Goal: Information Seeking & Learning: Learn about a topic

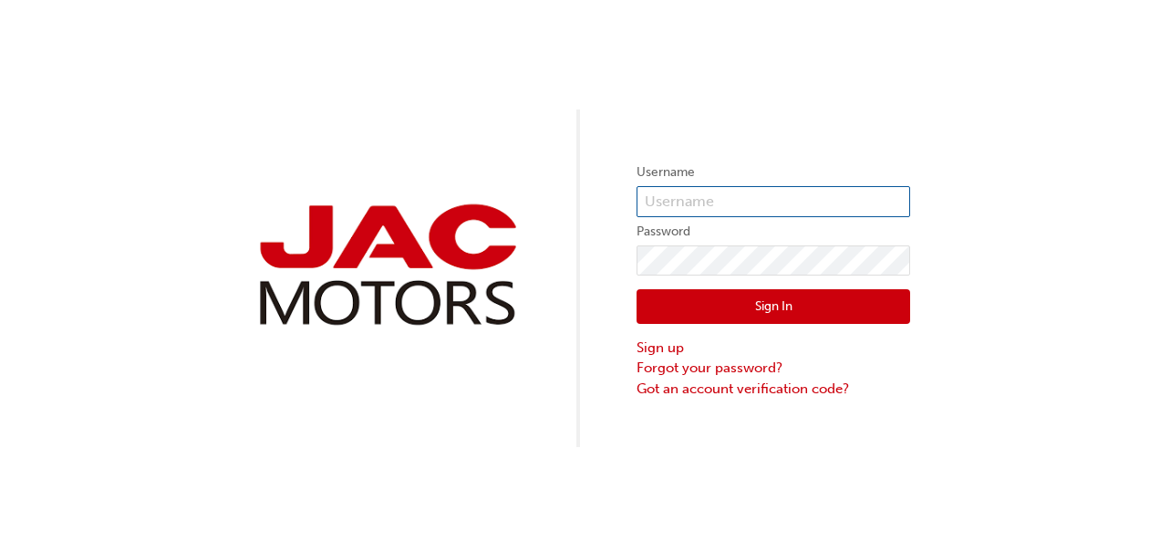
paste input "JQ865"
type input "JQ865"
click at [724, 311] on button "Sign In" at bounding box center [772, 306] width 273 height 35
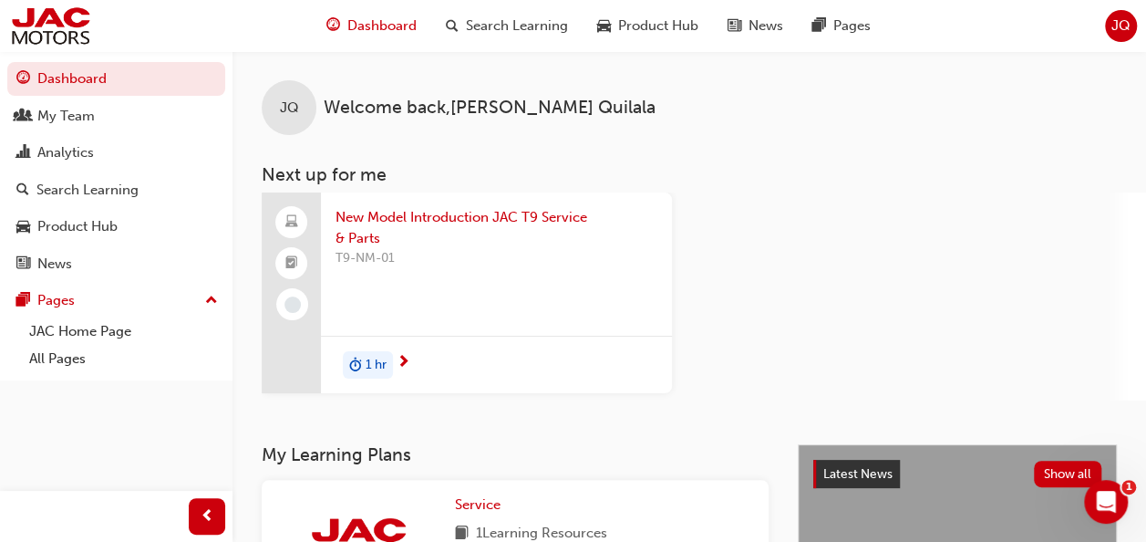
click at [712, 302] on div "New Model Introduction JAC T9 Service & Parts T9-NM-01 1 hr" at bounding box center [704, 296] width 884 height 208
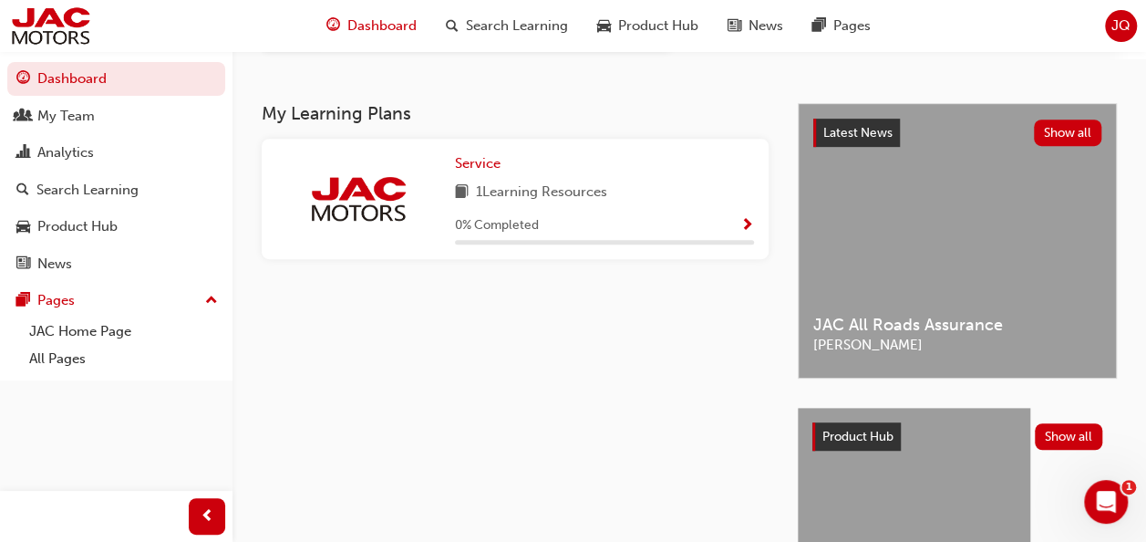
scroll to position [237, 0]
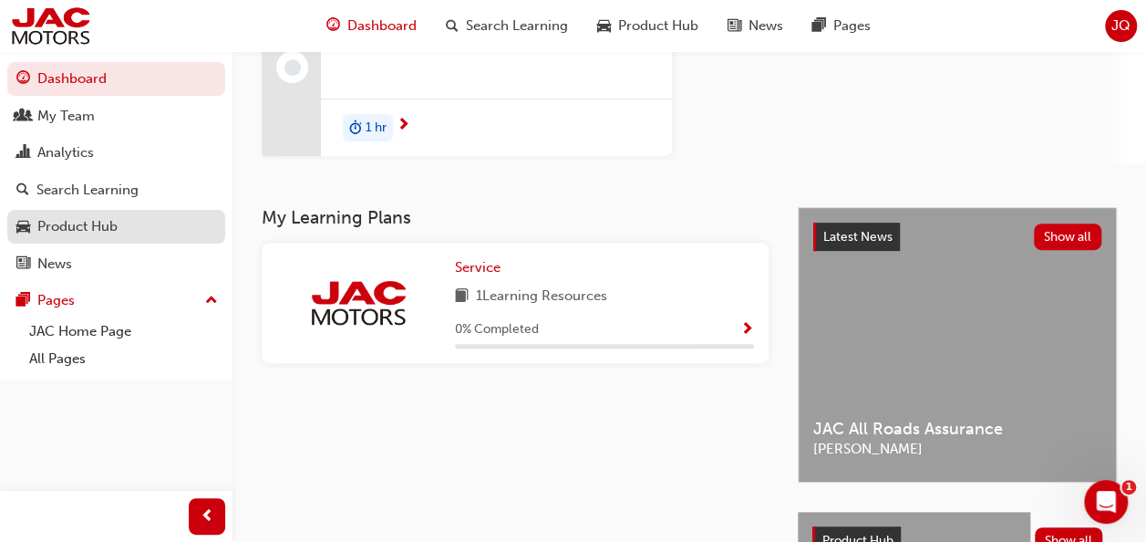
click at [88, 235] on div "Product Hub" at bounding box center [77, 226] width 80 height 21
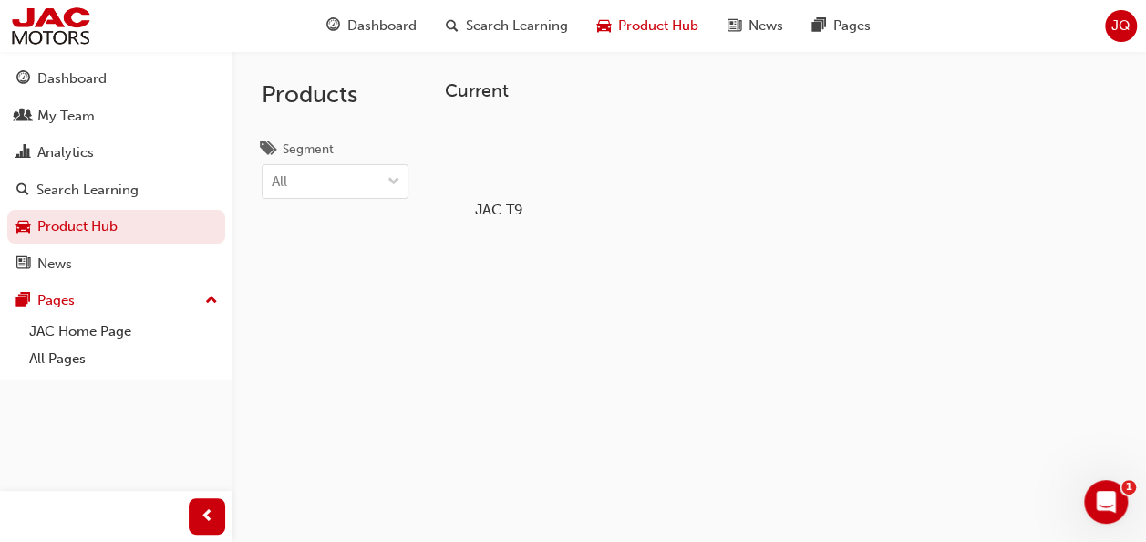
click at [512, 153] on div at bounding box center [499, 156] width 101 height 73
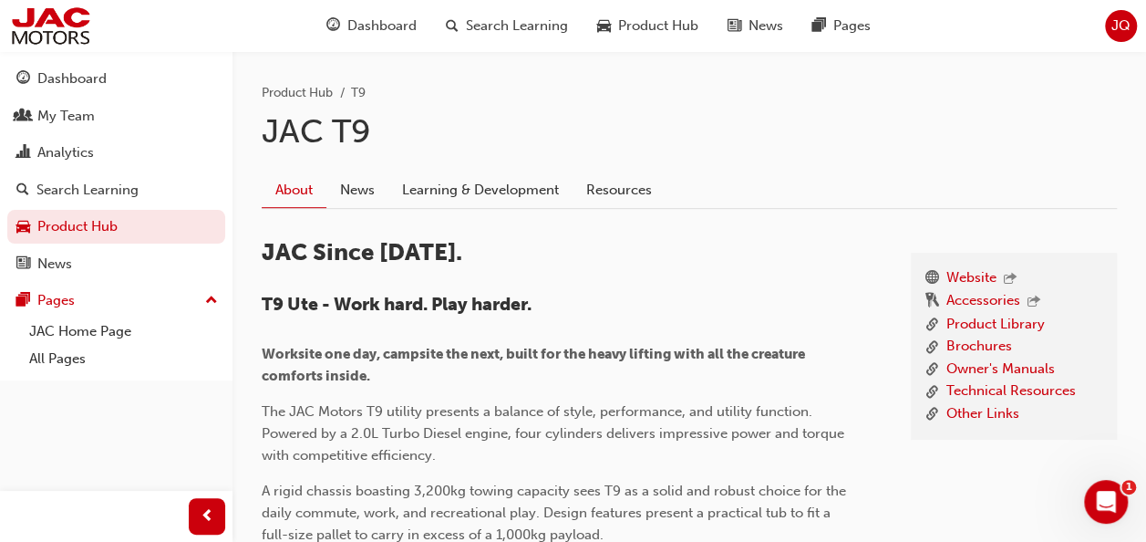
scroll to position [365, 0]
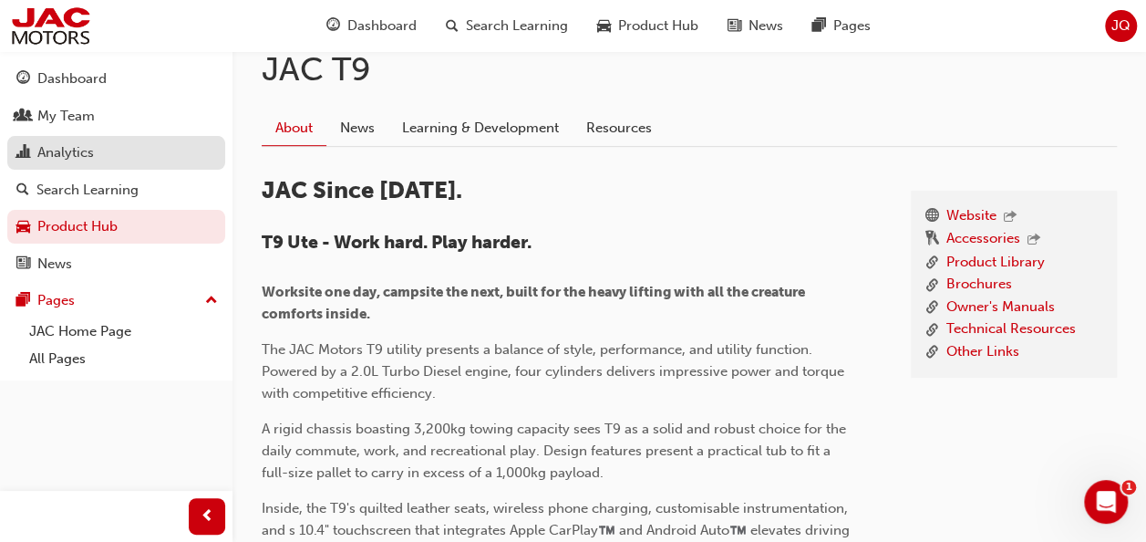
click at [73, 152] on div "Analytics" at bounding box center [65, 152] width 57 height 21
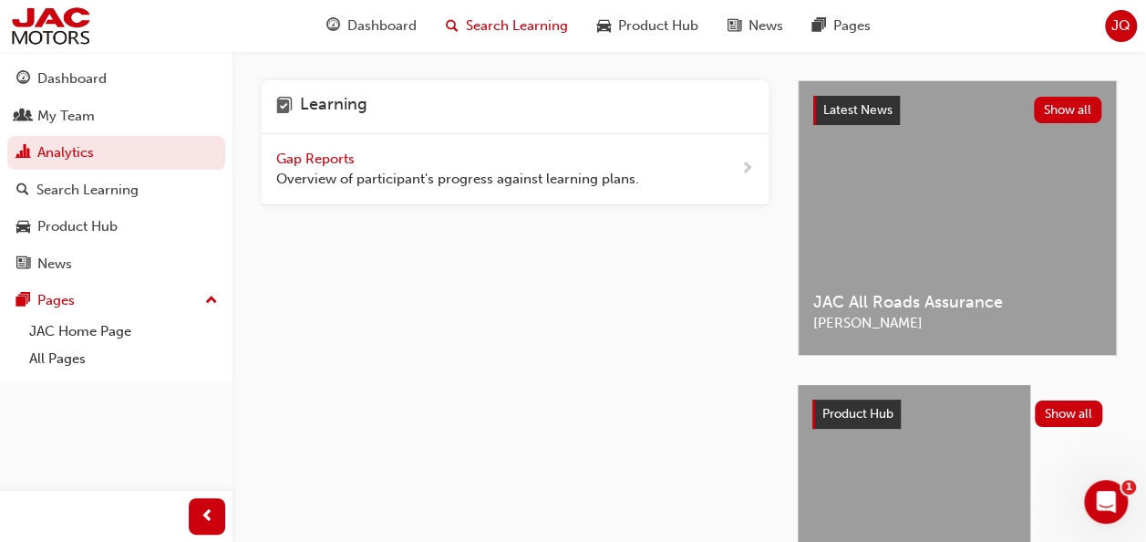
click at [527, 25] on span "Search Learning" at bounding box center [517, 25] width 102 height 21
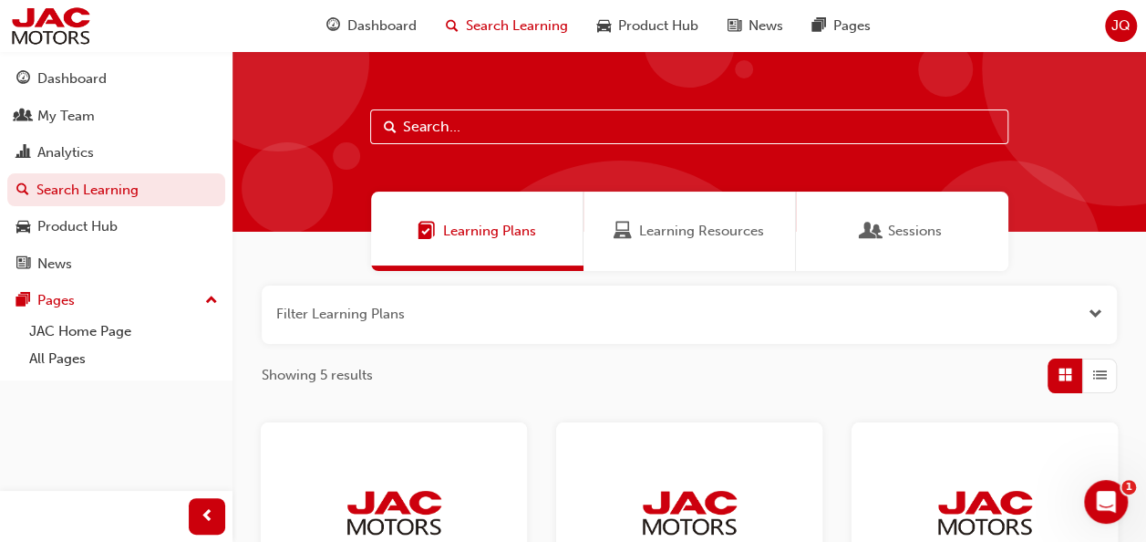
click at [739, 232] on span "Learning Resources" at bounding box center [701, 231] width 125 height 21
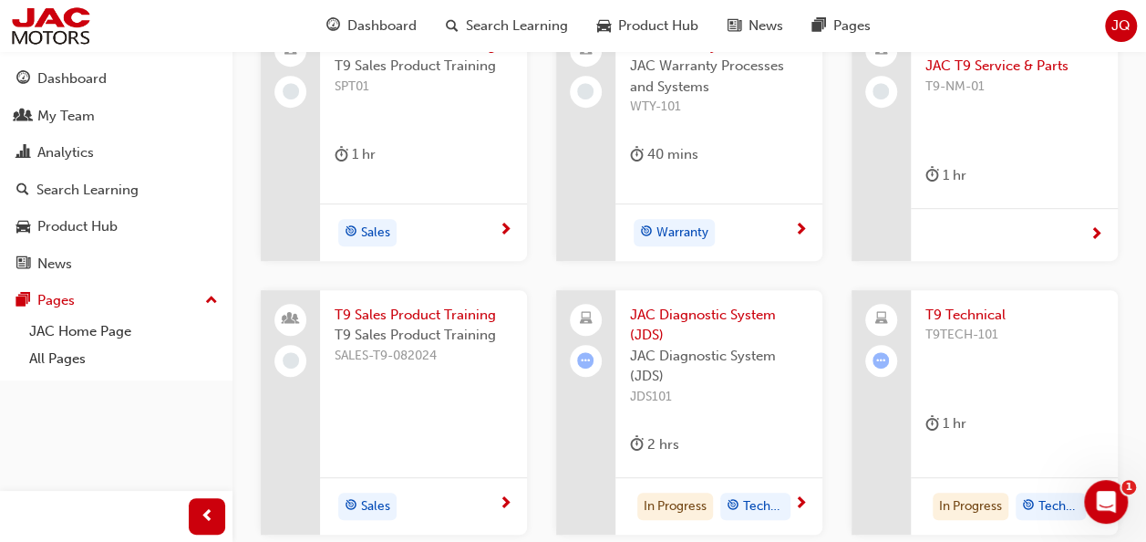
scroll to position [456, 0]
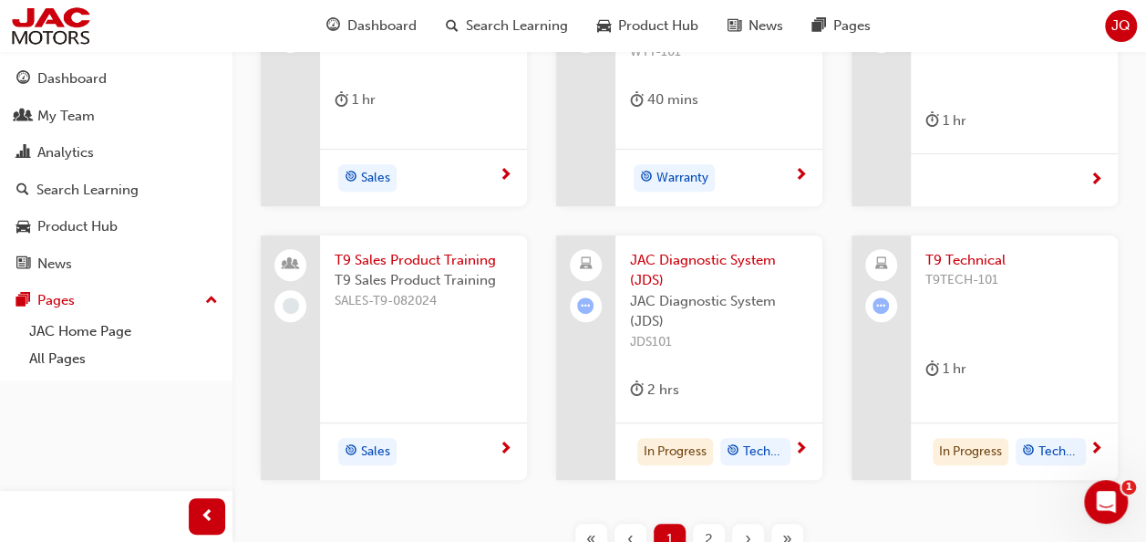
click at [986, 289] on span "T9TECH-101" at bounding box center [1014, 280] width 178 height 21
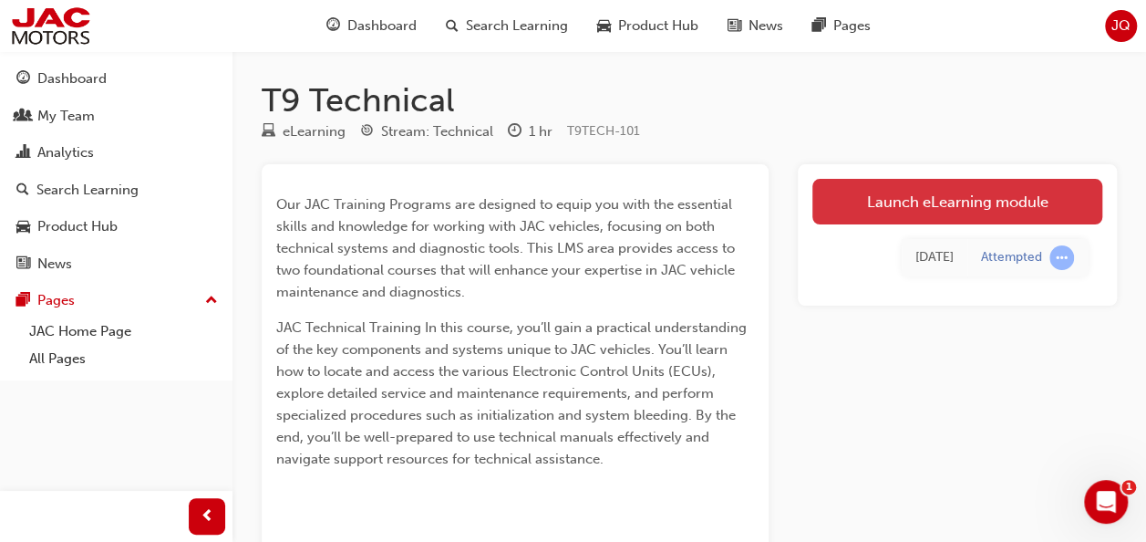
click at [904, 203] on link "Launch eLearning module" at bounding box center [957, 202] width 290 height 46
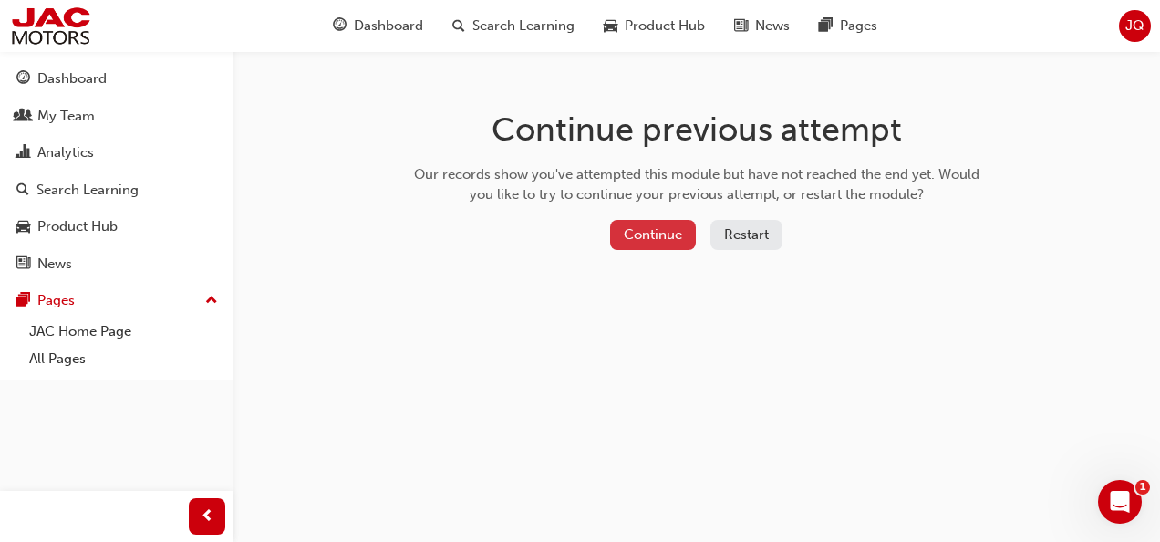
click at [672, 232] on button "Continue" at bounding box center [653, 235] width 86 height 30
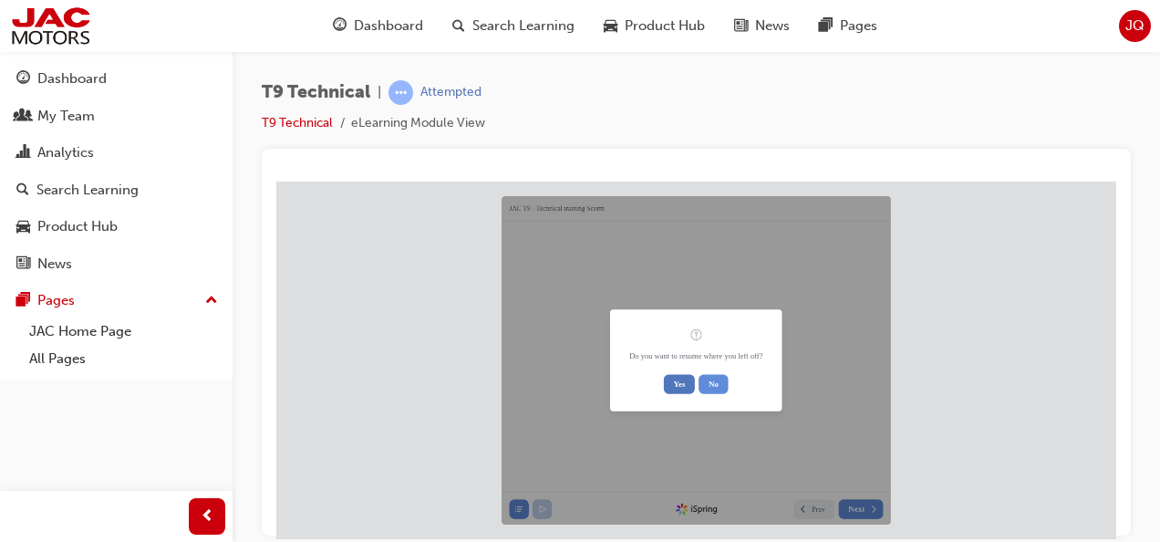
click at [700, 373] on div "Yes No" at bounding box center [695, 382] width 133 height 19
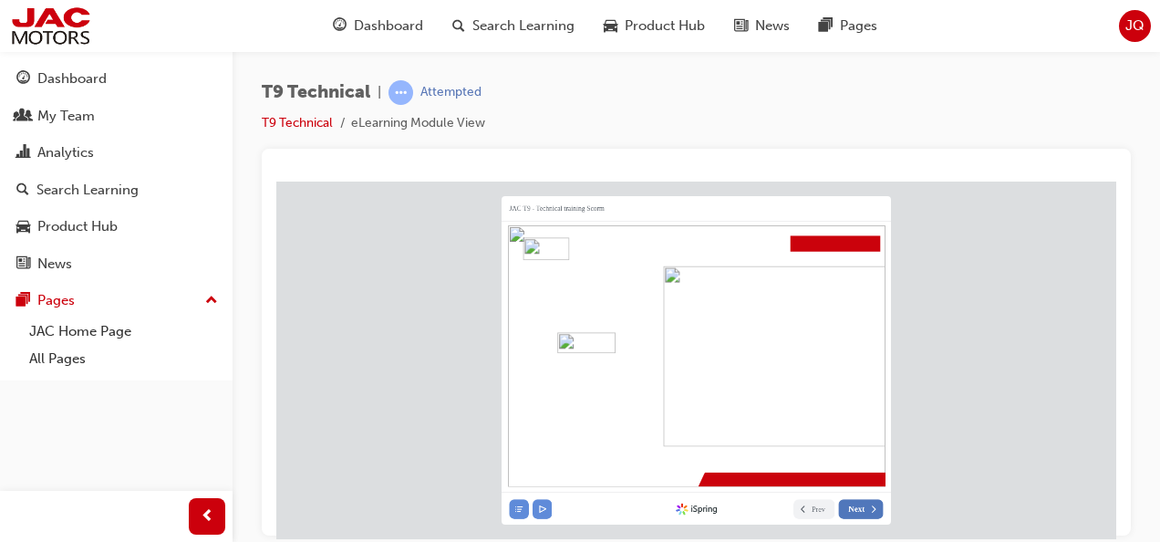
click at [851, 508] on span "Next" at bounding box center [856, 508] width 16 height 10
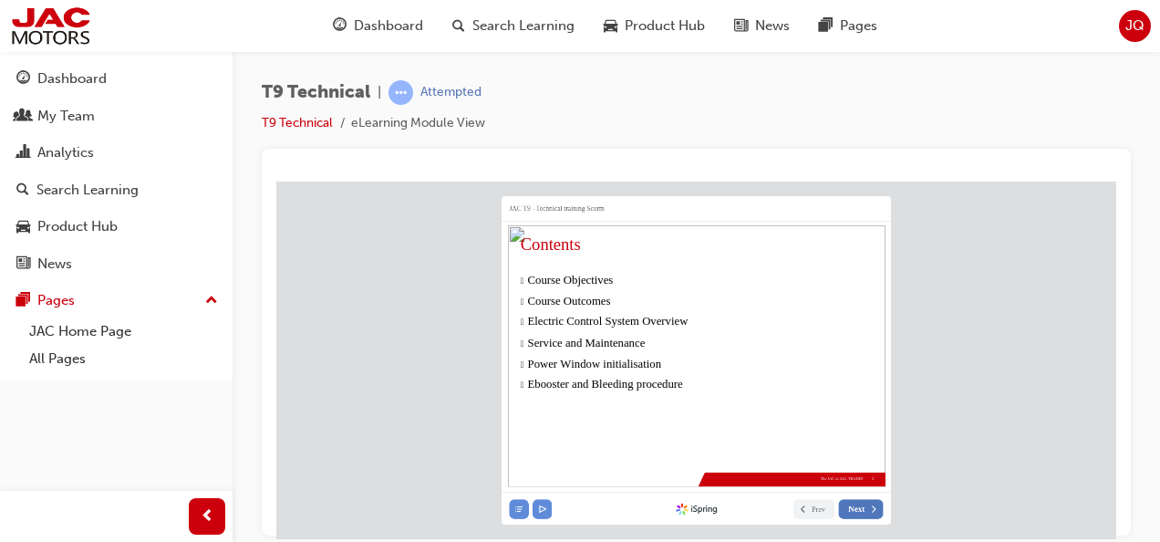
click at [866, 510] on button "Next" at bounding box center [861, 508] width 45 height 19
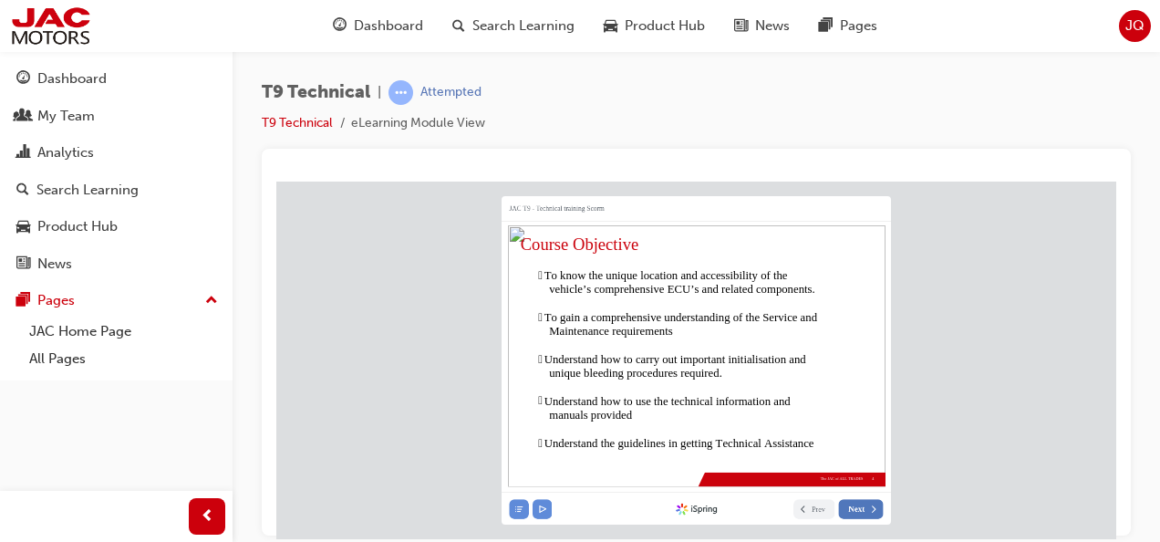
click at [866, 510] on button "Next" at bounding box center [861, 508] width 45 height 19
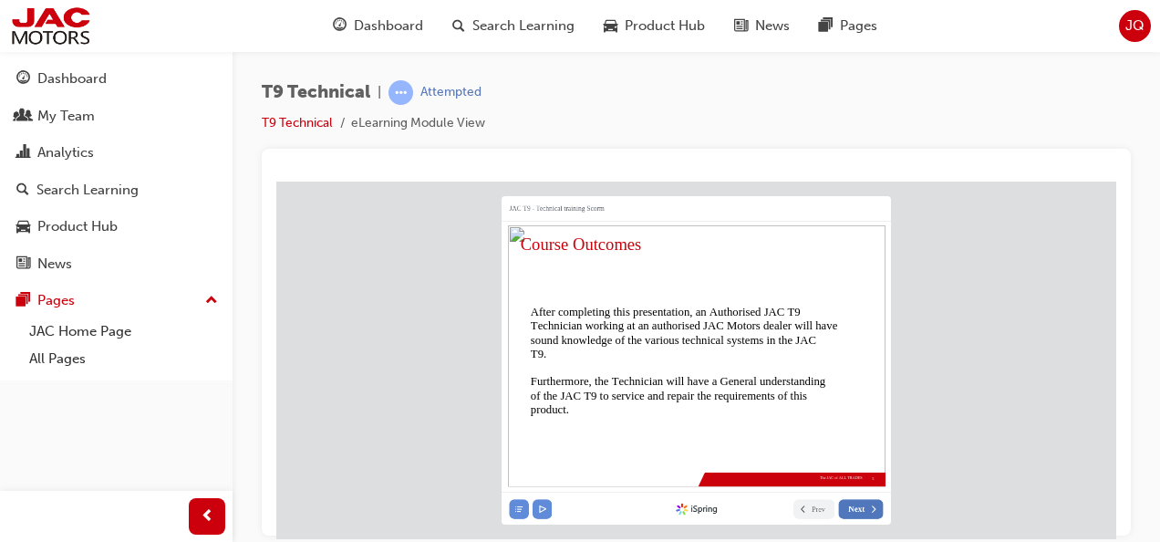
click at [866, 510] on button "Next" at bounding box center [861, 508] width 45 height 19
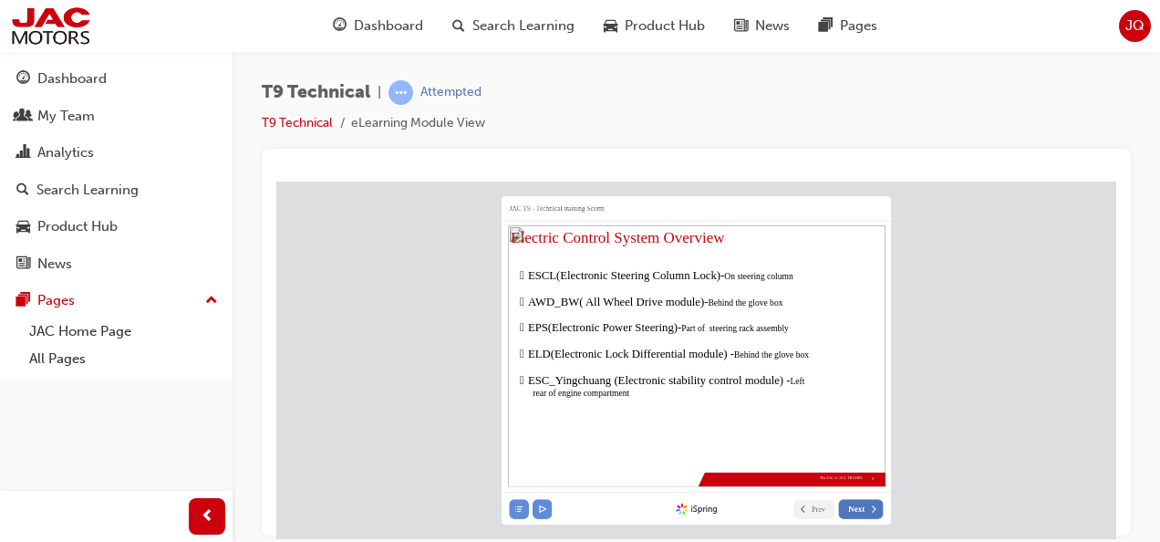
click at [866, 510] on div "JAC T9 - Technical training Scorm 6 Electric Control System Overview The JAC of…" at bounding box center [695, 359] width 389 height 328
click at [86, 361] on link "All Pages" at bounding box center [123, 359] width 203 height 28
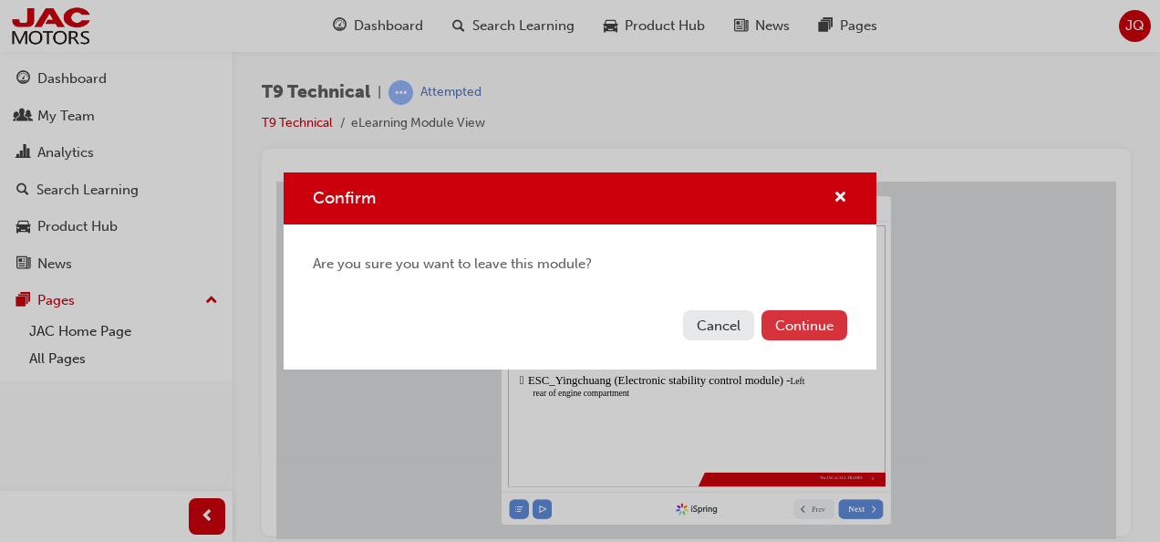
click at [769, 326] on button "Continue" at bounding box center [804, 325] width 86 height 30
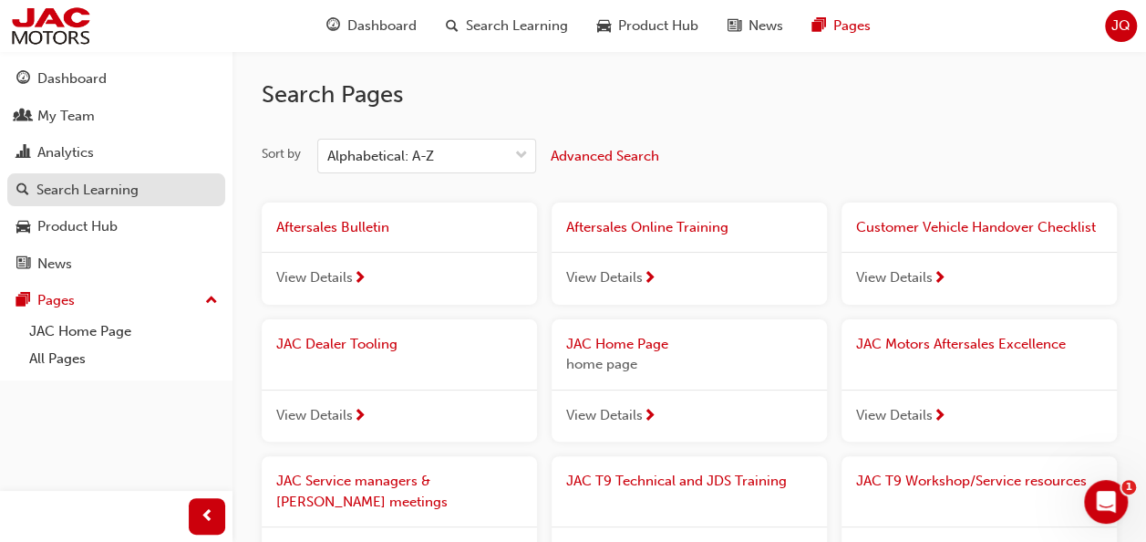
click at [87, 197] on div "Search Learning" at bounding box center [87, 190] width 102 height 21
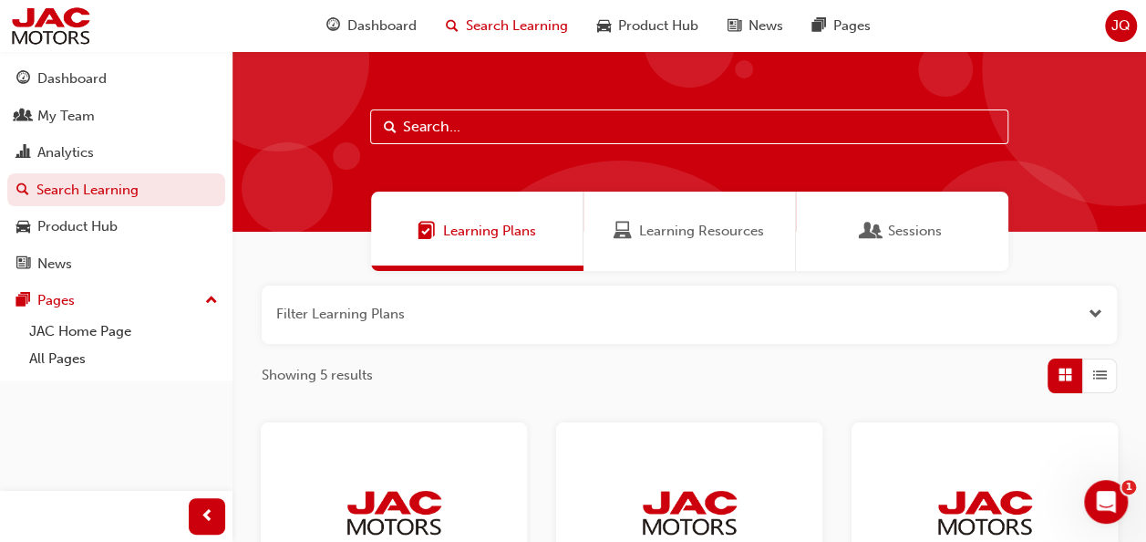
click at [901, 232] on span "Sessions" at bounding box center [915, 231] width 54 height 21
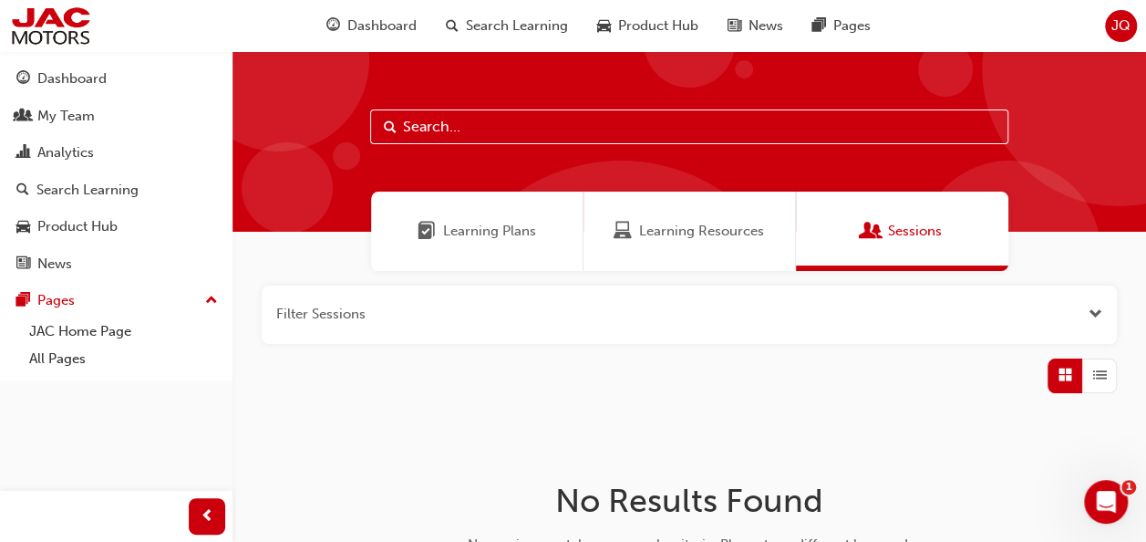
click at [746, 241] on span "Learning Resources" at bounding box center [701, 231] width 125 height 21
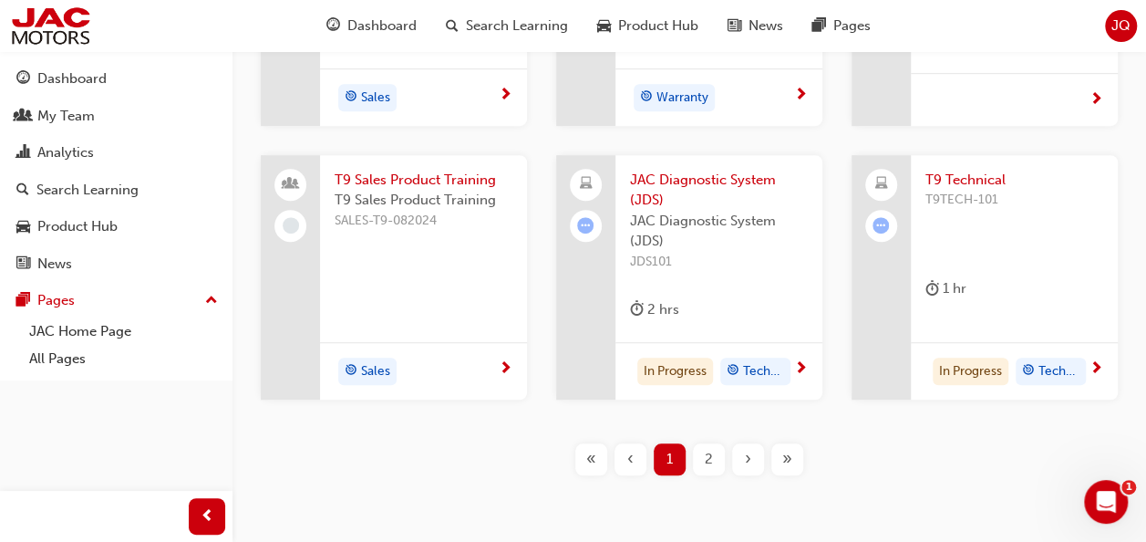
scroll to position [614, 0]
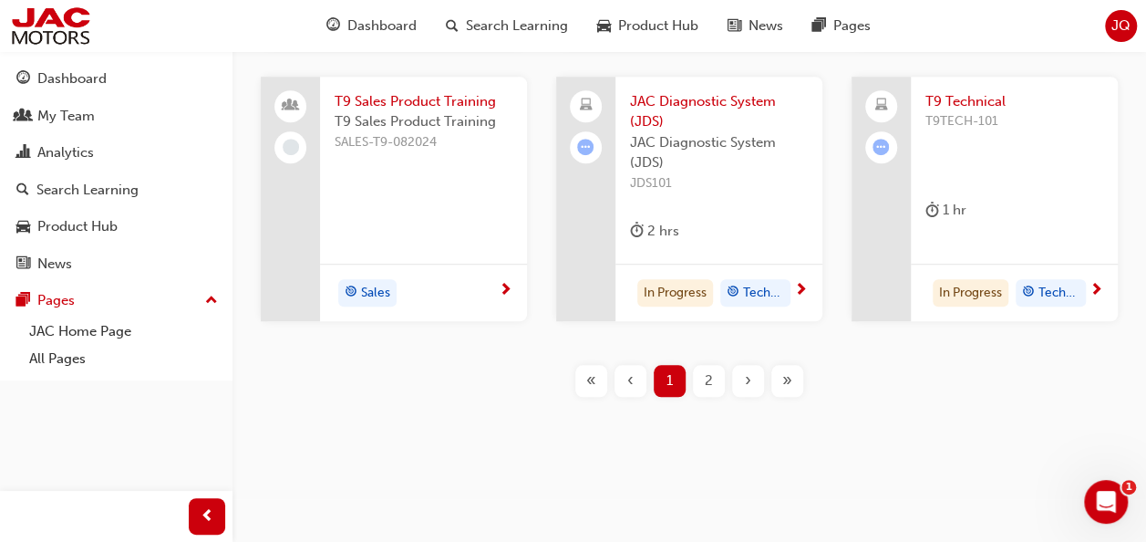
click at [709, 382] on span "2" at bounding box center [709, 380] width 8 height 21
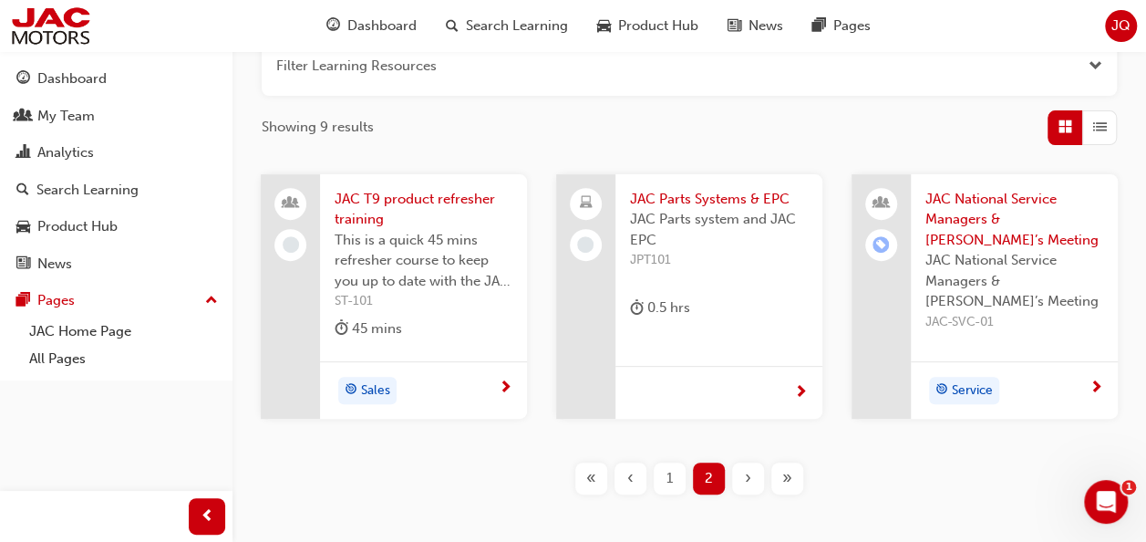
scroll to position [255, 0]
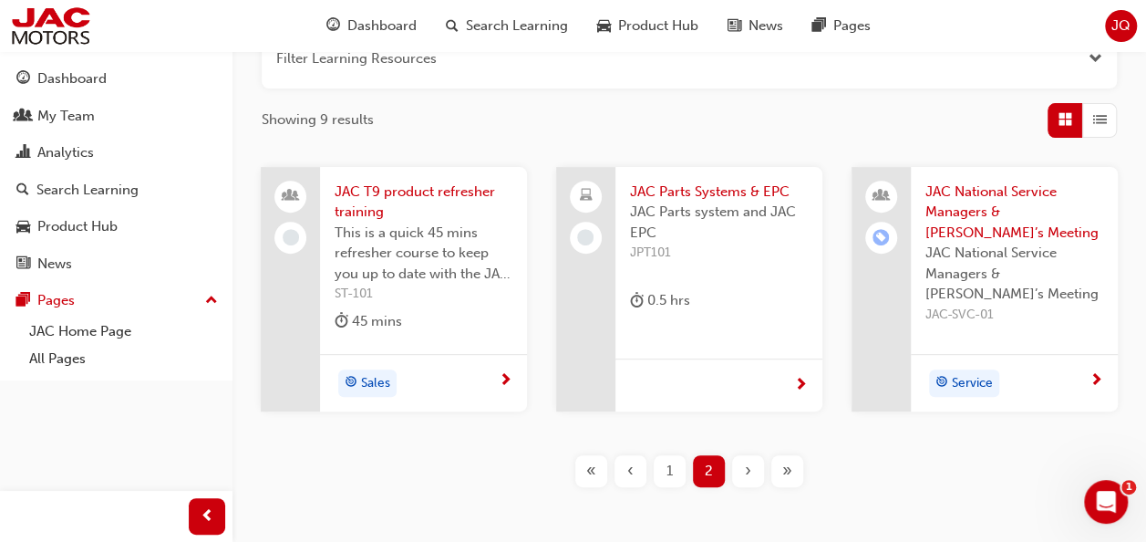
click at [674, 465] on div "1" at bounding box center [670, 471] width 32 height 32
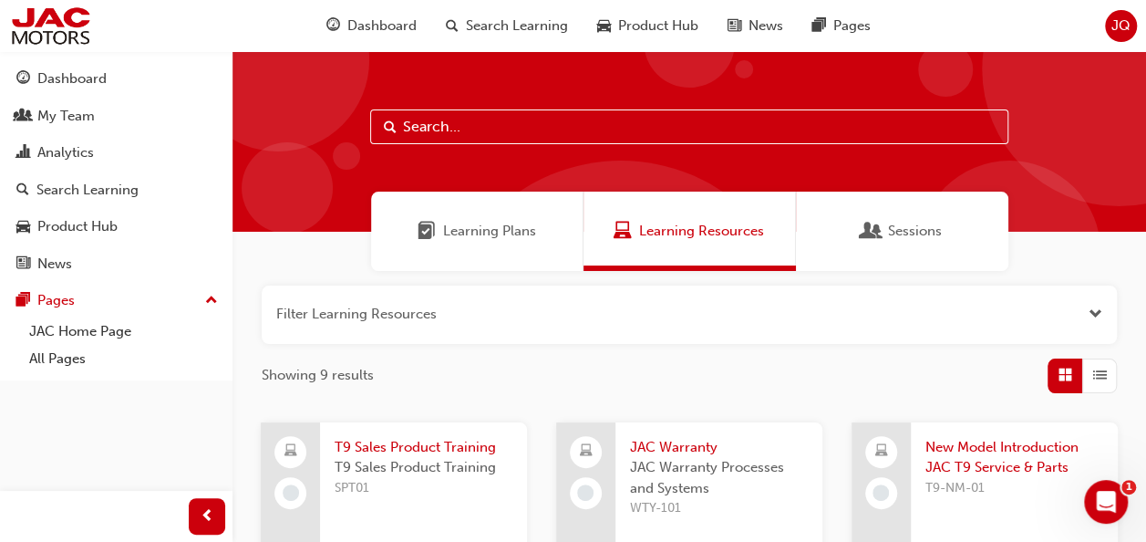
click at [906, 228] on span "Sessions" at bounding box center [915, 231] width 54 height 21
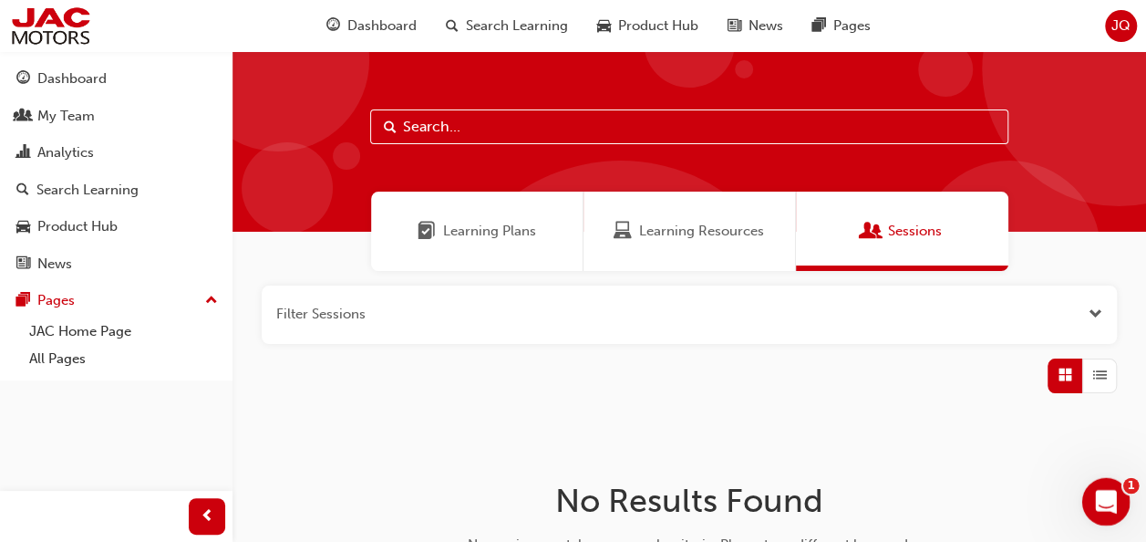
click at [1109, 504] on icon "Open Intercom Messenger" at bounding box center [1104, 499] width 30 height 30
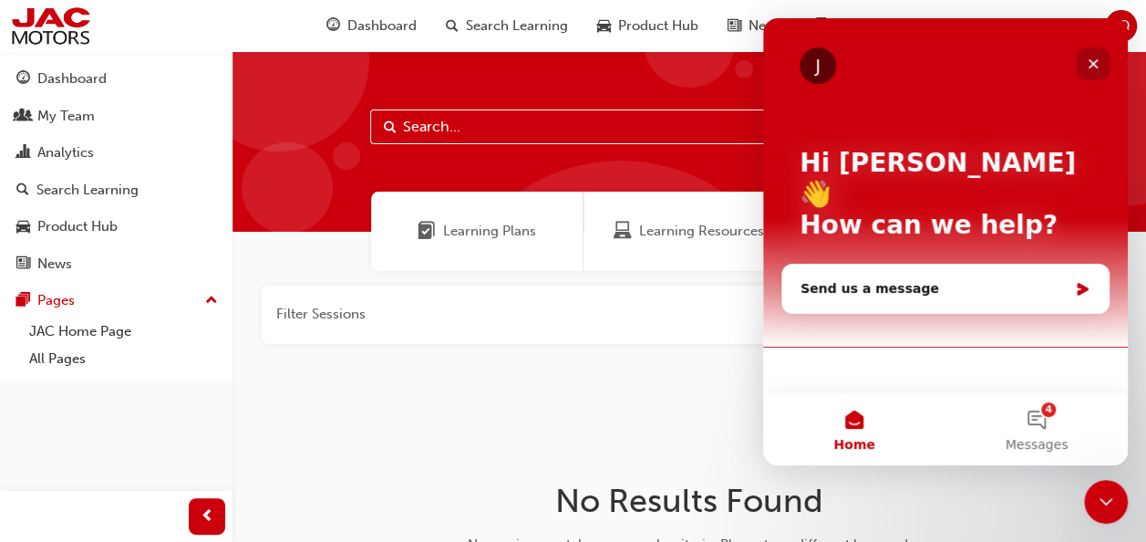
click at [1100, 64] on div "Close" at bounding box center [1093, 63] width 33 height 33
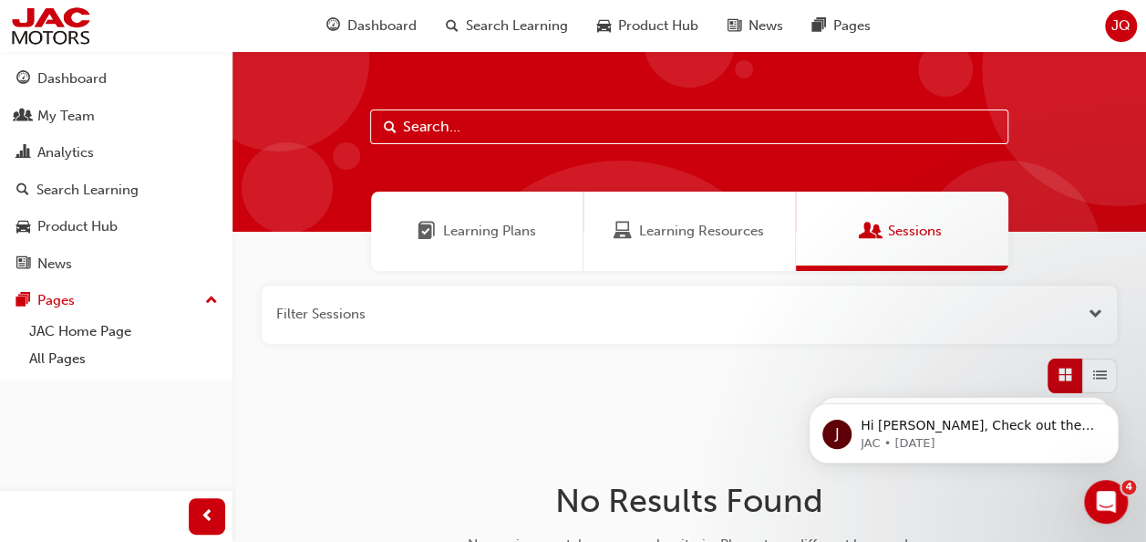
click at [490, 236] on span "Learning Plans" at bounding box center [489, 231] width 93 height 21
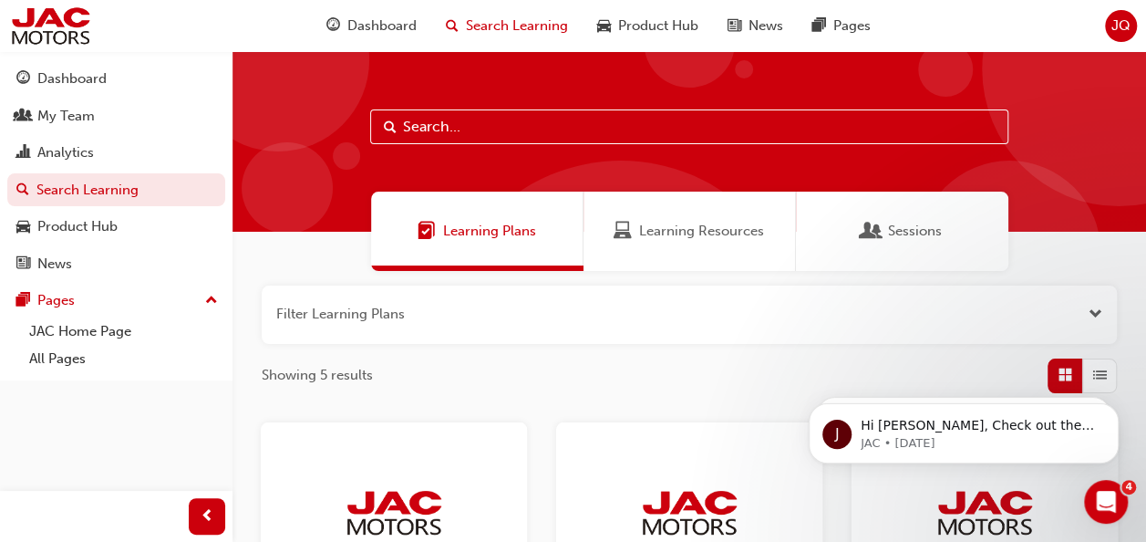
click at [424, 321] on button "button" at bounding box center [689, 314] width 855 height 58
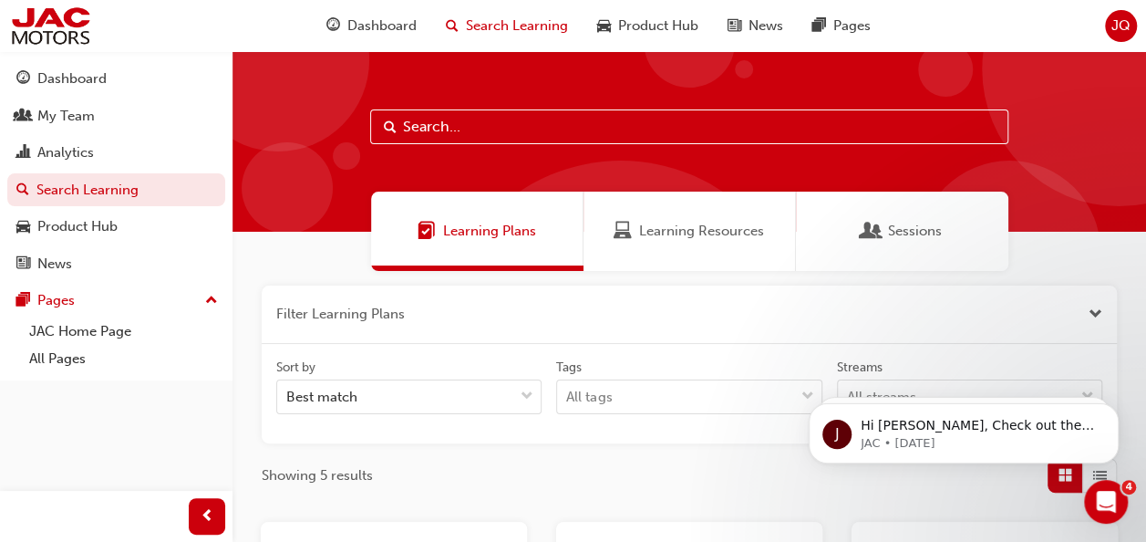
click at [427, 320] on button "button" at bounding box center [689, 314] width 855 height 58
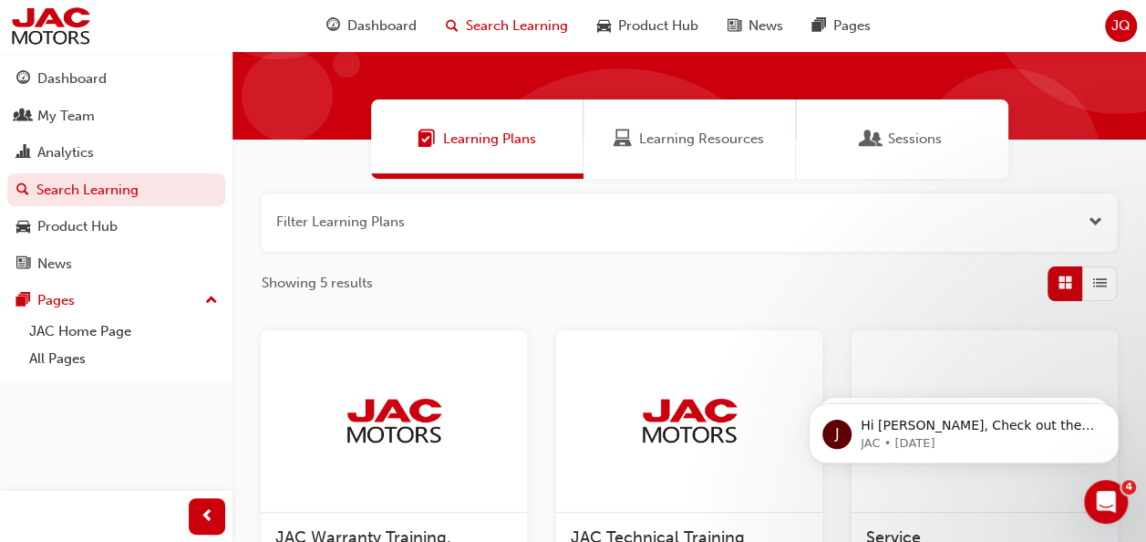
scroll to position [91, 0]
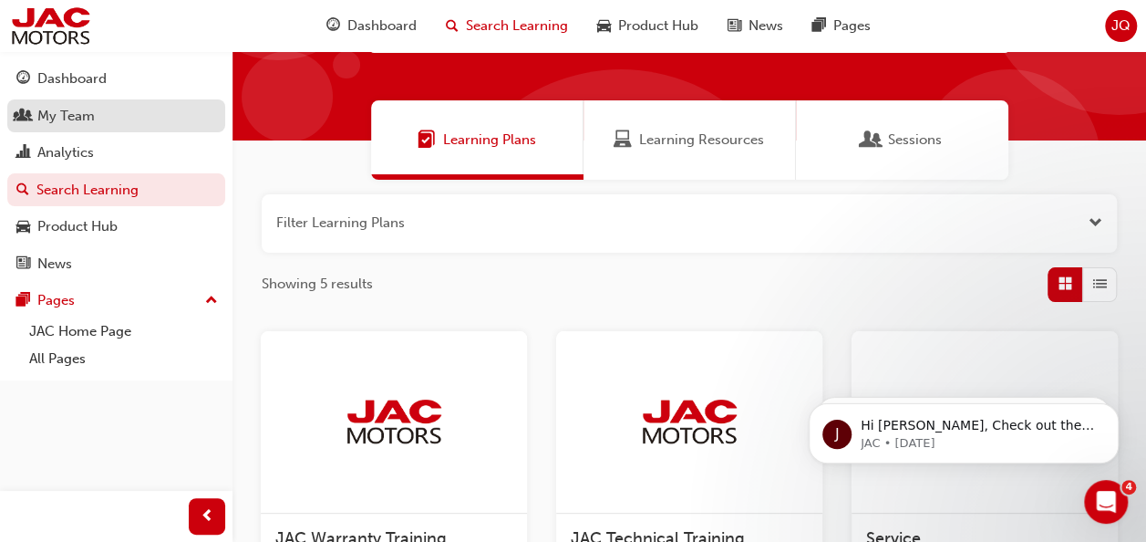
click at [78, 111] on div "My Team" at bounding box center [65, 116] width 57 height 21
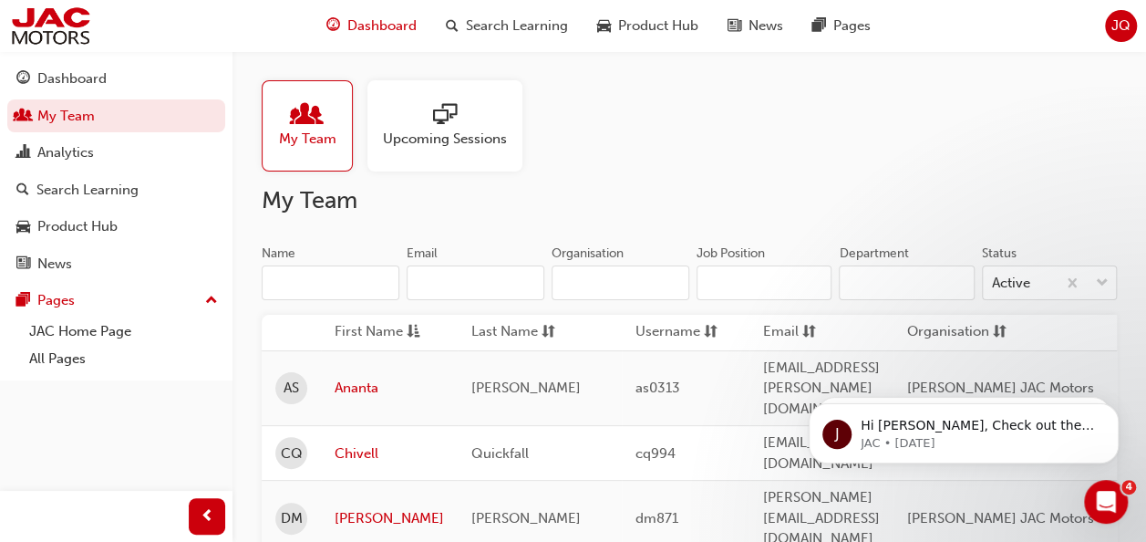
click at [399, 29] on span "Dashboard" at bounding box center [381, 25] width 69 height 21
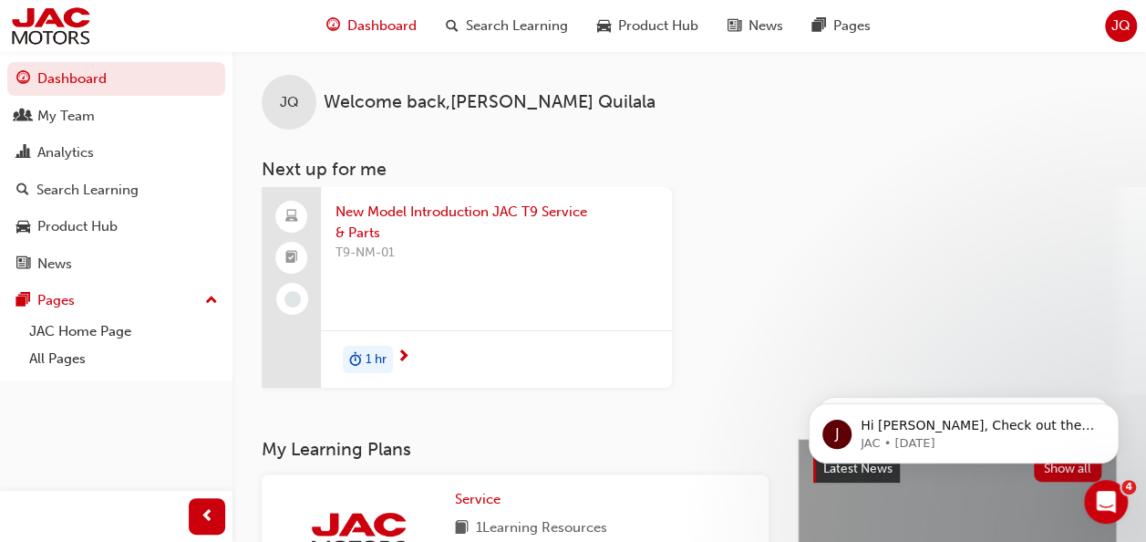
scroll to position [273, 0]
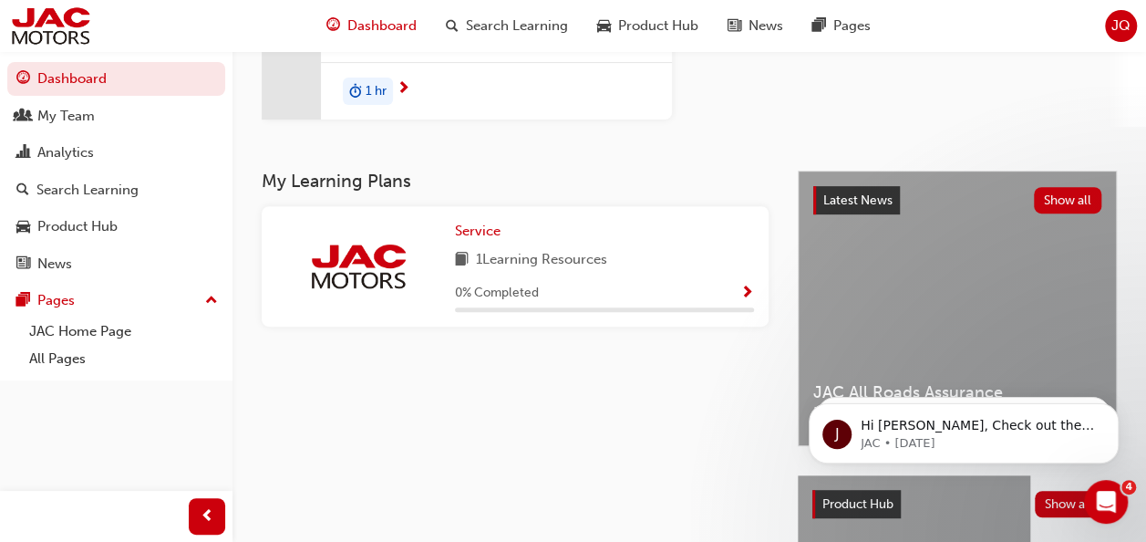
click at [749, 289] on span "Show Progress" at bounding box center [747, 293] width 14 height 16
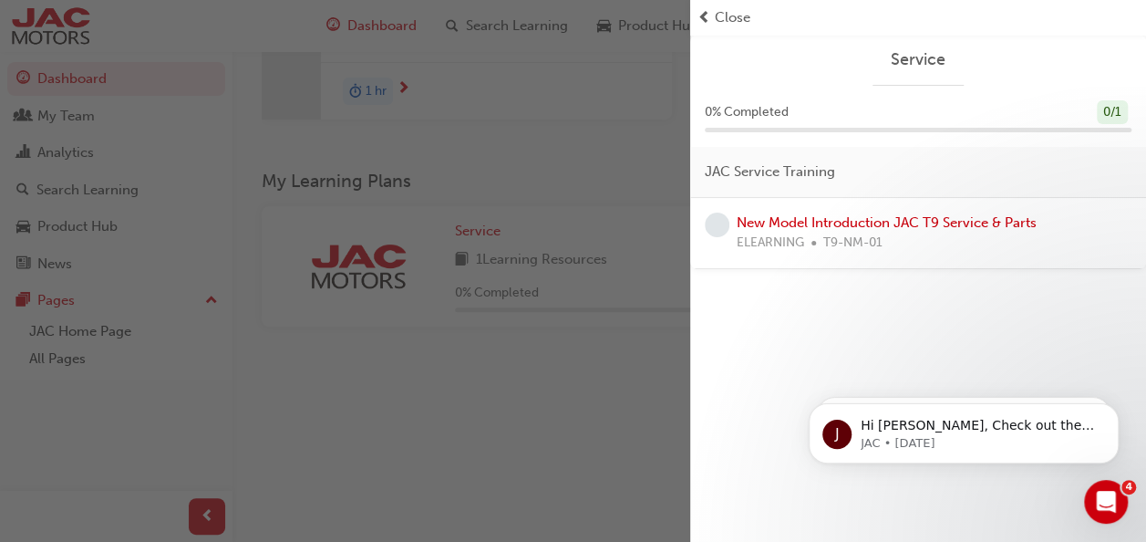
click at [521, 306] on div "button" at bounding box center [345, 271] width 690 height 542
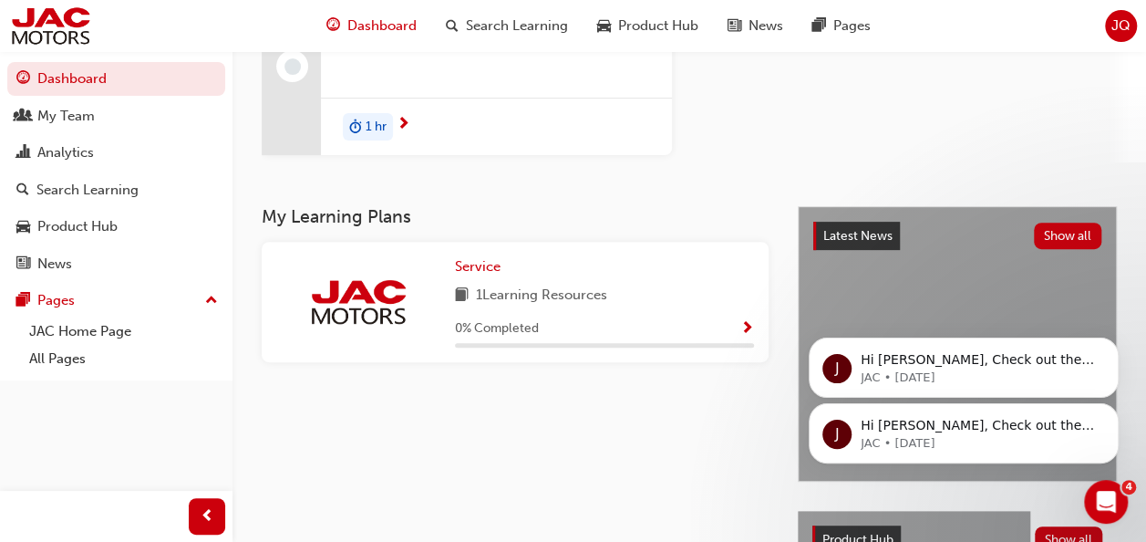
scroll to position [237, 0]
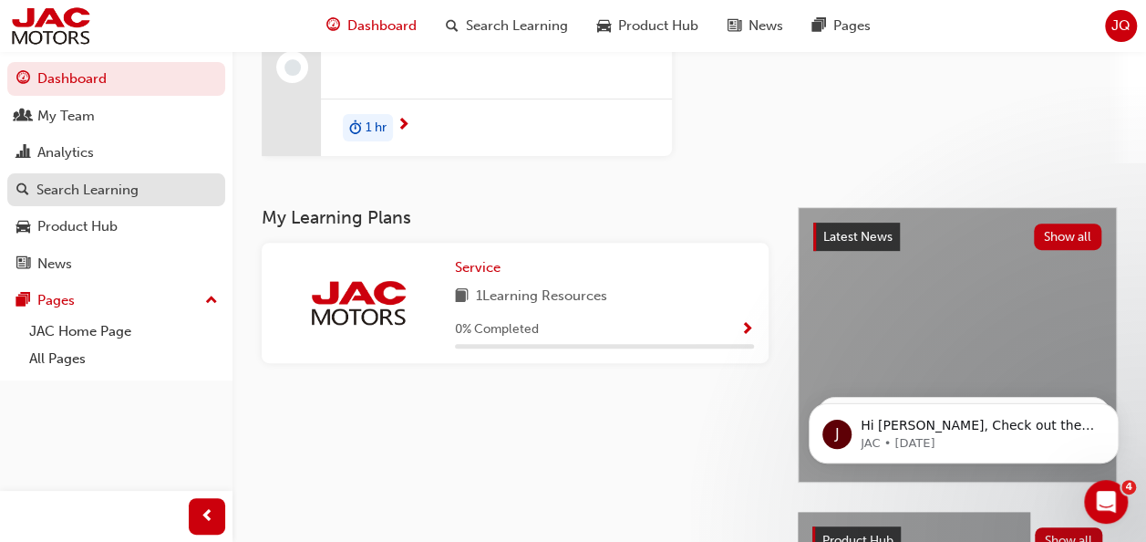
click at [74, 197] on div "Search Learning" at bounding box center [87, 190] width 102 height 21
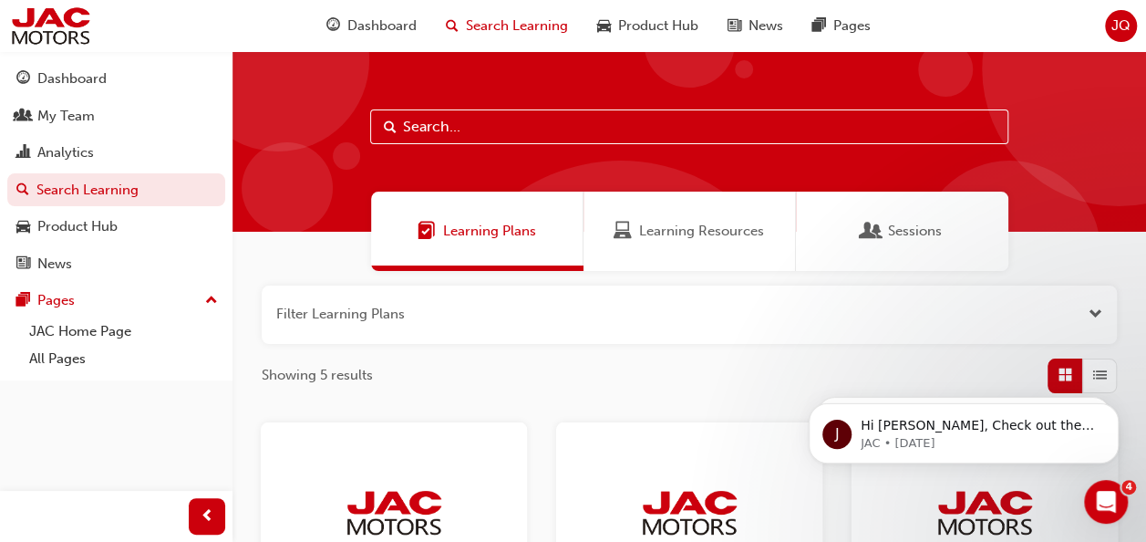
click at [616, 139] on input "text" at bounding box center [689, 126] width 638 height 35
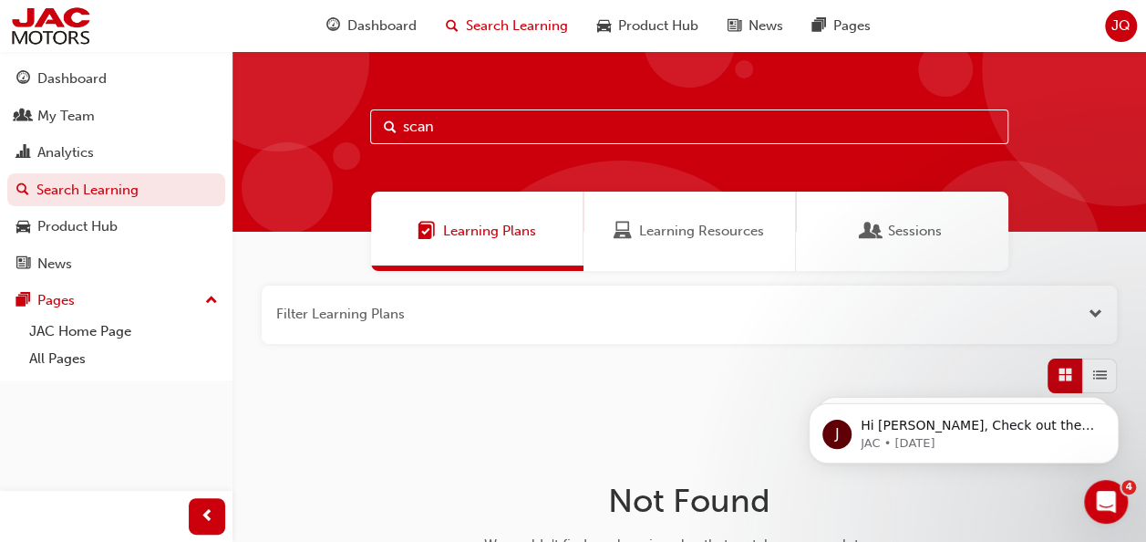
type input "scan"
click at [1099, 315] on span "Open the filter" at bounding box center [1096, 314] width 14 height 21
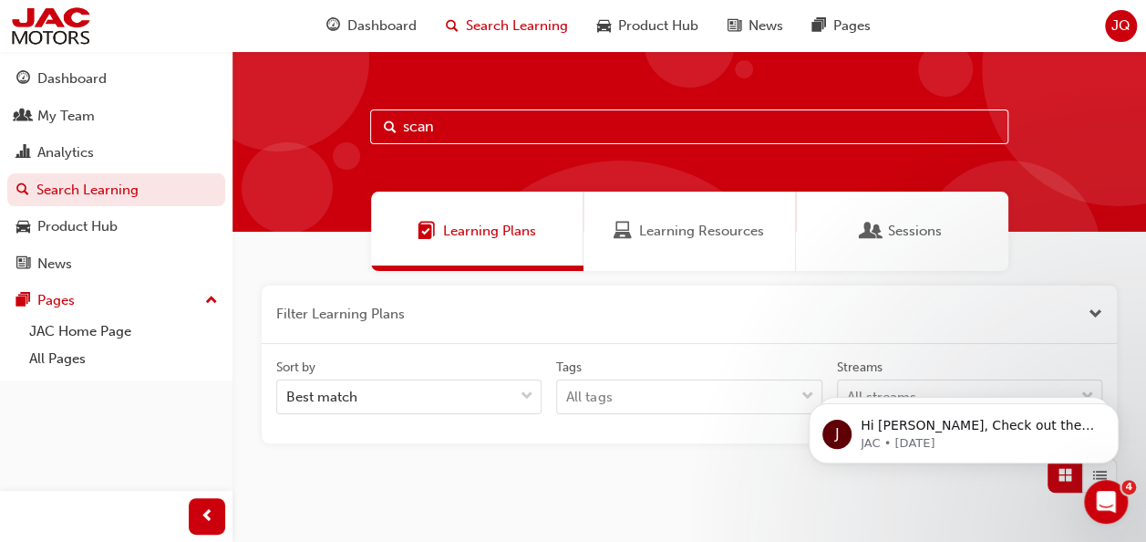
click at [1099, 315] on span "Close the filter" at bounding box center [1096, 314] width 14 height 21
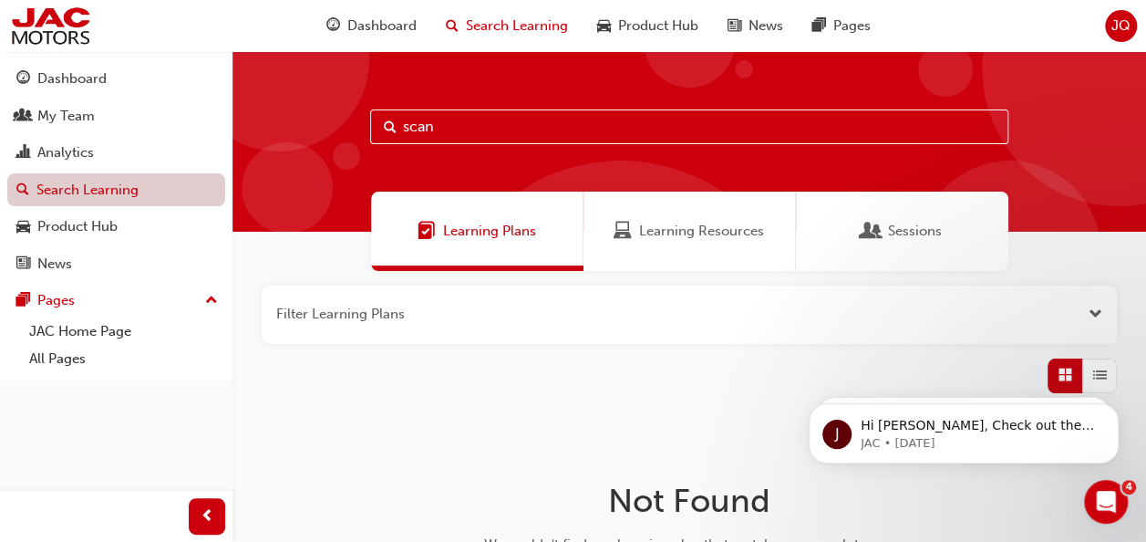
drag, startPoint x: 490, startPoint y: 138, endPoint x: 73, endPoint y: 173, distance: 419.1
click at [79, 166] on div "Dashboard My Team Analytics Search Learning Product Hub News Pages Pages JAC Ho…" at bounding box center [573, 373] width 1146 height 747
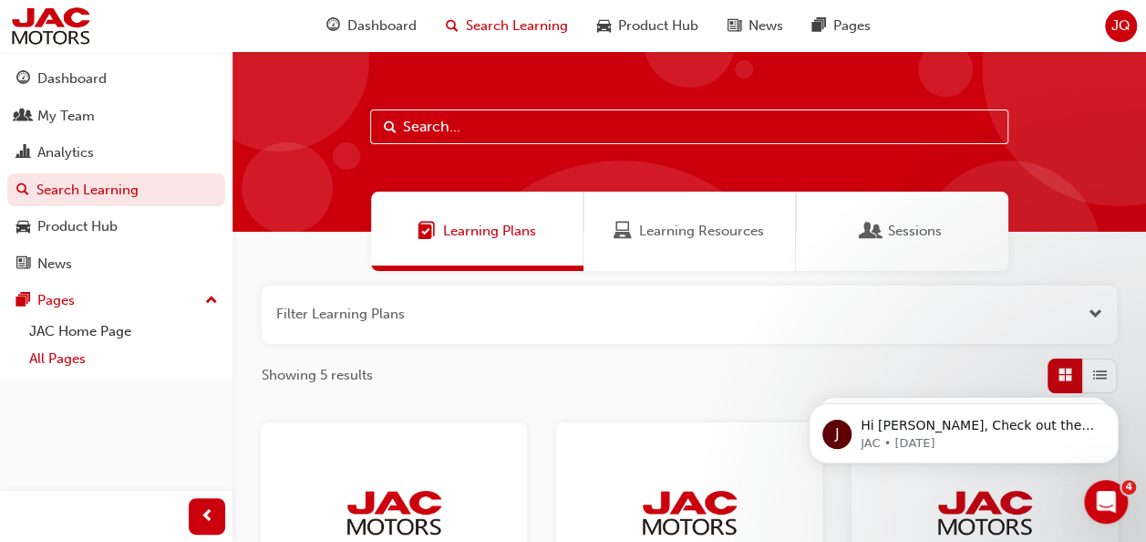
click at [62, 352] on link "All Pages" at bounding box center [123, 359] width 203 height 28
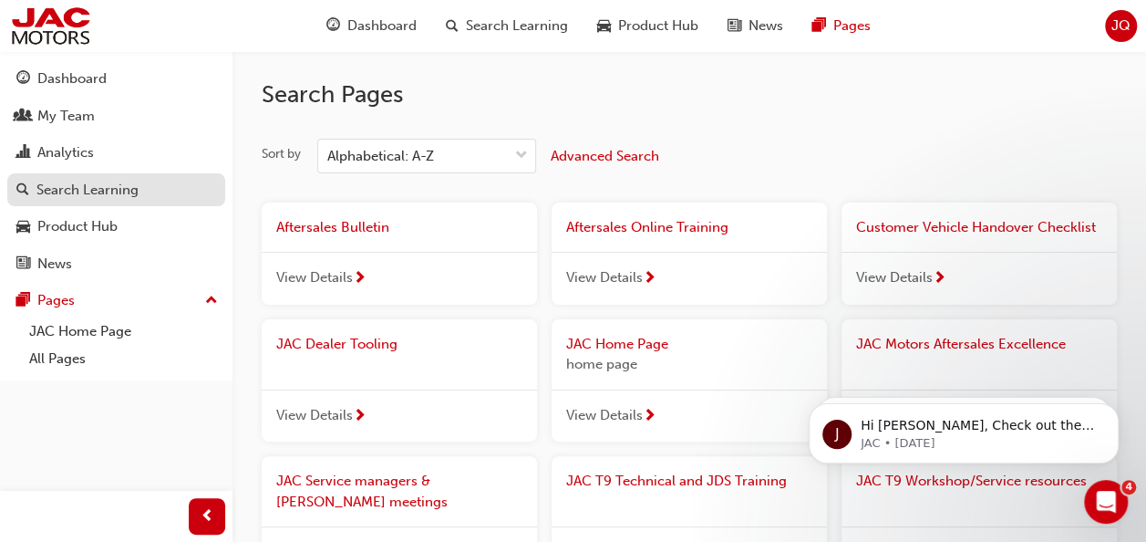
click at [98, 191] on div "Search Learning" at bounding box center [87, 190] width 102 height 21
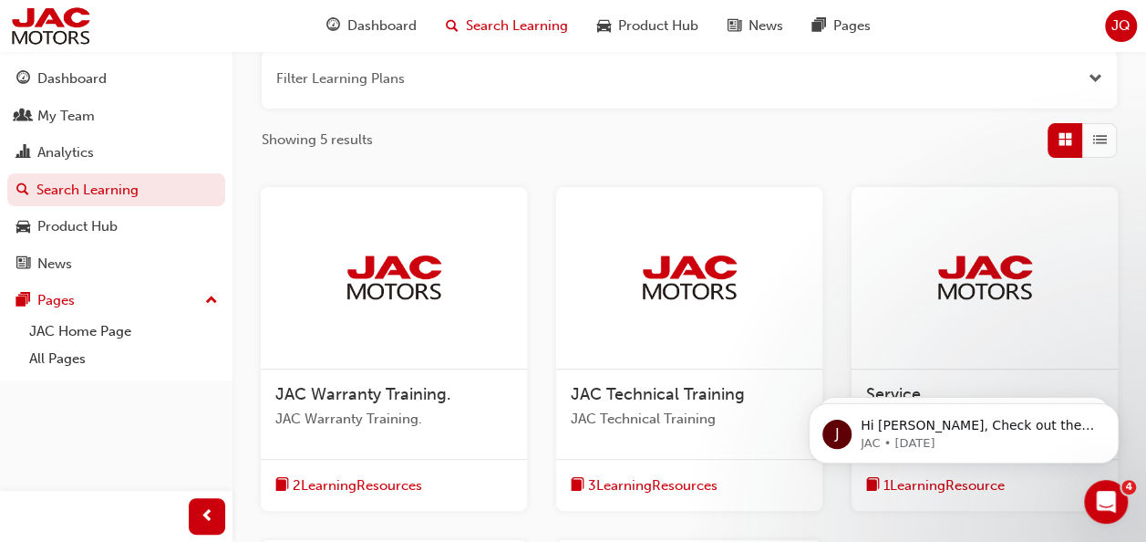
scroll to position [273, 0]
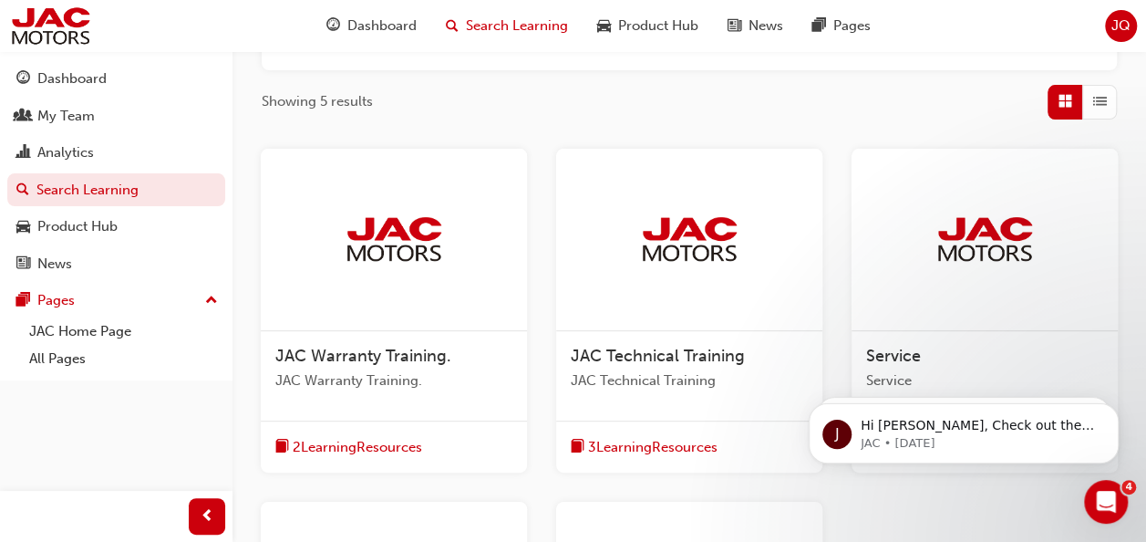
click at [736, 314] on div at bounding box center [689, 240] width 266 height 182
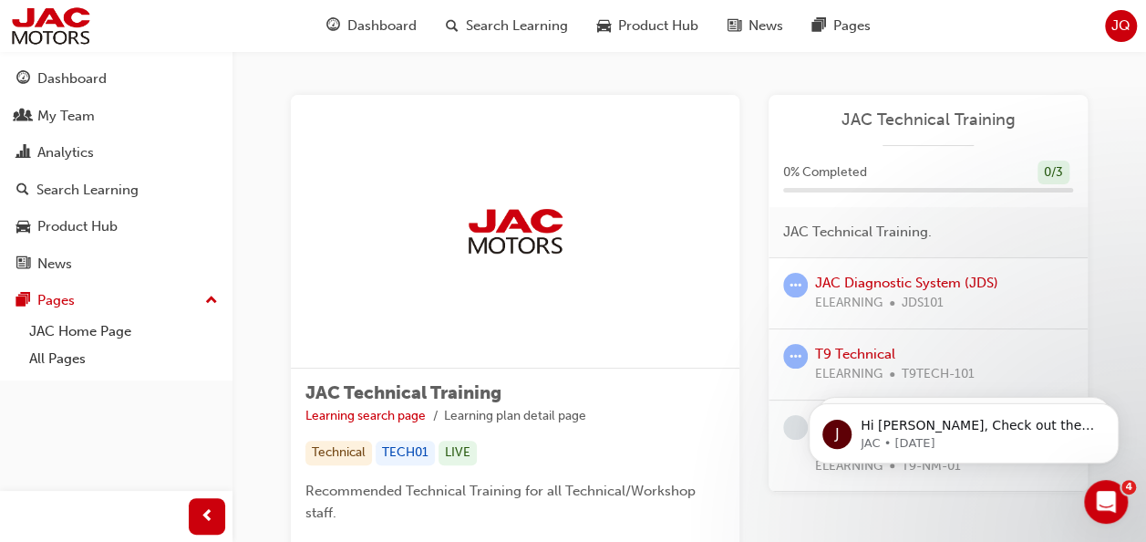
click at [565, 294] on div at bounding box center [515, 231] width 449 height 273
click at [386, 410] on link "Learning search page" at bounding box center [365, 415] width 120 height 15
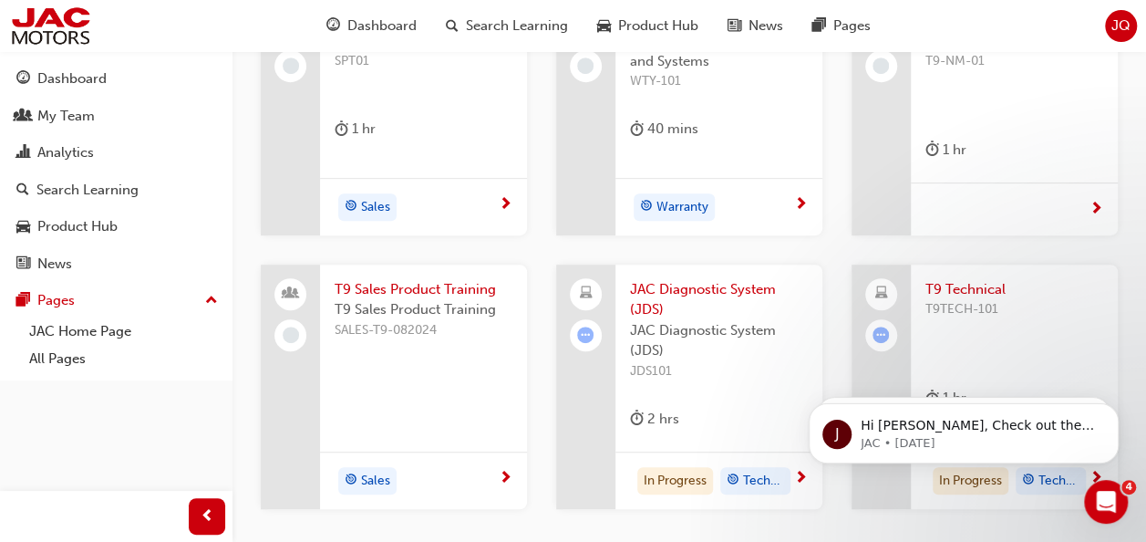
scroll to position [456, 0]
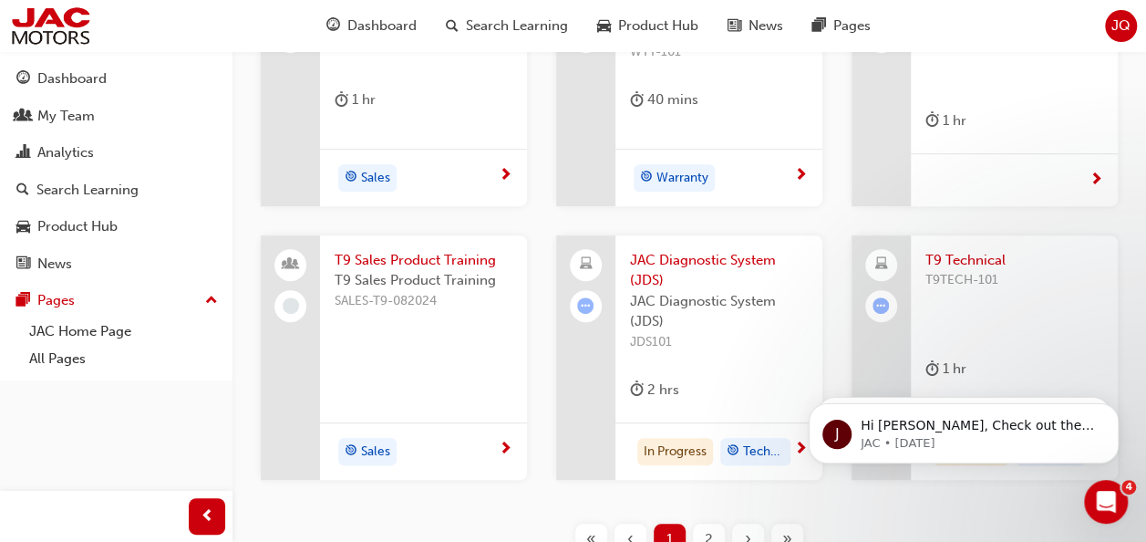
click at [691, 263] on span "JAC Diagnostic System (JDS)" at bounding box center [719, 270] width 178 height 41
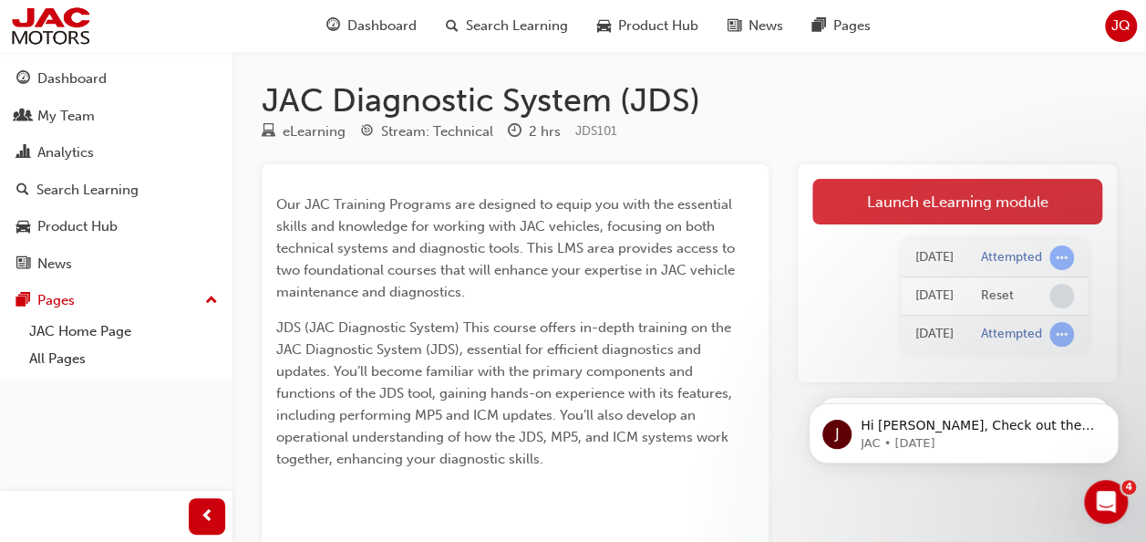
click at [842, 199] on link "Launch eLearning module" at bounding box center [957, 202] width 290 height 46
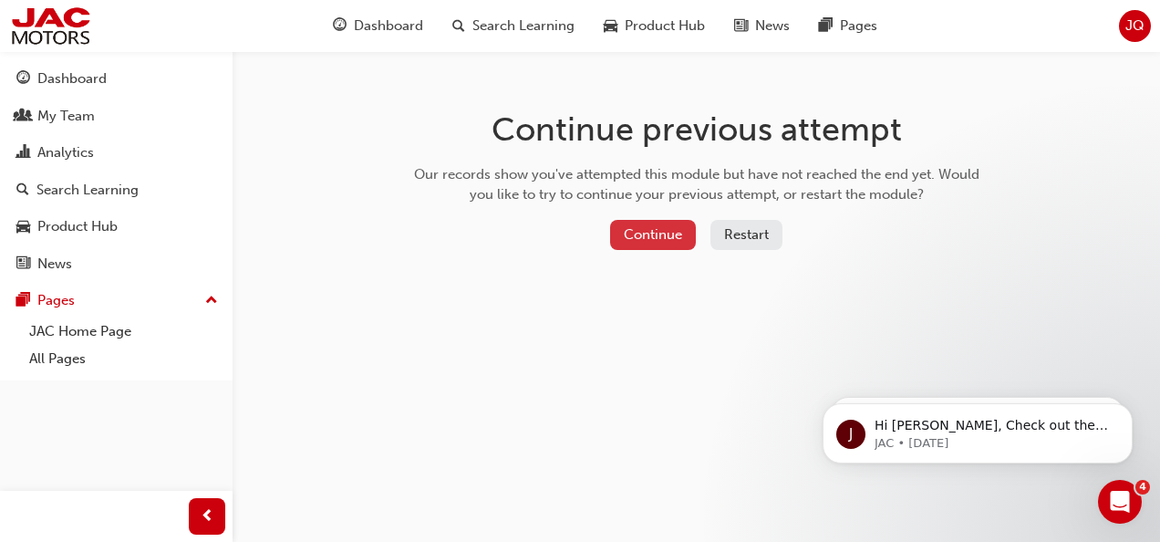
click at [655, 248] on button "Continue" at bounding box center [653, 235] width 86 height 30
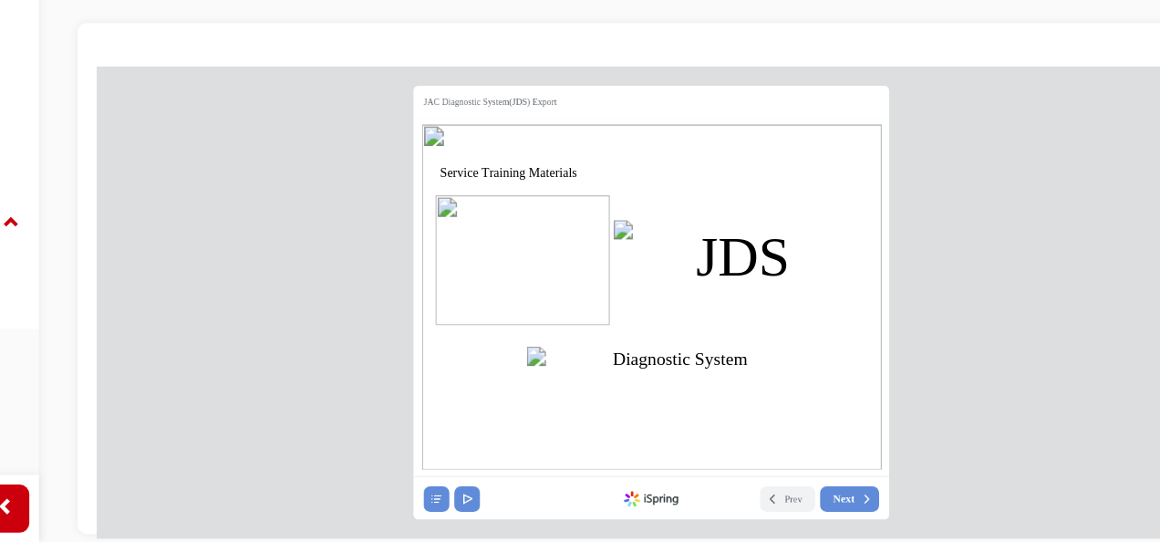
click at [467, 313] on img at bounding box center [516, 240] width 349 height 263
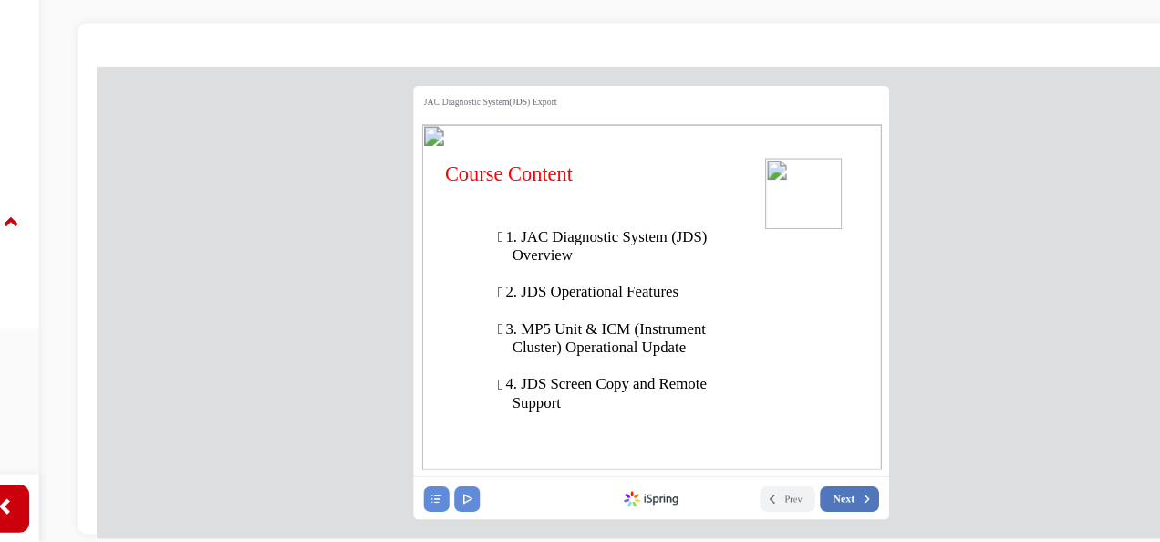
click at [664, 398] on button "Next" at bounding box center [667, 393] width 45 height 19
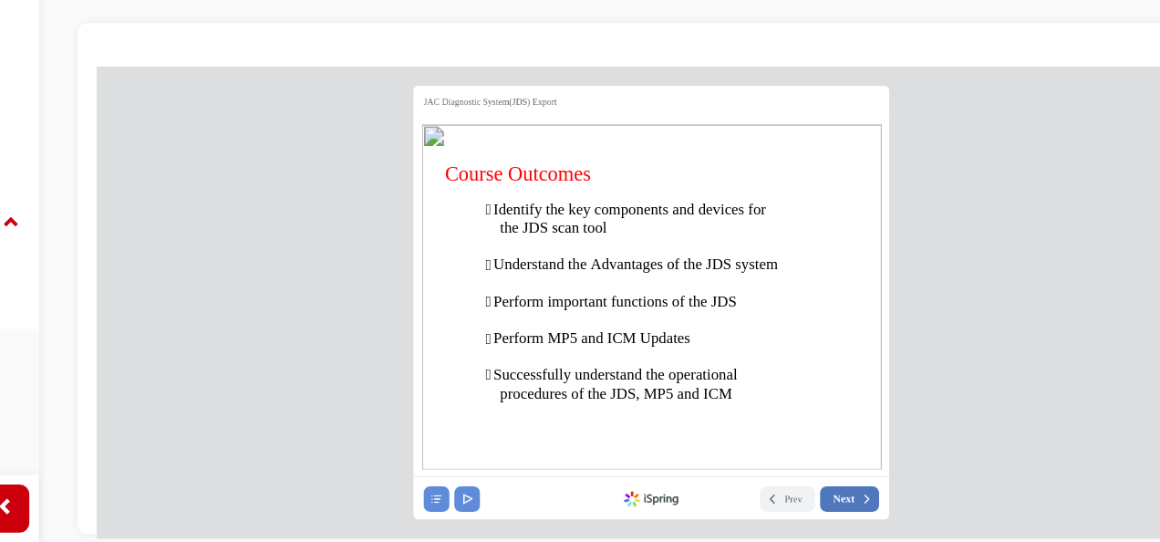
click at [654, 393] on span "Next" at bounding box center [662, 393] width 16 height 10
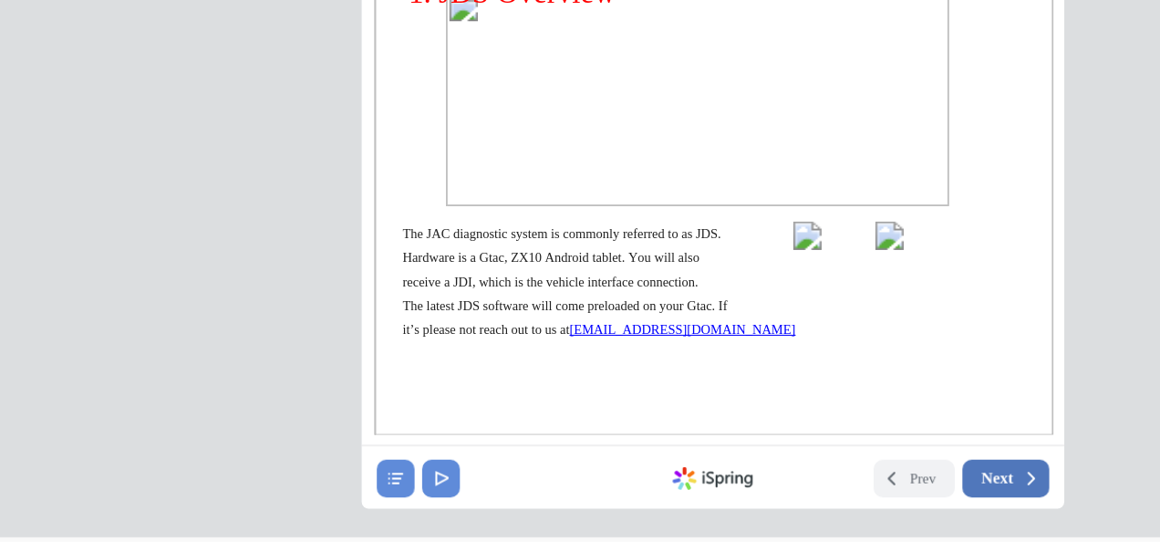
click at [446, 166] on button "Next" at bounding box center [464, 167] width 45 height 19
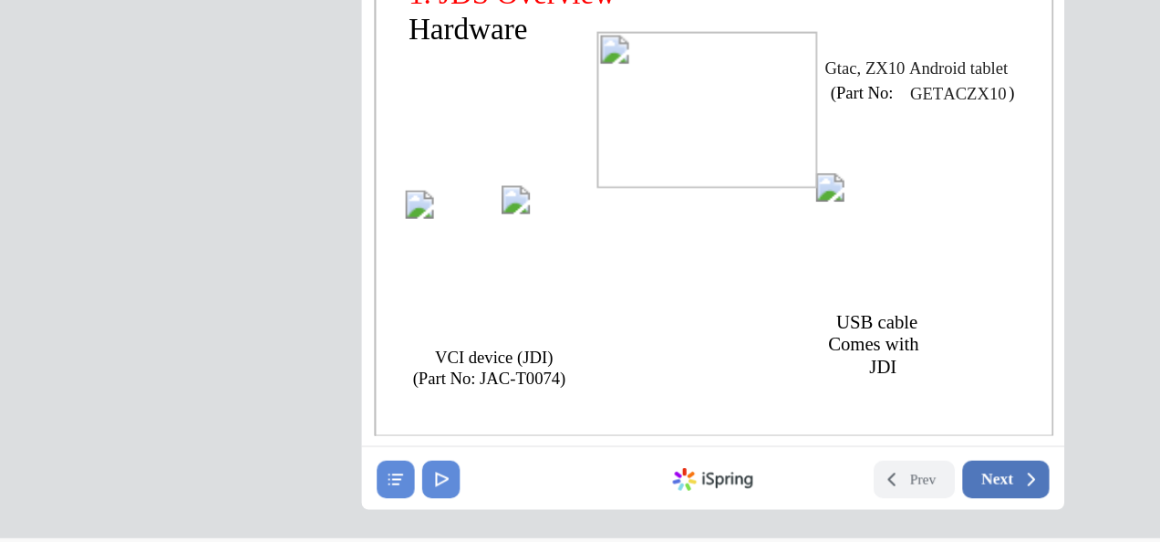
click at [461, 162] on button "Next" at bounding box center [464, 168] width 45 height 19
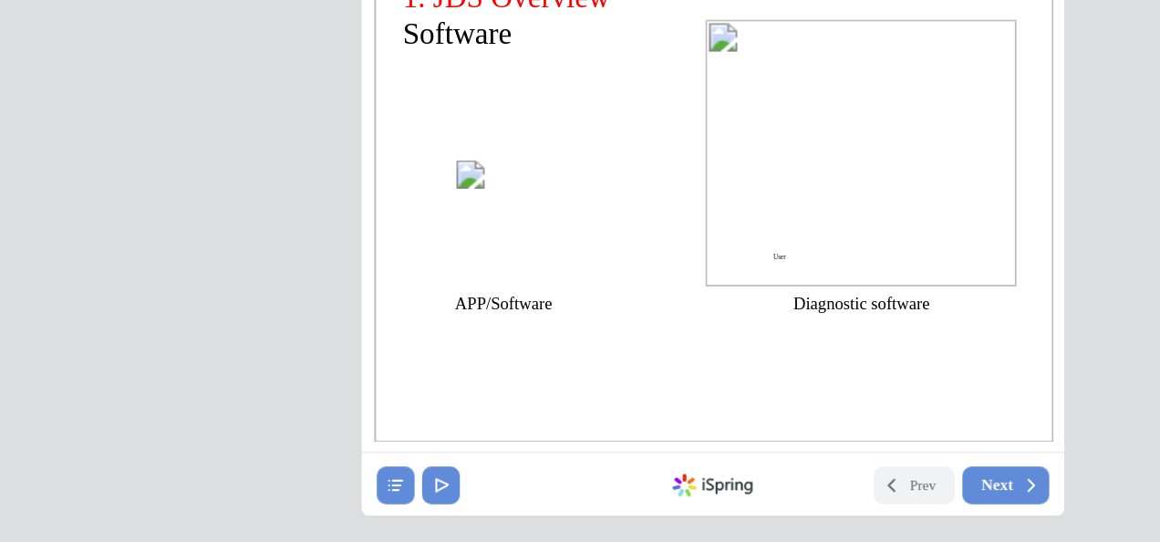
click at [215, 56] on img at bounding box center [208, 38] width 52 height 65
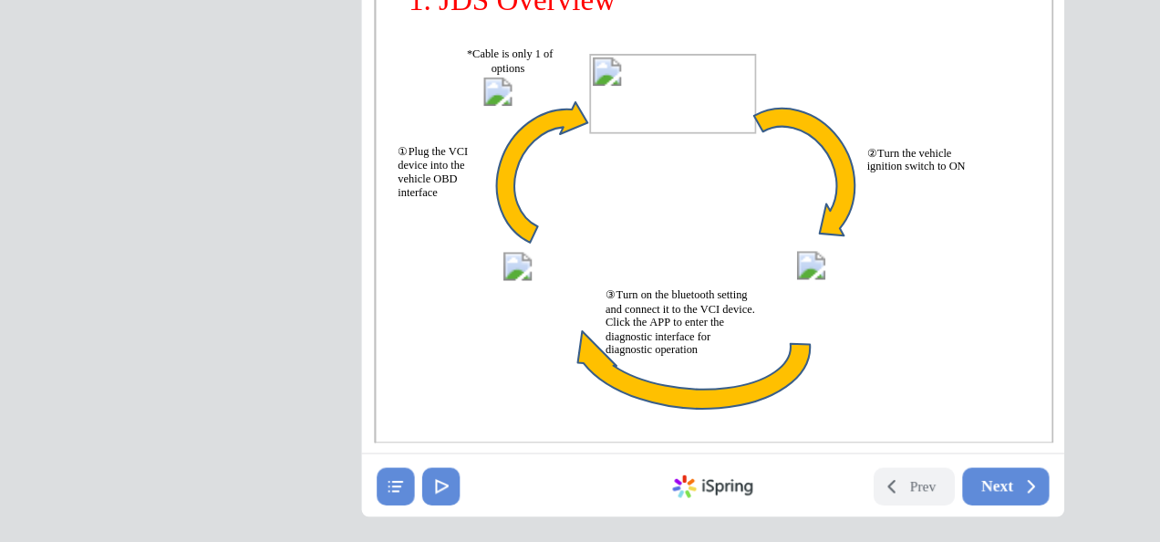
click at [544, 202] on body "JAC Diagnostic System(JDS) Export ① Plug the VCI device into the vehicle OBD in…" at bounding box center [314, 25] width 840 height 357
click at [313, 94] on span "diagnostic interface for" at bounding box center [286, 97] width 54 height 7
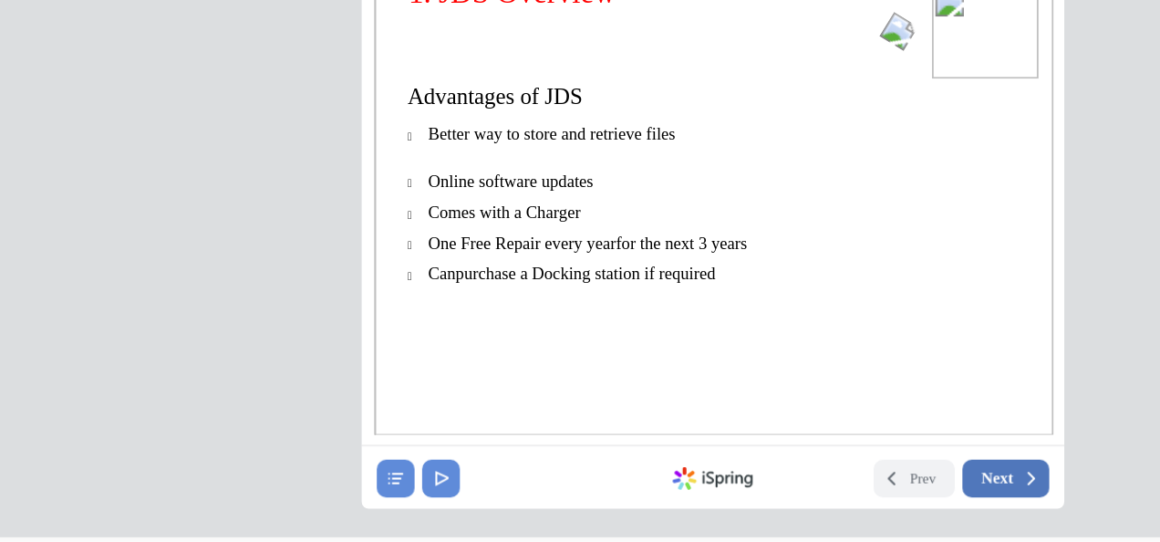
click at [459, 169] on span "Next" at bounding box center [459, 167] width 16 height 10
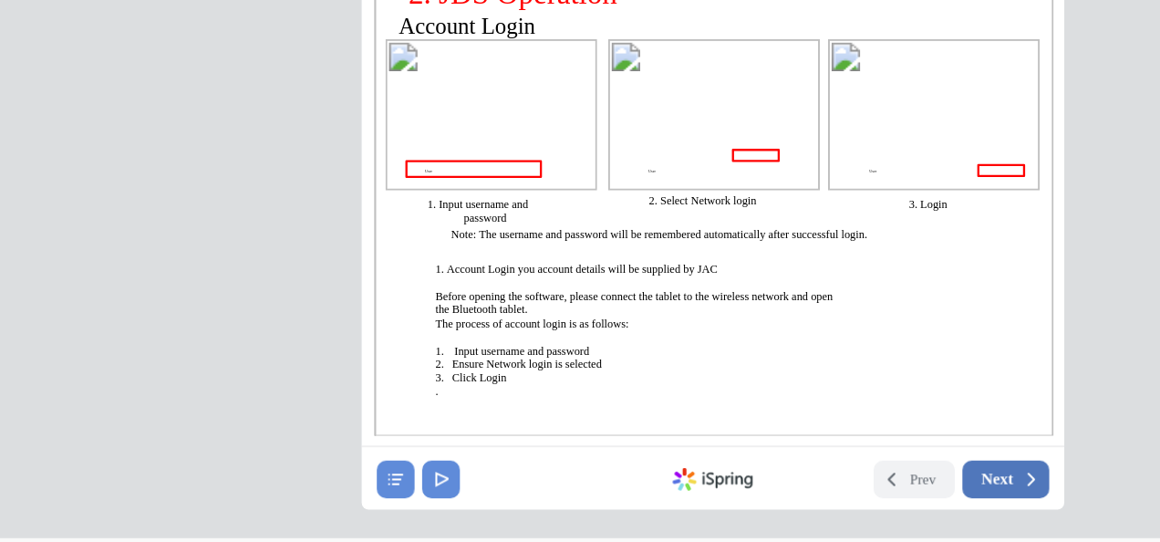
click at [453, 171] on span "Next" at bounding box center [459, 168] width 16 height 10
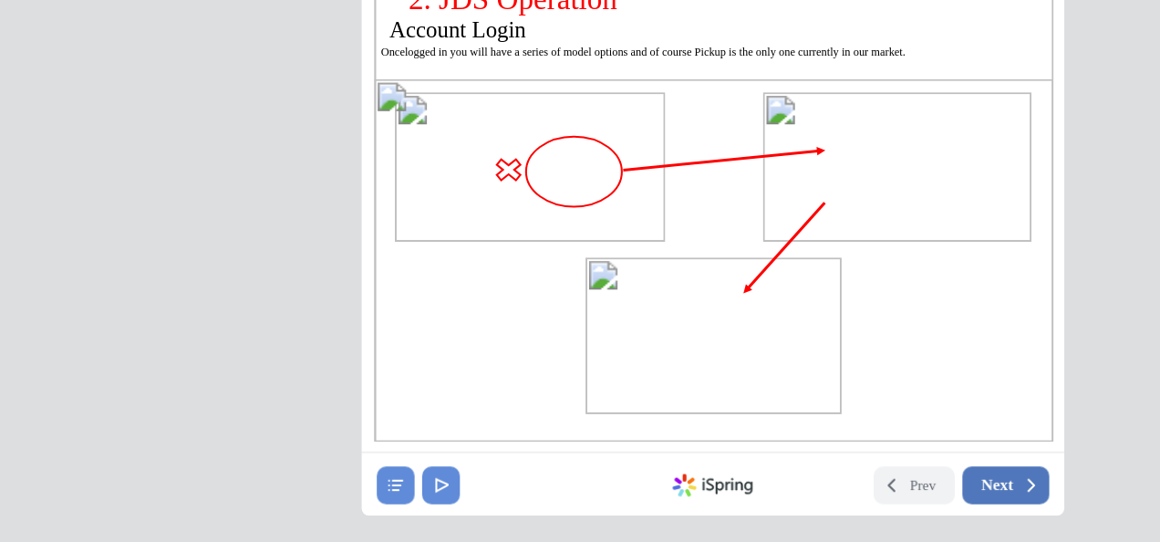
click at [459, 174] on span "Next" at bounding box center [459, 174] width 16 height 10
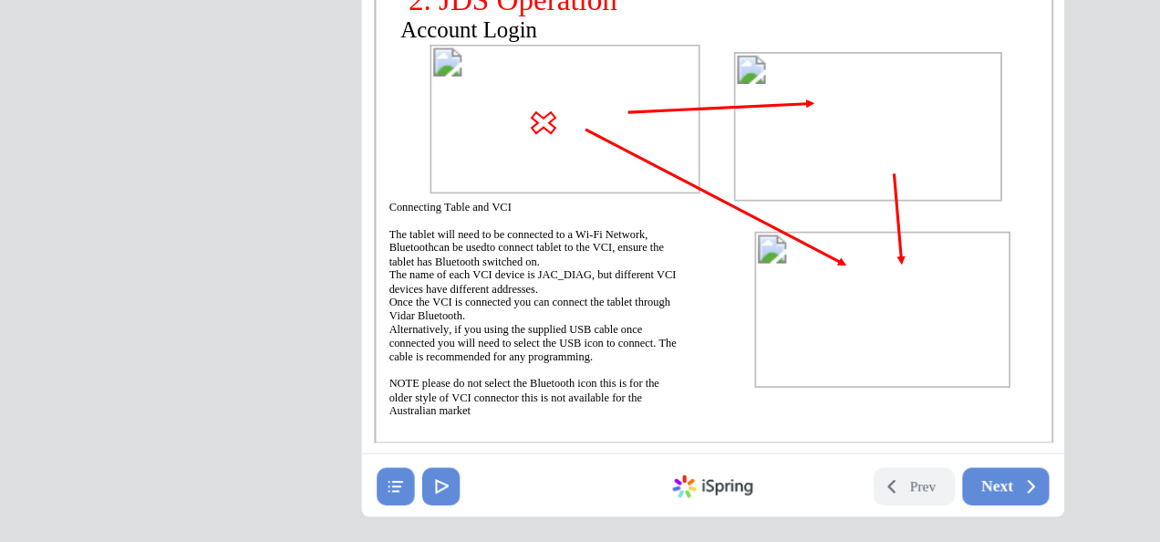
click at [259, 117] on img at bounding box center [313, 22] width 349 height 263
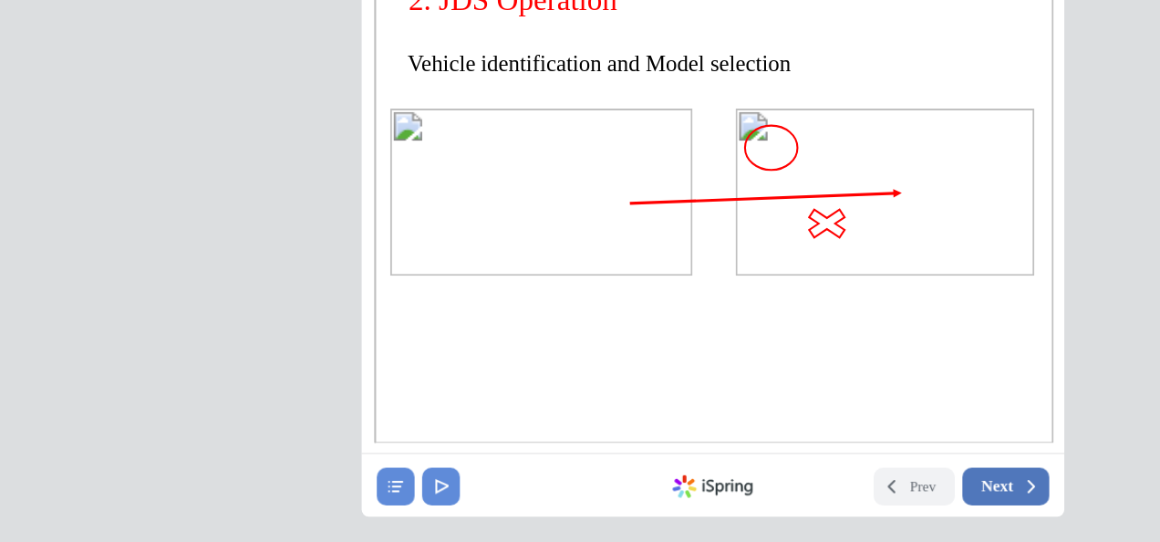
click at [469, 169] on button "Next" at bounding box center [464, 174] width 45 height 19
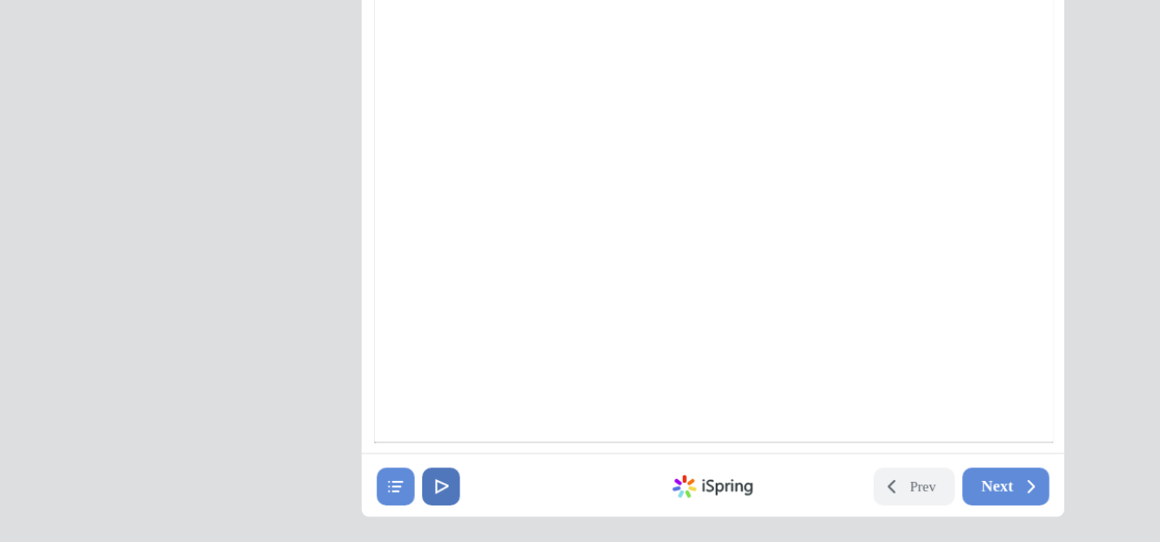
click at [177, 168] on button at bounding box center [174, 174] width 19 height 19
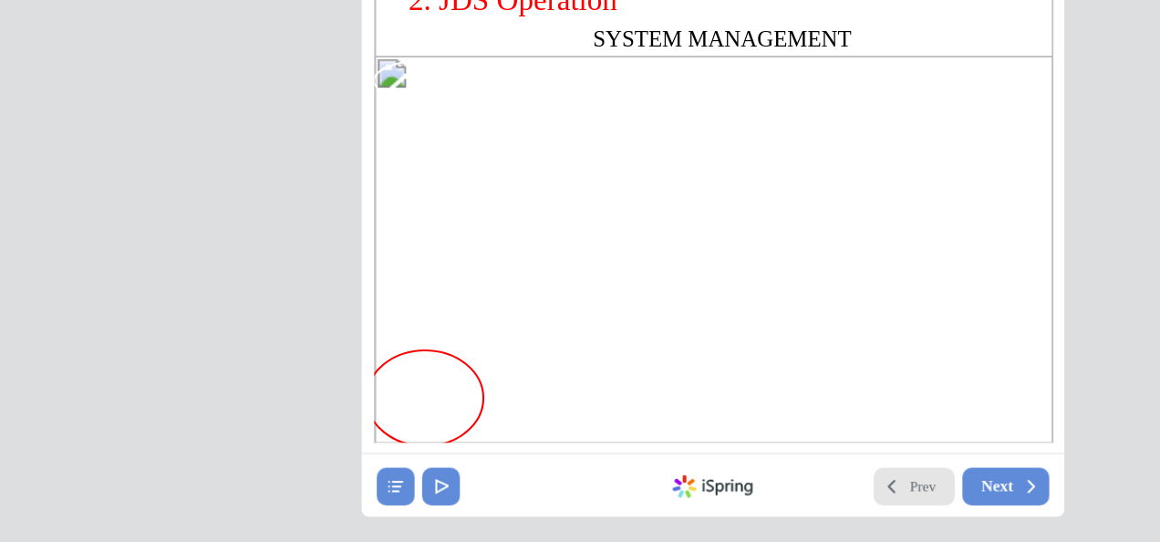
click at [417, 177] on span "Prev" at bounding box center [422, 175] width 14 height 10
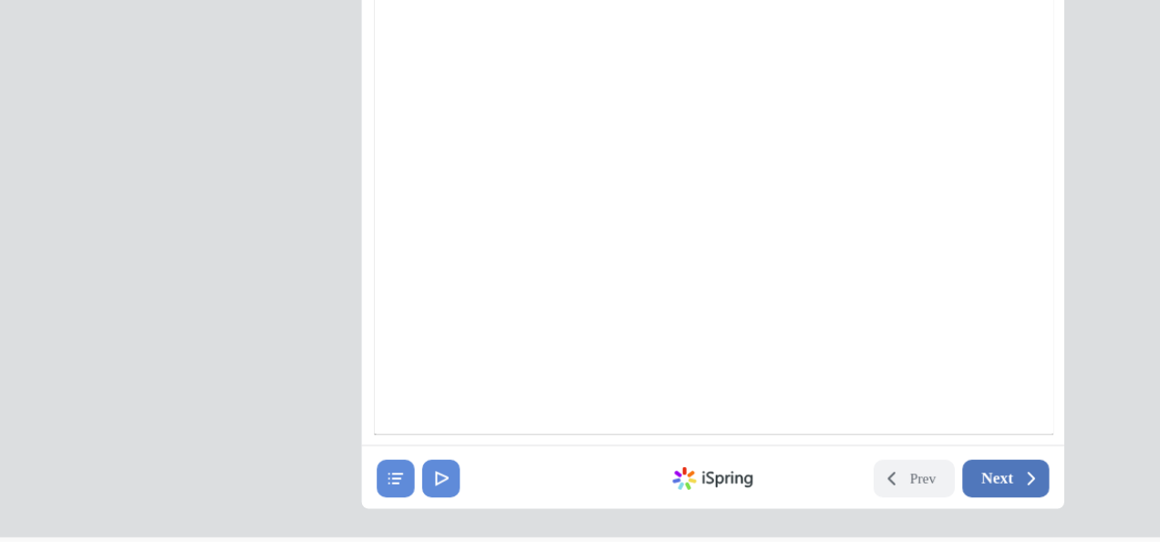
click at [460, 173] on button "Next" at bounding box center [464, 167] width 45 height 19
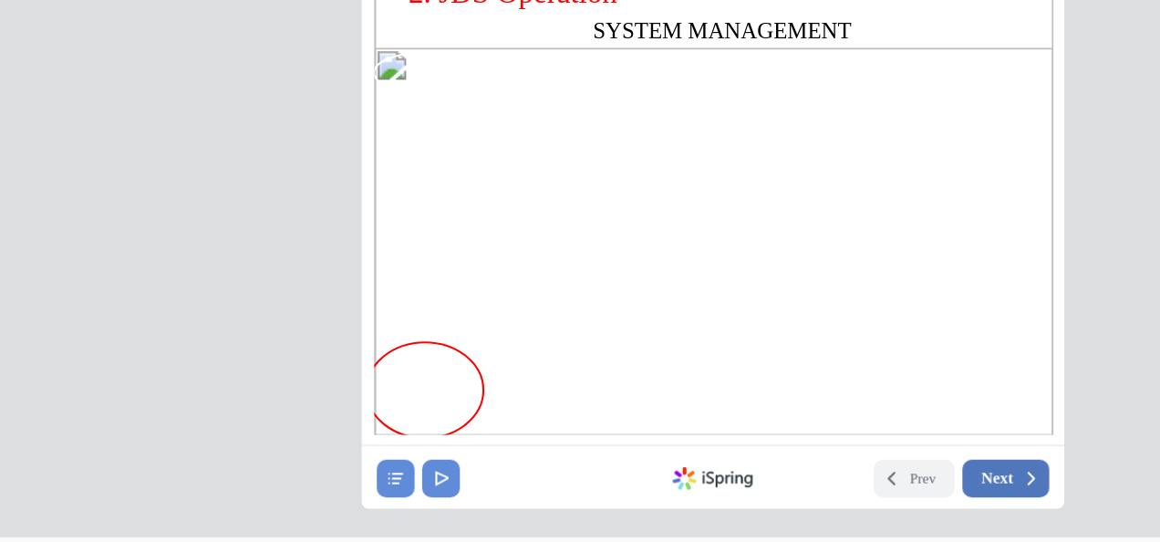
click at [457, 170] on span "Next" at bounding box center [459, 167] width 16 height 10
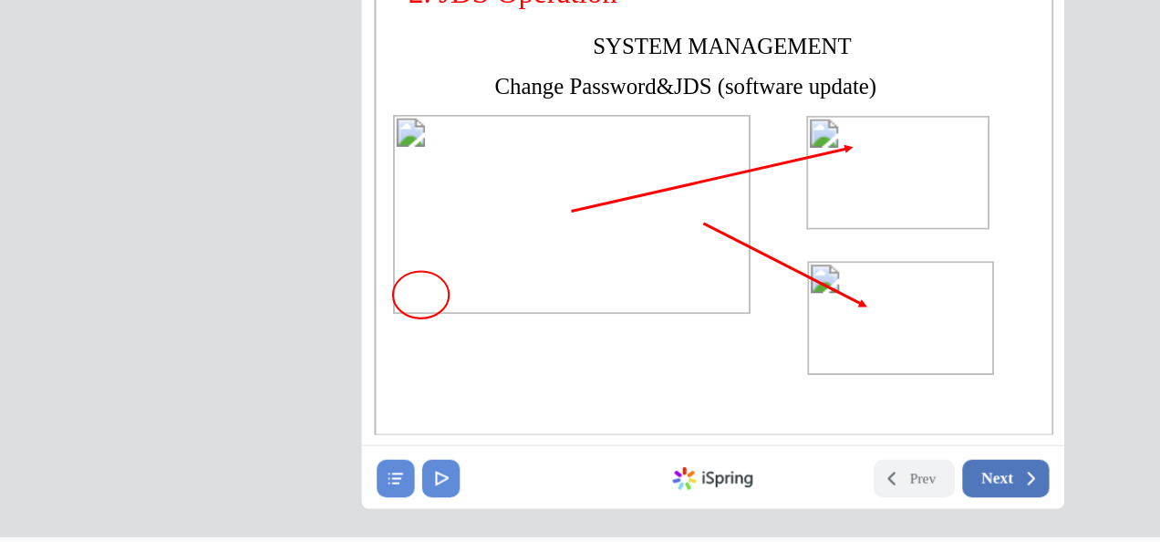
click at [460, 164] on span "Next" at bounding box center [459, 167] width 16 height 10
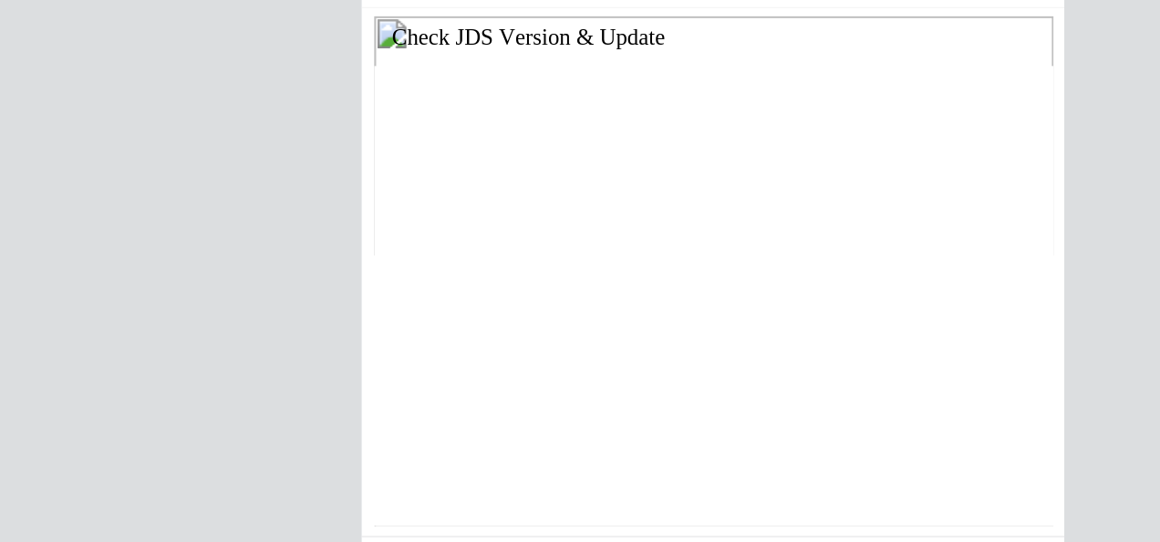
click at [621, 289] on body at bounding box center [547, 181] width 334 height 221
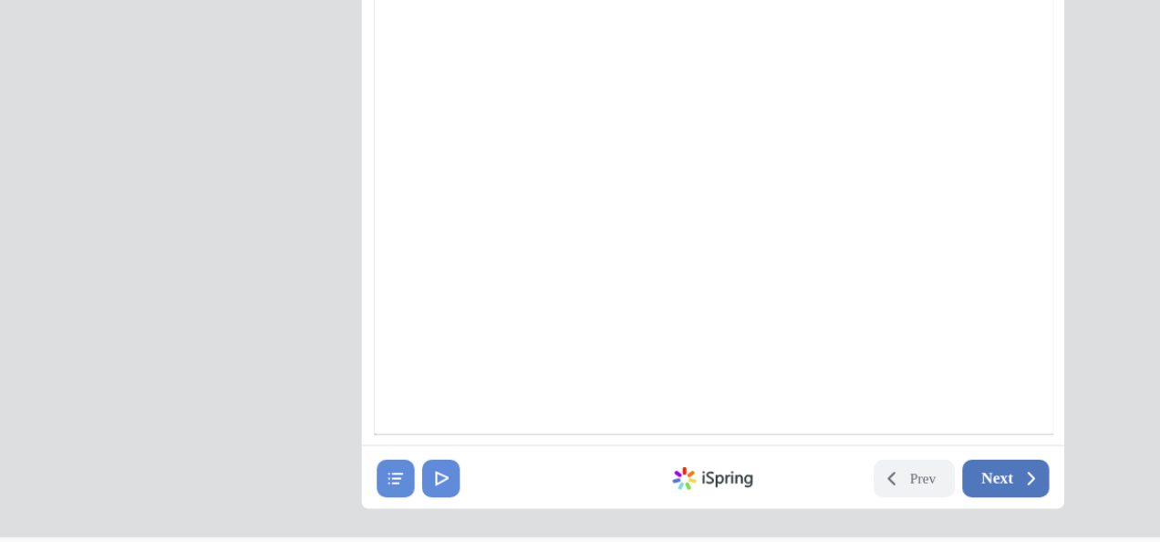
click at [463, 167] on span "Next" at bounding box center [459, 167] width 16 height 10
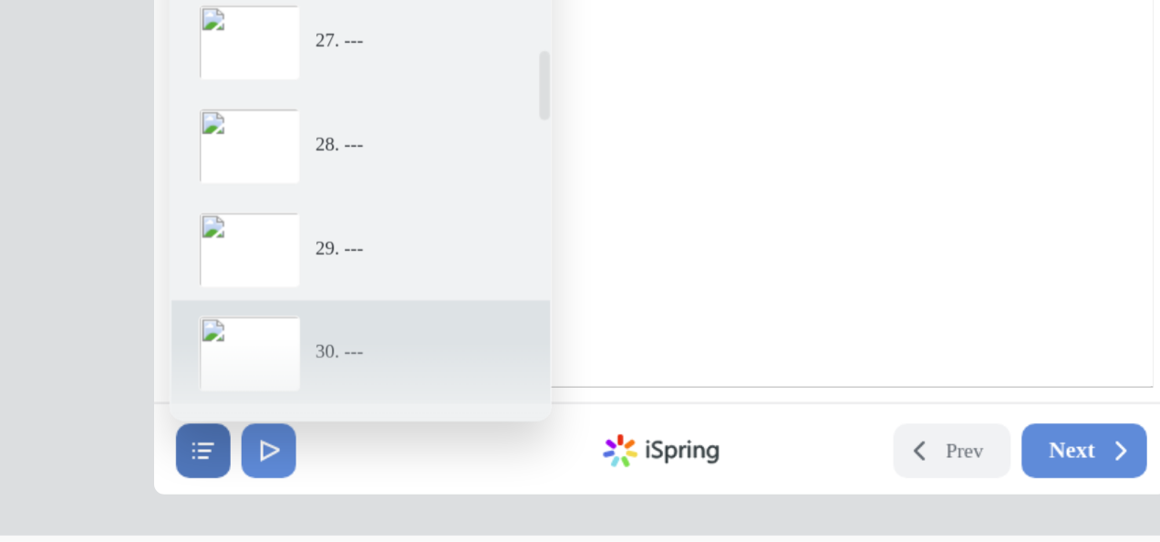
scroll to position [1714, 0]
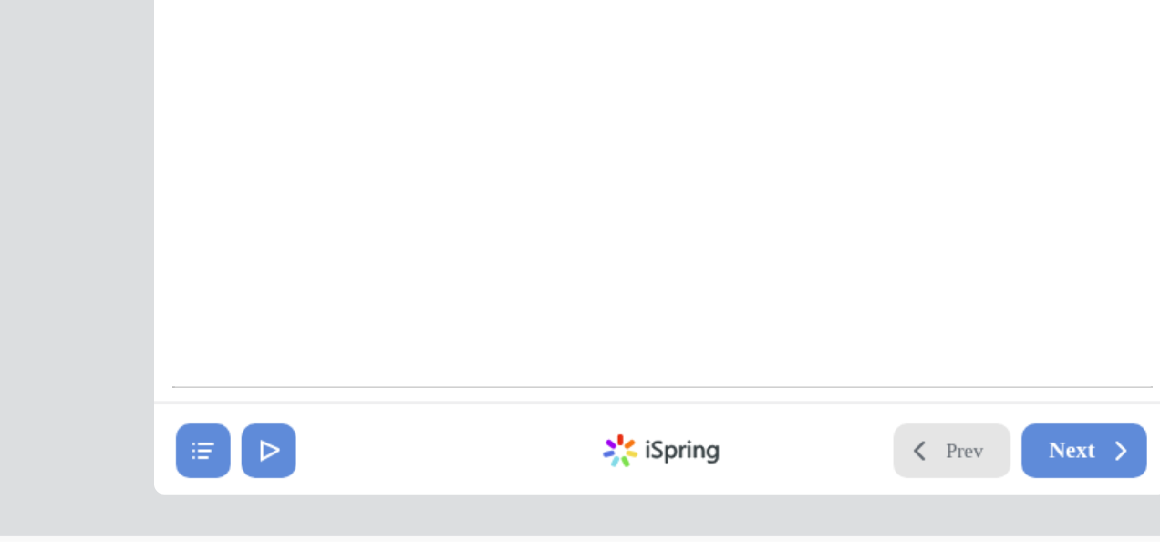
scroll to position [0, 0]
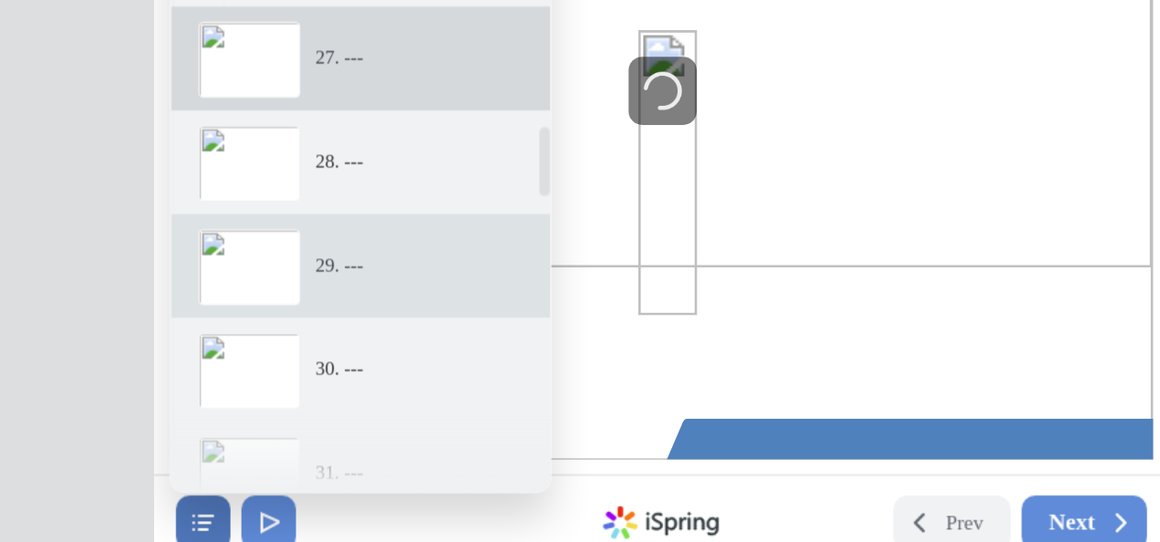
scroll to position [1677, 0]
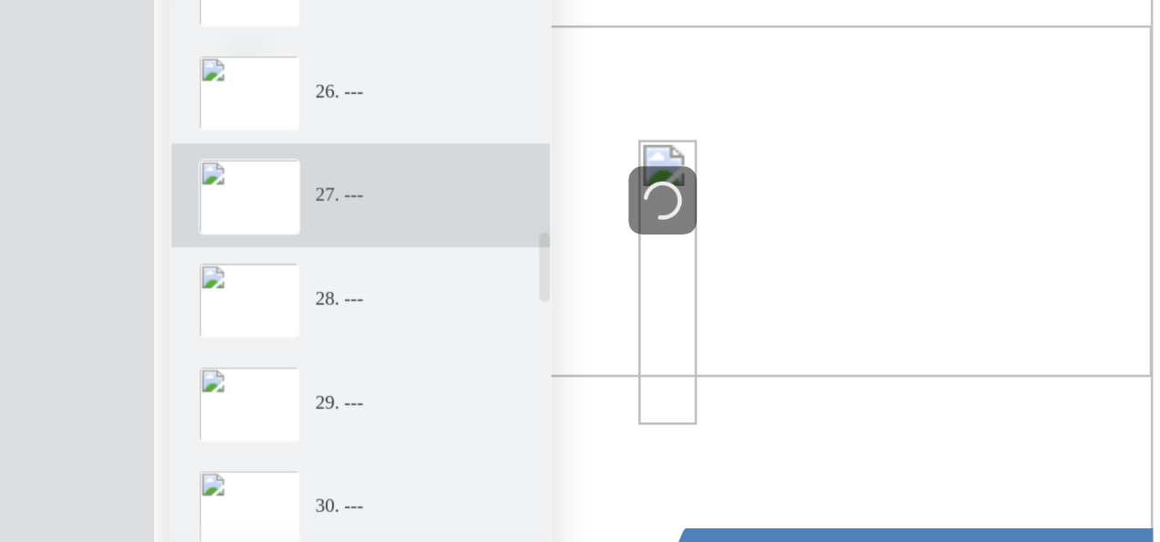
drag, startPoint x: -226, startPoint y: -119, endPoint x: -216, endPoint y: -119, distance: 10.1
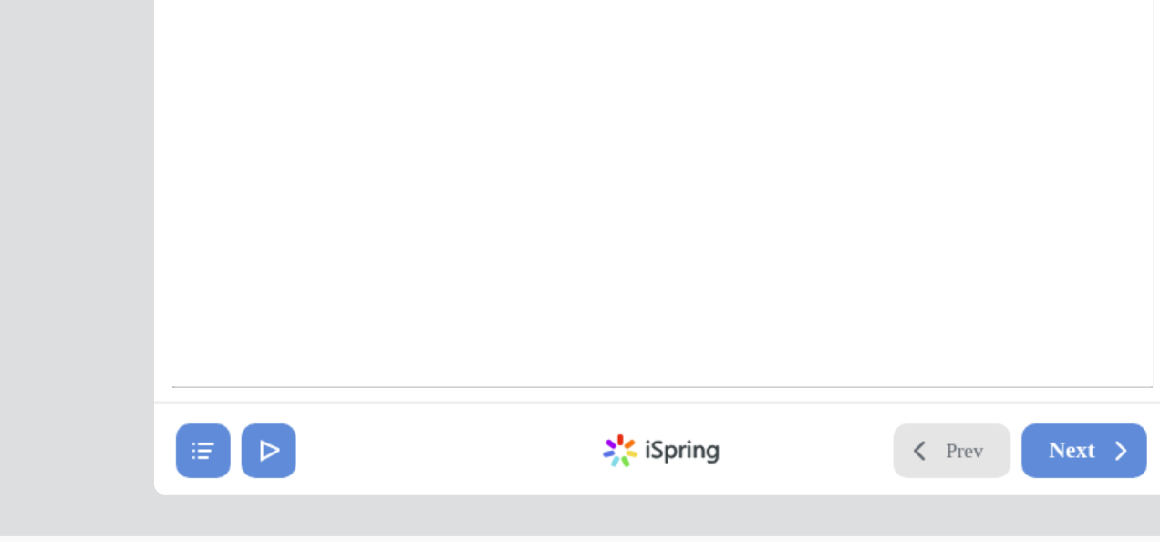
scroll to position [0, 0]
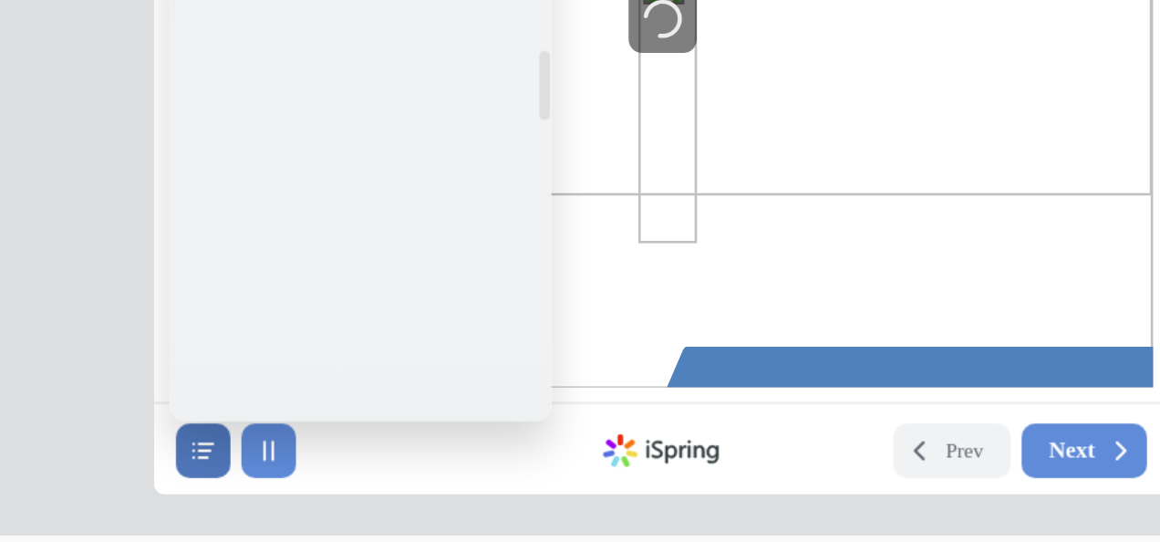
scroll to position [1677, 0]
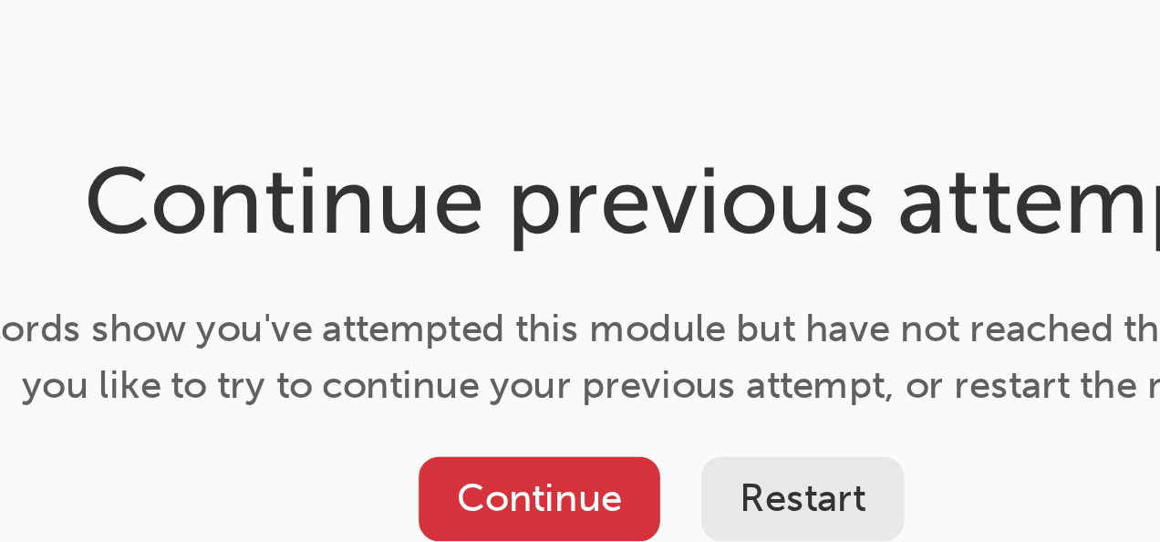
click at [661, 235] on button "Continue" at bounding box center [653, 235] width 86 height 30
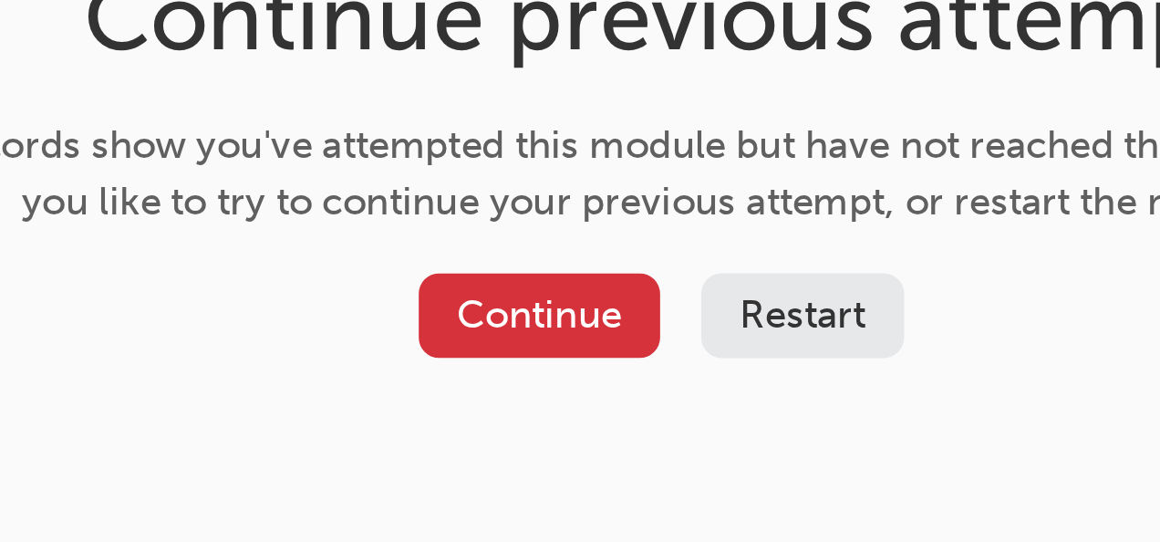
click at [653, 243] on button "Continue" at bounding box center [653, 235] width 86 height 30
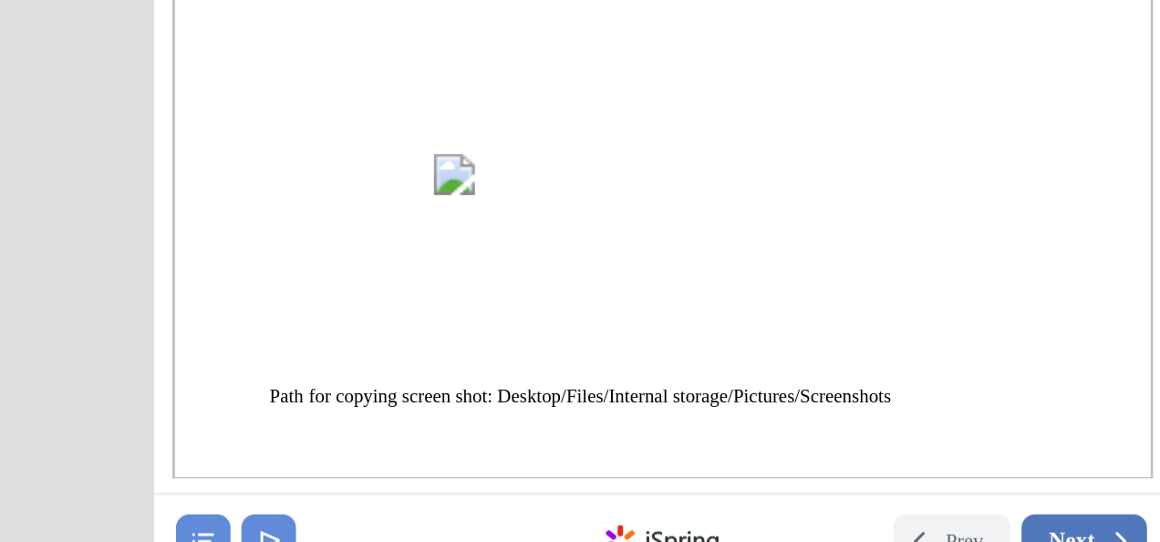
drag, startPoint x: 42, startPoint y: -47, endPoint x: 41, endPoint y: -79, distance: 31.9
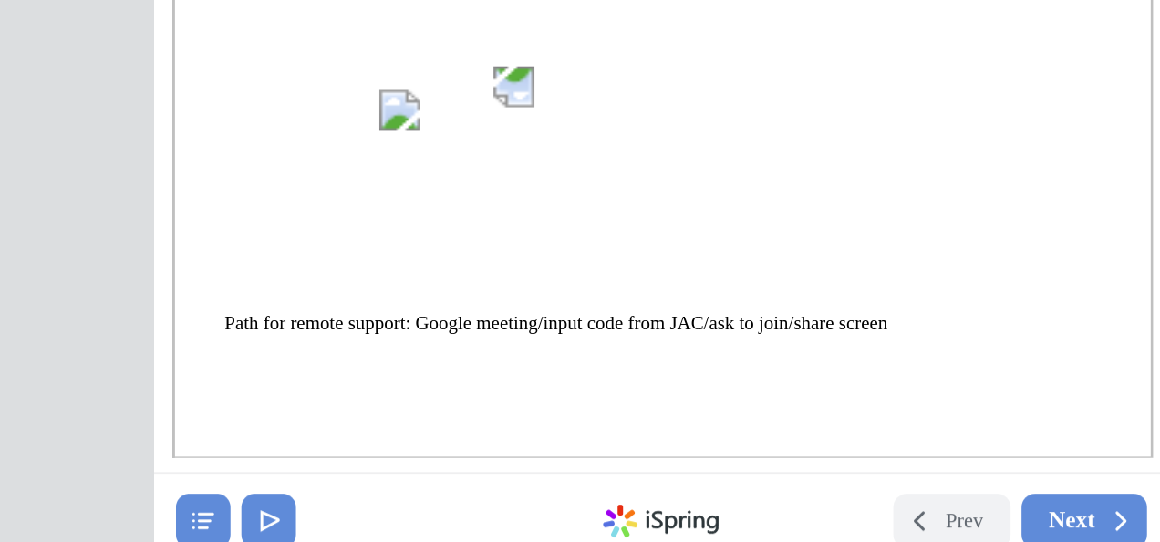
drag, startPoint x: -125, startPoint y: -81, endPoint x: -149, endPoint y: -82, distance: 23.7
drag, startPoint x: -149, startPoint y: -82, endPoint x: -242, endPoint y: -188, distance: 140.8
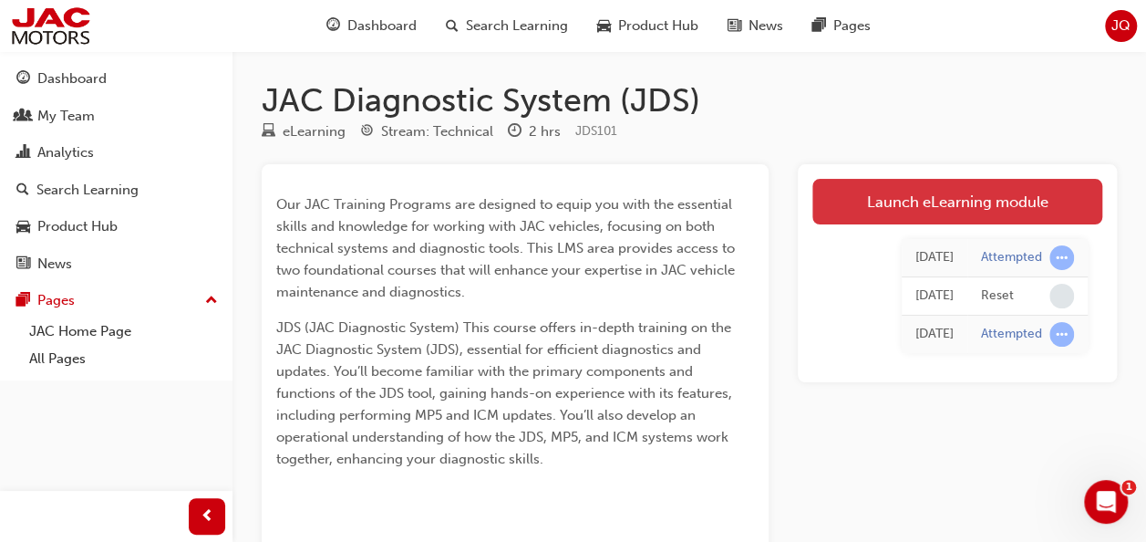
click at [928, 199] on link "Launch eLearning module" at bounding box center [957, 202] width 290 height 46
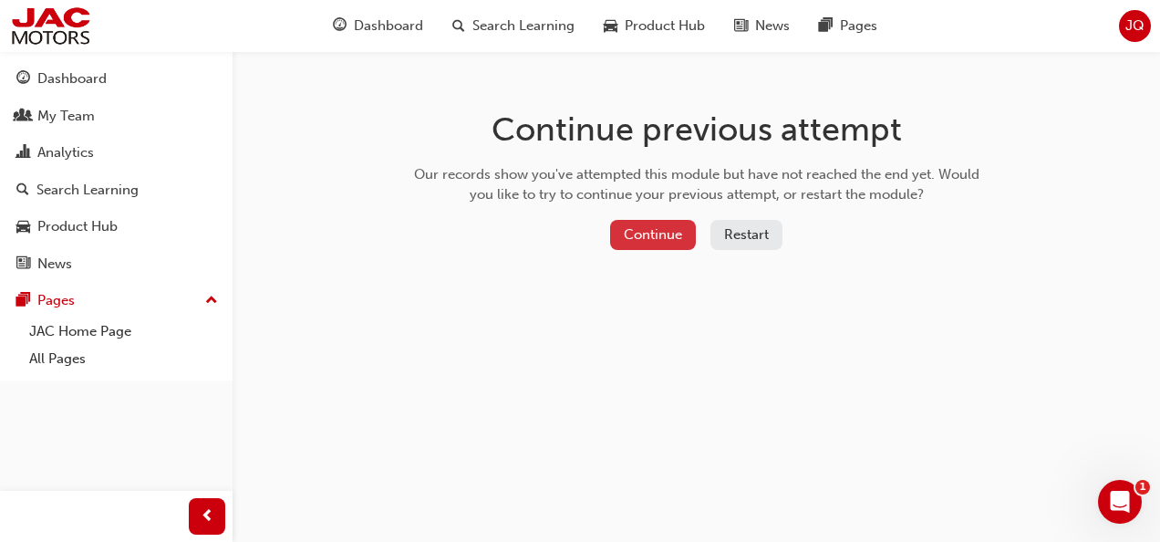
click at [649, 232] on button "Continue" at bounding box center [653, 235] width 86 height 30
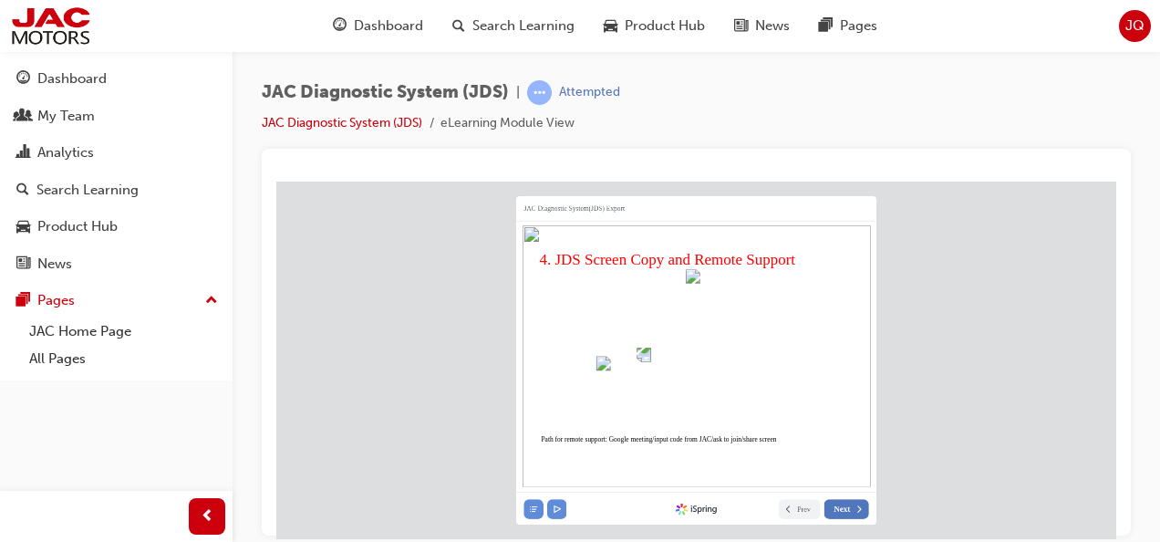
click at [844, 505] on span "Next" at bounding box center [841, 508] width 16 height 10
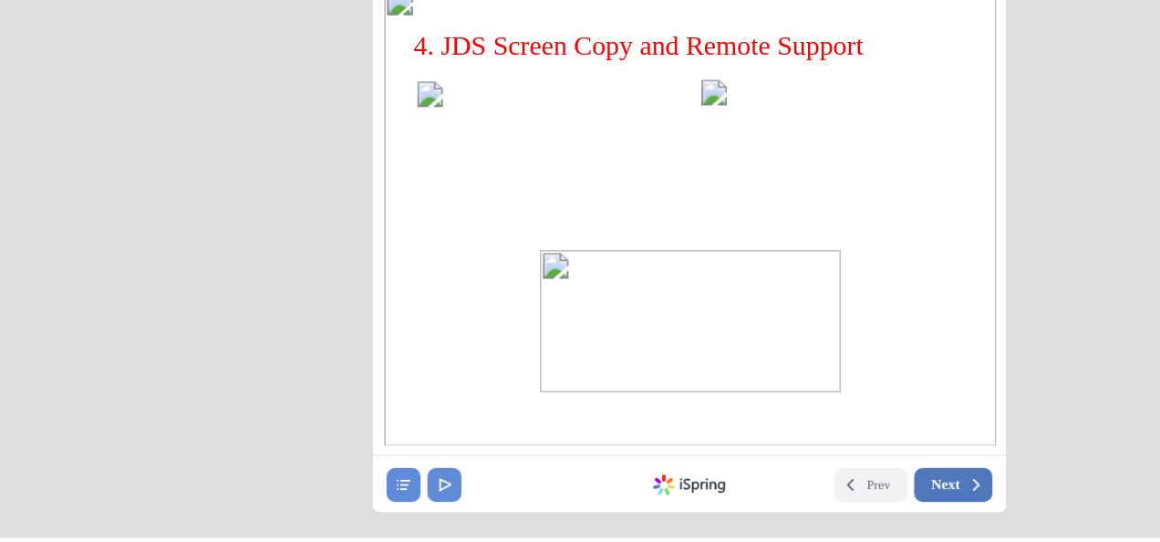
click at [523, 234] on span "Next" at bounding box center [517, 237] width 16 height 10
click at [503, 237] on button "Next" at bounding box center [522, 237] width 45 height 19
click at [523, 230] on button "Next" at bounding box center [522, 236] width 45 height 19
click at [209, 228] on button at bounding box center [208, 236] width 19 height 19
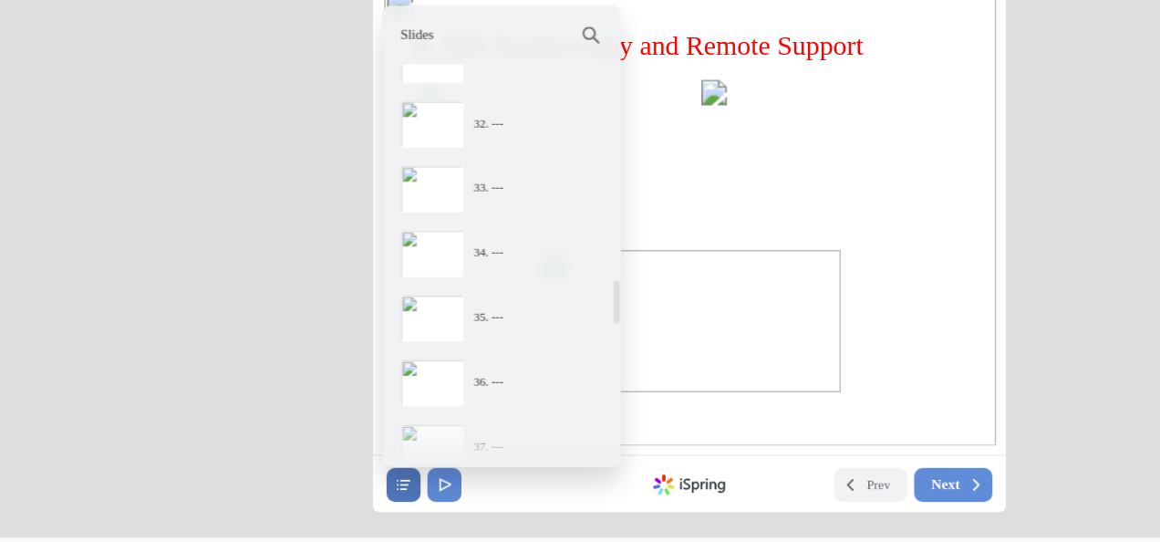
scroll to position [2136, 0]
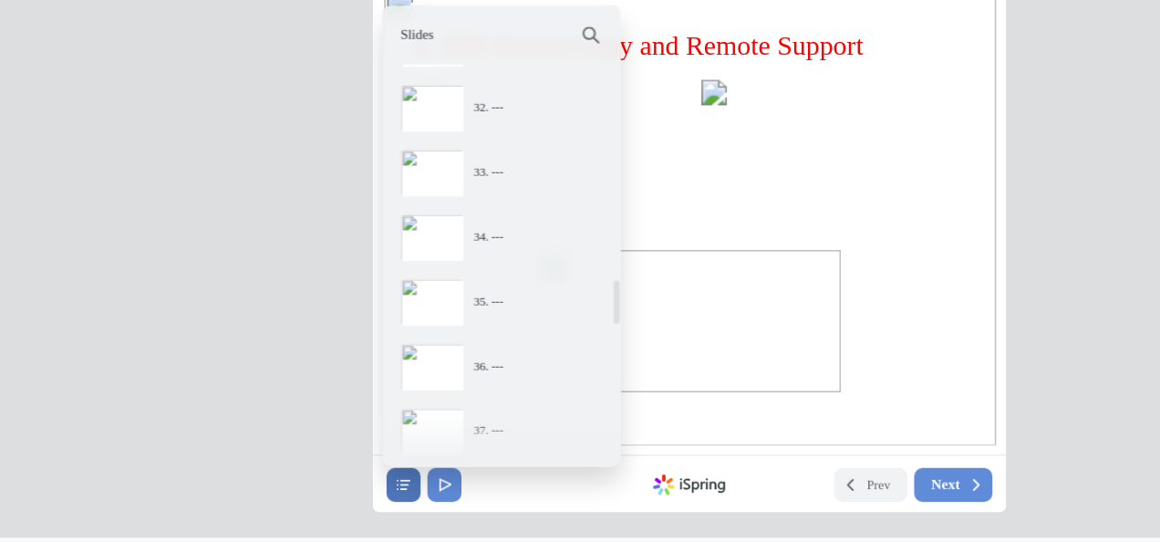
drag, startPoint x: 330, startPoint y: 211, endPoint x: 326, endPoint y: 240, distance: 29.4
click at [326, 240] on div "JAC Diagnostic System(JDS) Export 4. JDS Screen Copy and Remote Support Prev Ne…" at bounding box center [371, 87] width 360 height 328
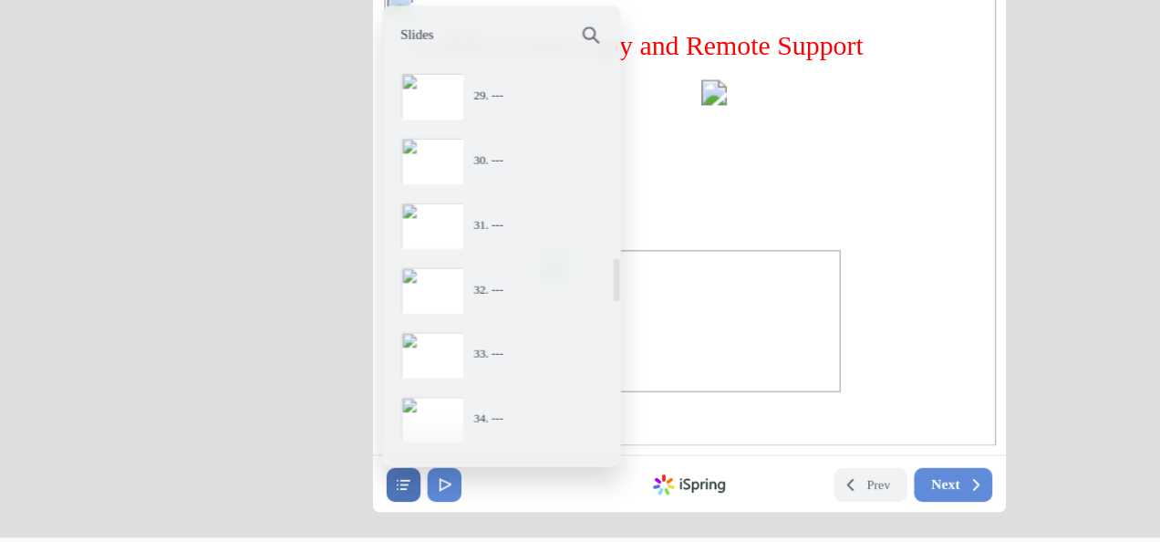
scroll to position [1992, 0]
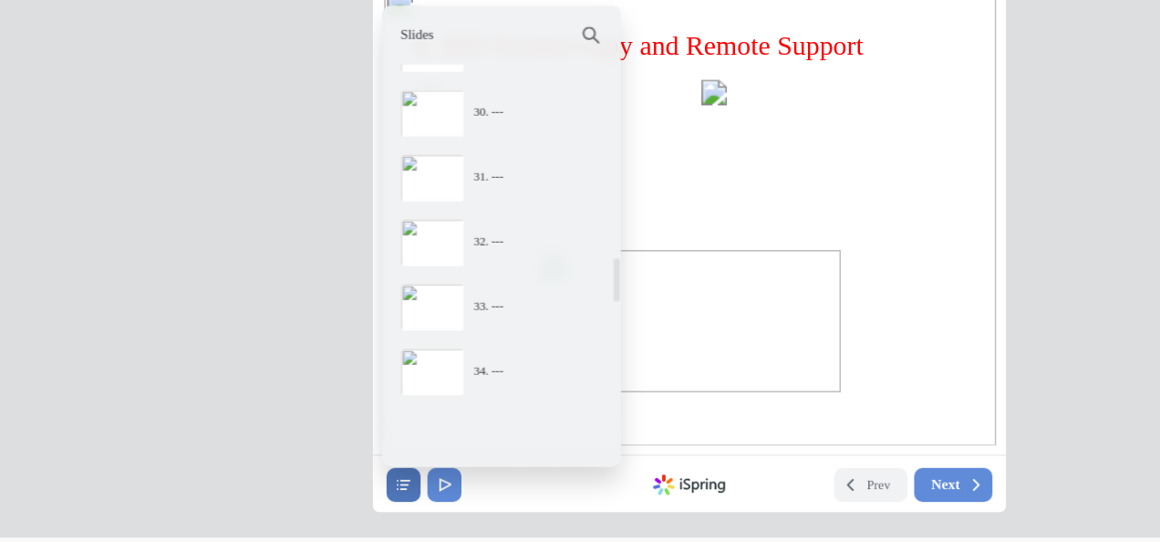
click at [328, 224] on div "28. --- 29. --- 30. --- 31. --- 32. --- 33. --- 34. ---" at bounding box center [265, 111] width 135 height 229
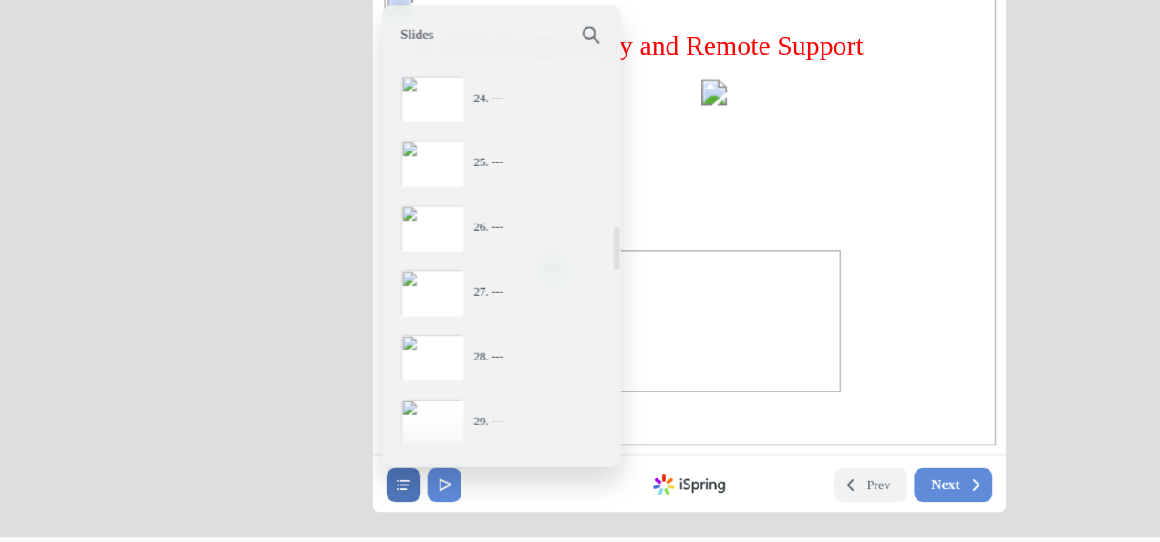
scroll to position [1609, 0]
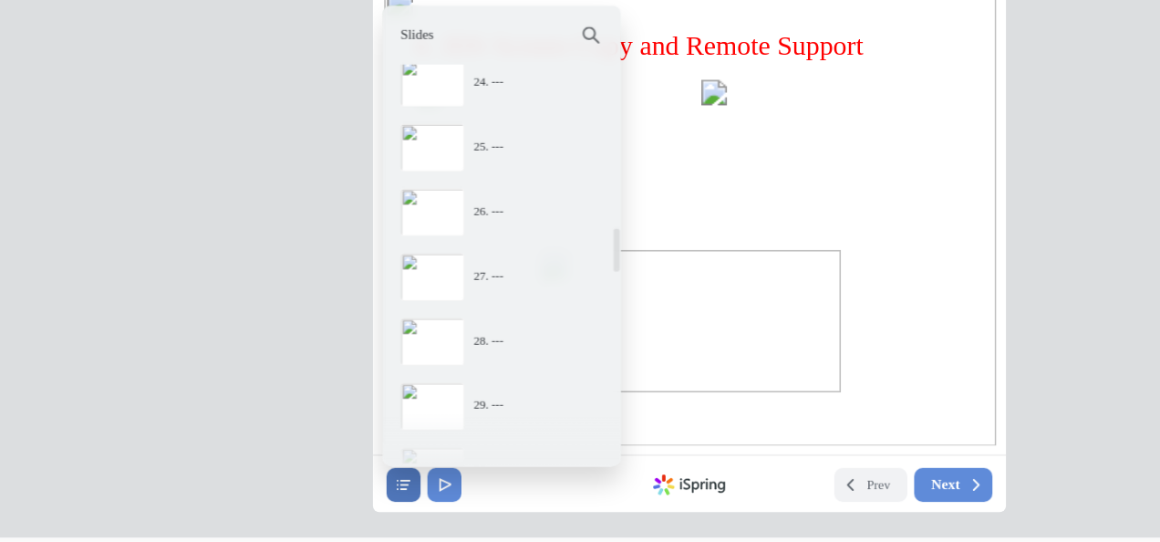
drag, startPoint x: 329, startPoint y: 131, endPoint x: 326, endPoint y: 188, distance: 56.6
click at [326, 188] on div at bounding box center [328, 111] width 6 height 225
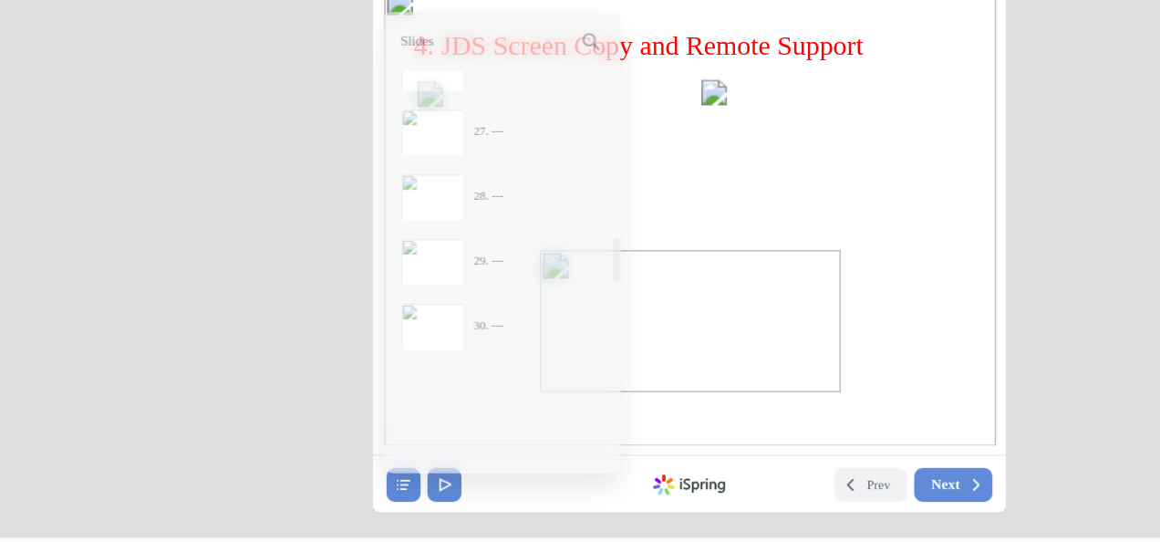
scroll to position [1643, 0]
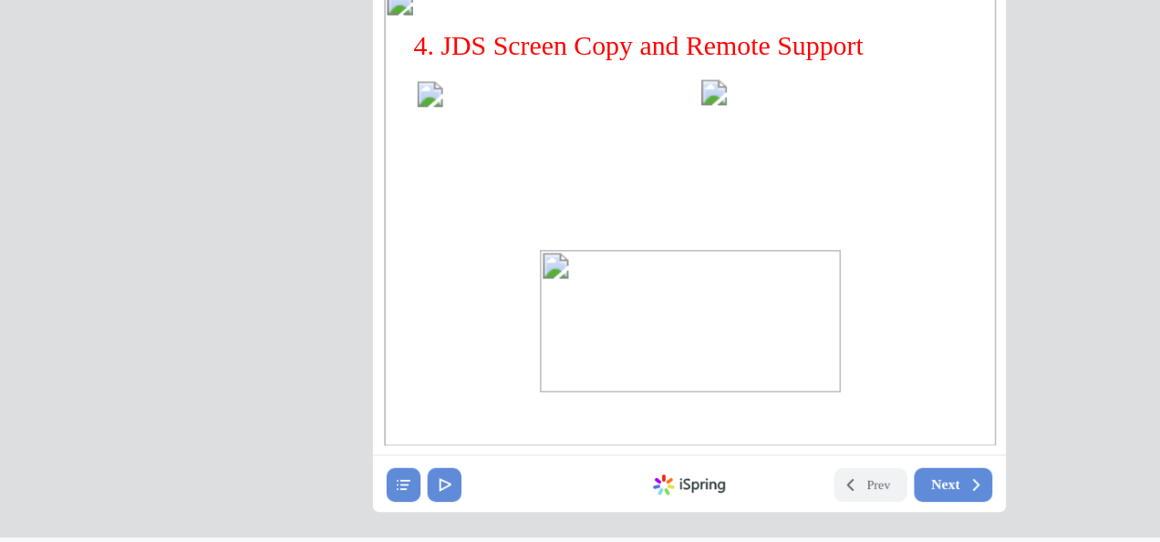
click at [194, 240] on nav "Prev Next Created with iSpring" at bounding box center [371, 236] width 360 height 33
click at [207, 237] on icon at bounding box center [209, 237] width 10 height 10
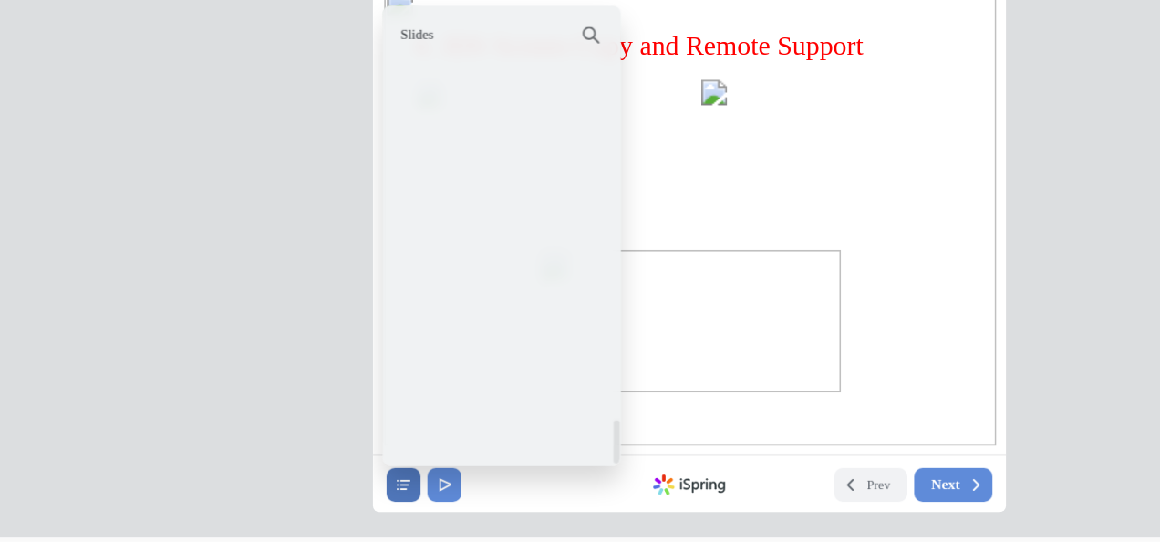
scroll to position [3517, 0]
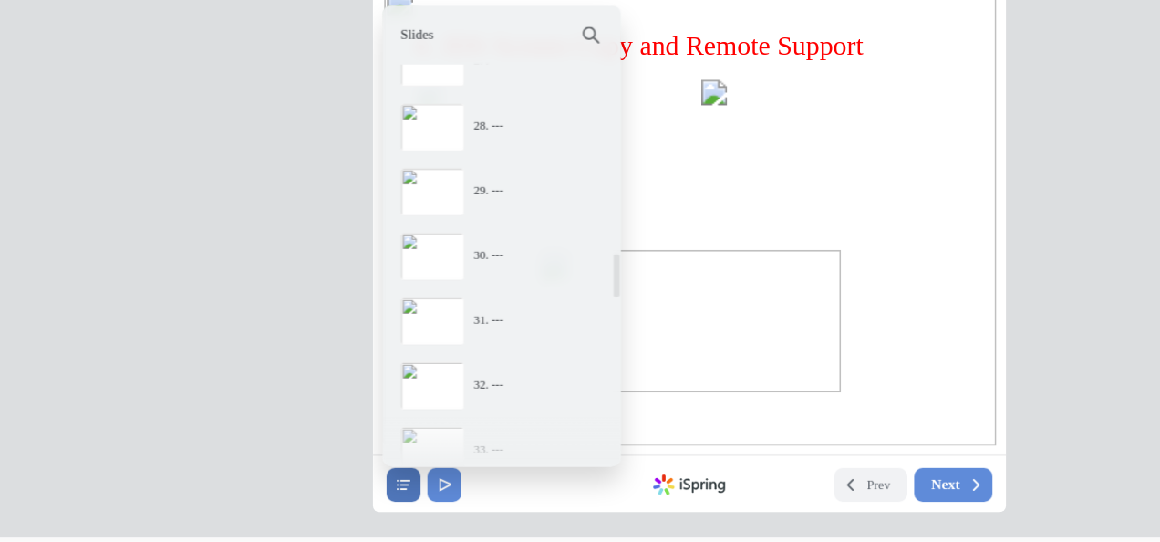
drag, startPoint x: 330, startPoint y: 207, endPoint x: 326, endPoint y: 171, distance: 35.7
click at [326, 191] on div at bounding box center [328, 111] width 6 height 225
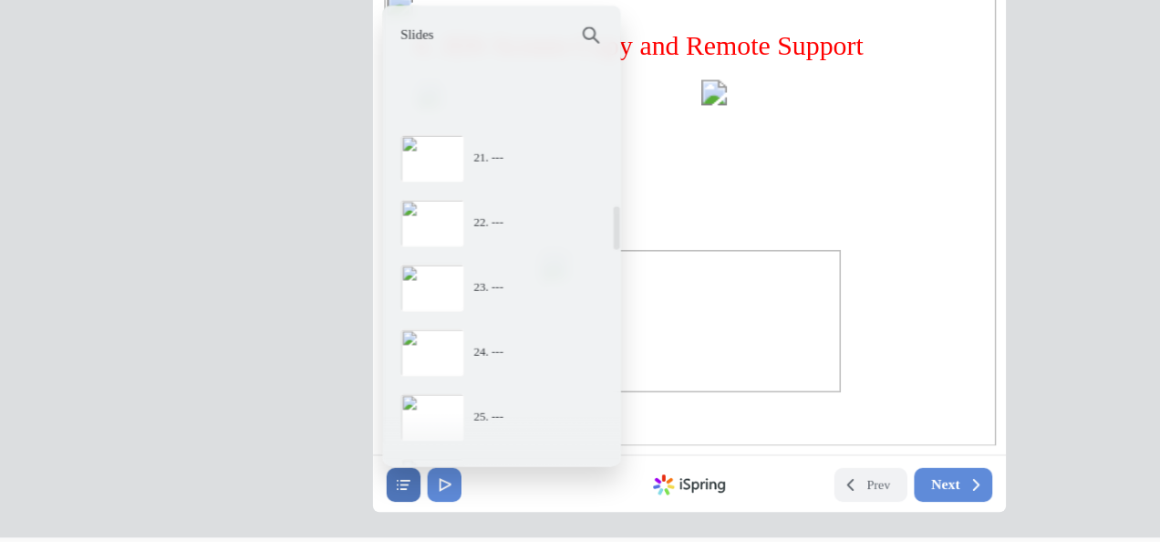
scroll to position [1422, 0]
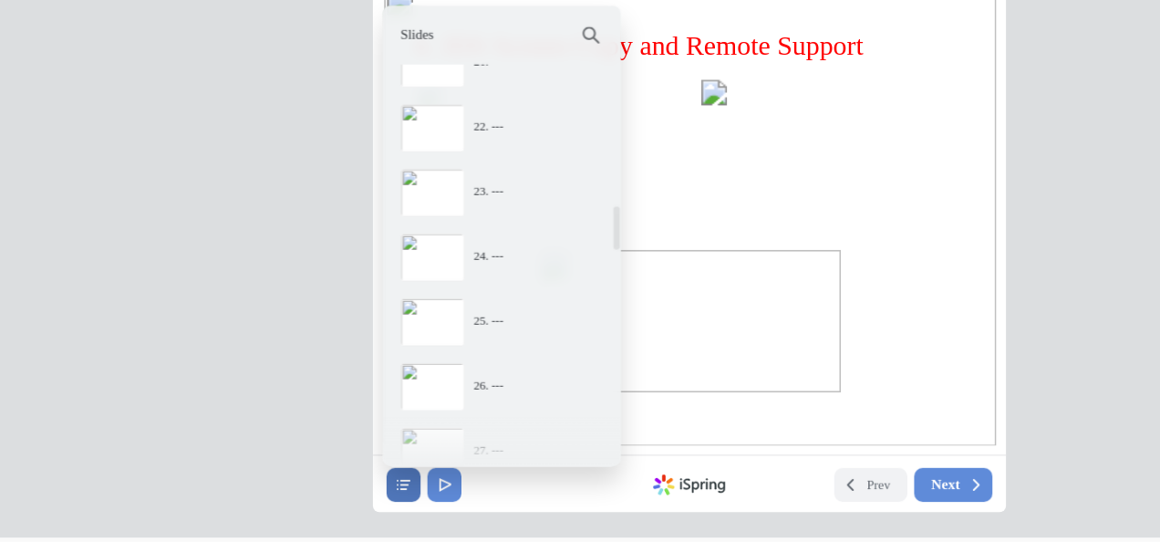
drag, startPoint x: 331, startPoint y: 113, endPoint x: 334, endPoint y: 168, distance: 54.8
click at [334, 168] on div "JAC Diagnostic System(JDS) Export 4. JDS Screen Copy and Remote Support Prev Ne…" at bounding box center [371, 87] width 360 height 328
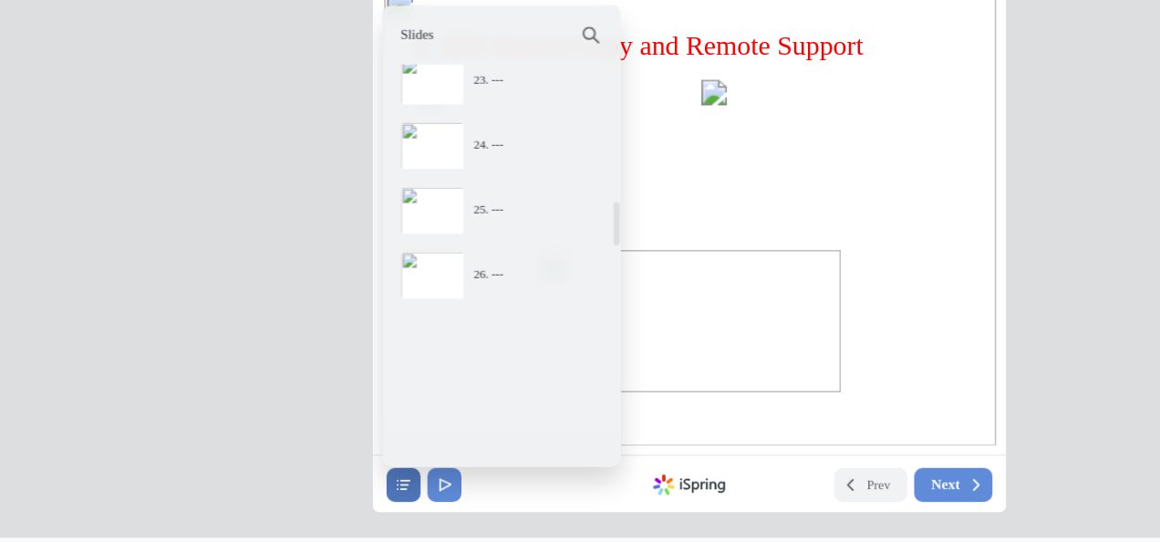
drag, startPoint x: 333, startPoint y: 108, endPoint x: 333, endPoint y: 181, distance: 72.0
click at [333, 180] on div "JAC Diagnostic System(JDS) Export 4. JDS Screen Copy and Remote Support Prev Ne…" at bounding box center [371, 87] width 360 height 328
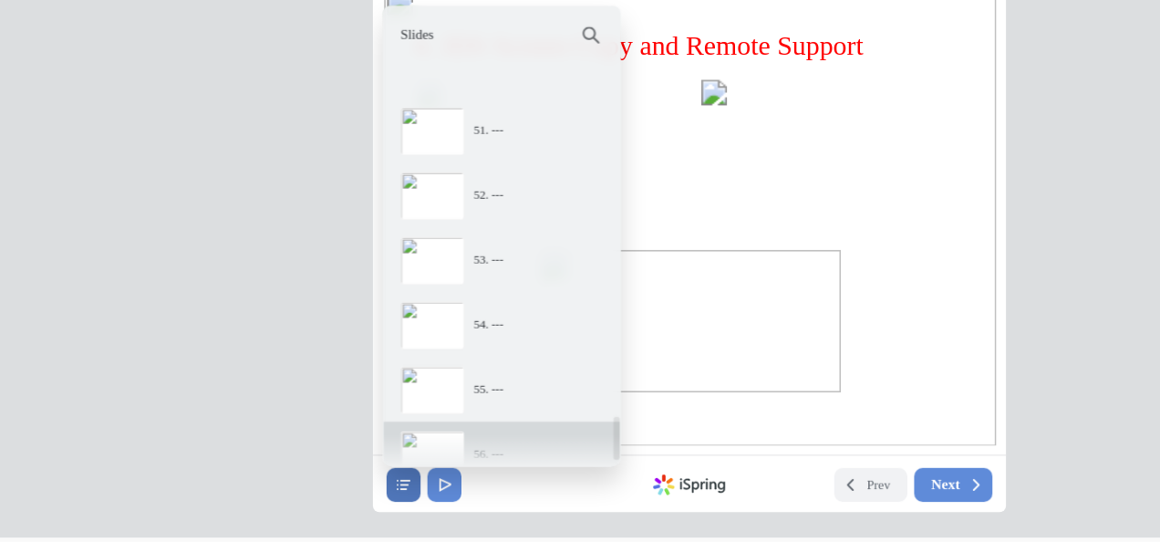
scroll to position [3517, 0]
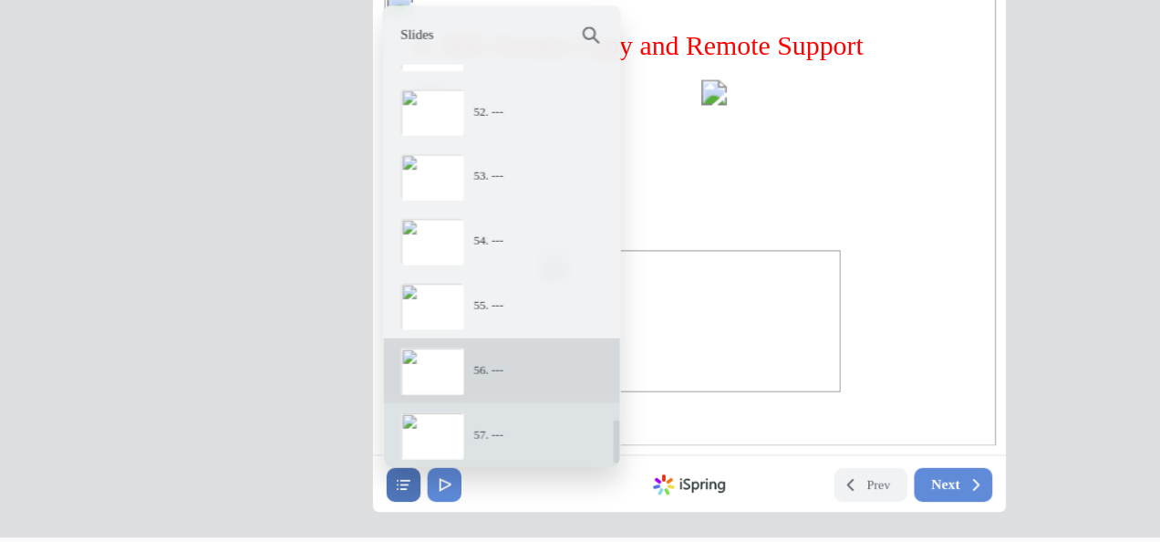
click at [258, 204] on div "57. ---" at bounding box center [287, 207] width 88 height 9
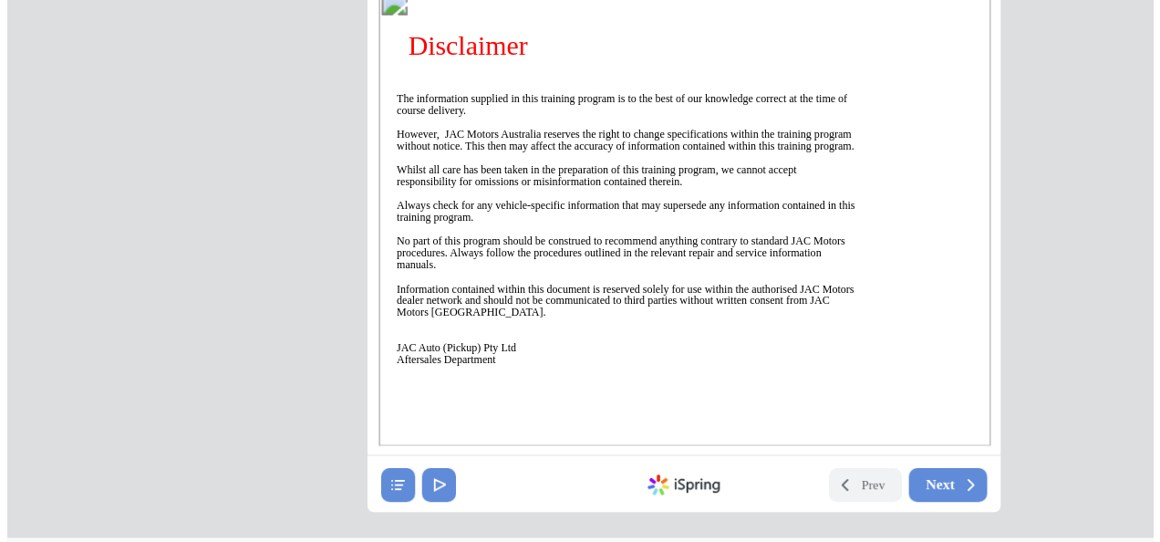
scroll to position [0, 0]
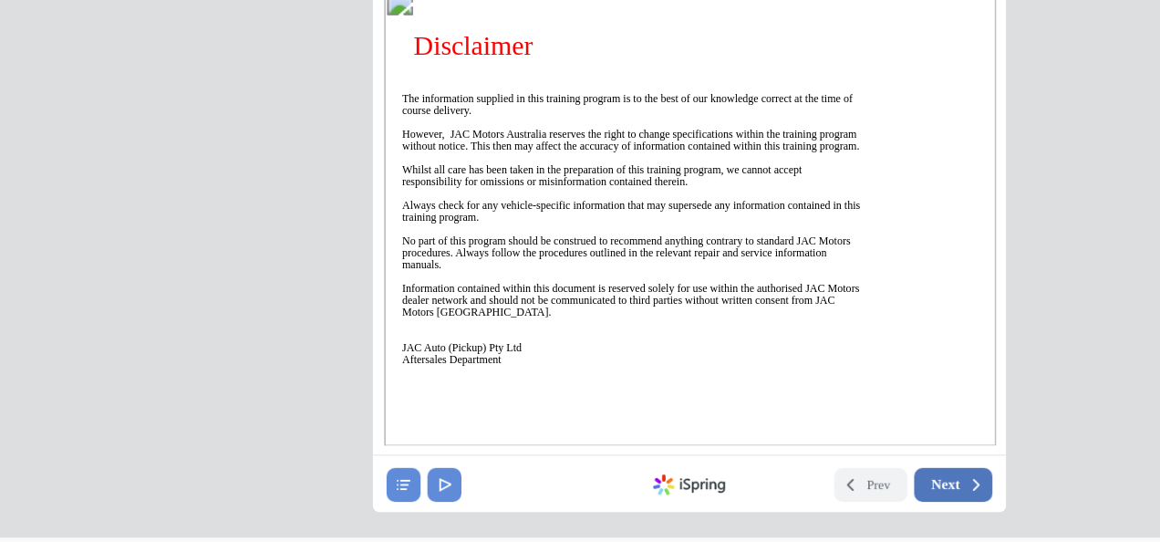
click at [524, 228] on button "Next" at bounding box center [522, 236] width 45 height 19
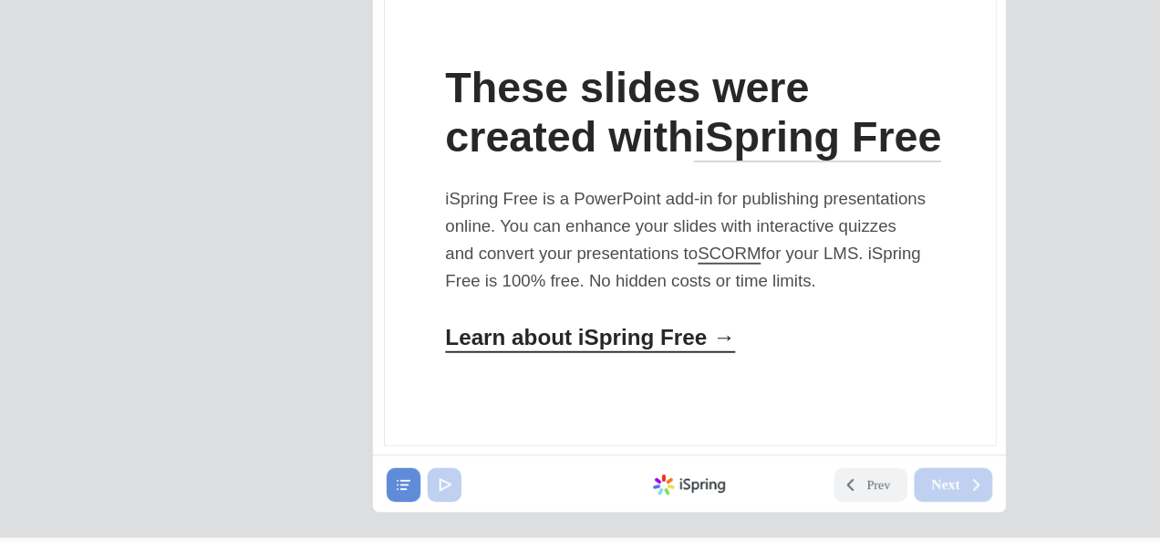
click at [374, 144] on div "These slides were created with iSpring Free iSpring Free is a PowerPoint add-in…" at bounding box center [372, 83] width 348 height 261
click at [380, 161] on div "Learn about iSpring Free →" at bounding box center [314, 153] width 165 height 16
click at [359, 236] on div at bounding box center [371, 237] width 42 height 12
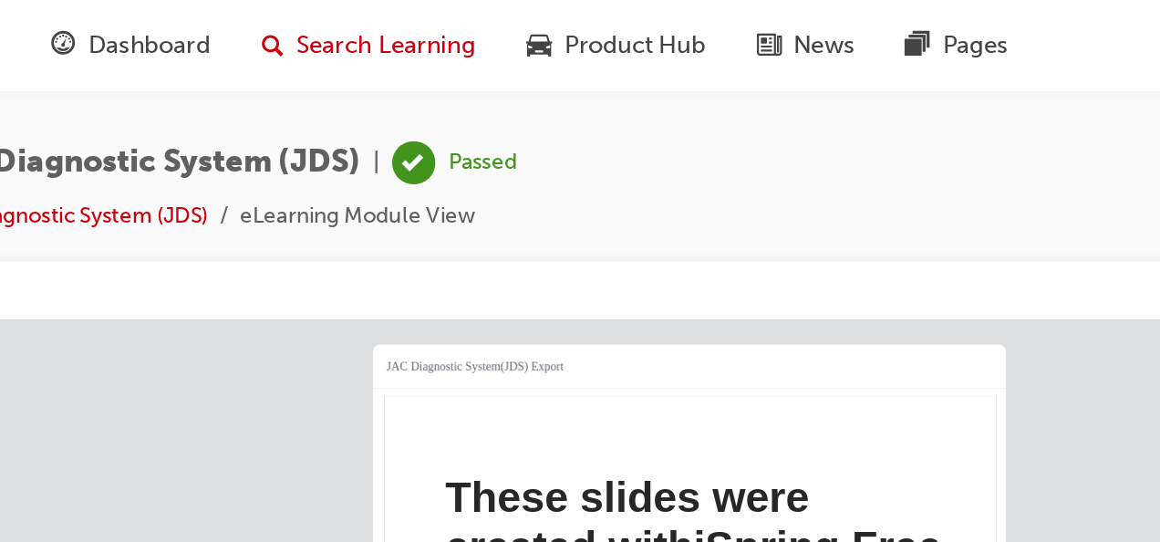
click at [516, 27] on span "Search Learning" at bounding box center [523, 25] width 102 height 21
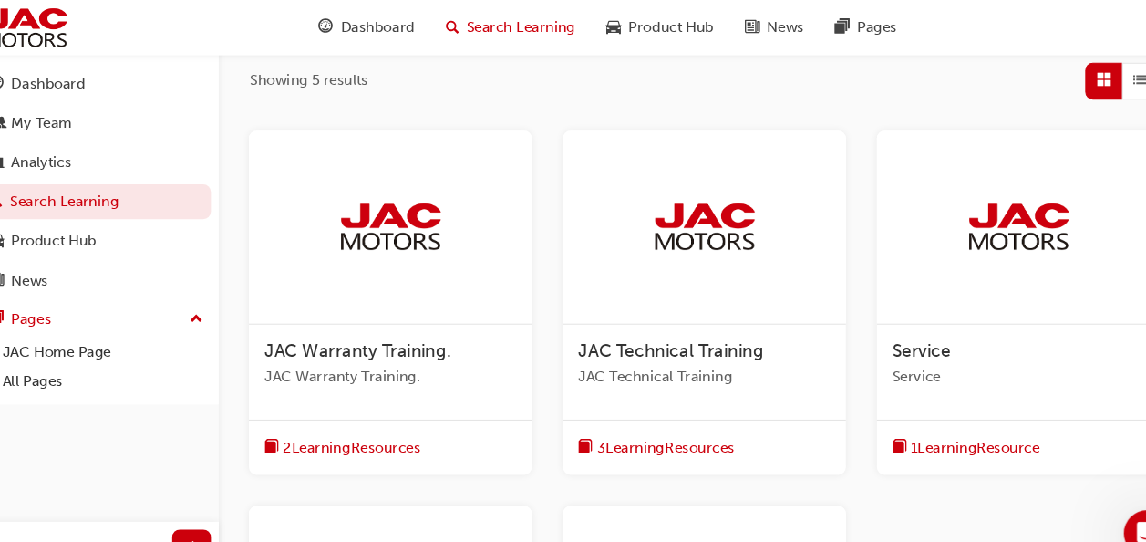
scroll to position [288, 0]
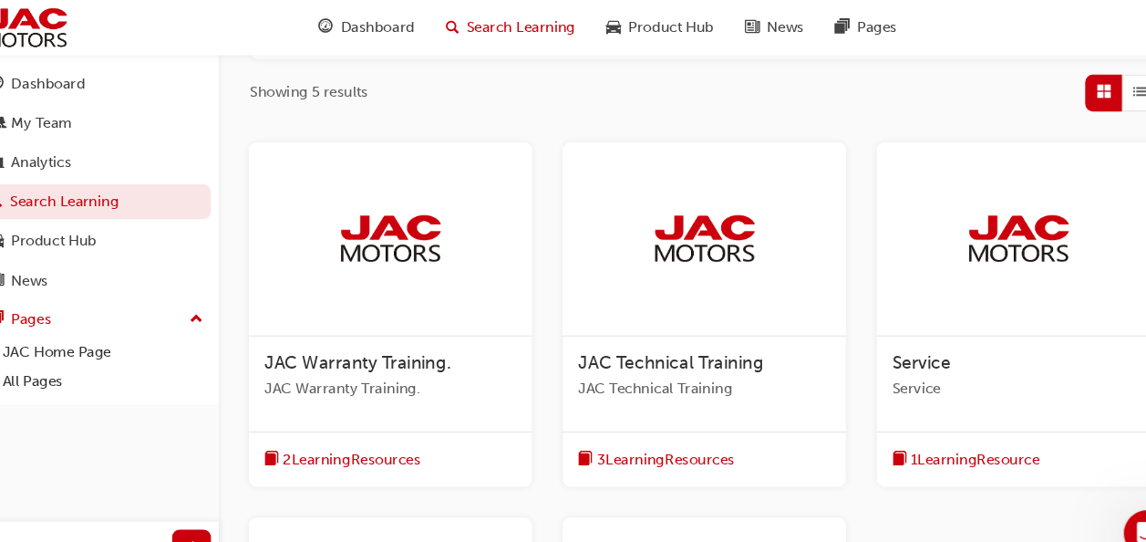
click at [717, 268] on div at bounding box center [689, 225] width 266 height 182
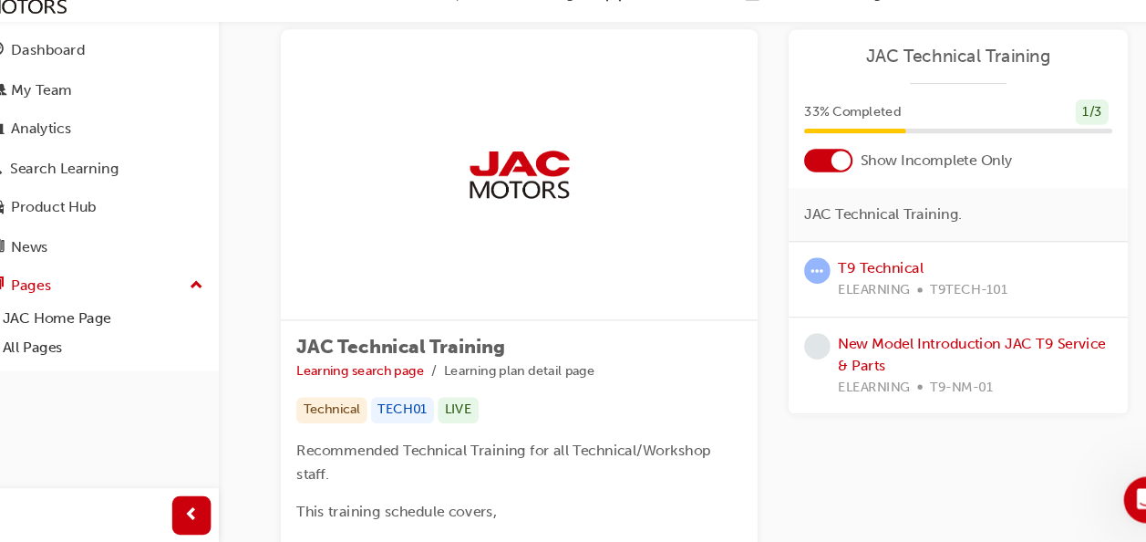
scroll to position [54, 0]
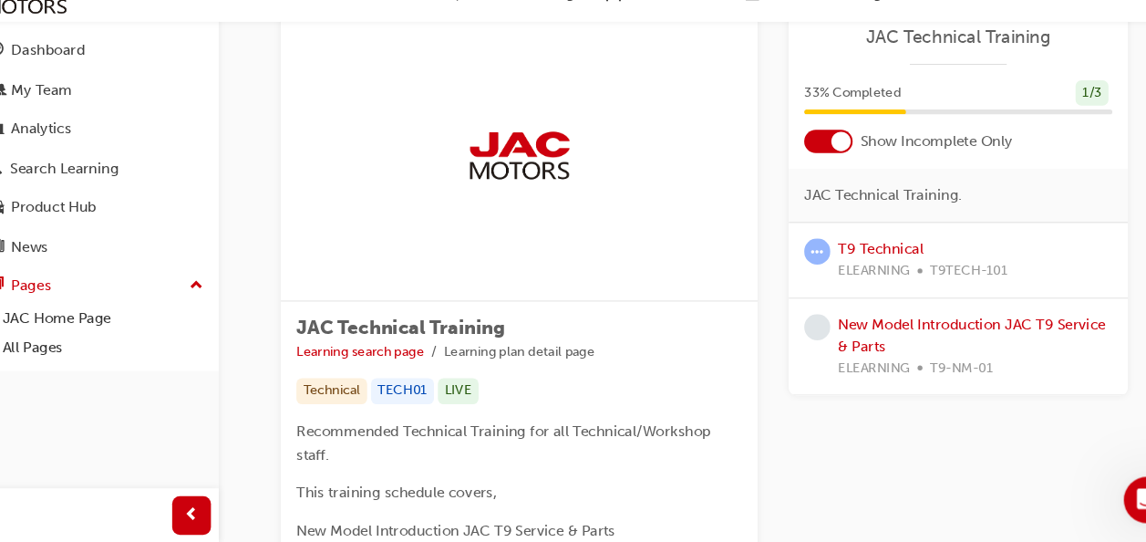
click at [835, 212] on span "JAC Technical Training." at bounding box center [857, 214] width 149 height 21
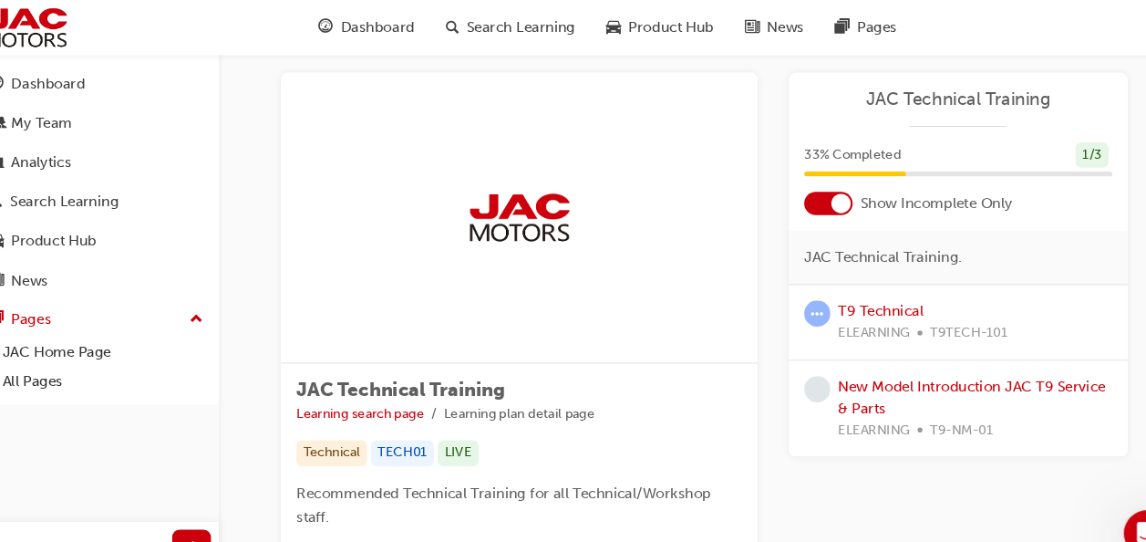
scroll to position [0, 0]
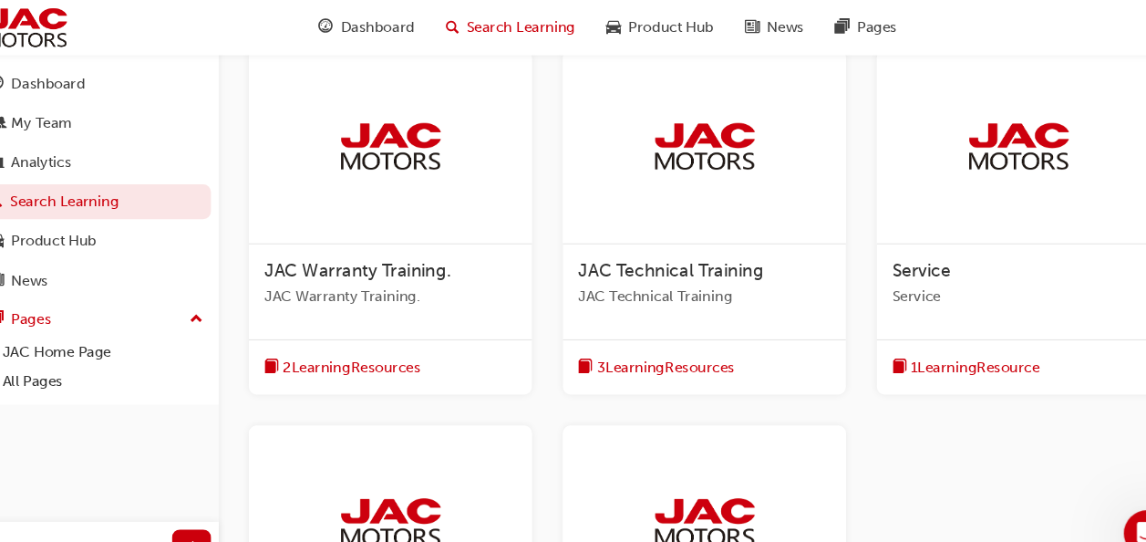
scroll to position [374, 0]
click at [705, 260] on span "JAC Technical Training" at bounding box center [658, 255] width 174 height 20
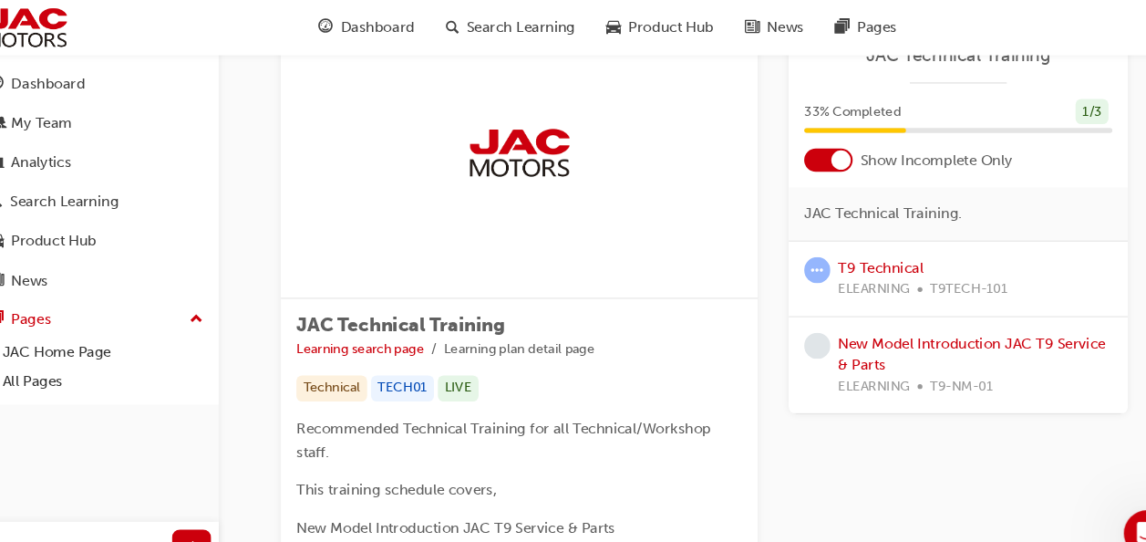
scroll to position [58, 0]
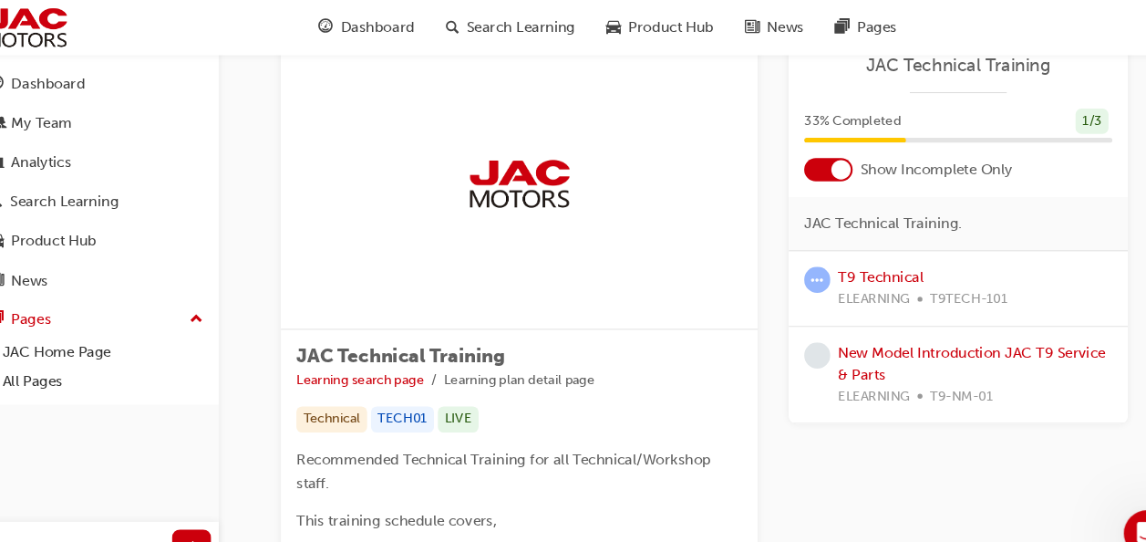
click at [871, 284] on span "ELEARNING" at bounding box center [848, 281] width 67 height 21
click at [860, 247] on div "T9 Technical ELEARNING T9TECH-101" at bounding box center [928, 271] width 319 height 71
click at [862, 254] on link "T9 Technical" at bounding box center [855, 261] width 80 height 16
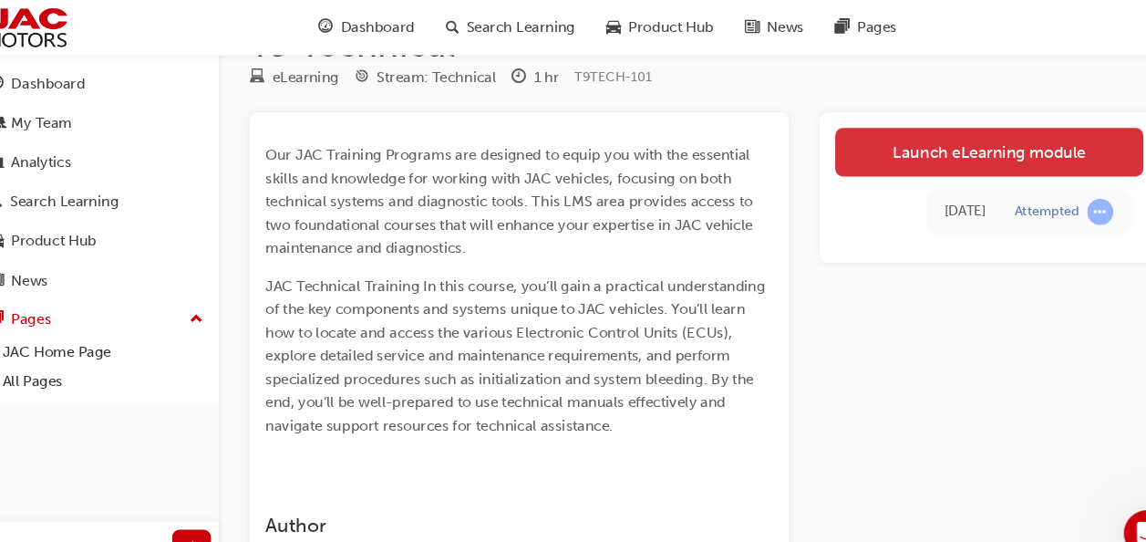
click at [946, 156] on link "Launch eLearning module" at bounding box center [957, 143] width 290 height 46
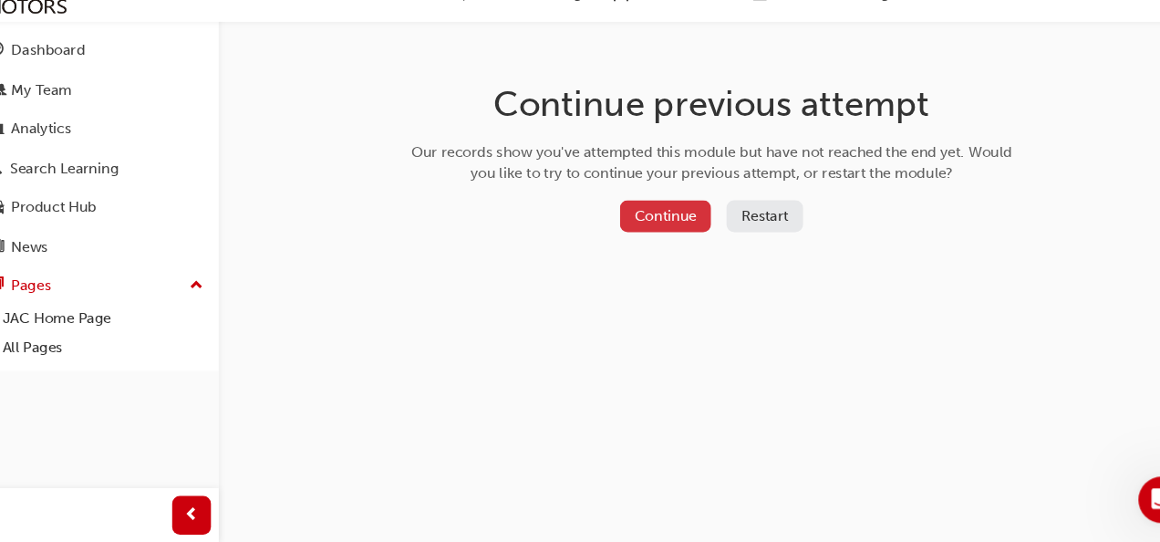
click at [665, 238] on button "Continue" at bounding box center [653, 235] width 86 height 30
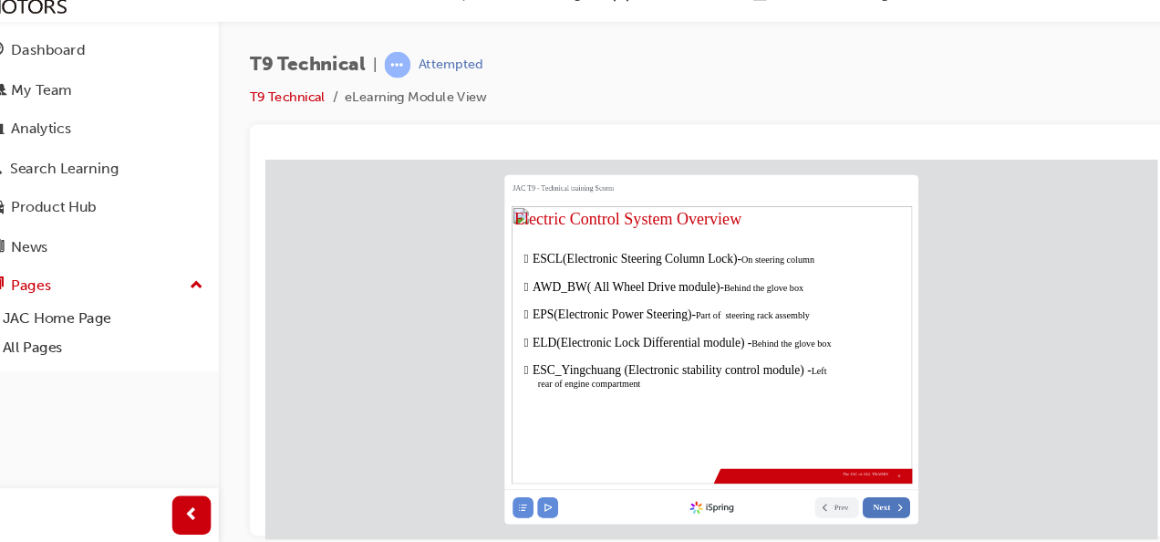
click at [852, 482] on span "Next" at bounding box center [844, 486] width 16 height 10
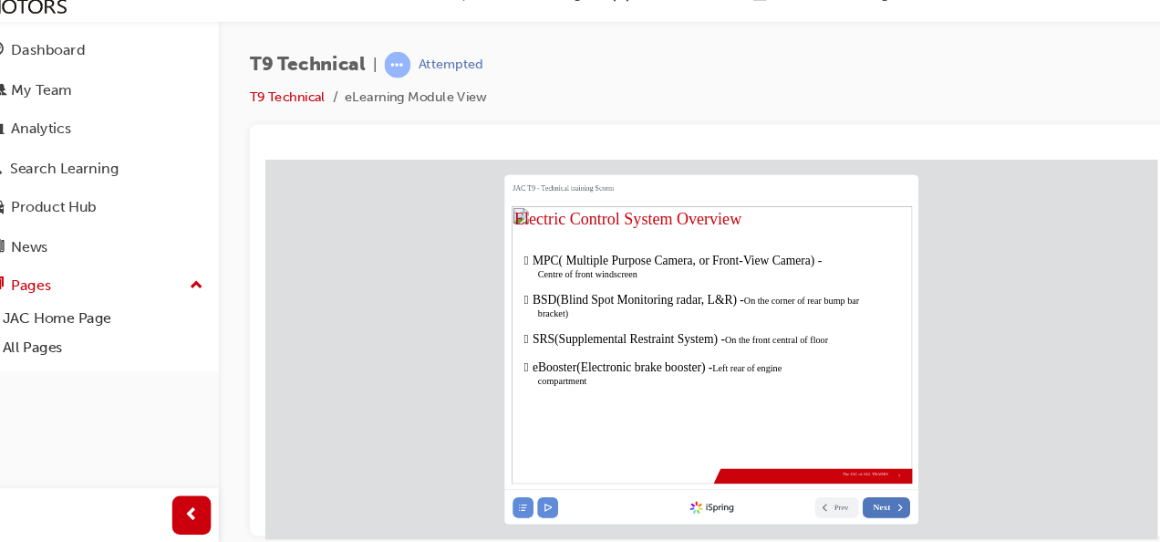
click at [854, 484] on button "Next" at bounding box center [849, 486] width 45 height 19
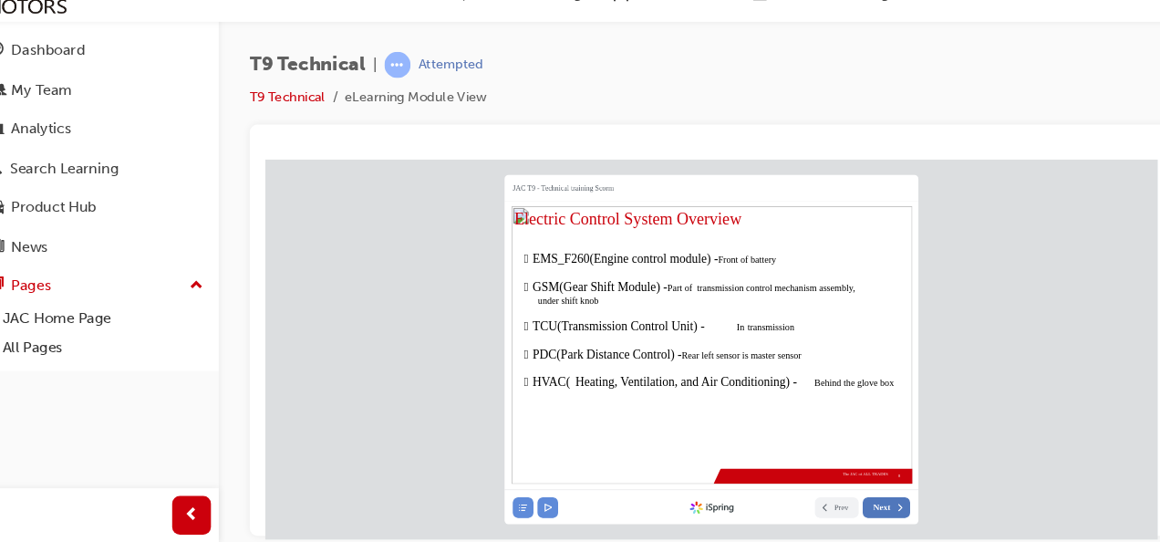
click at [852, 478] on button "Next" at bounding box center [849, 486] width 45 height 19
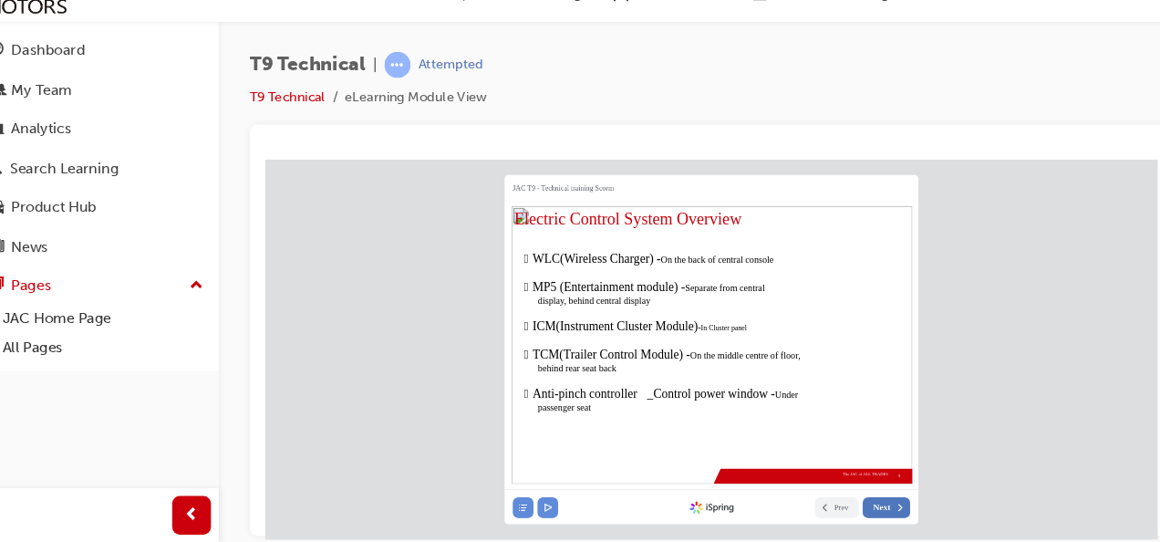
click at [856, 488] on button "Next" at bounding box center [849, 486] width 45 height 19
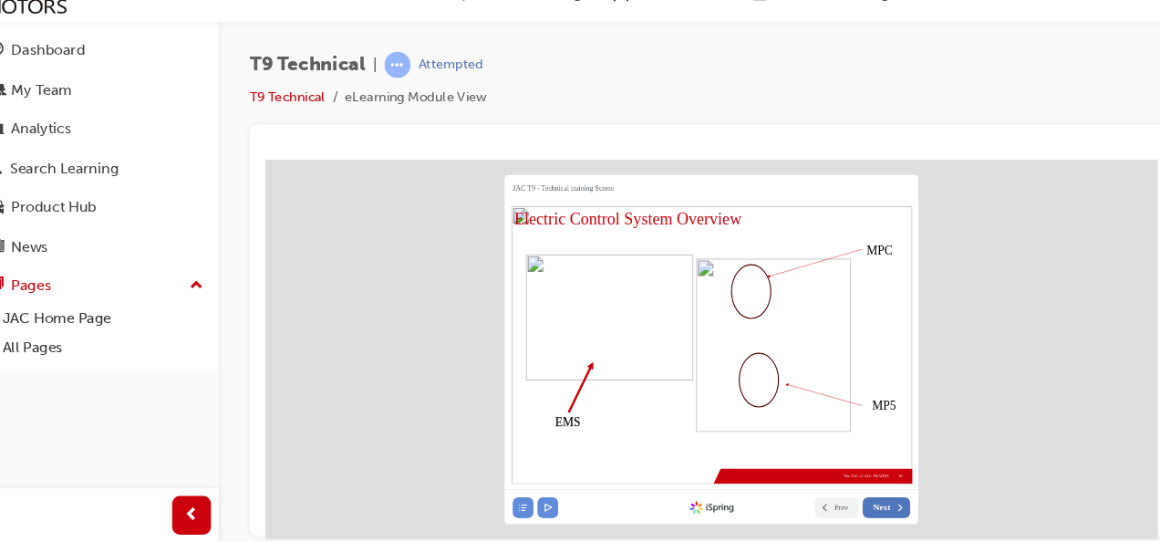
click at [862, 481] on icon at bounding box center [862, 486] width 10 height 10
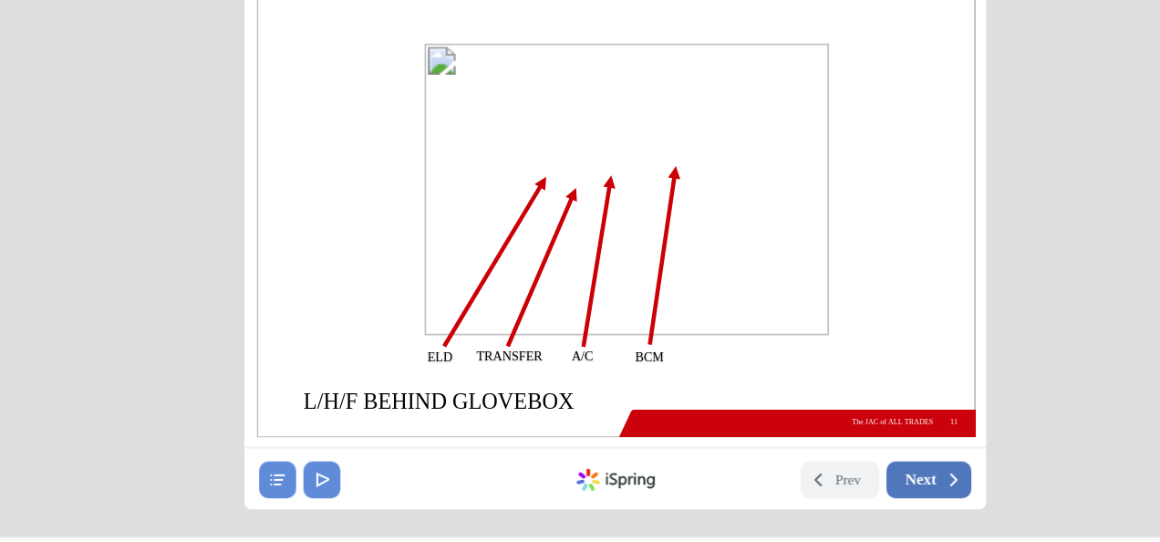
click at [407, 181] on button "Next" at bounding box center [400, 182] width 45 height 19
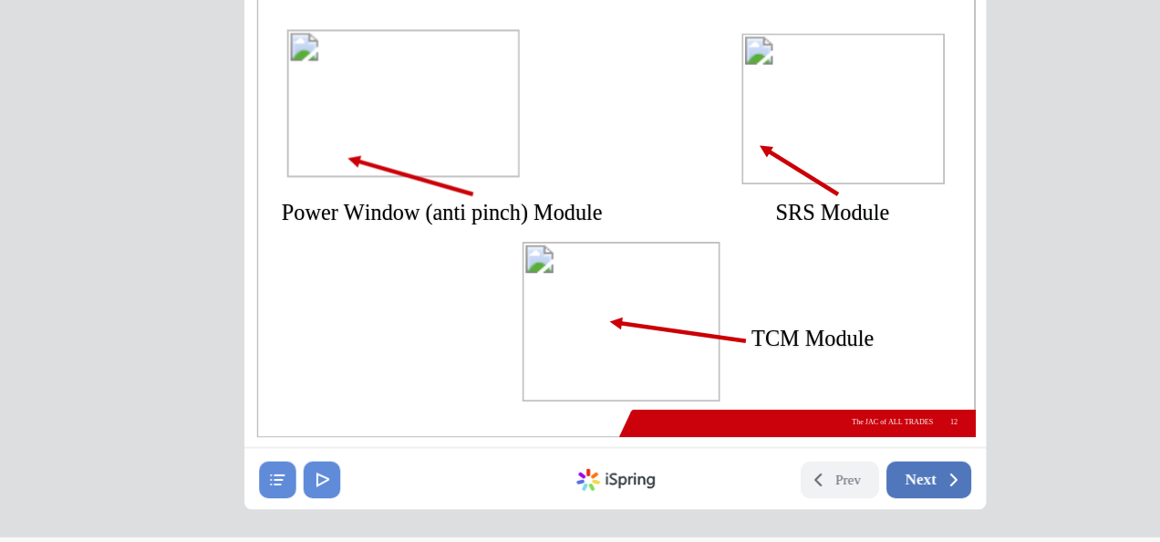
click at [397, 184] on span "Next" at bounding box center [395, 183] width 16 height 10
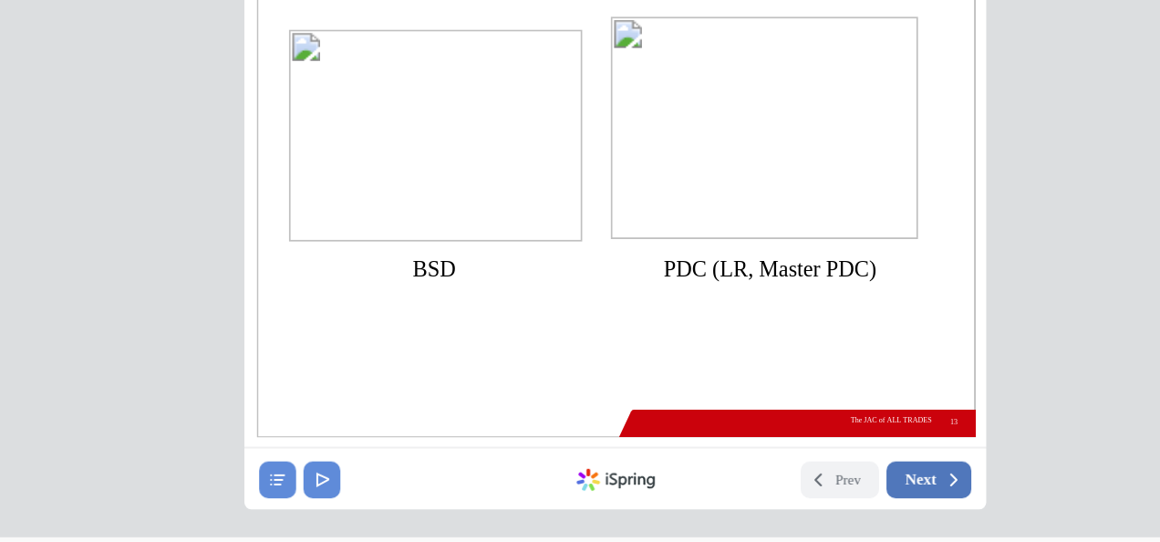
click at [396, 181] on span "Next" at bounding box center [395, 183] width 16 height 10
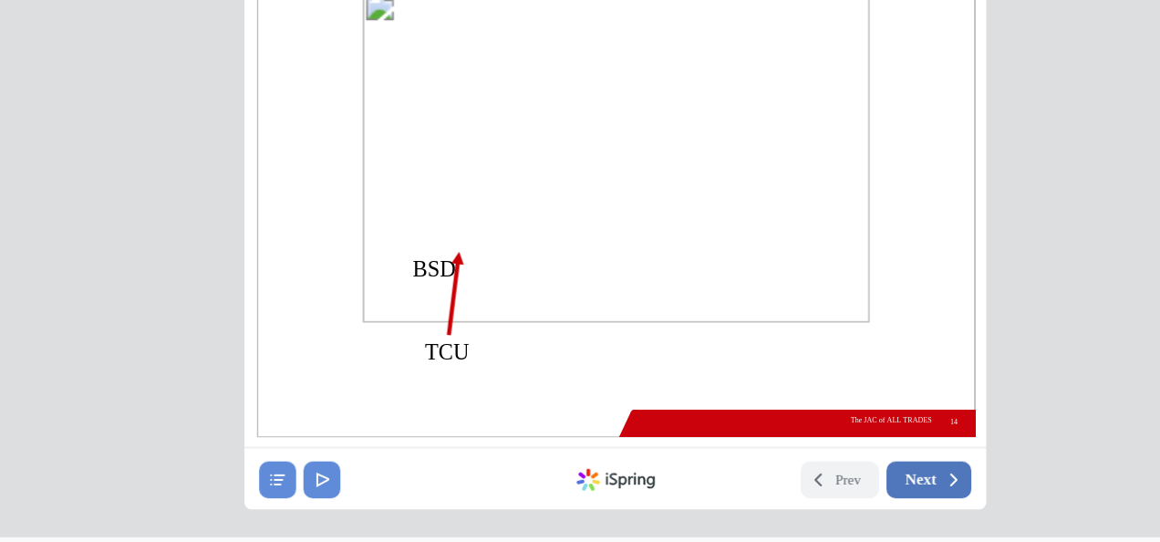
click at [393, 175] on button "Next" at bounding box center [400, 182] width 45 height 19
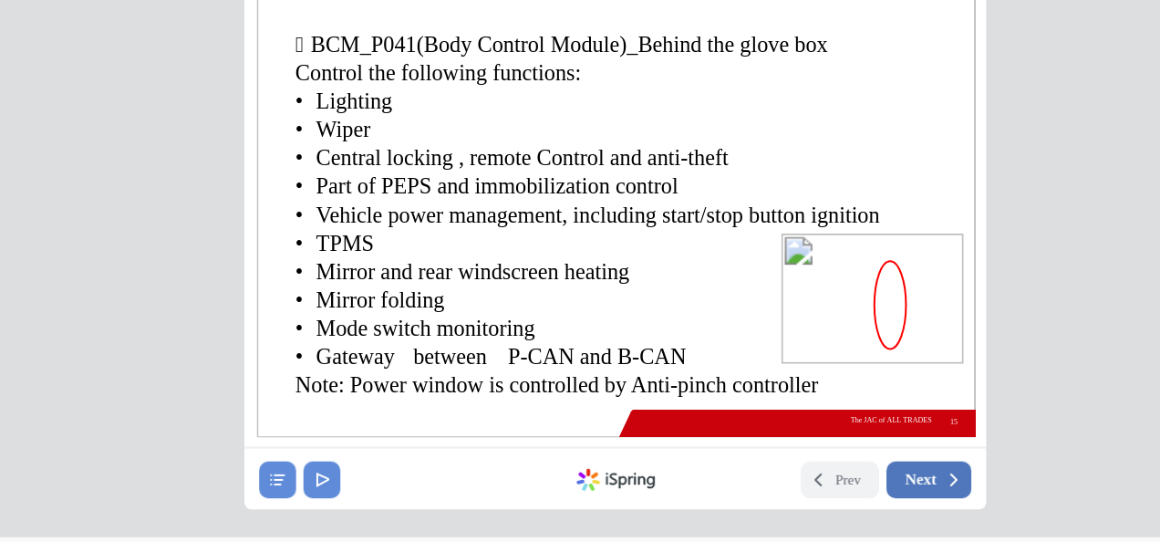
click at [387, 186] on span "Next" at bounding box center [395, 183] width 16 height 10
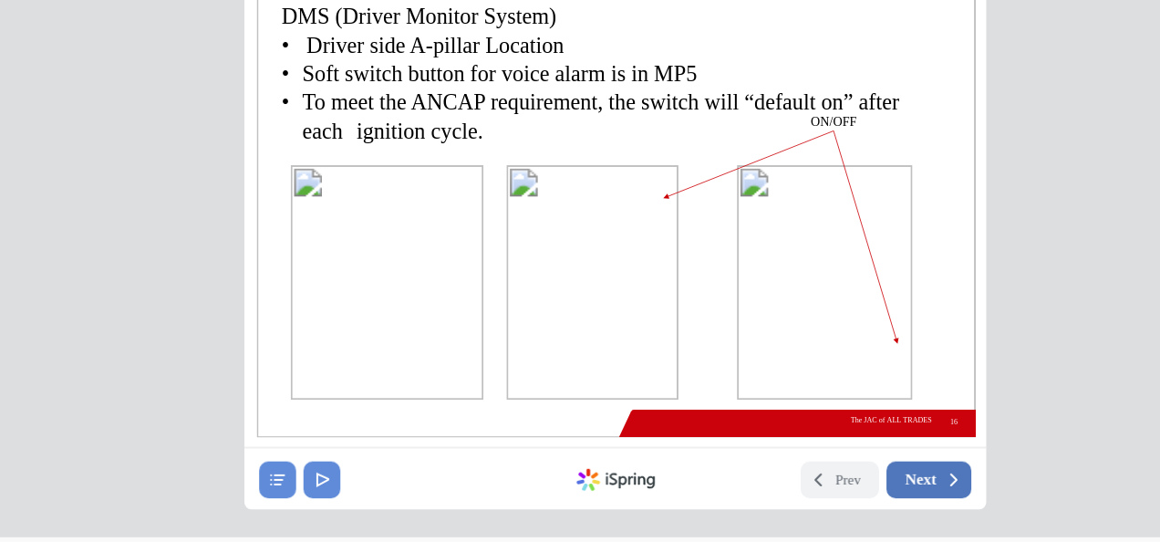
click at [382, 178] on button "Next" at bounding box center [400, 182] width 45 height 19
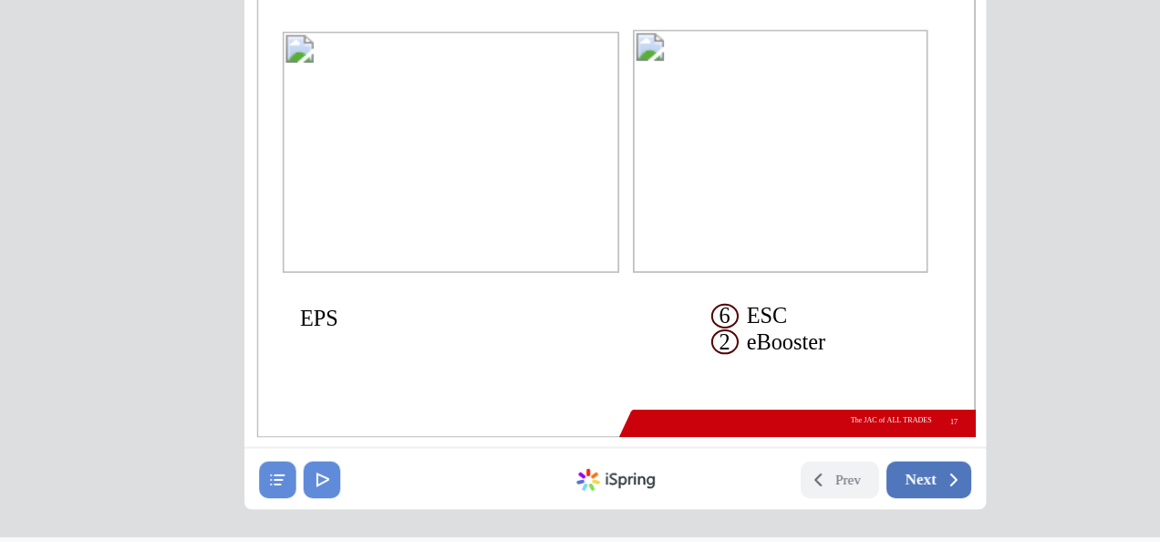
click at [397, 178] on span "Next" at bounding box center [395, 183] width 16 height 10
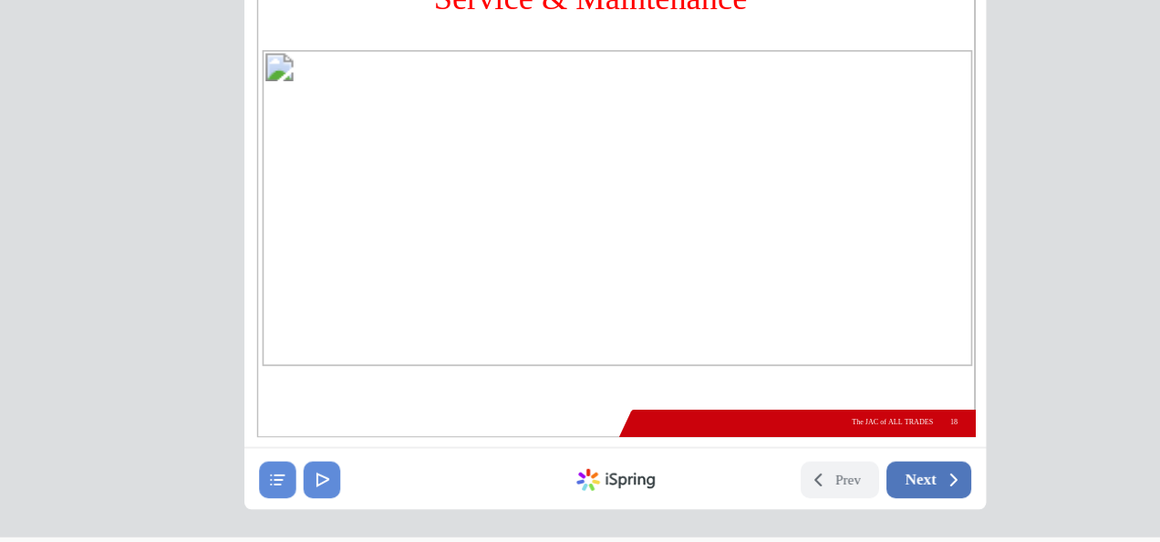
click at [397, 176] on button "Next" at bounding box center [400, 182] width 45 height 19
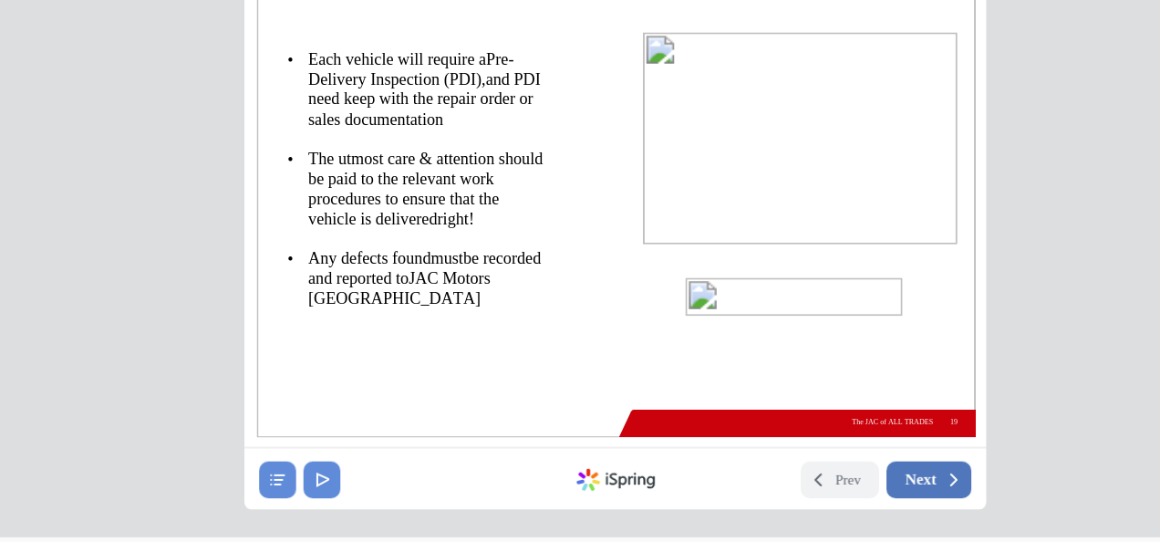
click at [392, 185] on span "Next" at bounding box center [395, 183] width 16 height 10
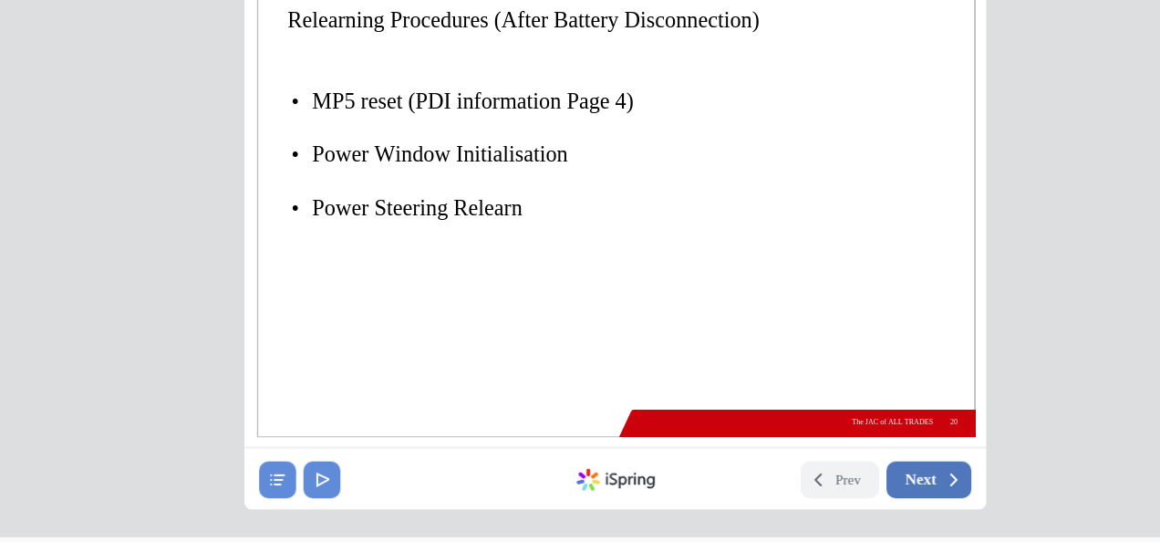
click at [398, 180] on span "Next" at bounding box center [395, 183] width 16 height 10
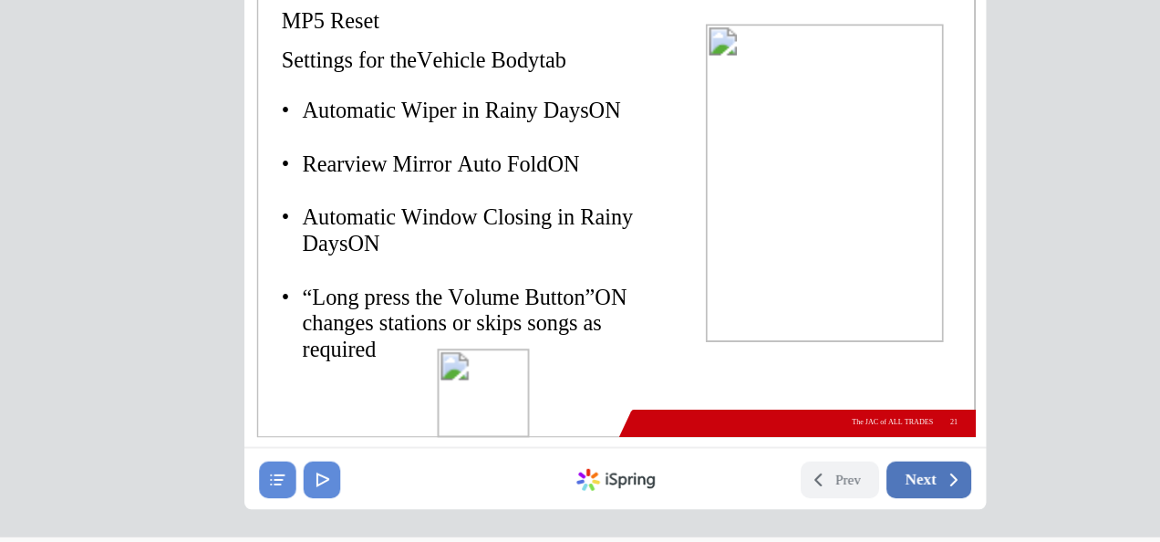
click at [414, 187] on button "Next" at bounding box center [400, 182] width 45 height 19
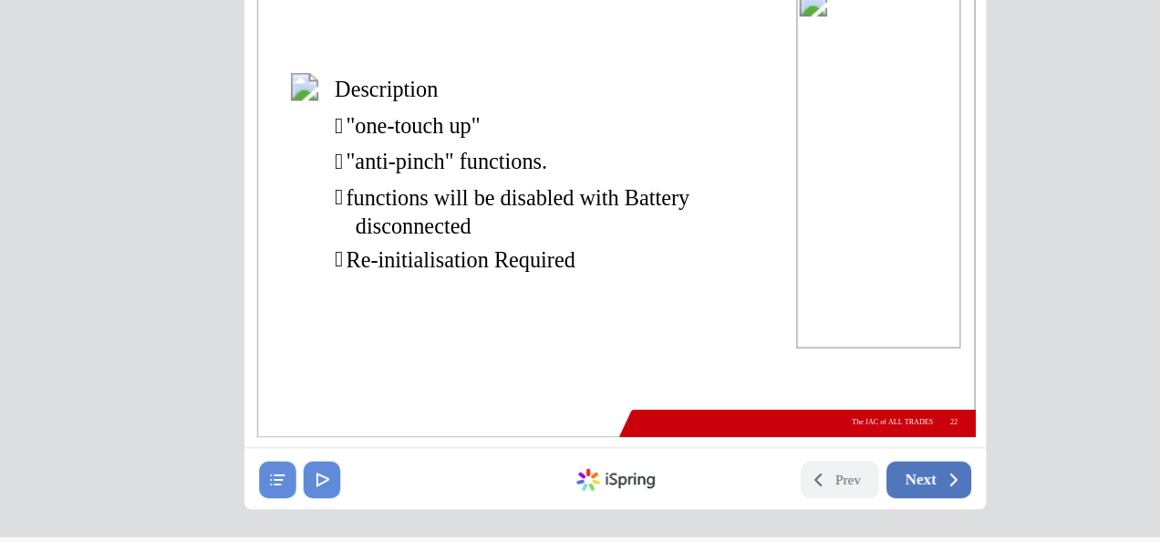
click at [398, 191] on button "Next" at bounding box center [400, 182] width 45 height 19
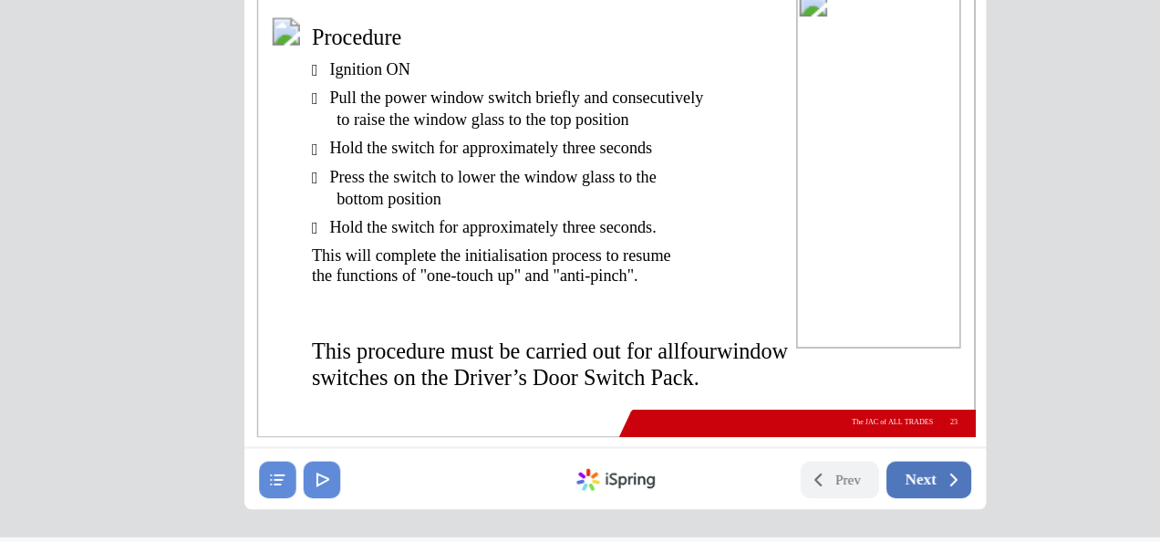
click at [408, 188] on button "Next" at bounding box center [400, 182] width 45 height 19
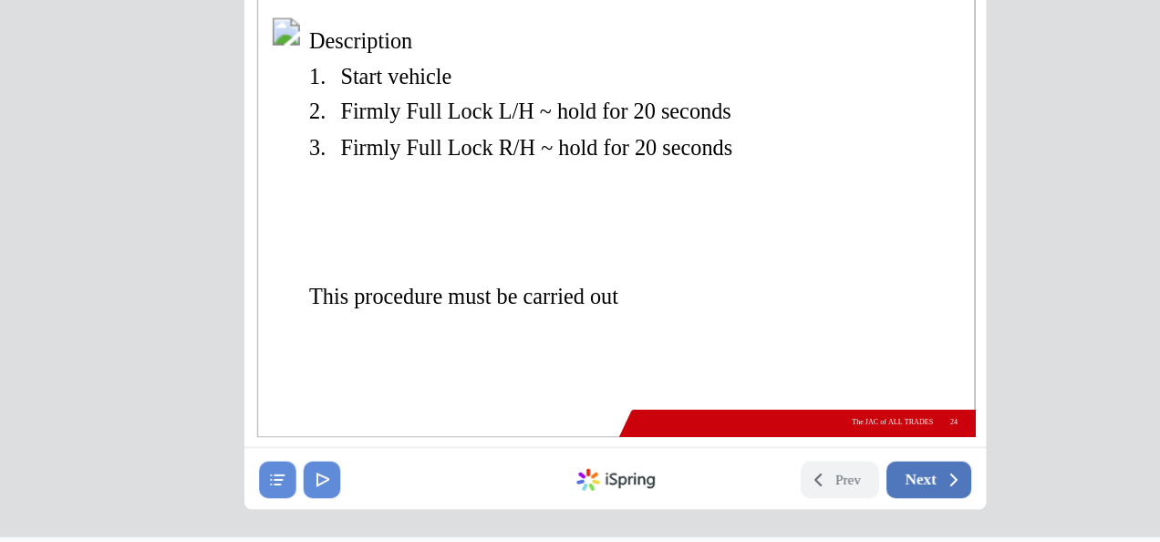
click at [408, 188] on button "Next" at bounding box center [400, 182] width 45 height 19
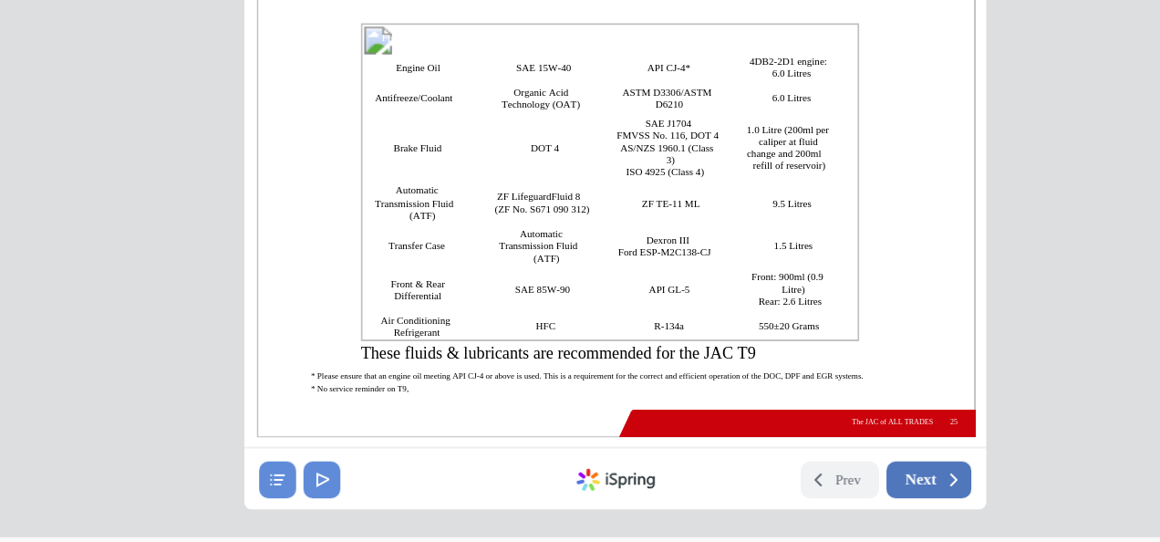
click at [408, 188] on button "Next" at bounding box center [400, 182] width 45 height 19
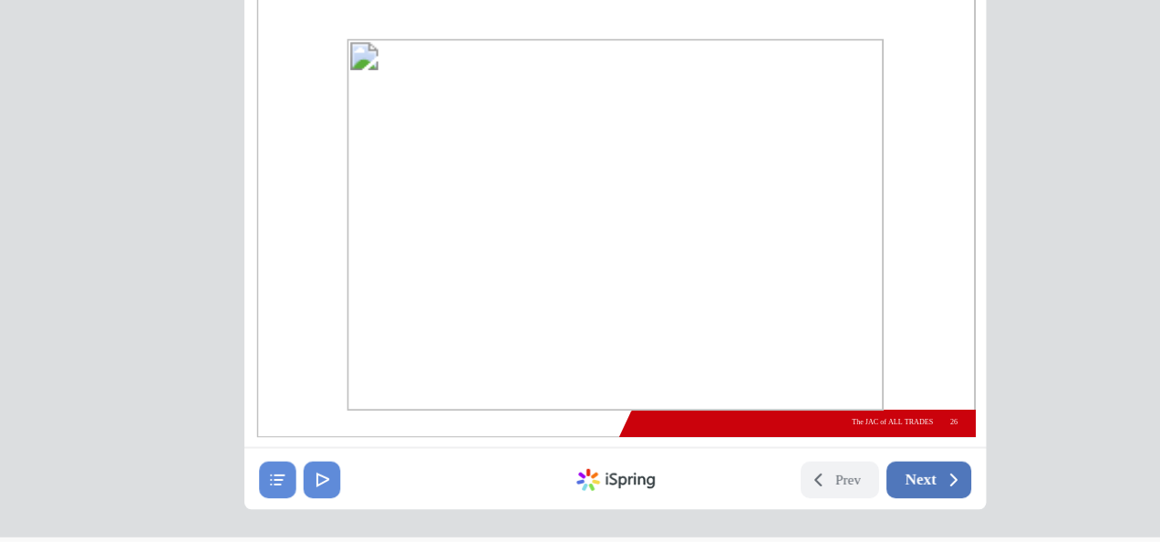
click at [408, 188] on button "Next" at bounding box center [400, 182] width 45 height 19
click at [408, 185] on button "Next" at bounding box center [400, 182] width 45 height 19
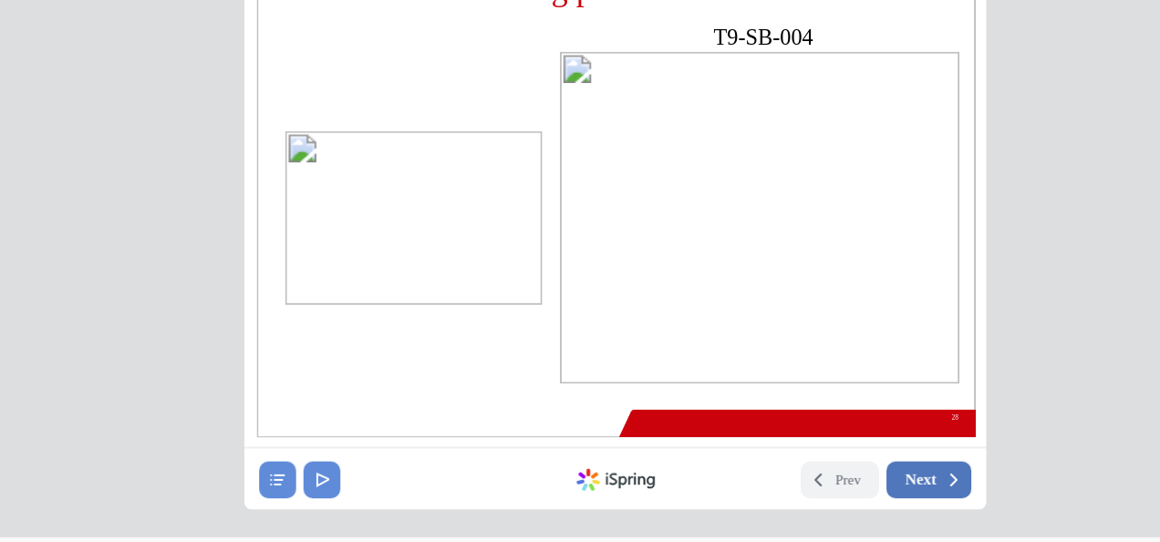
click at [408, 188] on button "Next" at bounding box center [400, 182] width 45 height 19
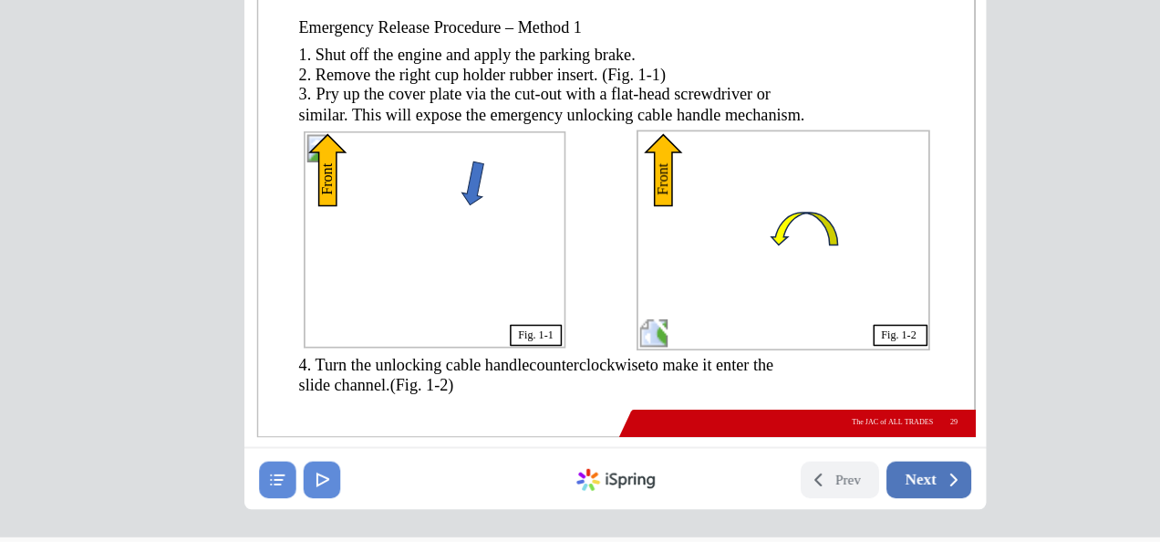
click at [408, 188] on button "Next" at bounding box center [400, 182] width 45 height 19
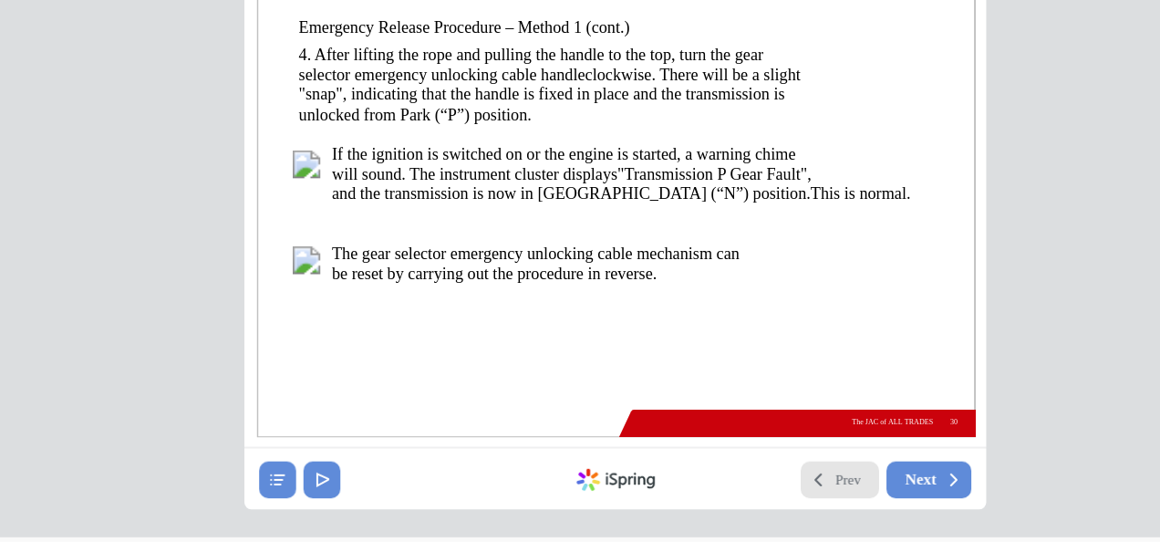
click at [352, 182] on span "Prev" at bounding box center [358, 183] width 14 height 10
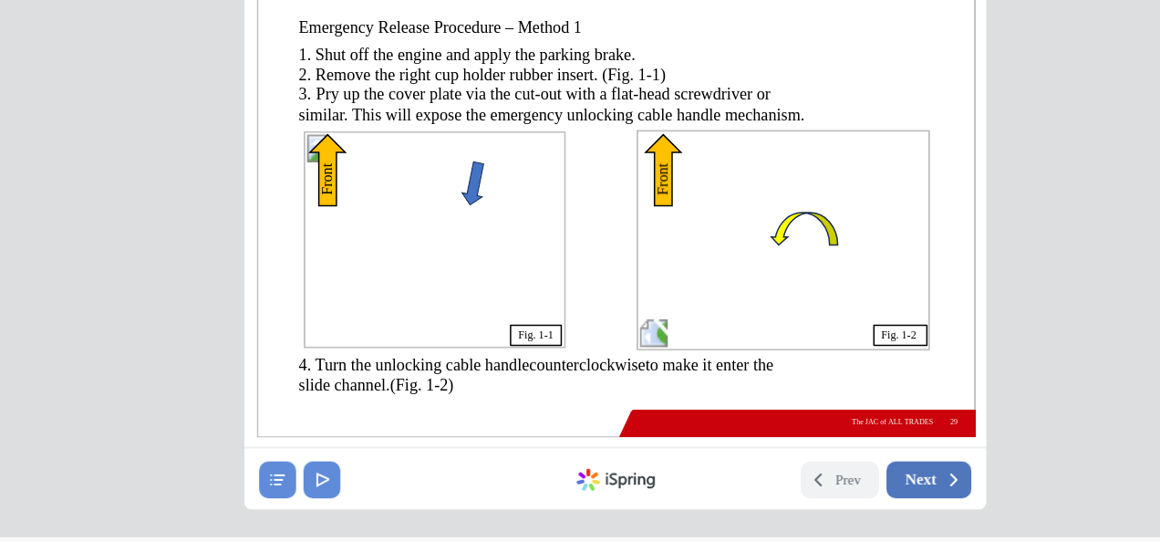
click at [400, 180] on span "Next" at bounding box center [395, 183] width 16 height 10
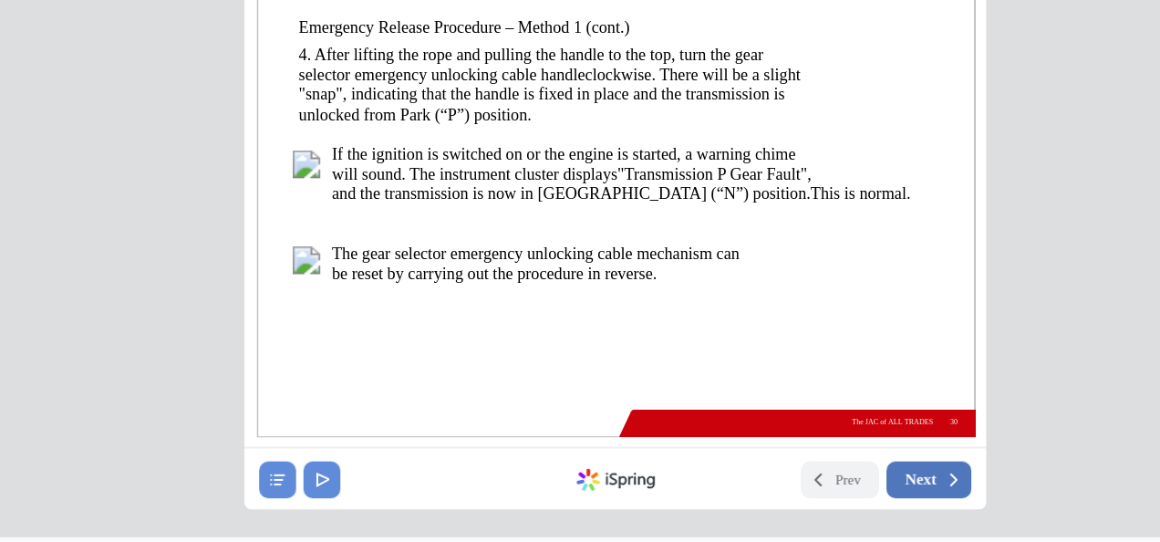
click at [400, 180] on span "Next" at bounding box center [395, 183] width 16 height 10
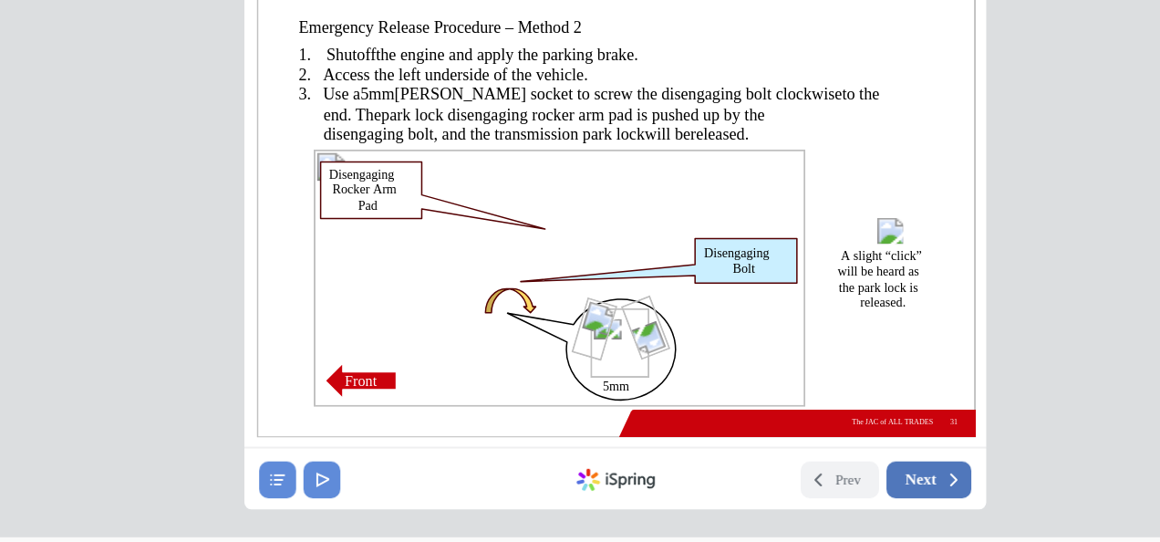
click at [400, 181] on span "Next" at bounding box center [395, 183] width 16 height 10
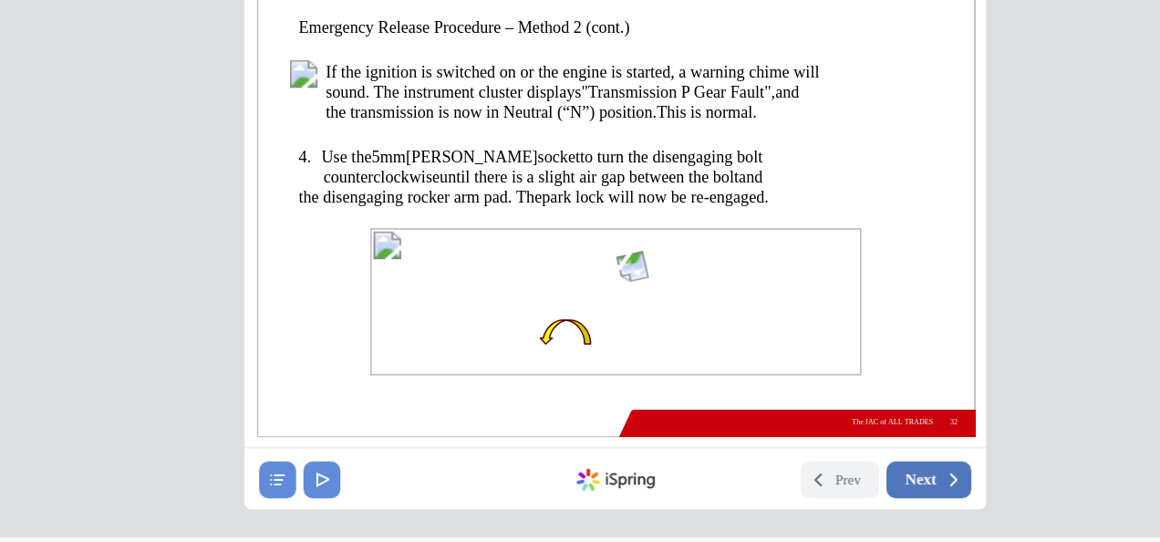
click at [400, 181] on span "Next" at bounding box center [395, 183] width 16 height 10
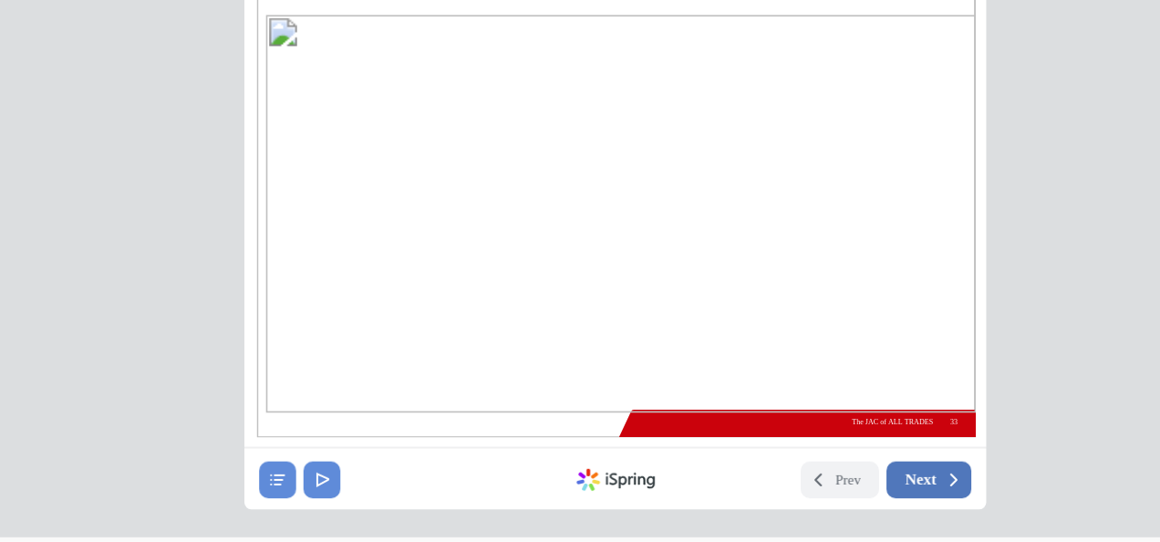
click at [400, 181] on span "Next" at bounding box center [395, 183] width 16 height 10
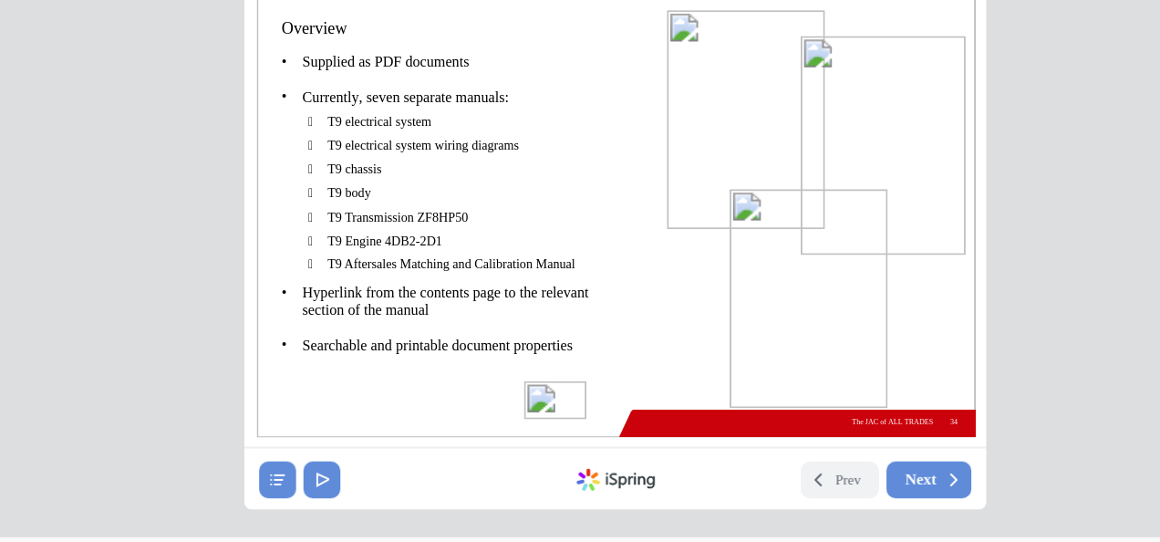
click at [201, 142] on img at bounding box center [203, 140] width 33 height 20
click at [406, 177] on button "Next" at bounding box center [400, 182] width 45 height 19
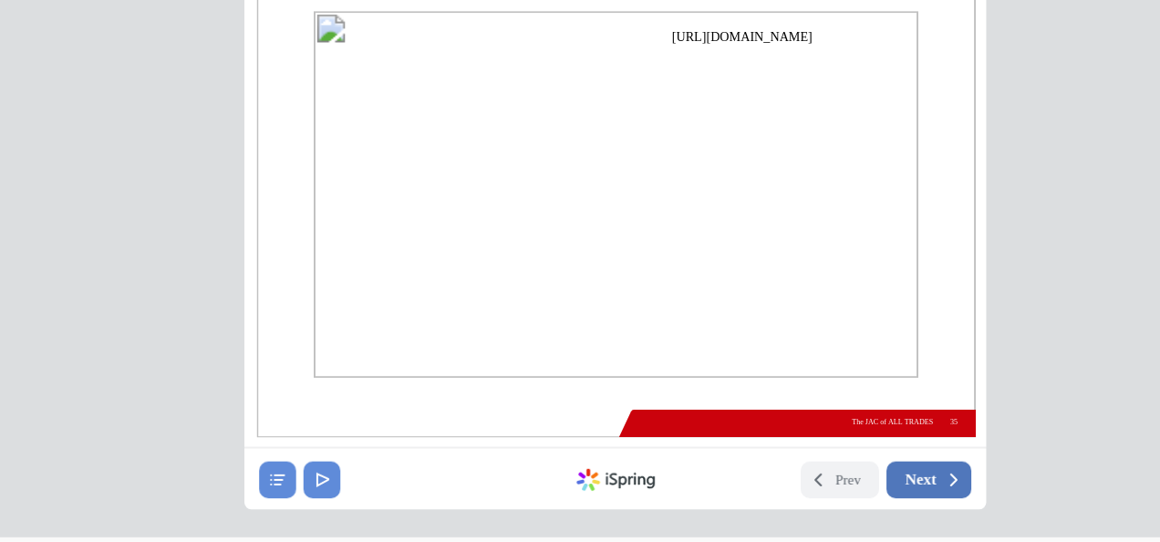
click at [390, 187] on span "Next" at bounding box center [395, 183] width 16 height 10
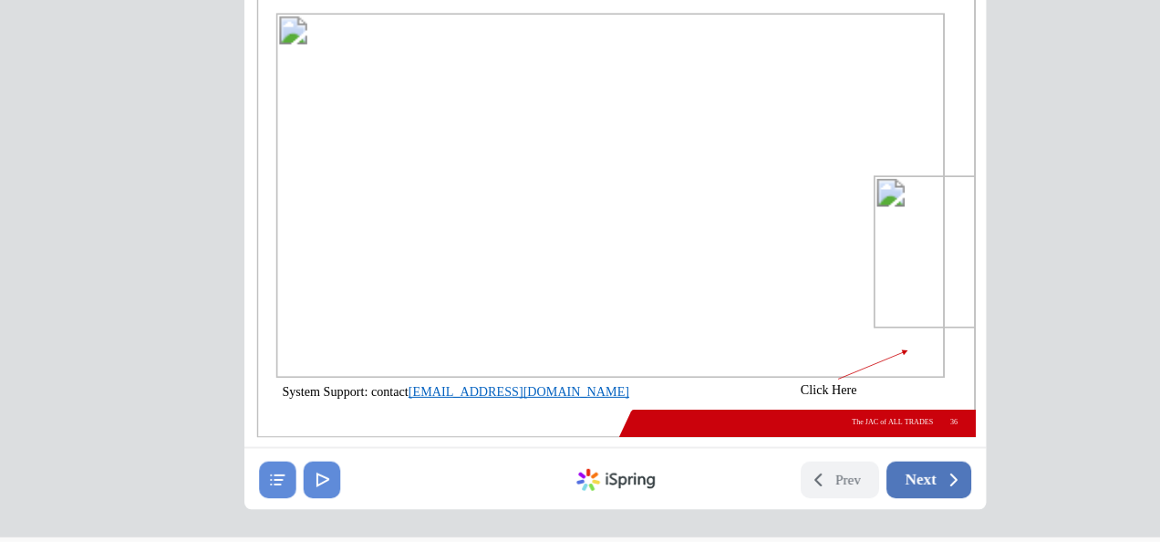
click at [404, 182] on span "Next" at bounding box center [395, 183] width 16 height 10
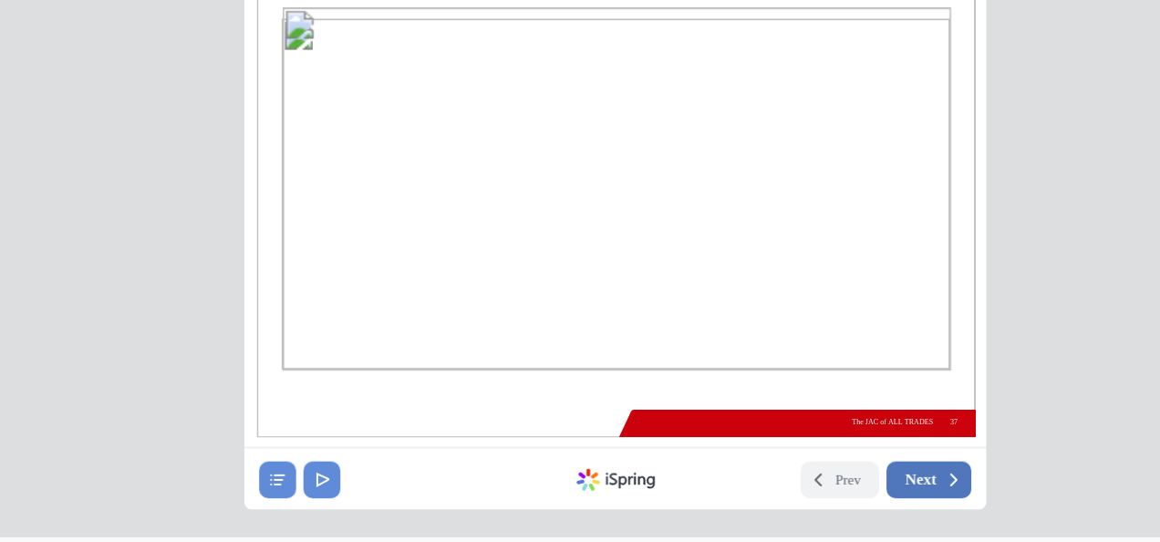
click at [404, 182] on span "Next" at bounding box center [395, 183] width 16 height 10
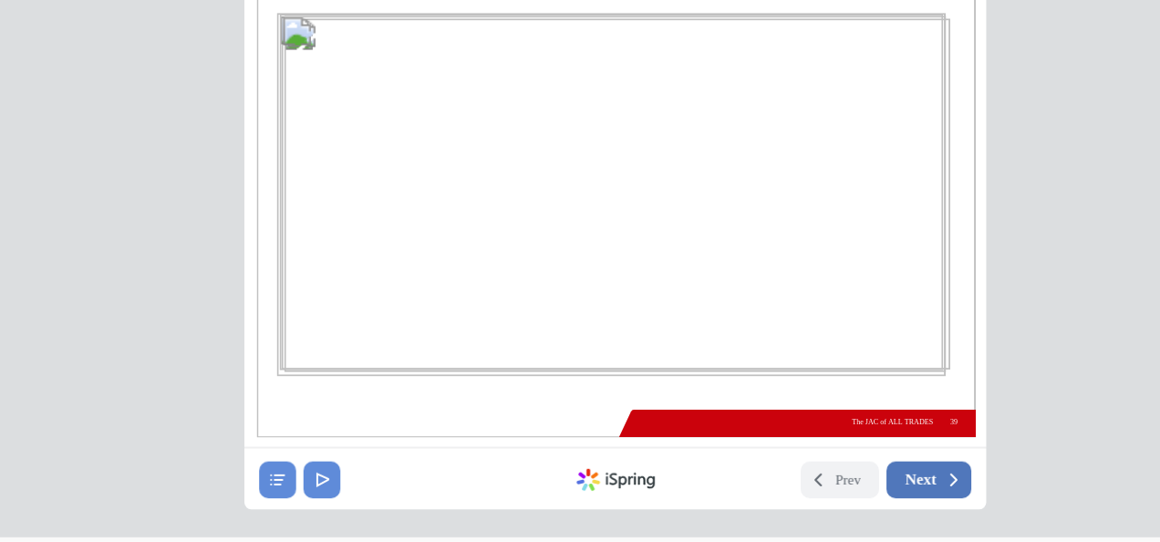
click at [404, 182] on span "Next" at bounding box center [395, 183] width 16 height 10
click at [404, 182] on button "Next" at bounding box center [400, 182] width 45 height 19
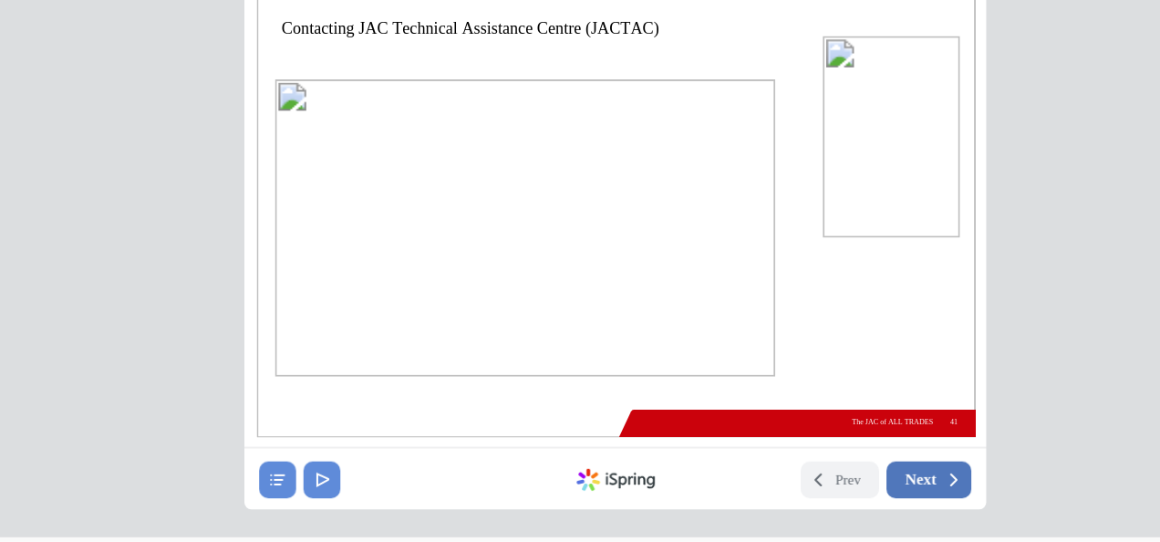
click at [395, 181] on span "Next" at bounding box center [395, 183] width 16 height 10
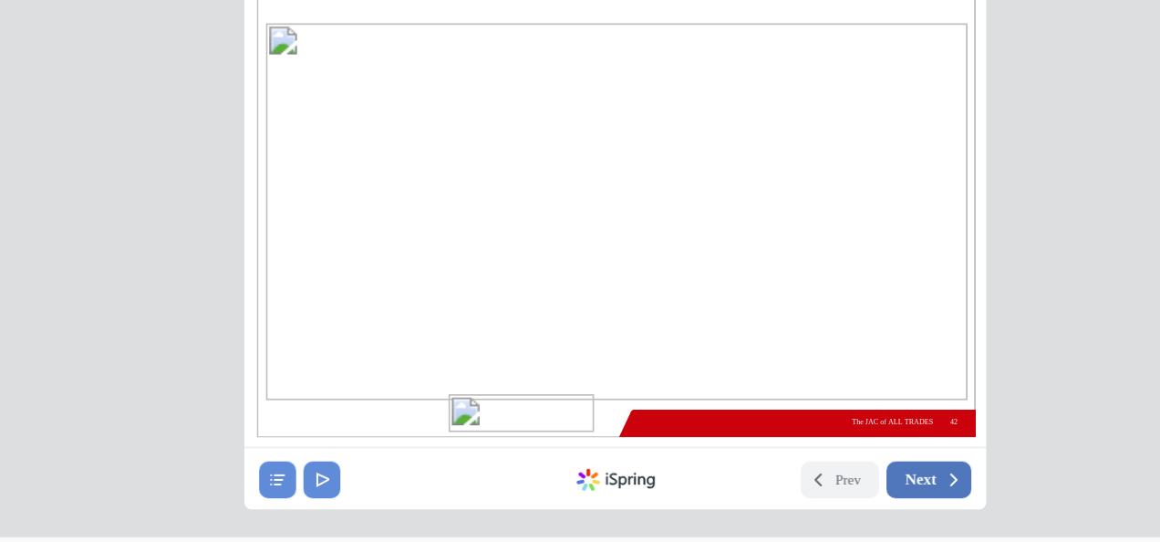
click at [395, 181] on span "Next" at bounding box center [395, 183] width 16 height 10
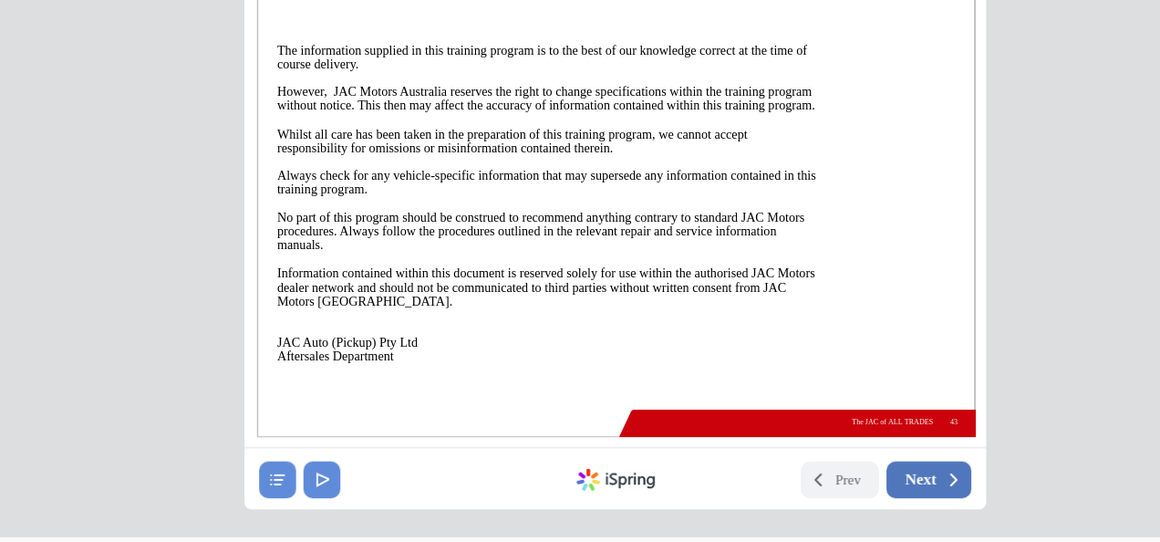
click at [395, 181] on span "Next" at bounding box center [395, 183] width 16 height 10
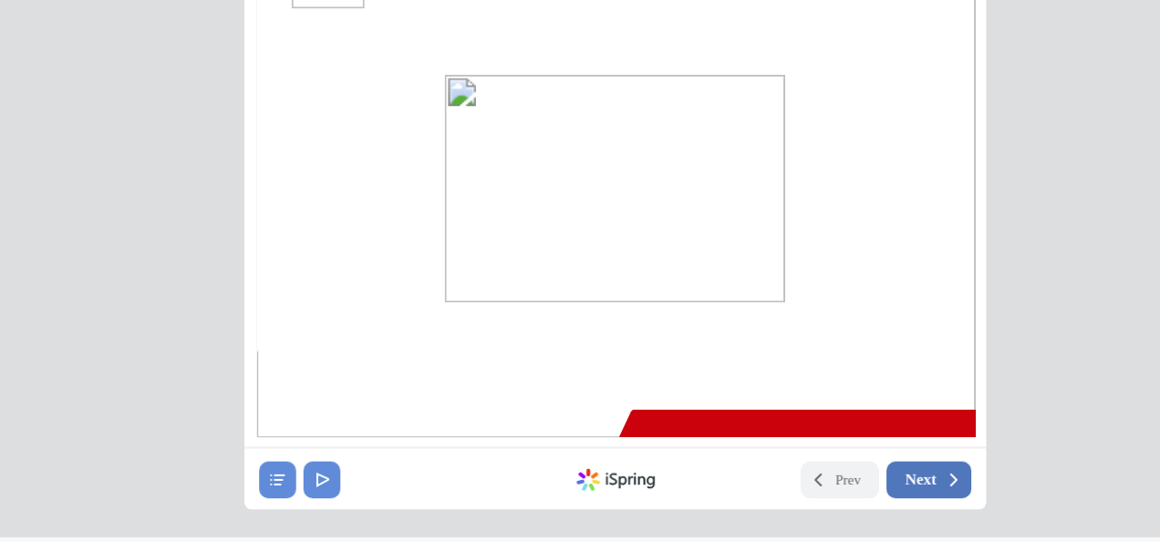
click at [400, 180] on span "Next" at bounding box center [395, 183] width 16 height 10
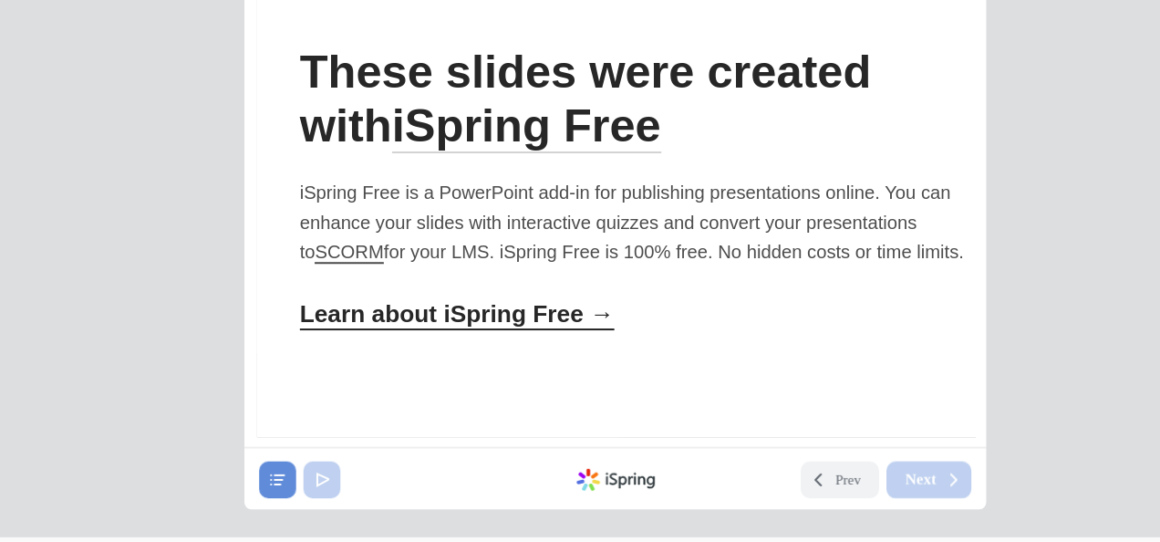
click at [90, 63] on div "iSpring Free is a PowerPoint add-in for publishing presentations online. You ca…" at bounding box center [246, 47] width 355 height 46
click at [102, 69] on span "SCORM" at bounding box center [95, 63] width 36 height 12
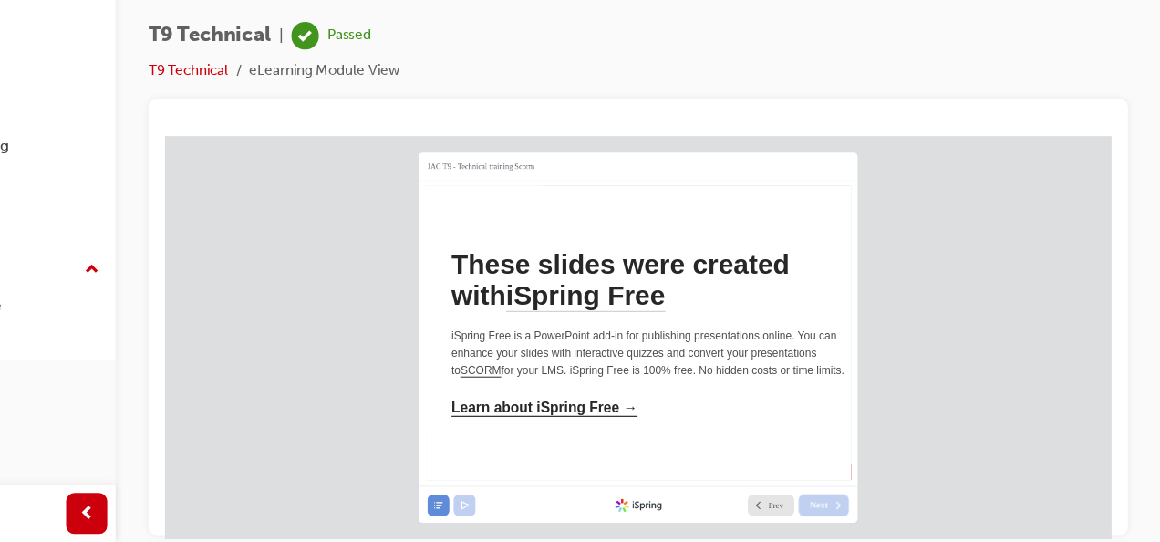
click at [696, 462] on button "Prev" at bounding box center [701, 462] width 41 height 19
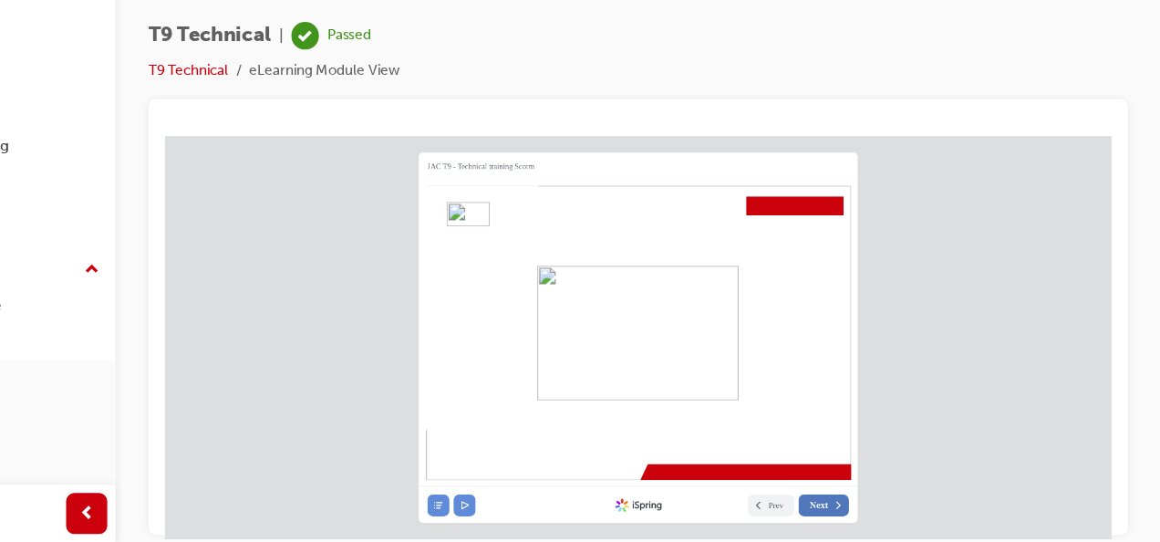
click at [746, 461] on span "Next" at bounding box center [744, 463] width 16 height 10
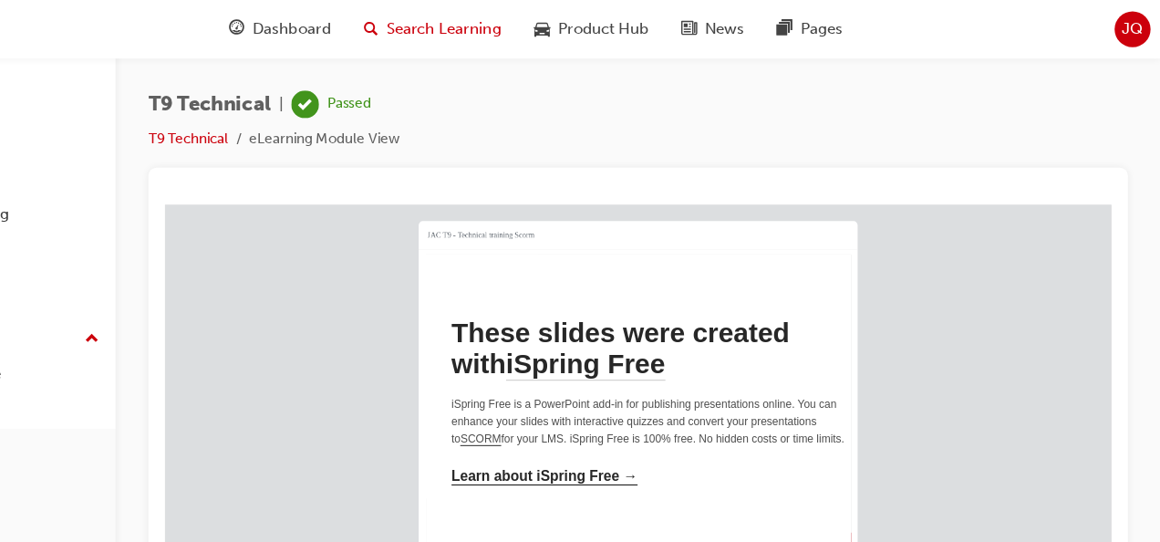
click at [554, 19] on span "Search Learning" at bounding box center [523, 25] width 102 height 21
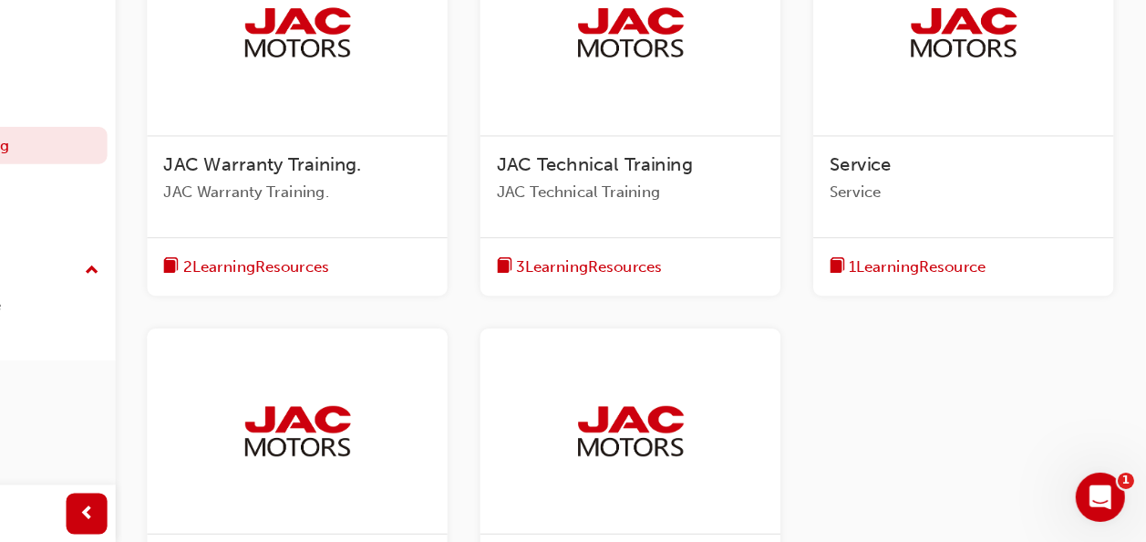
scroll to position [424, 0]
click at [635, 290] on span "3 Learning Resources" at bounding box center [652, 296] width 129 height 21
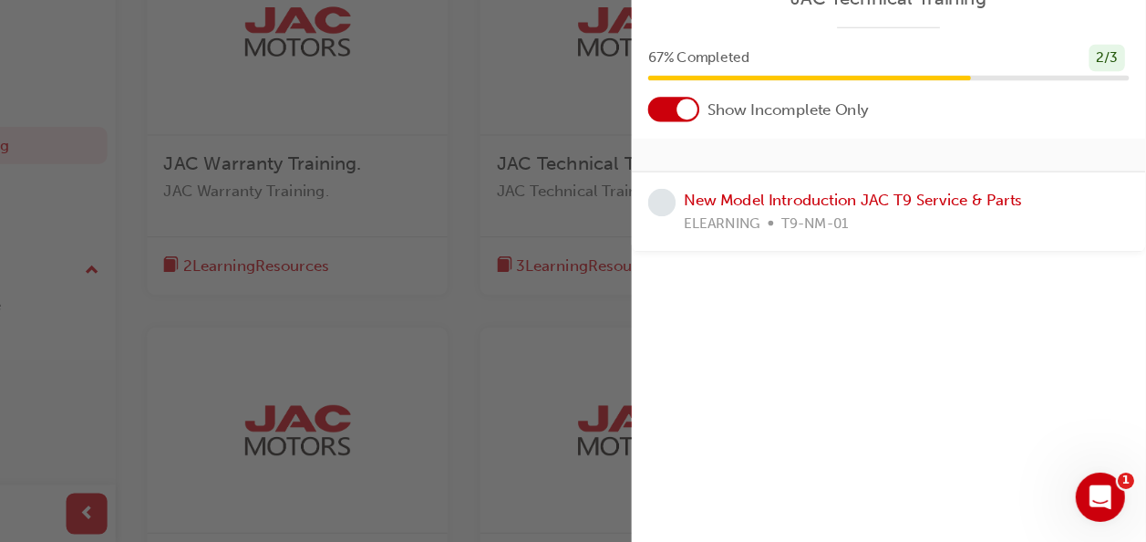
click at [552, 286] on div "button" at bounding box center [345, 271] width 690 height 542
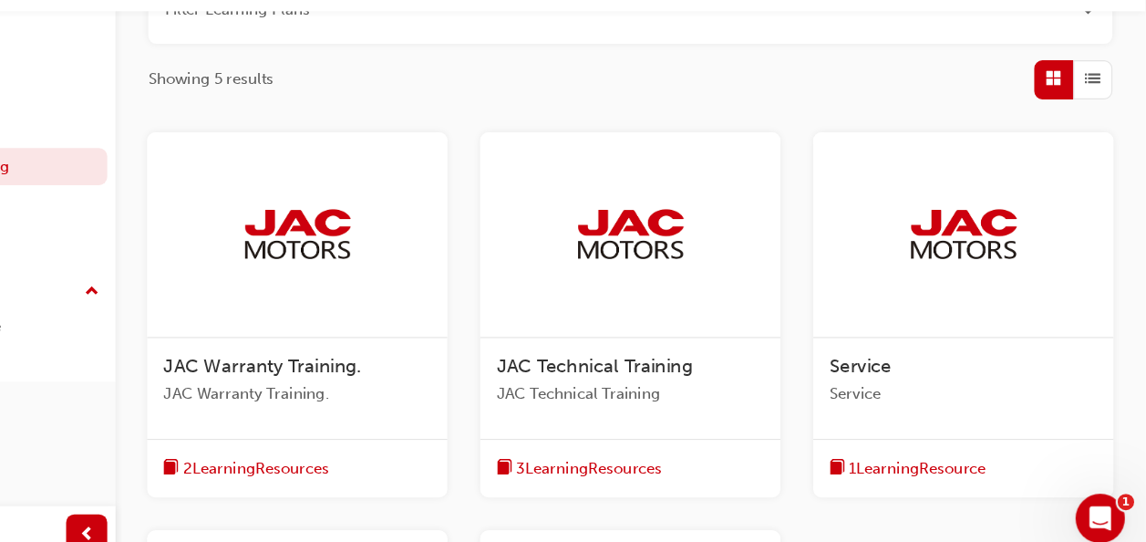
scroll to position [262, 0]
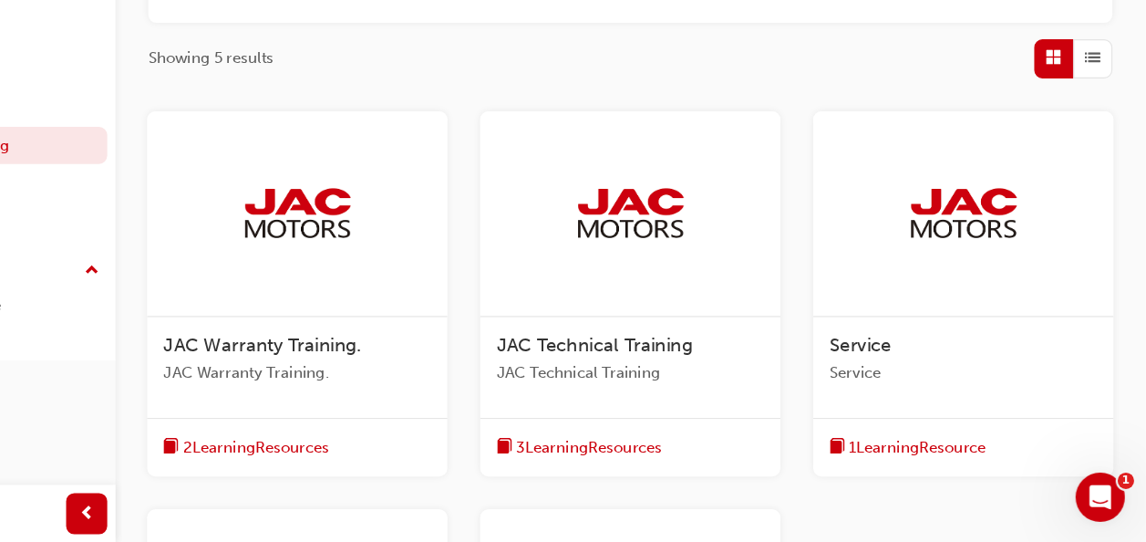
click at [615, 465] on span "3 Learning Resources" at bounding box center [652, 458] width 129 height 21
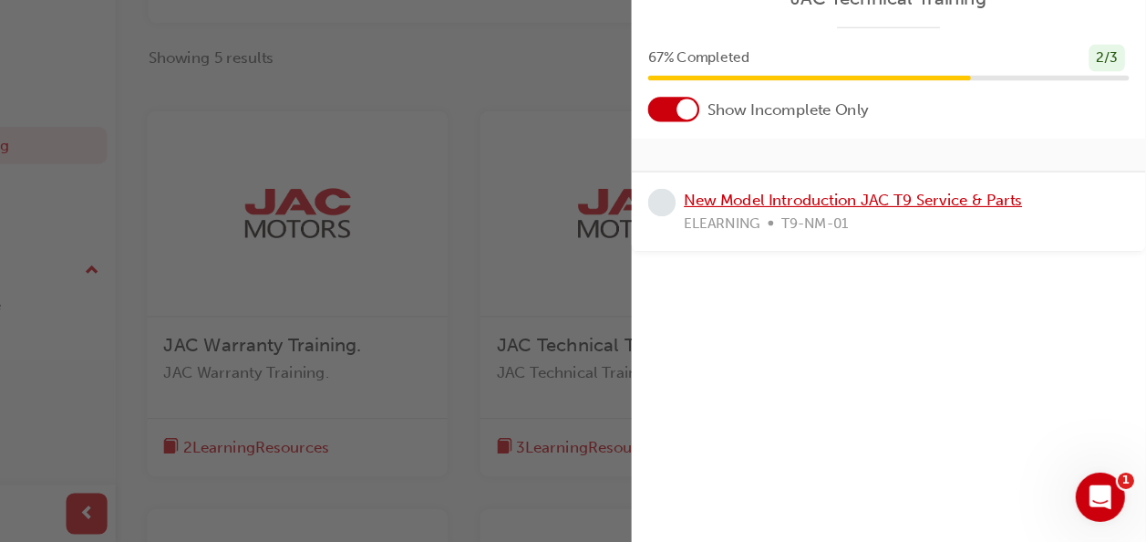
click at [765, 235] on link "New Model Introduction JAC T9 Service & Parts" at bounding box center [887, 238] width 300 height 16
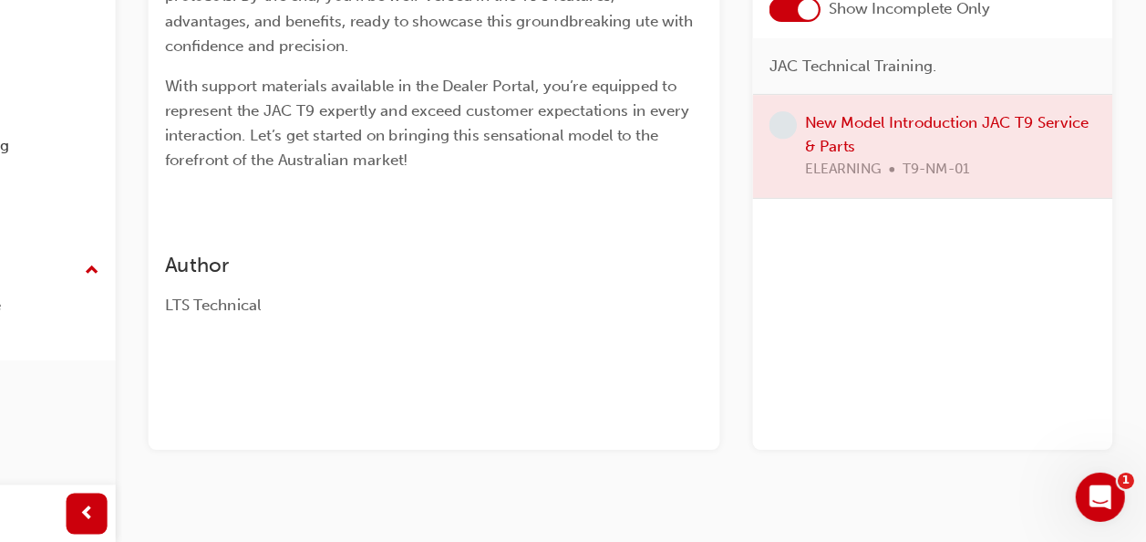
scroll to position [405, 0]
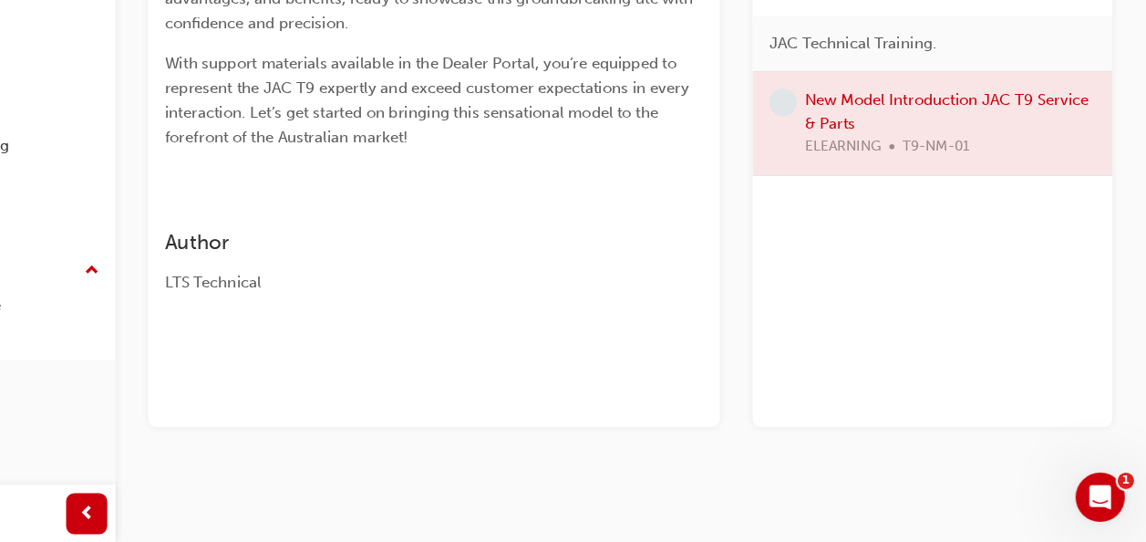
drag, startPoint x: 408, startPoint y: 310, endPoint x: 352, endPoint y: 328, distance: 58.5
click at [407, 317] on div "LTS Technical" at bounding box center [515, 311] width 478 height 21
click at [312, 299] on div "Author LTS Technical" at bounding box center [515, 286] width 478 height 71
drag, startPoint x: 312, startPoint y: 299, endPoint x: 492, endPoint y: 280, distance: 181.5
click at [492, 280] on h3 "Author" at bounding box center [515, 275] width 478 height 21
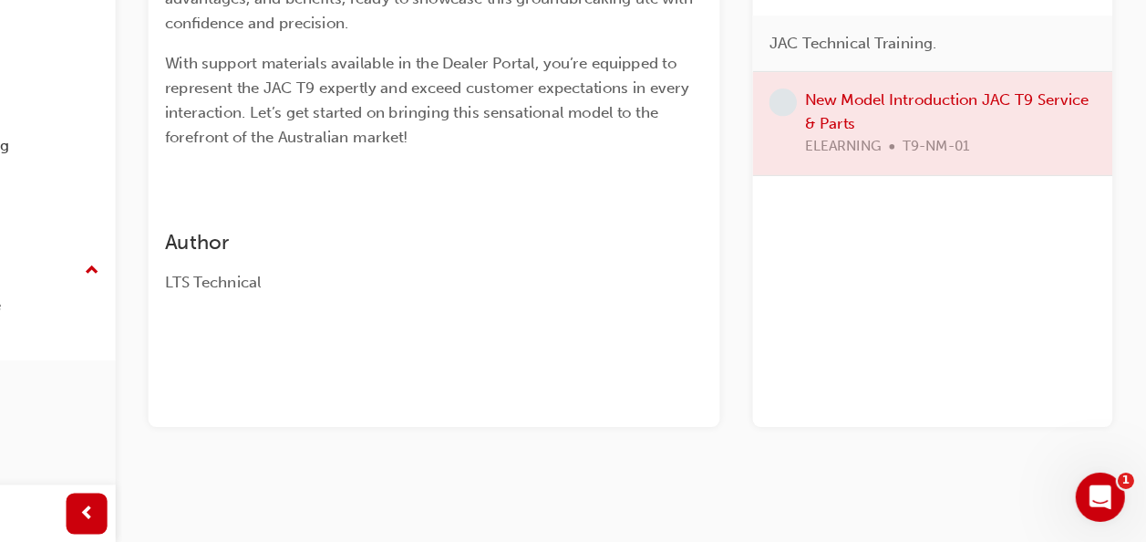
click at [897, 188] on div at bounding box center [957, 170] width 319 height 91
click at [882, 139] on div at bounding box center [957, 170] width 319 height 91
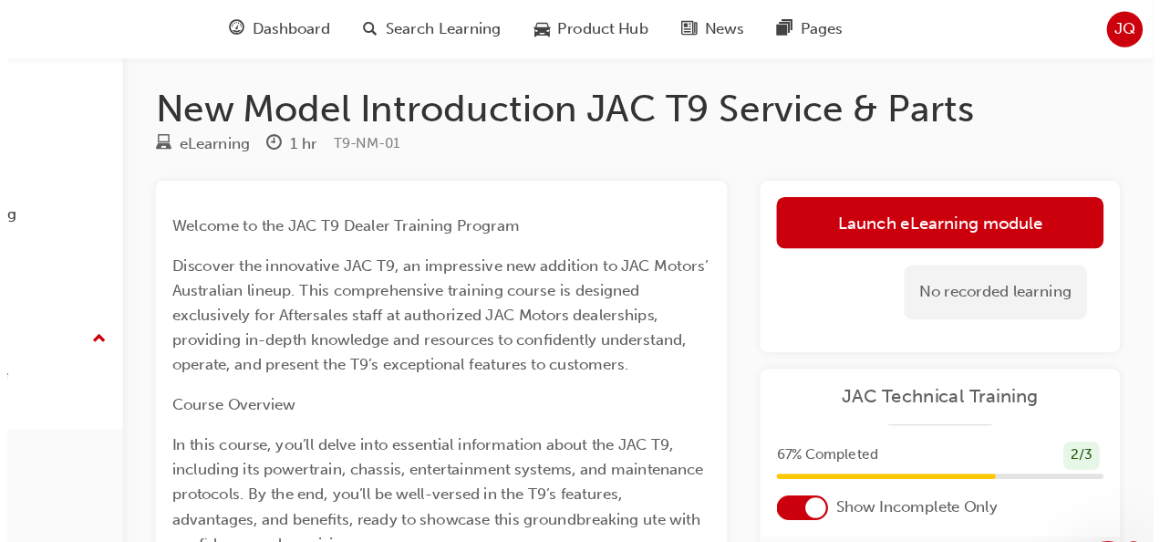
scroll to position [0, 0]
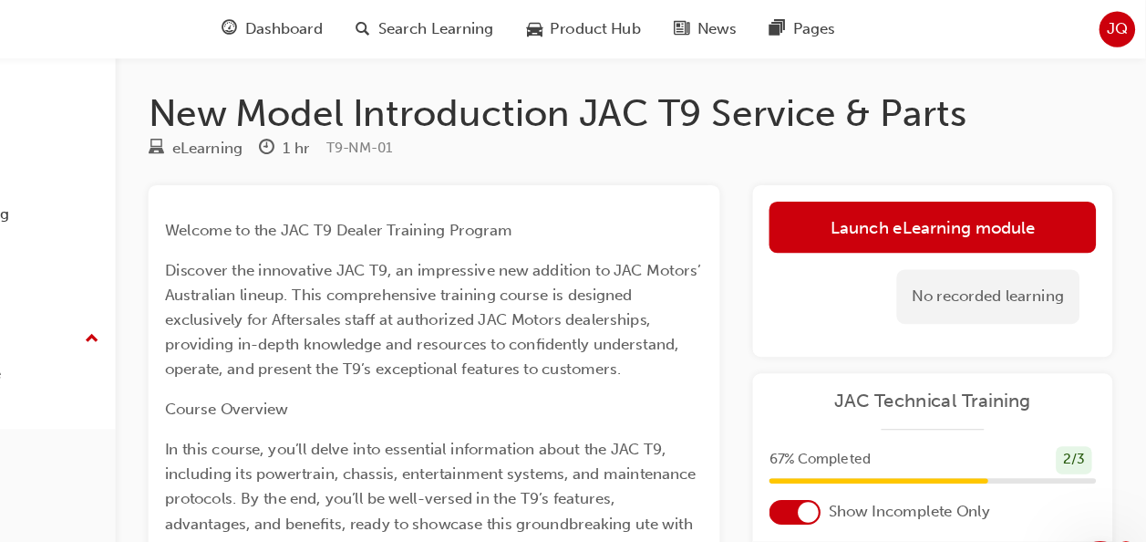
click at [944, 178] on div "Launch eLearning module Learning Plan No recorded learning" at bounding box center [957, 240] width 319 height 152
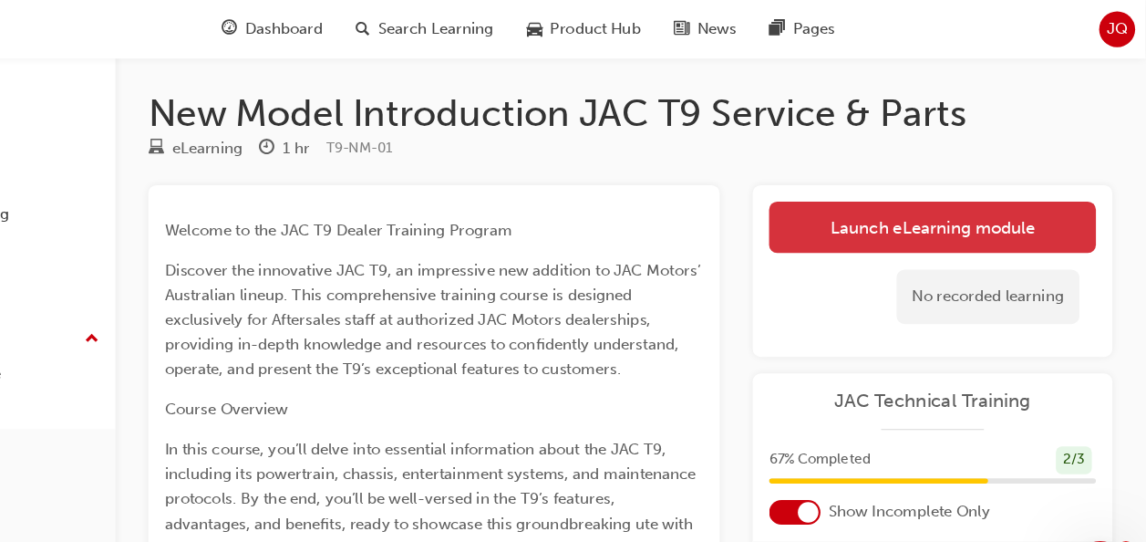
click at [941, 192] on link "Launch eLearning module" at bounding box center [957, 202] width 290 height 46
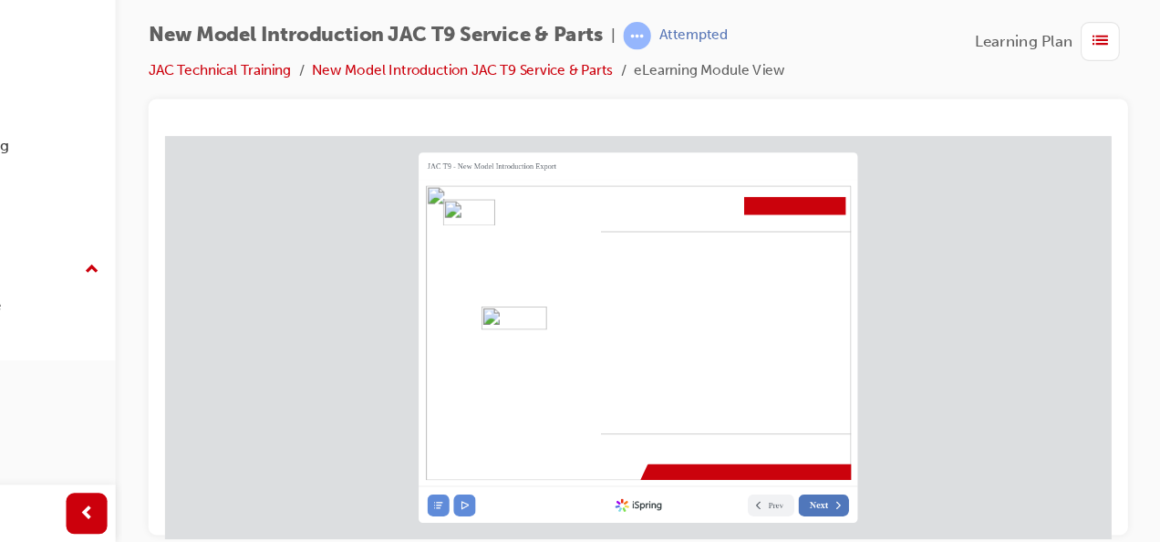
click at [759, 467] on icon at bounding box center [762, 463] width 10 height 10
click at [760, 462] on icon at bounding box center [762, 463] width 10 height 10
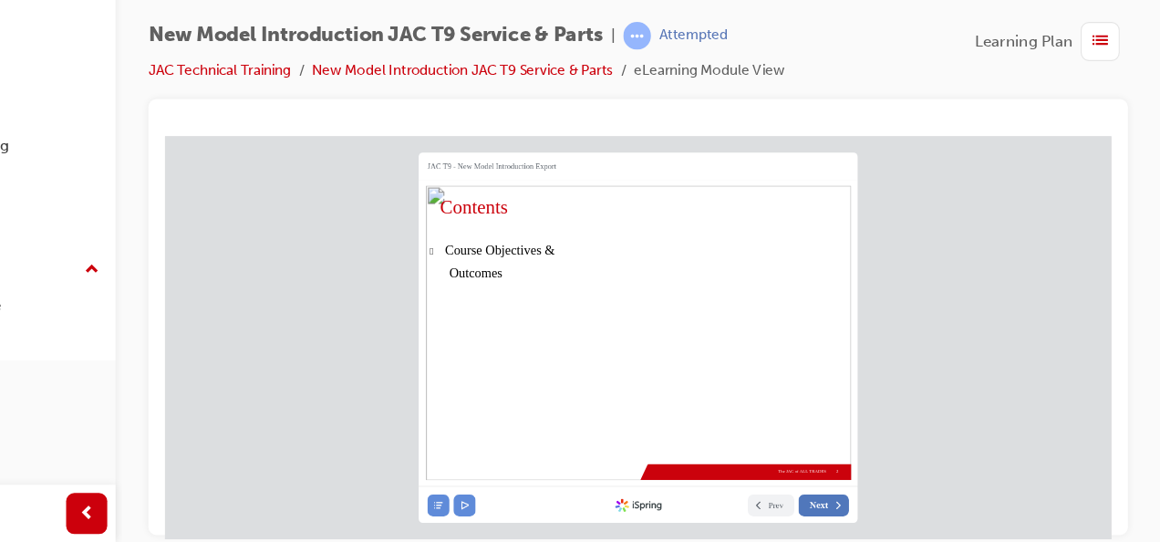
click at [760, 462] on icon at bounding box center [762, 463] width 10 height 10
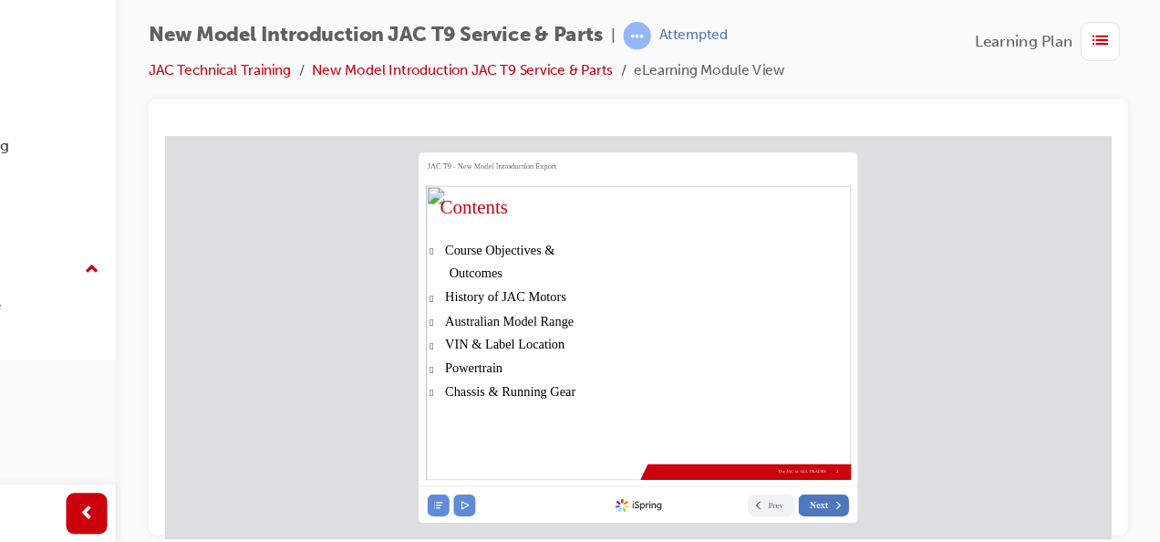
click at [760, 462] on icon at bounding box center [762, 463] width 10 height 10
click at [755, 464] on button "Next" at bounding box center [749, 462] width 45 height 19
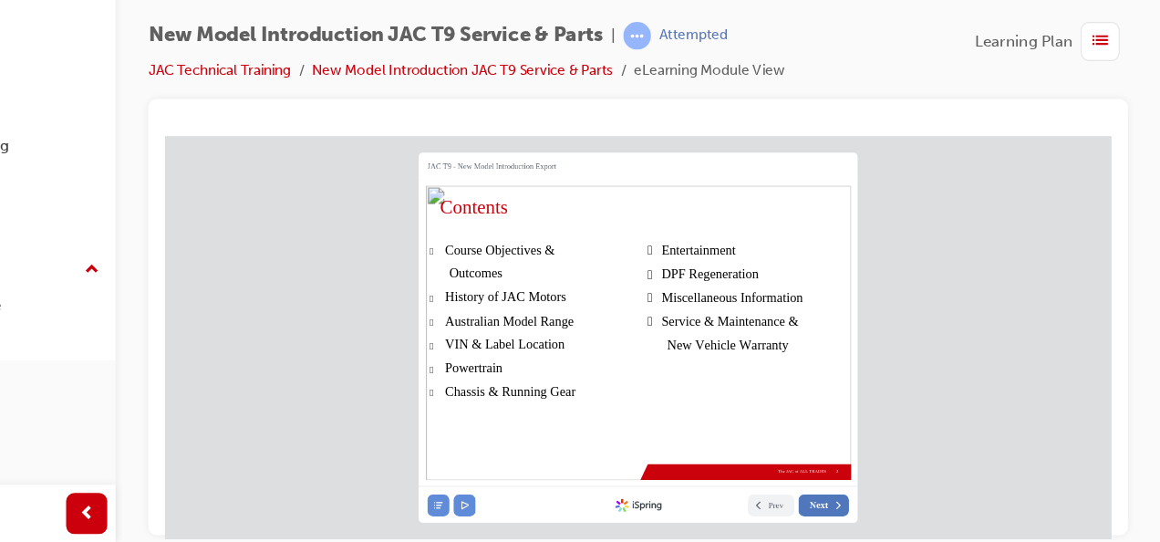
click at [755, 464] on button "Next" at bounding box center [749, 462] width 45 height 19
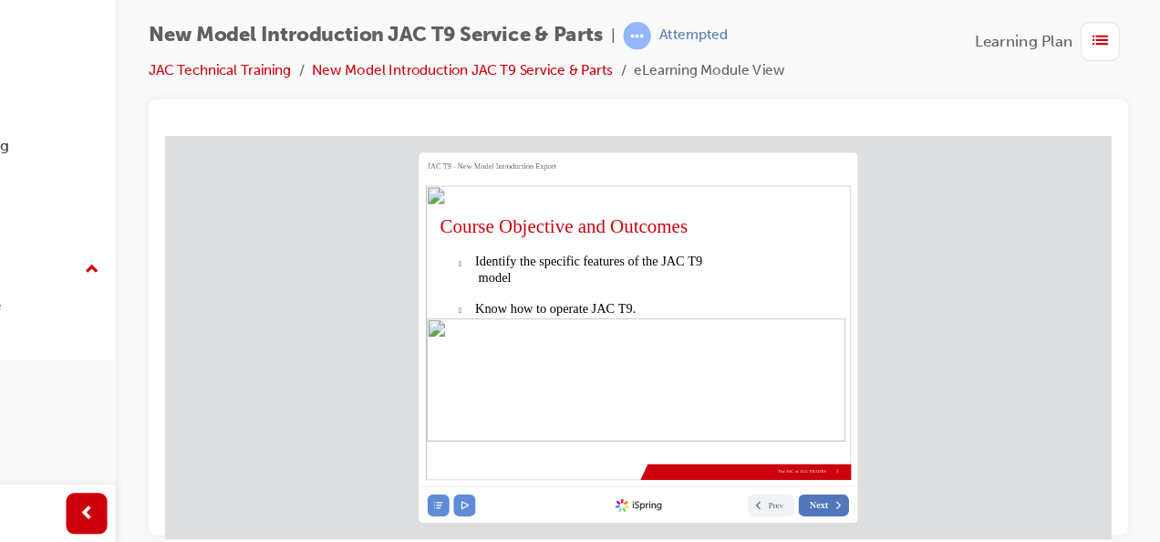
click at [755, 464] on button "Next" at bounding box center [749, 462] width 45 height 19
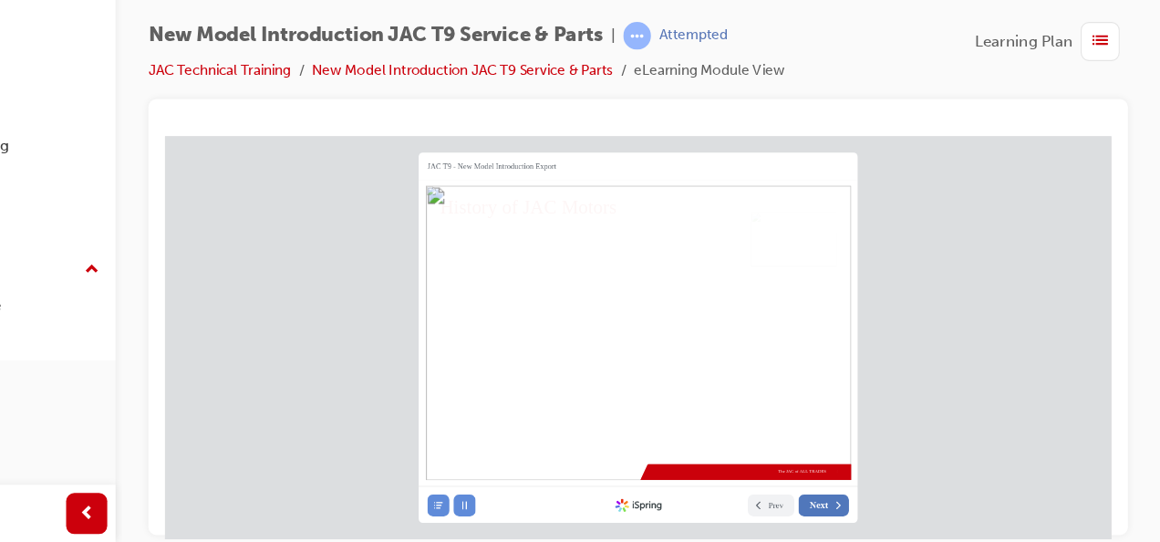
click at [755, 464] on button "Next" at bounding box center [749, 462] width 45 height 19
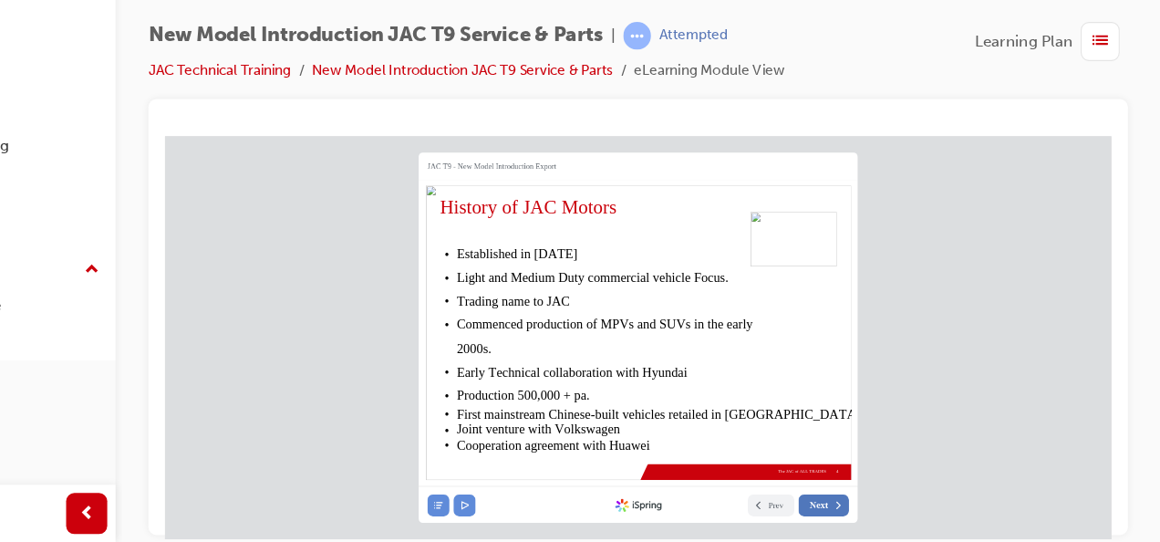
click at [755, 464] on button "Next" at bounding box center [749, 462] width 45 height 19
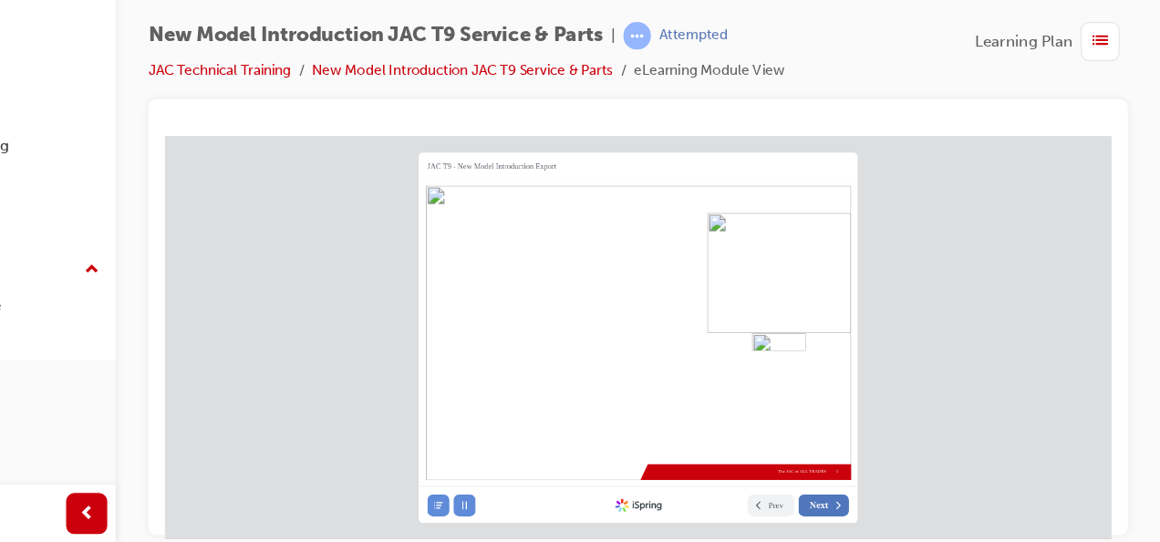
click at [755, 464] on button "Next" at bounding box center [749, 462] width 45 height 19
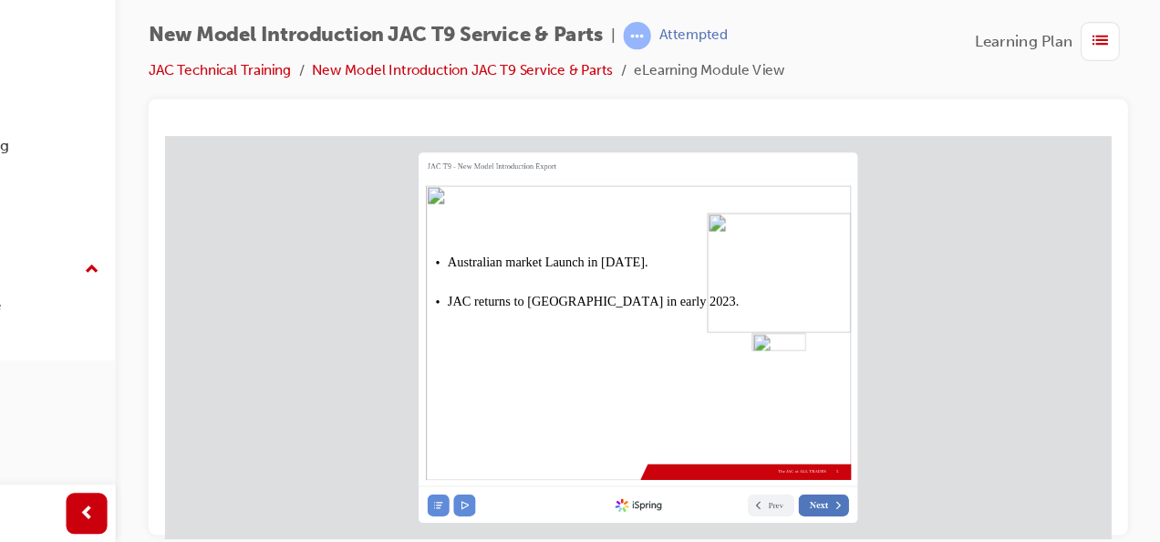
click at [755, 464] on button "Next" at bounding box center [749, 462] width 45 height 19
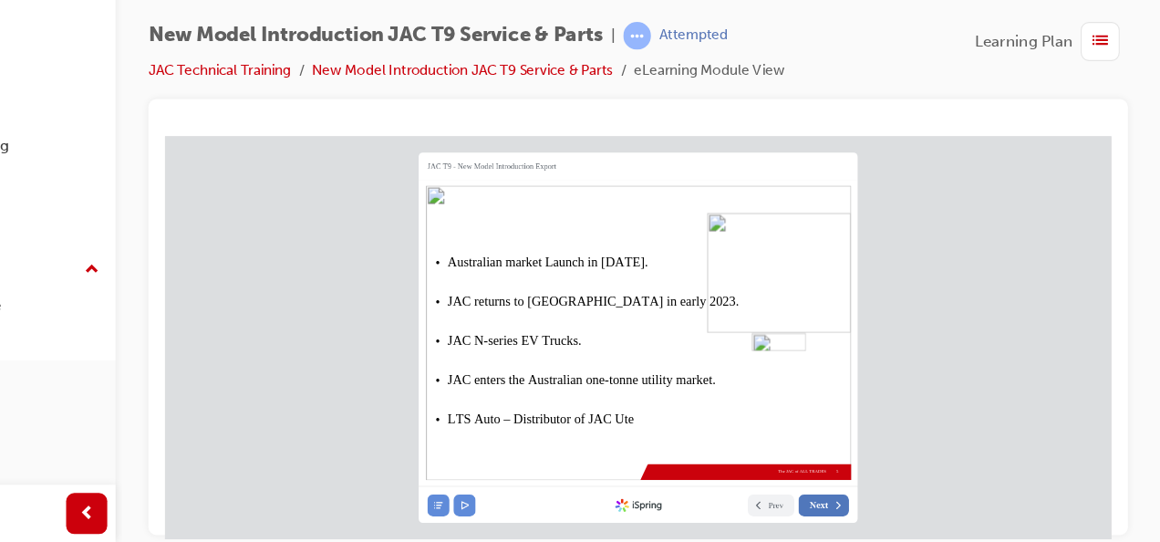
click at [755, 464] on button "Next" at bounding box center [749, 462] width 45 height 19
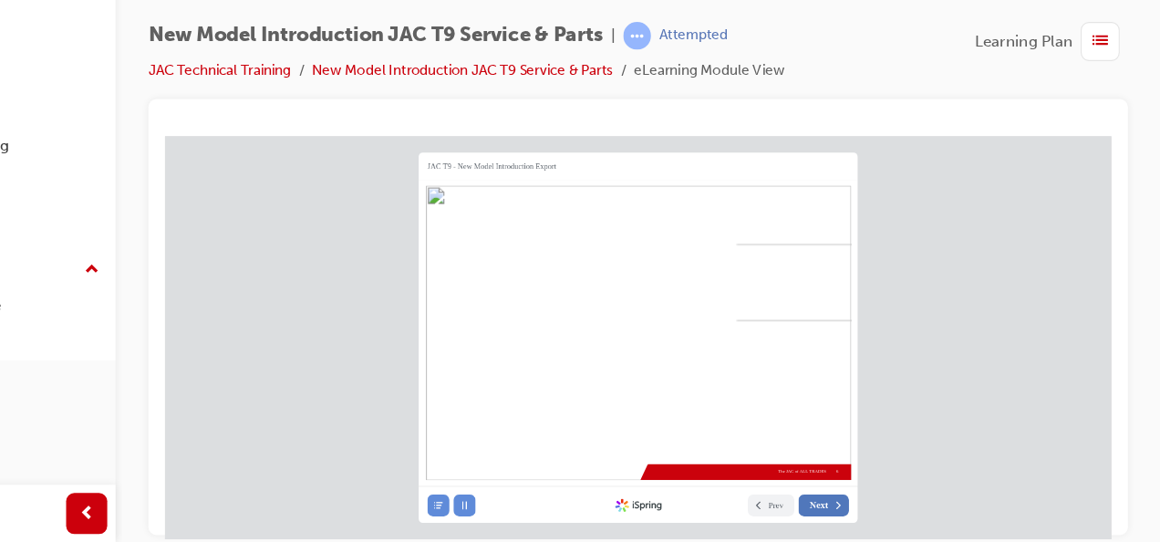
click at [755, 464] on button "Next" at bounding box center [749, 462] width 45 height 19
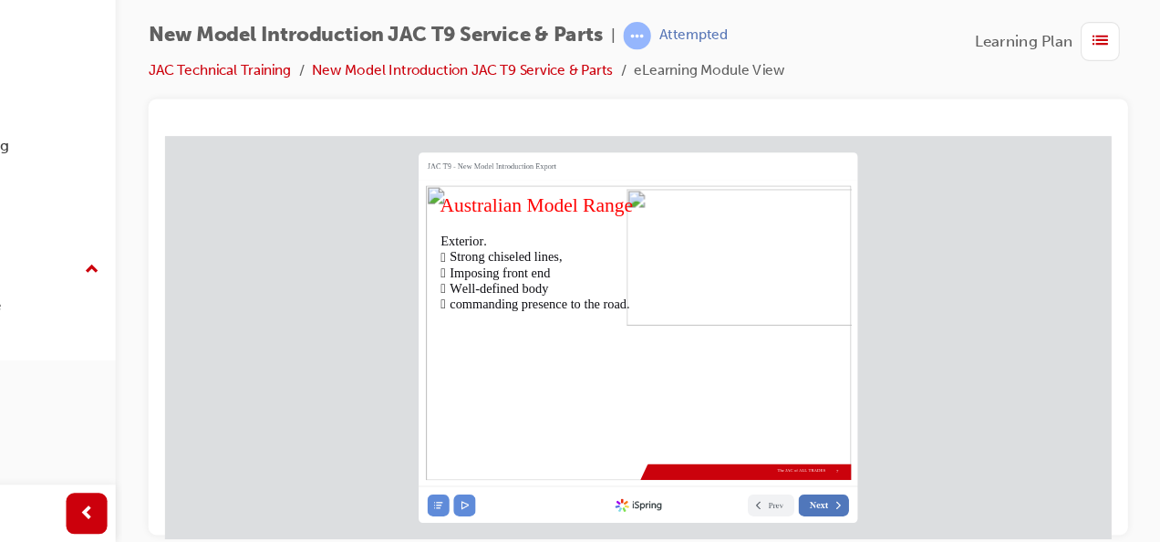
click at [755, 464] on button "Next" at bounding box center [749, 462] width 45 height 19
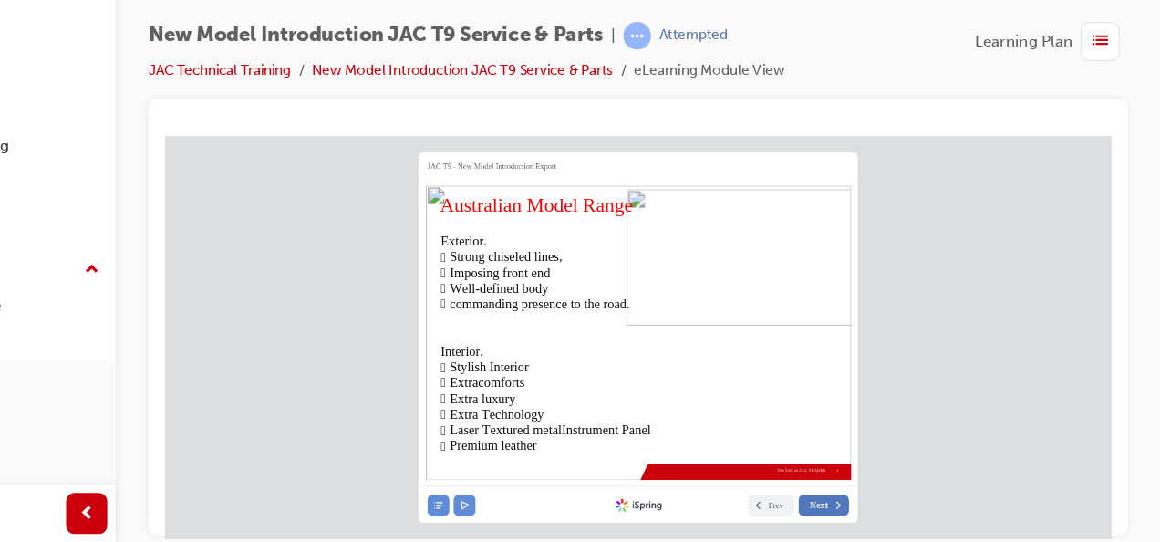
click at [755, 464] on button "Next" at bounding box center [749, 462] width 45 height 19
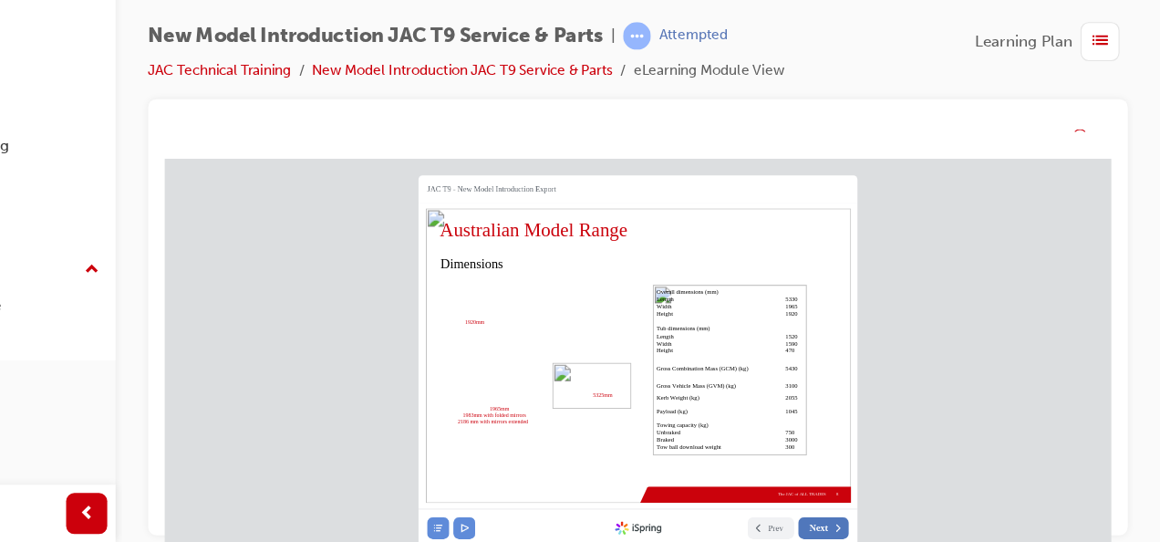
click at [755, 487] on div "JAC T9 - New Model Introduction Export 8 Australian Model Range The JAC of ALL …" at bounding box center [583, 336] width 389 height 328
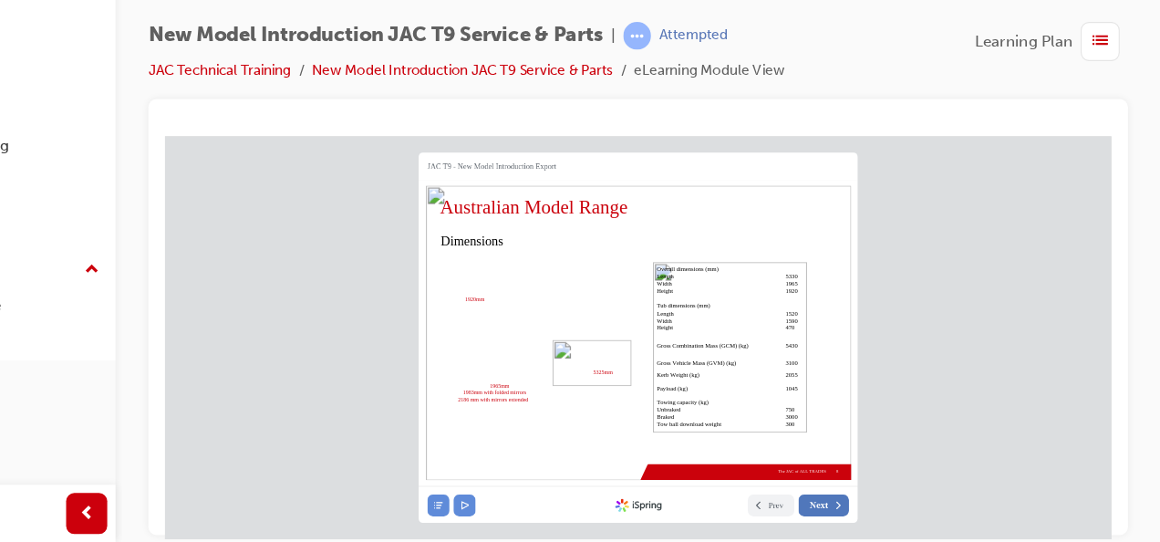
click at [755, 464] on button "Next" at bounding box center [749, 462] width 45 height 19
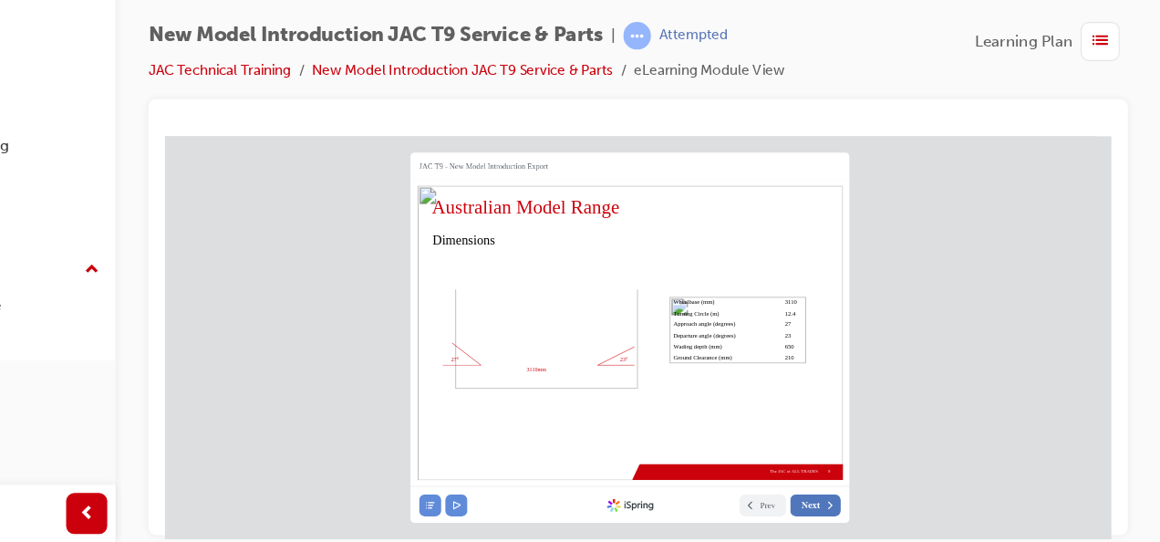
click at [755, 464] on button "Next" at bounding box center [741, 462] width 45 height 19
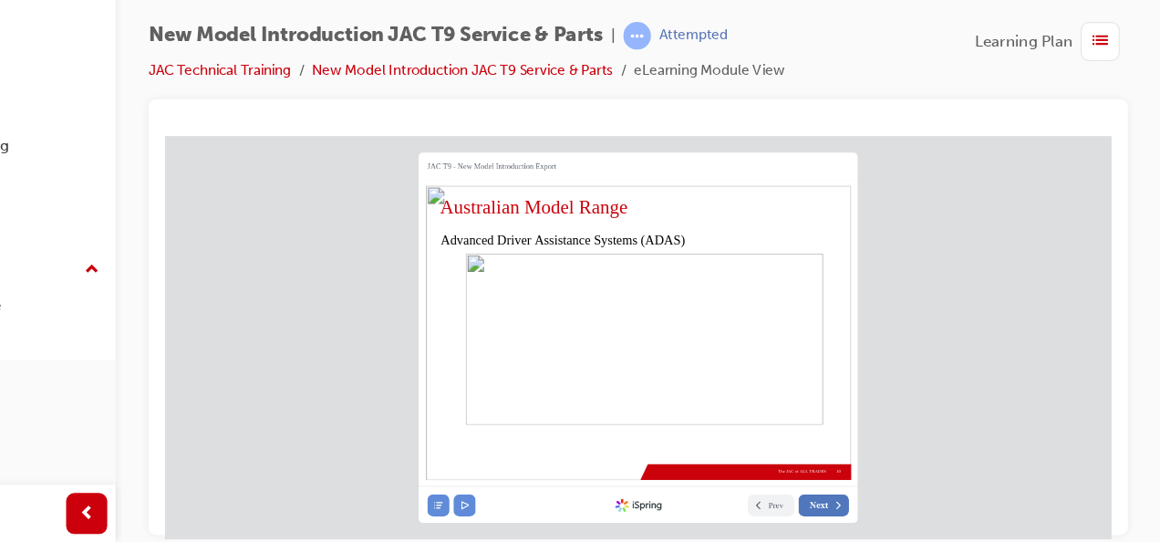
click at [755, 464] on button "Next" at bounding box center [749, 462] width 45 height 19
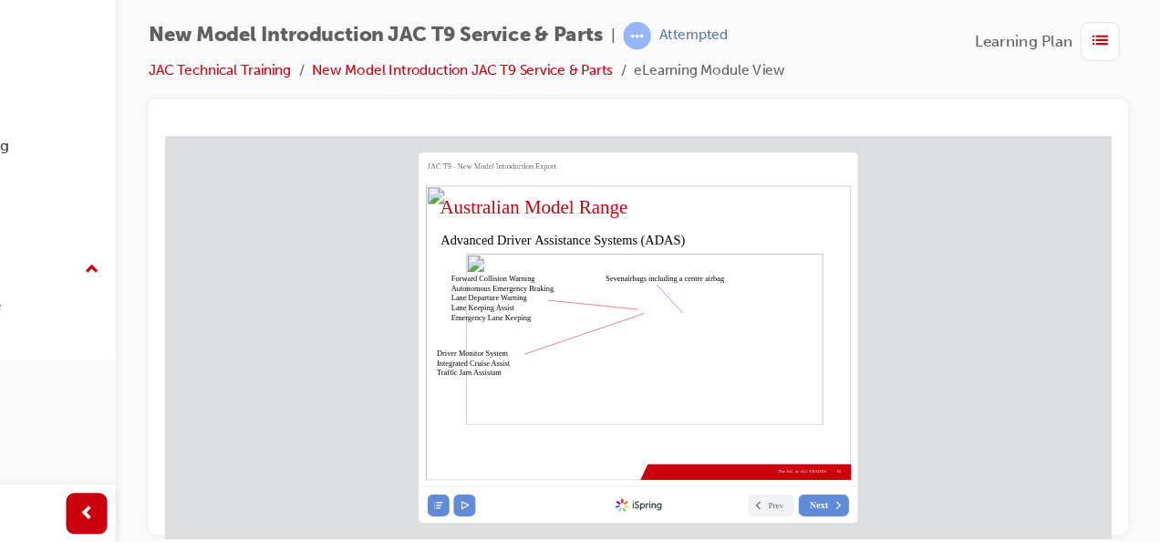
click at [742, 475] on nav "Prev Next Created with iSpring" at bounding box center [583, 462] width 389 height 33
click at [754, 464] on button "Next" at bounding box center [749, 462] width 45 height 19
click at [752, 466] on button "Next" at bounding box center [749, 462] width 45 height 19
click at [752, 466] on span "Next" at bounding box center [744, 463] width 16 height 10
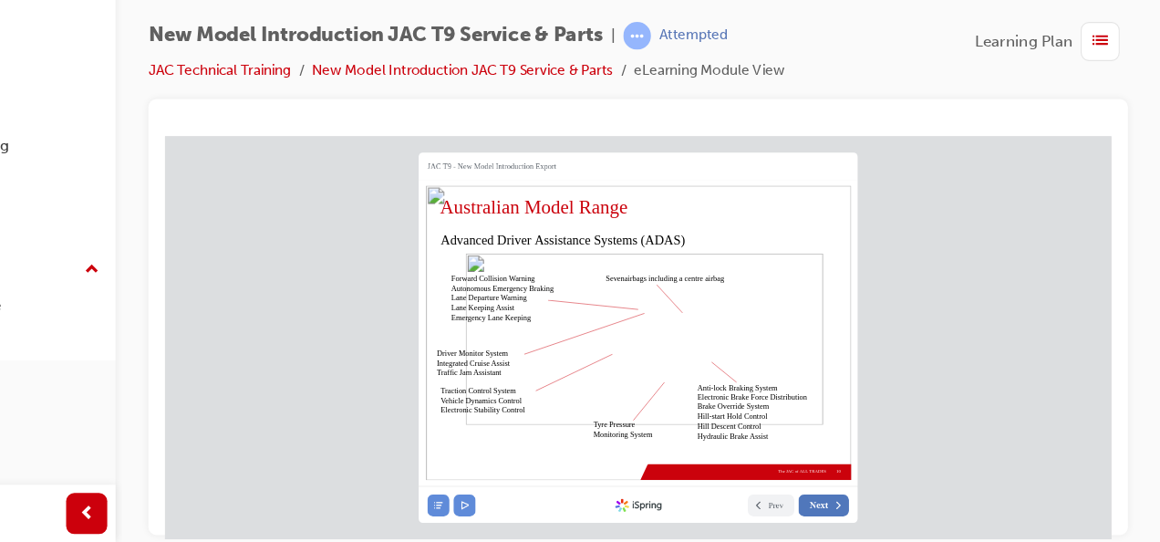
click at [752, 467] on span "Next" at bounding box center [744, 463] width 16 height 10
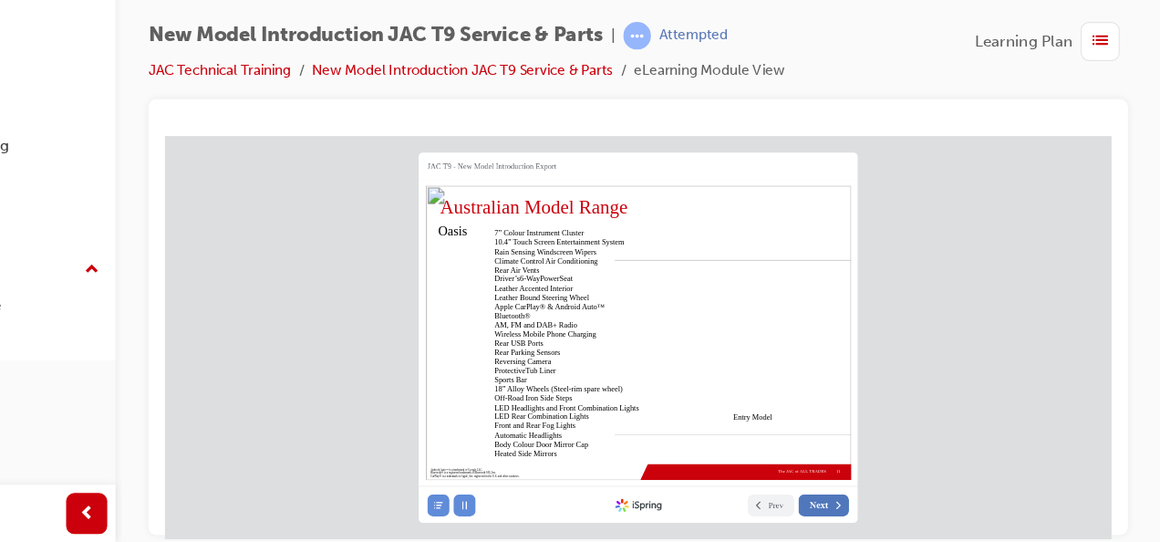
click at [752, 467] on span "Next" at bounding box center [744, 463] width 16 height 10
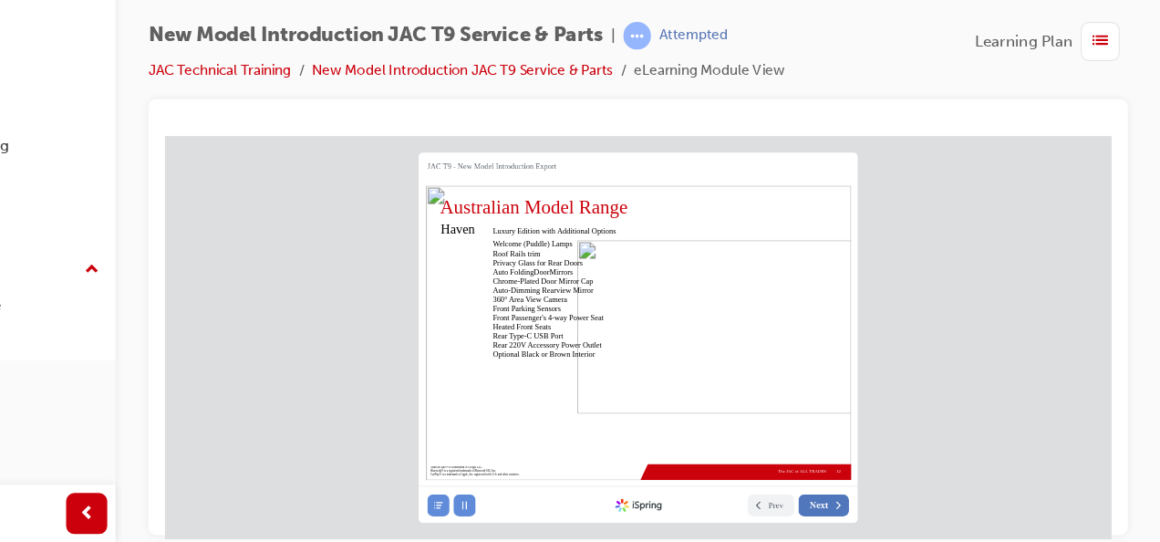
click at [752, 467] on span "Next" at bounding box center [744, 463] width 16 height 10
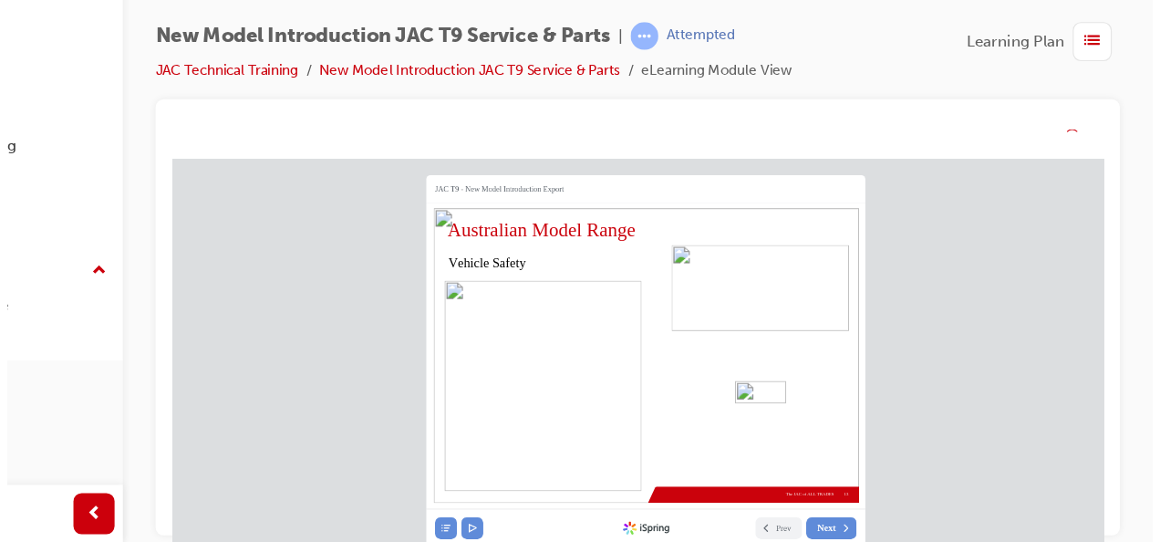
click at [759, 470] on nav "Prev Next Created with iSpring" at bounding box center [591, 486] width 389 height 33
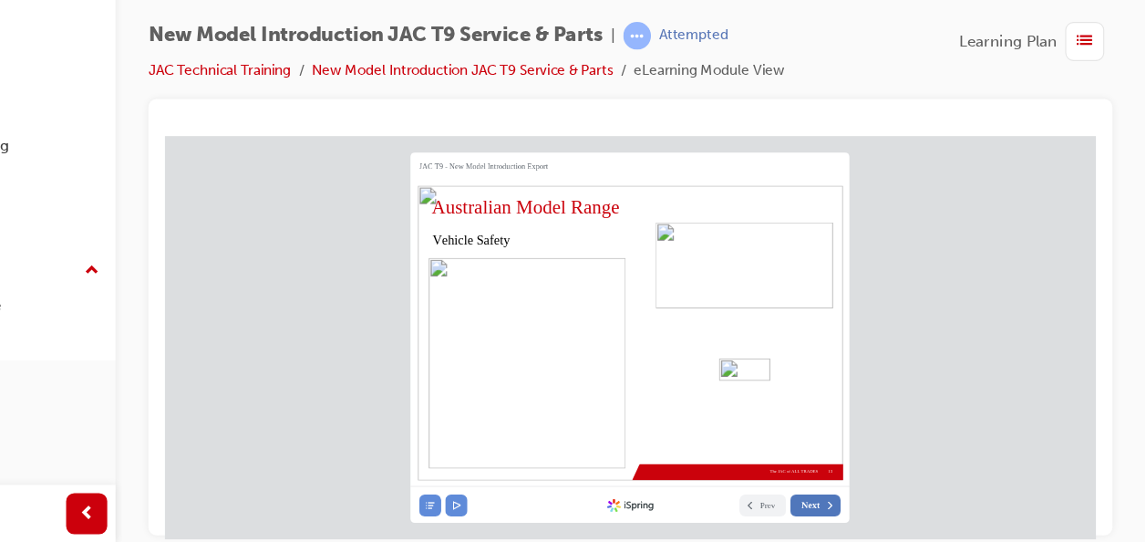
click at [745, 467] on span "Next" at bounding box center [736, 463] width 16 height 10
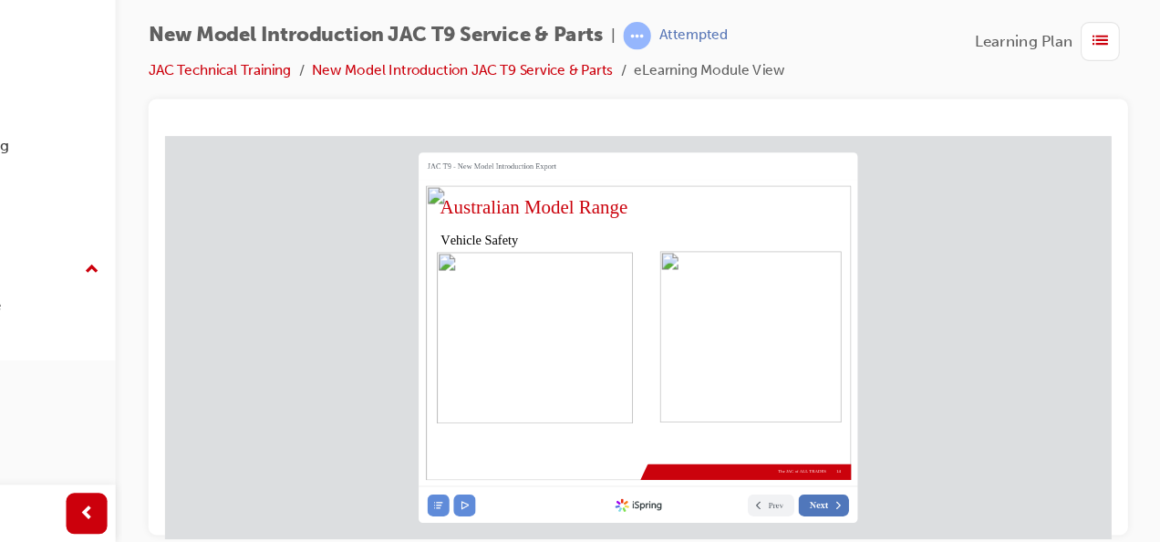
click at [752, 467] on span "Next" at bounding box center [744, 463] width 16 height 10
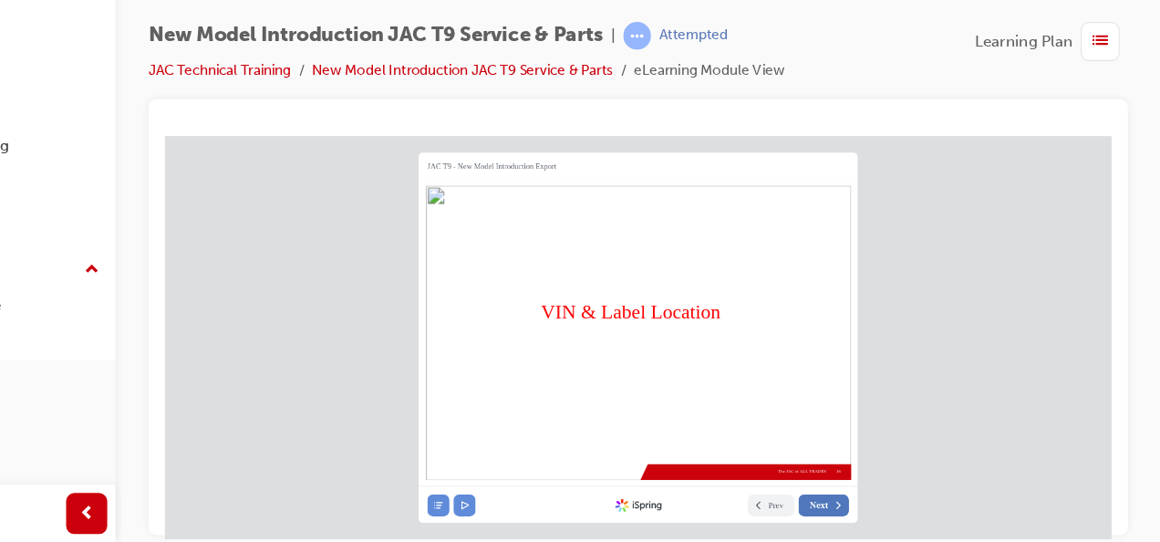
click at [752, 467] on span "Next" at bounding box center [744, 463] width 16 height 10
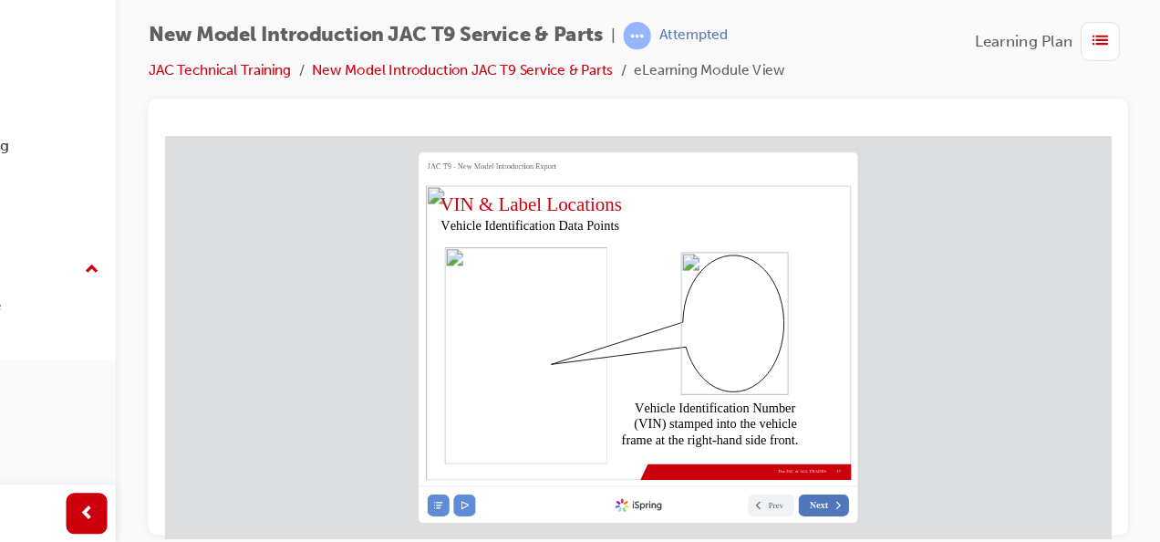
click at [752, 467] on span "Next" at bounding box center [744, 463] width 16 height 10
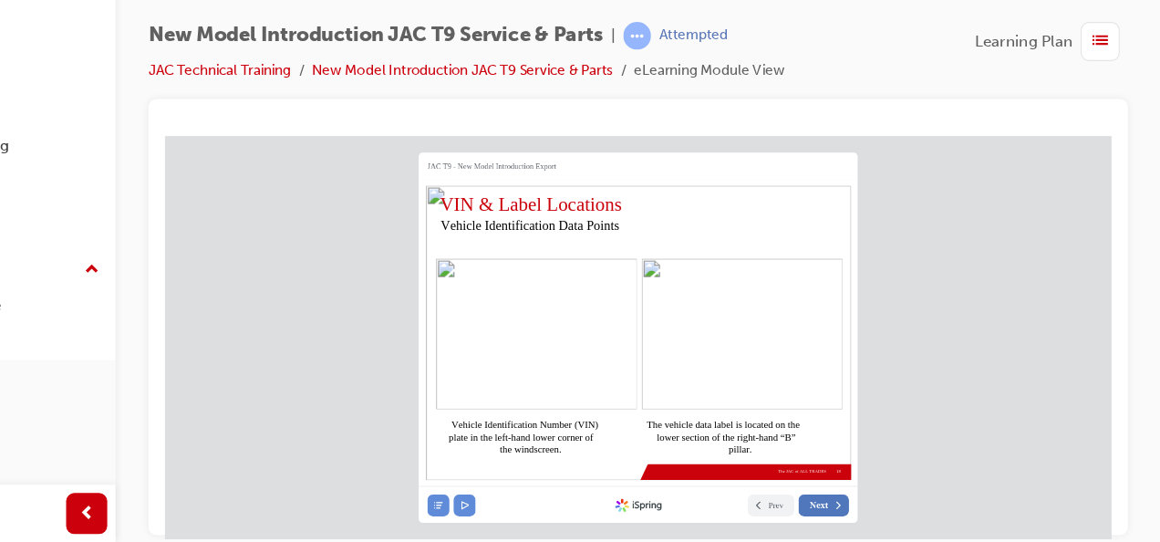
click at [752, 467] on span "Next" at bounding box center [744, 463] width 16 height 10
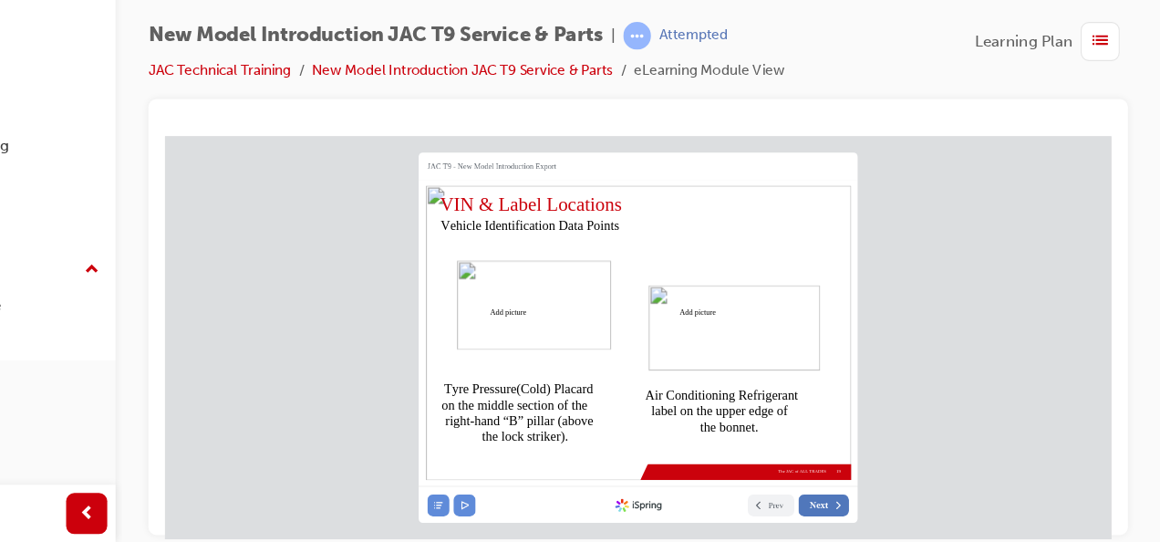
click at [752, 467] on span "Next" at bounding box center [744, 463] width 16 height 10
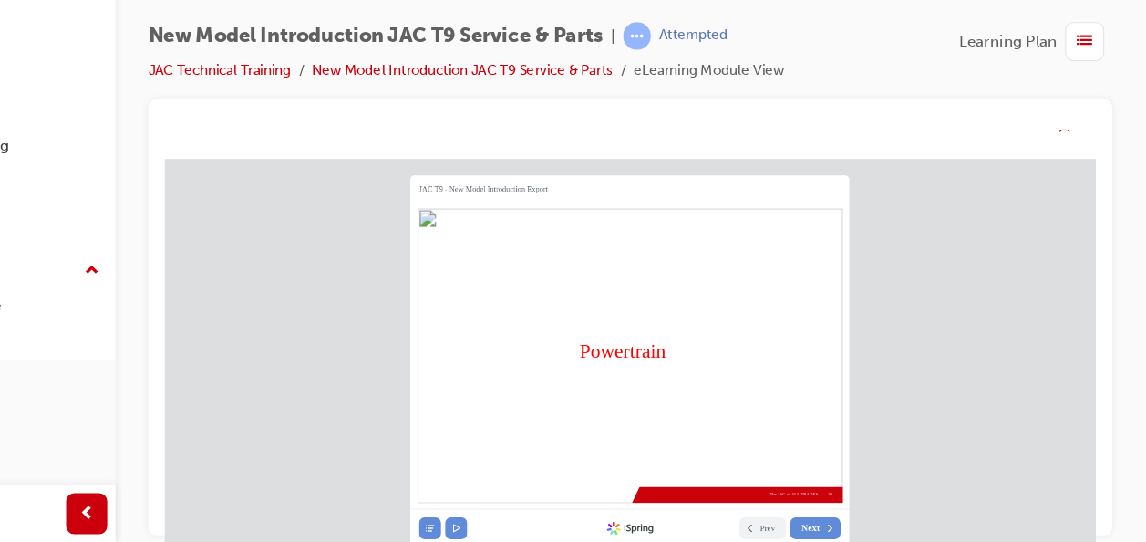
click at [752, 470] on nav "Prev Next Created with iSpring" at bounding box center [576, 486] width 389 height 33
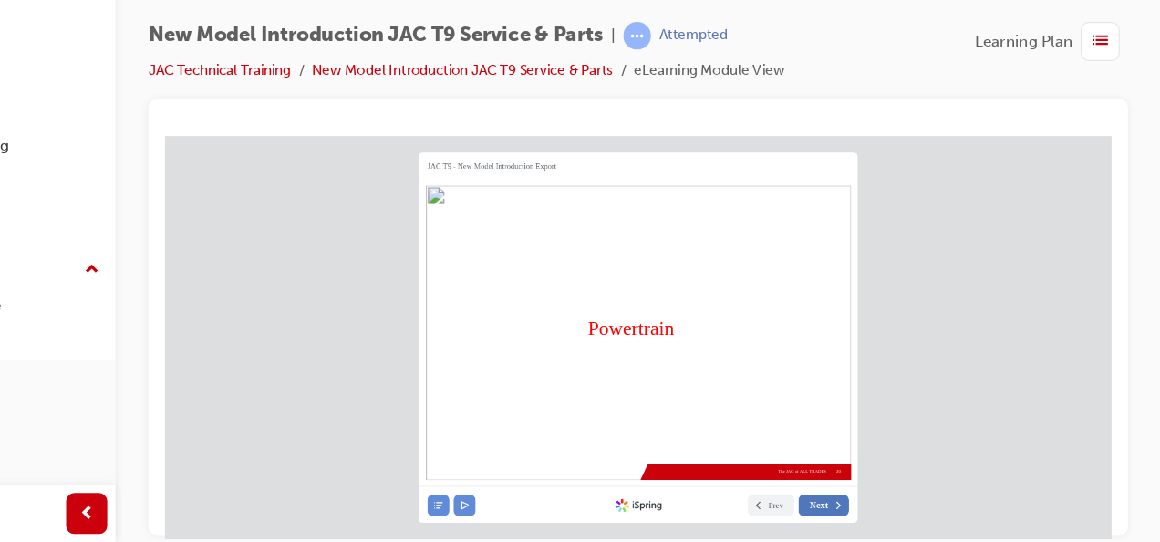
click at [752, 467] on span "Next" at bounding box center [744, 463] width 16 height 10
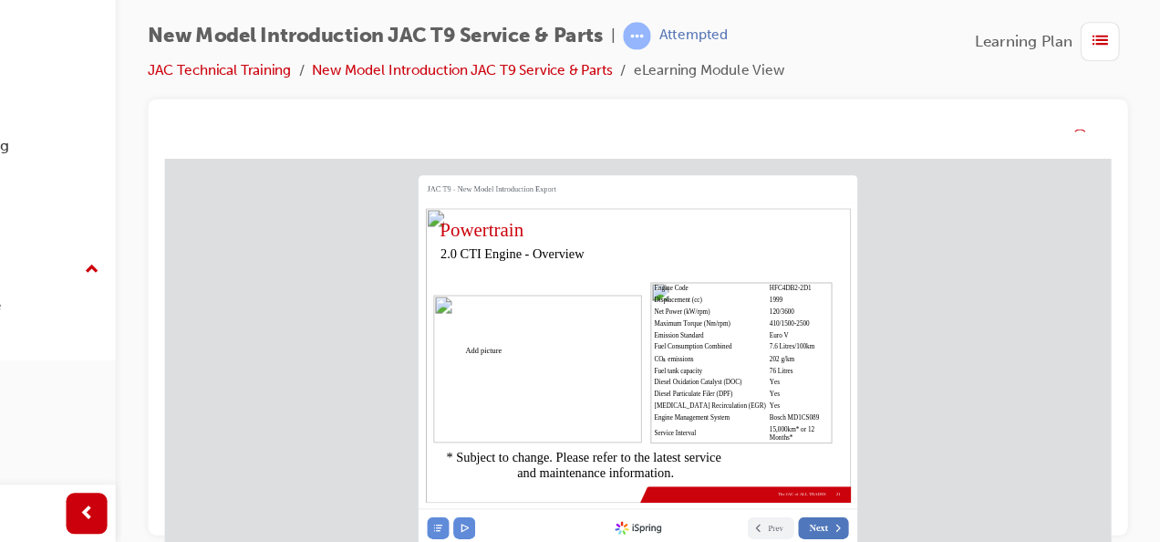
click at [752, 490] on nav "Prev Next Created with iSpring" at bounding box center [583, 485] width 389 height 33
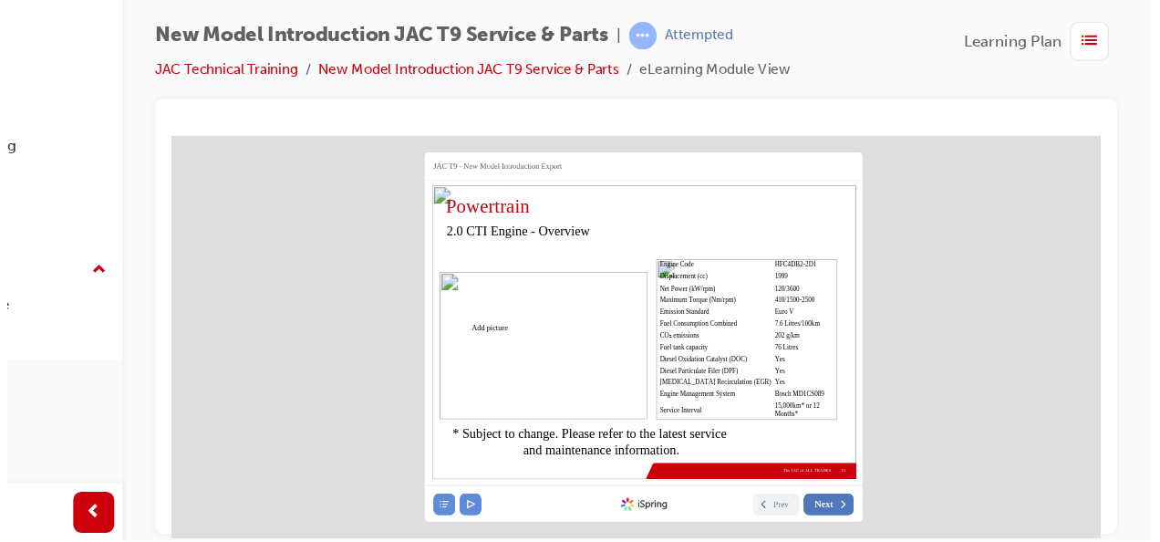
click at [759, 446] on nav "Prev Next Created with iSpring" at bounding box center [590, 462] width 389 height 33
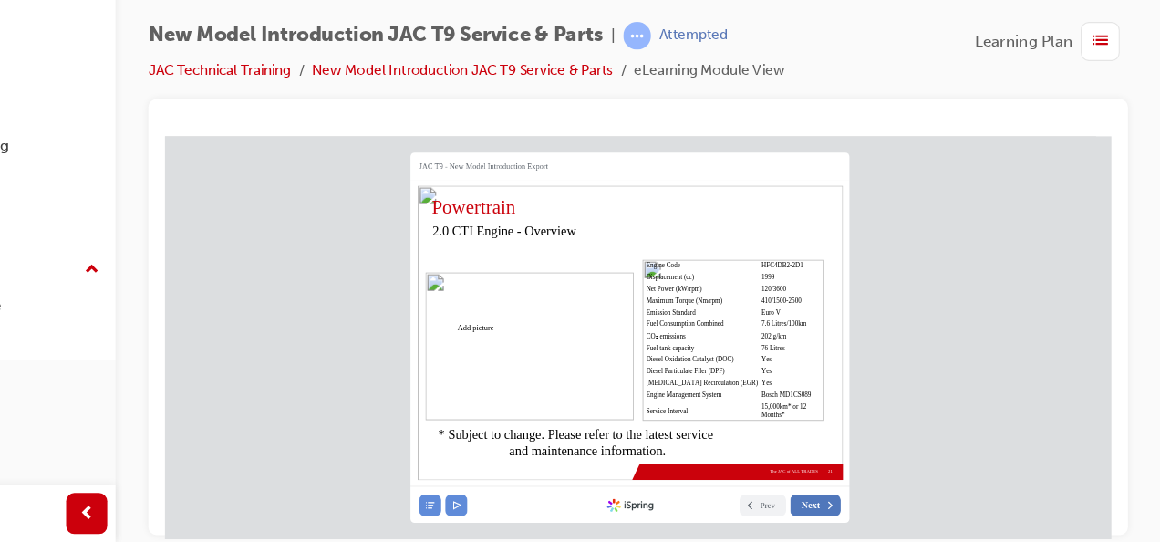
click at [745, 467] on span "Next" at bounding box center [736, 463] width 16 height 10
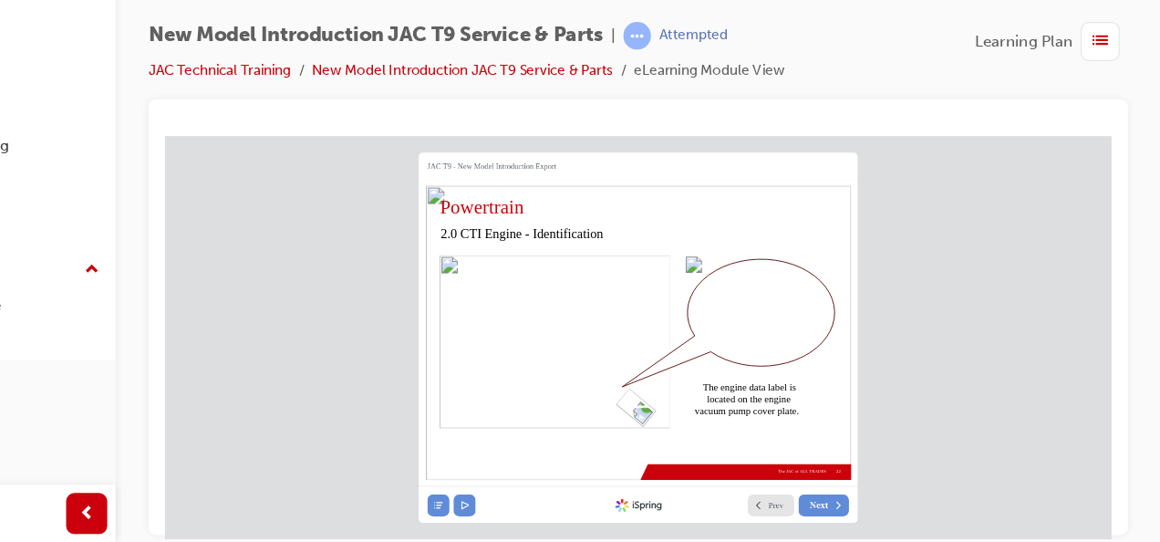
click at [708, 465] on span "Prev" at bounding box center [706, 463] width 14 height 10
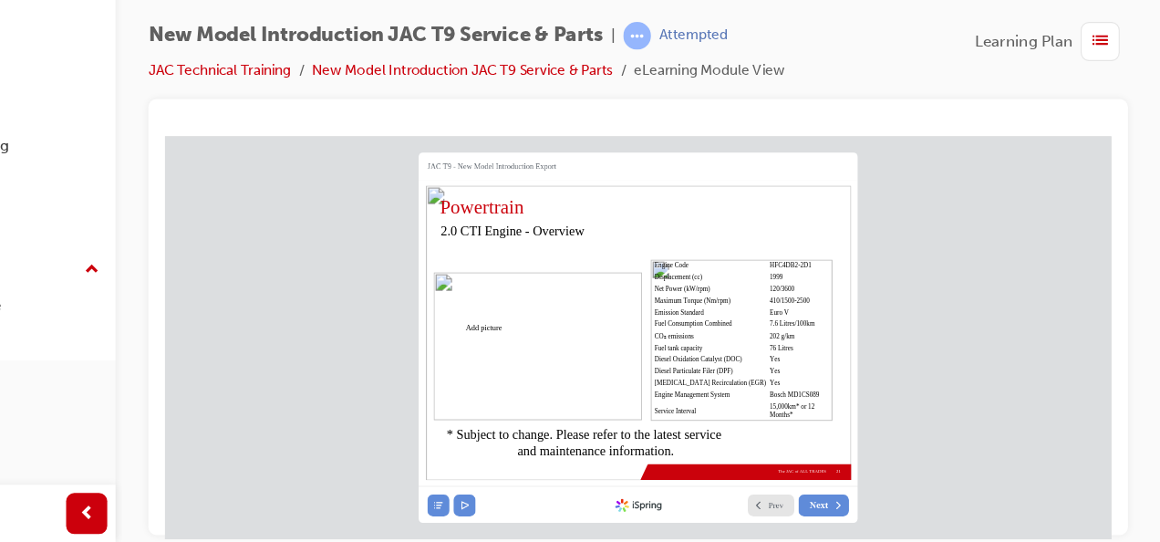
click at [708, 465] on span "Prev" at bounding box center [706, 463] width 14 height 10
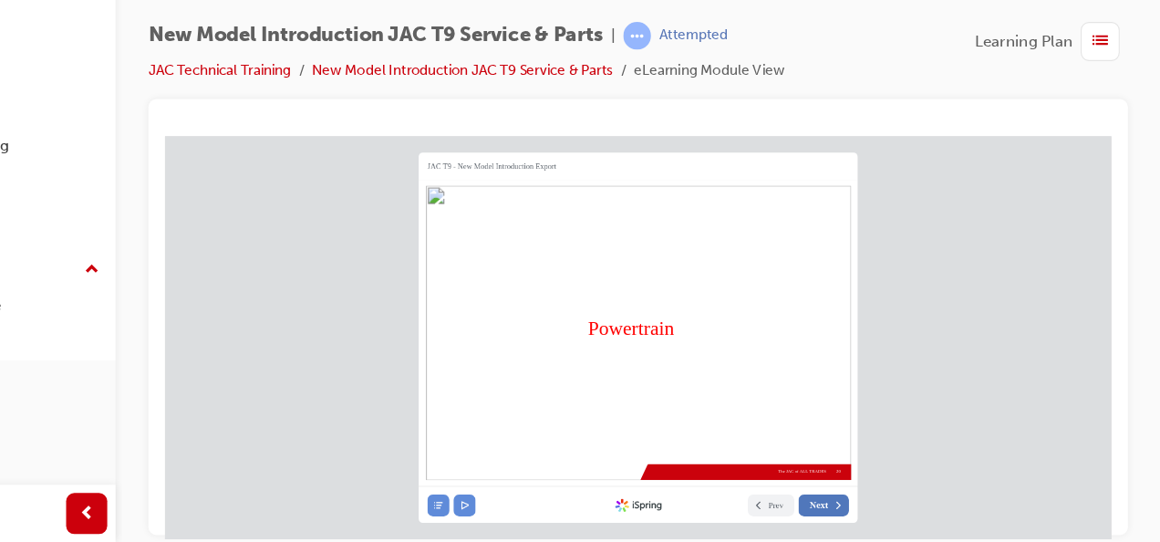
click at [742, 468] on button "Next" at bounding box center [749, 462] width 45 height 19
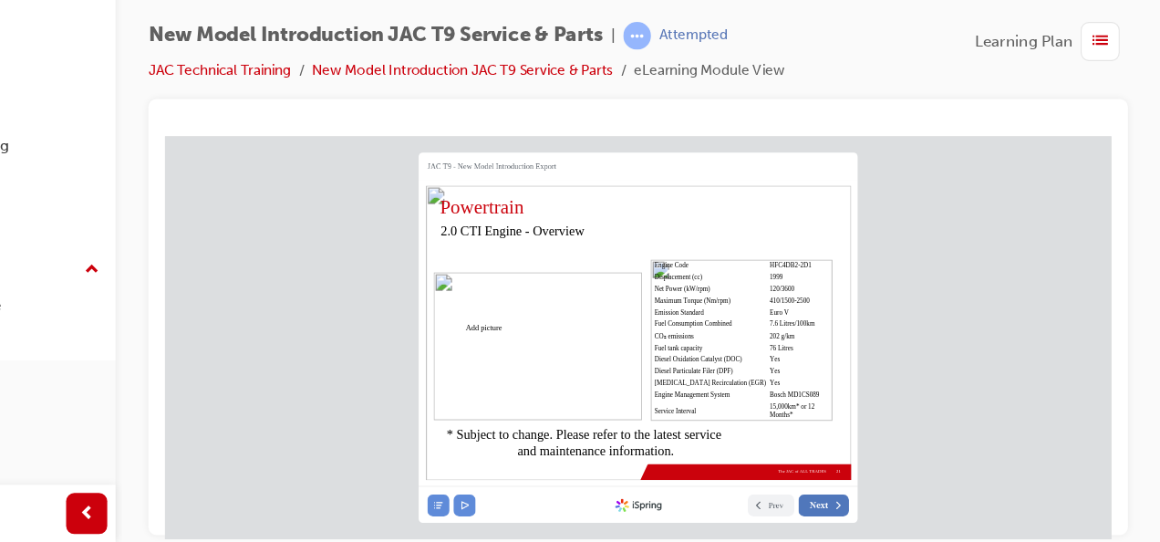
click at [743, 470] on button "Next" at bounding box center [749, 462] width 45 height 19
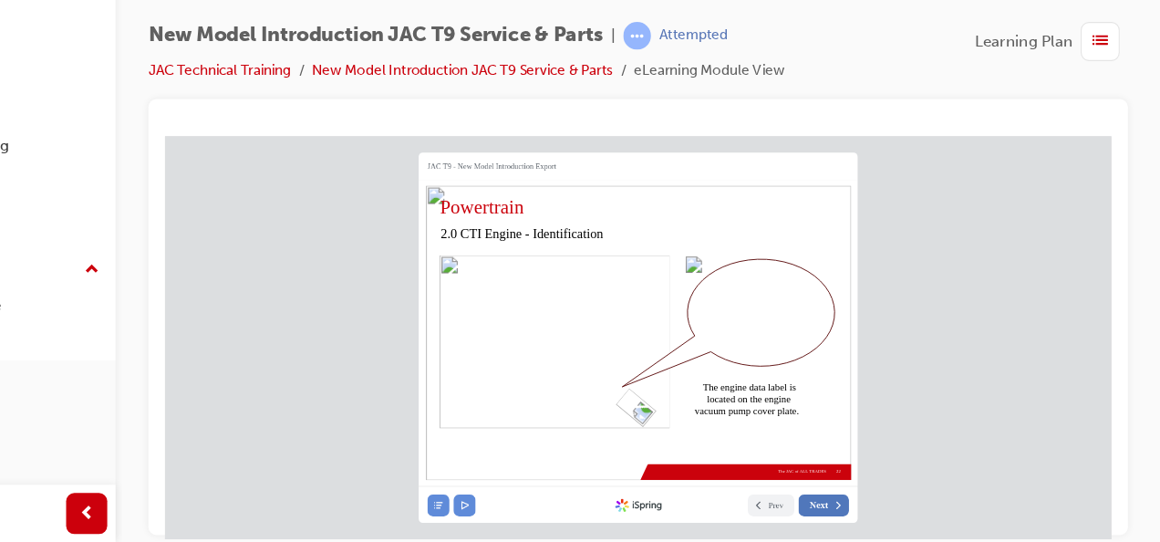
click at [751, 471] on button "Next" at bounding box center [749, 462] width 45 height 19
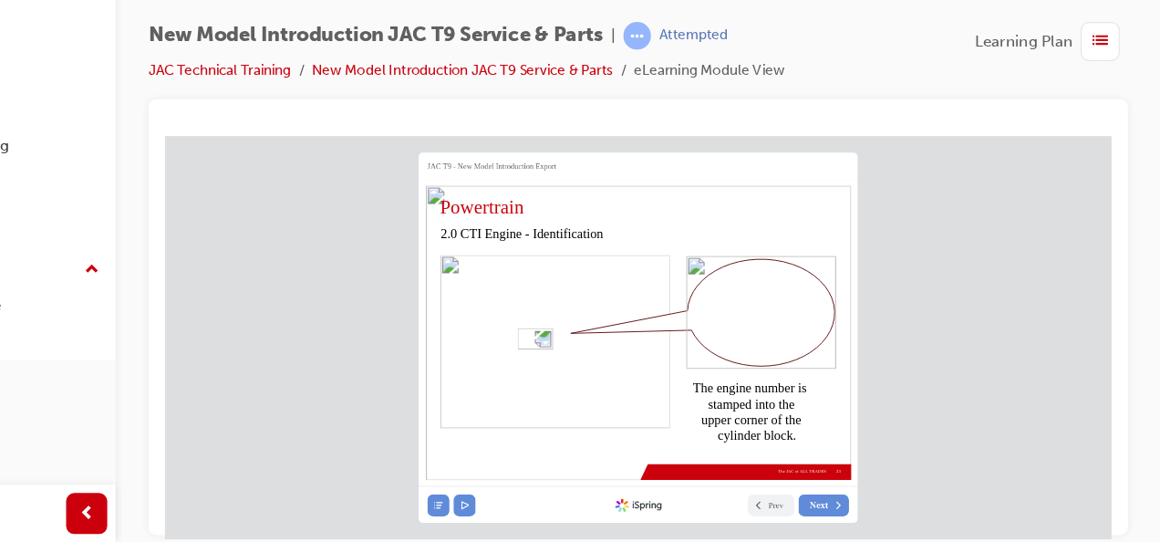
click at [756, 472] on nav "Prev Next Created with iSpring" at bounding box center [583, 462] width 389 height 33
click at [751, 458] on span "Next" at bounding box center [744, 463] width 16 height 10
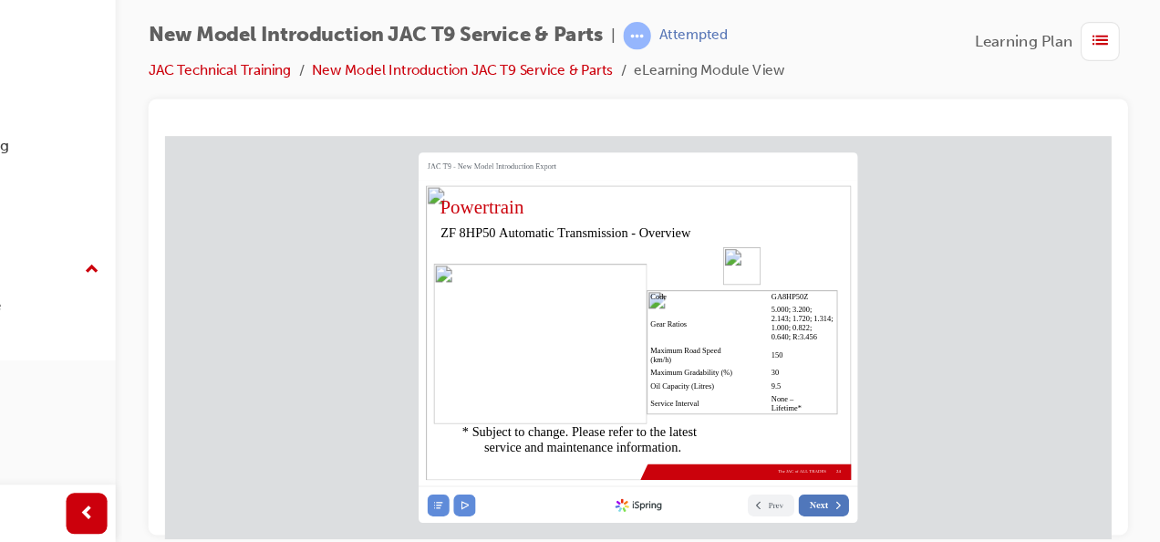
click at [751, 458] on span "Next" at bounding box center [744, 463] width 16 height 10
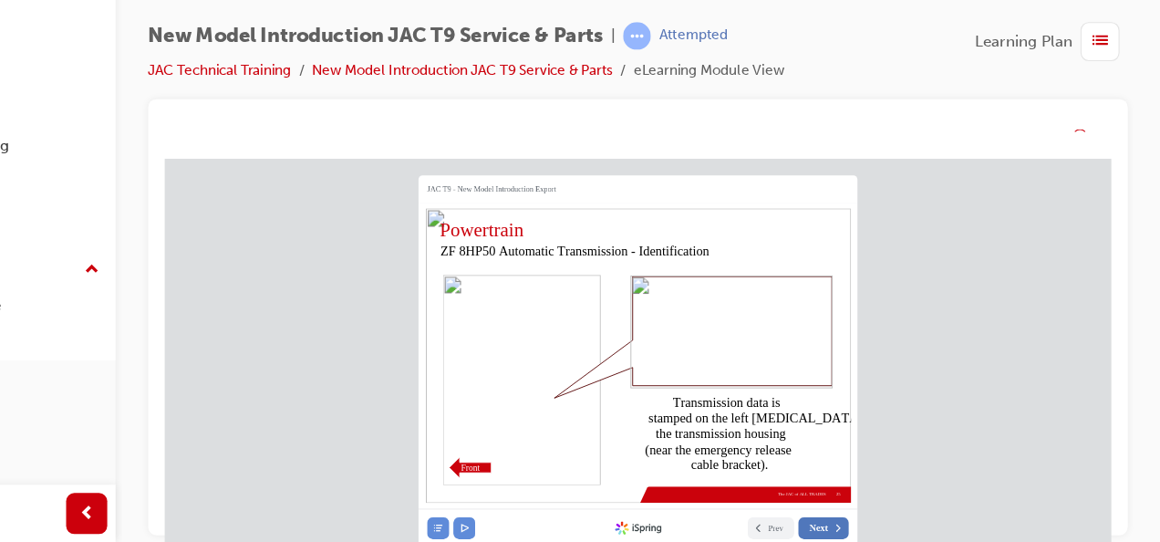
click at [751, 480] on span "Next" at bounding box center [744, 485] width 16 height 10
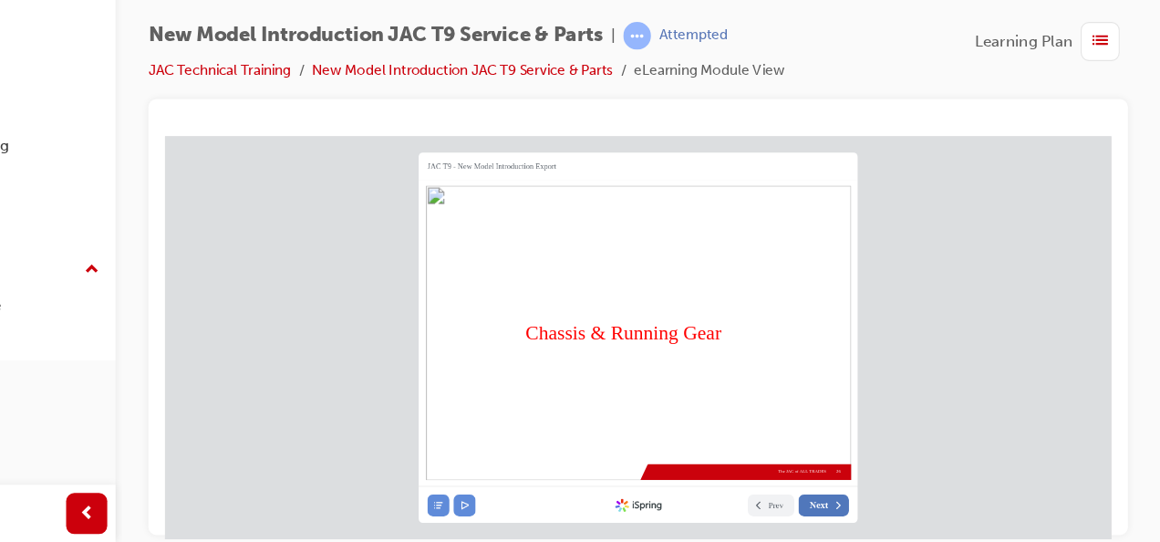
click at [751, 458] on span "Next" at bounding box center [744, 463] width 16 height 10
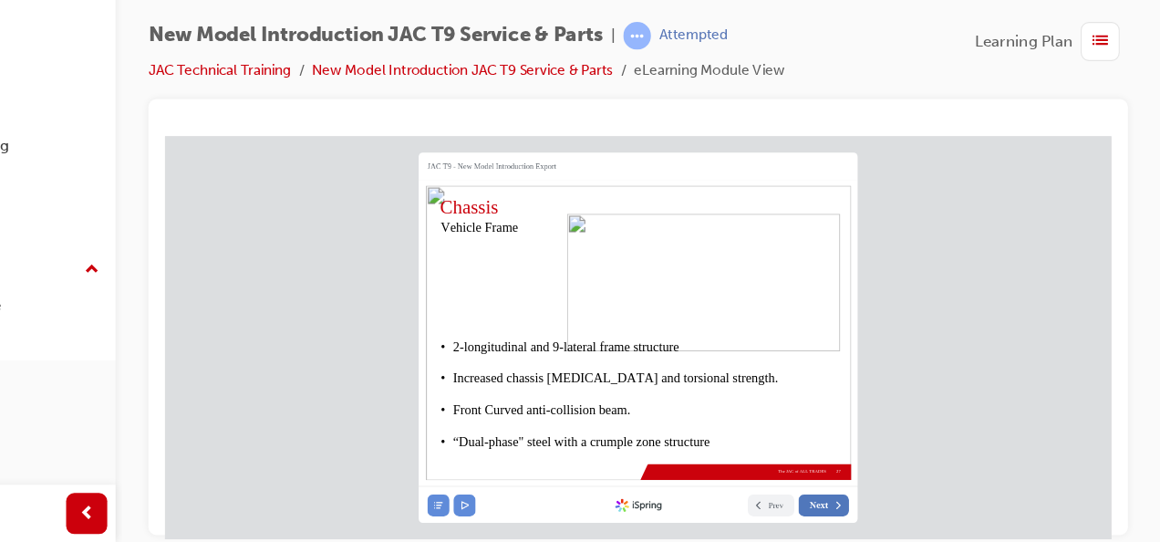
click at [751, 458] on span "Next" at bounding box center [744, 463] width 16 height 10
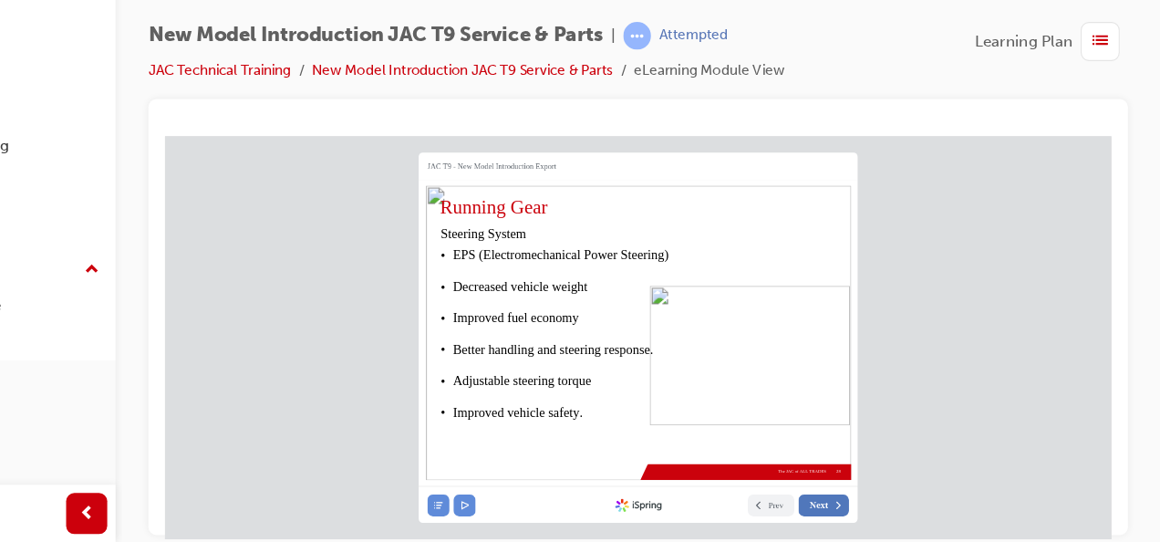
click at [751, 458] on span "Next" at bounding box center [744, 463] width 16 height 10
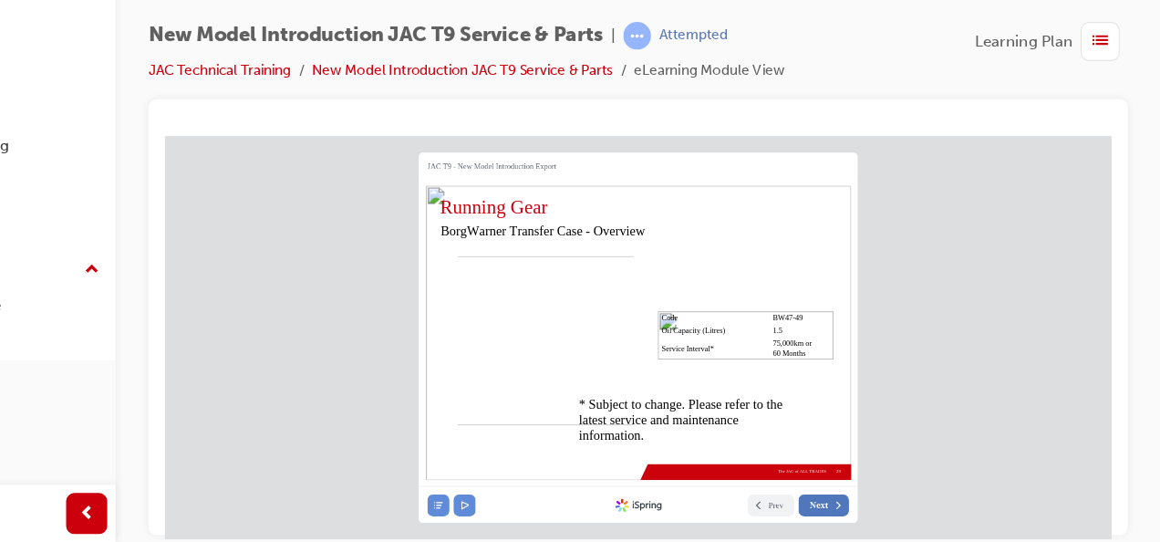
click at [751, 458] on span "Next" at bounding box center [744, 463] width 16 height 10
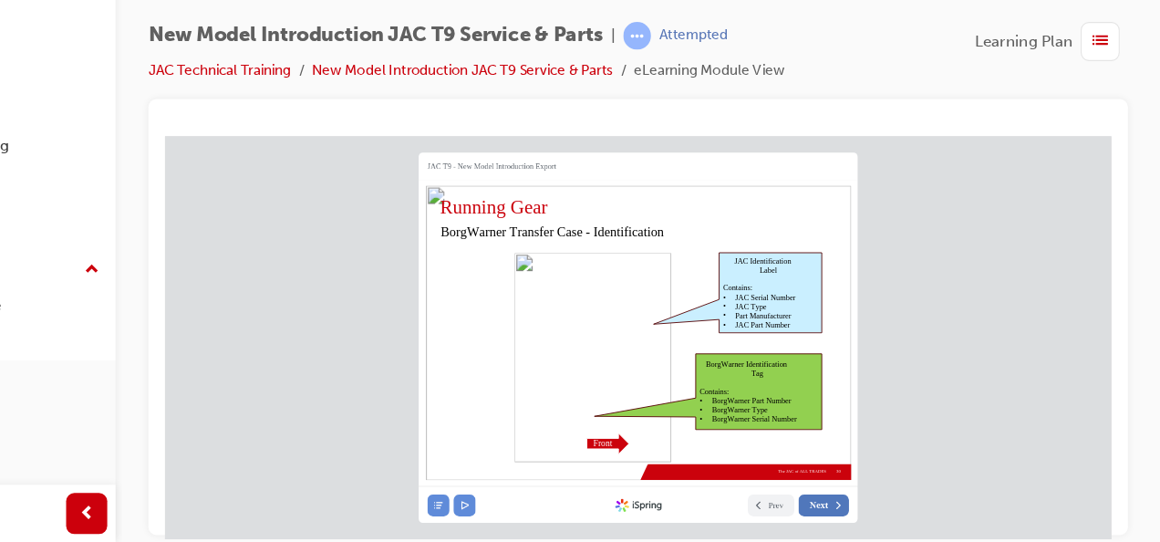
click at [751, 458] on span "Next" at bounding box center [744, 463] width 16 height 10
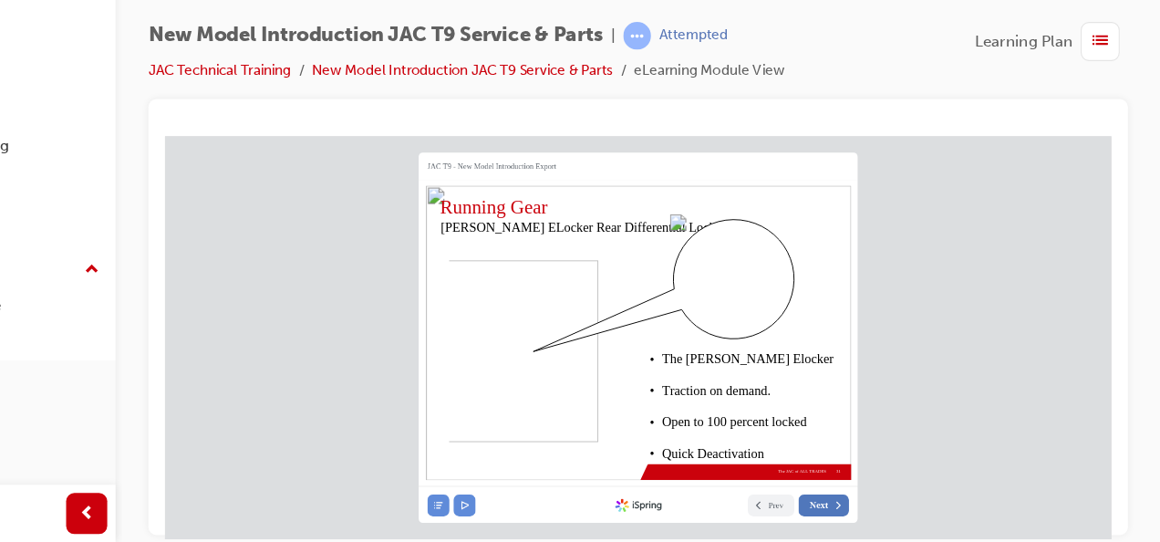
click at [764, 467] on button "Next" at bounding box center [749, 462] width 45 height 19
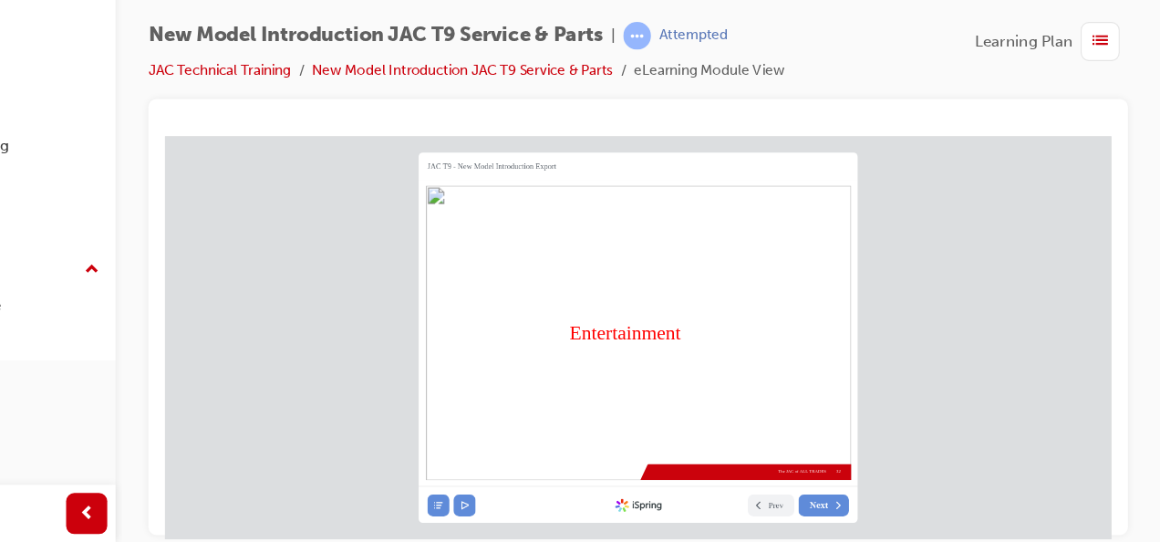
click at [744, 477] on nav "Prev Next Created with iSpring" at bounding box center [583, 462] width 389 height 33
click at [739, 459] on span "Next" at bounding box center [744, 463] width 16 height 10
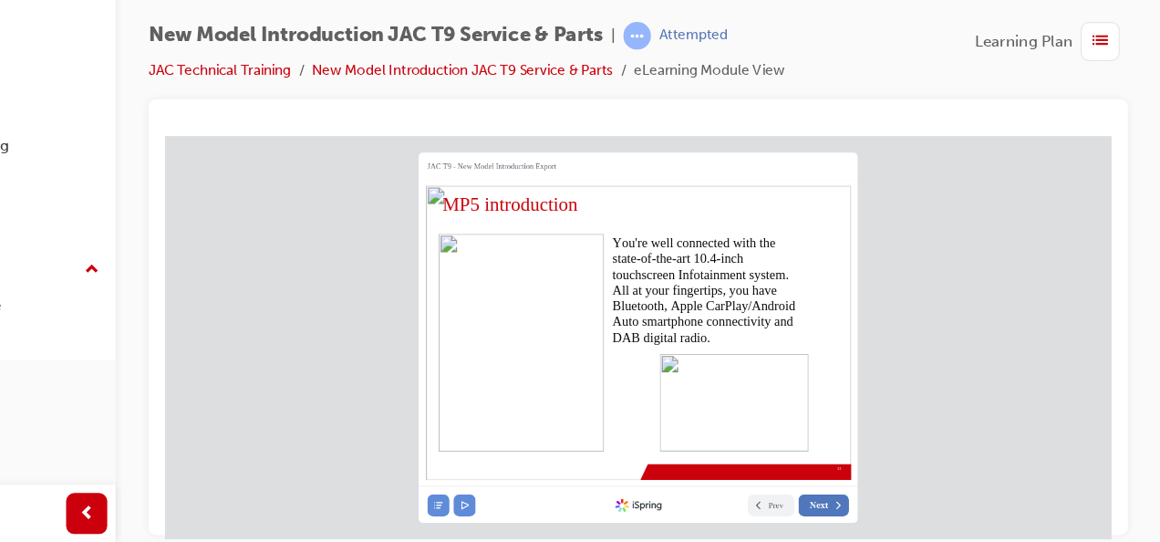
drag, startPoint x: 738, startPoint y: 443, endPoint x: 738, endPoint y: 465, distance: 21.9
click at [738, 465] on span "Next" at bounding box center [744, 463] width 16 height 10
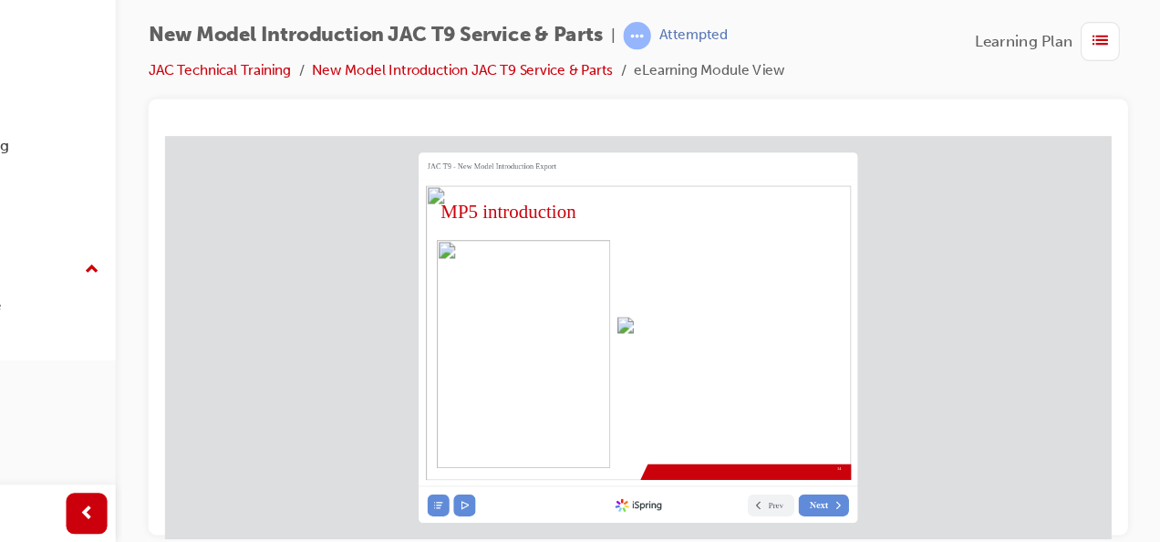
click at [739, 465] on div "JAC T9 - New Model Introduction Export 34 MP5 introduction Prev Next Created wi…" at bounding box center [583, 314] width 389 height 328
click at [739, 465] on span "Next" at bounding box center [744, 463] width 16 height 10
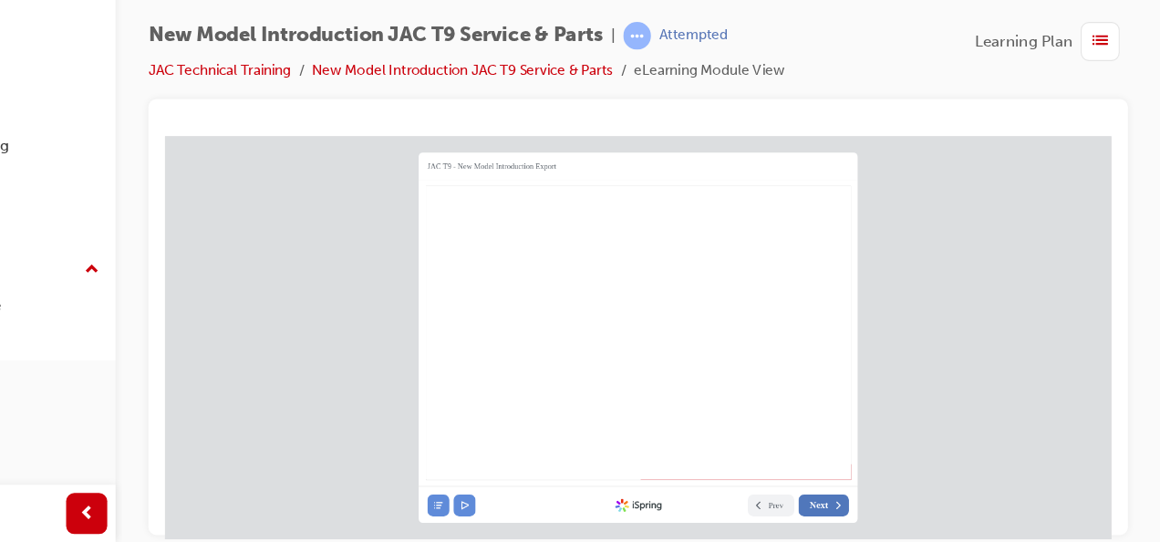
click at [740, 465] on span "Next" at bounding box center [744, 463] width 16 height 10
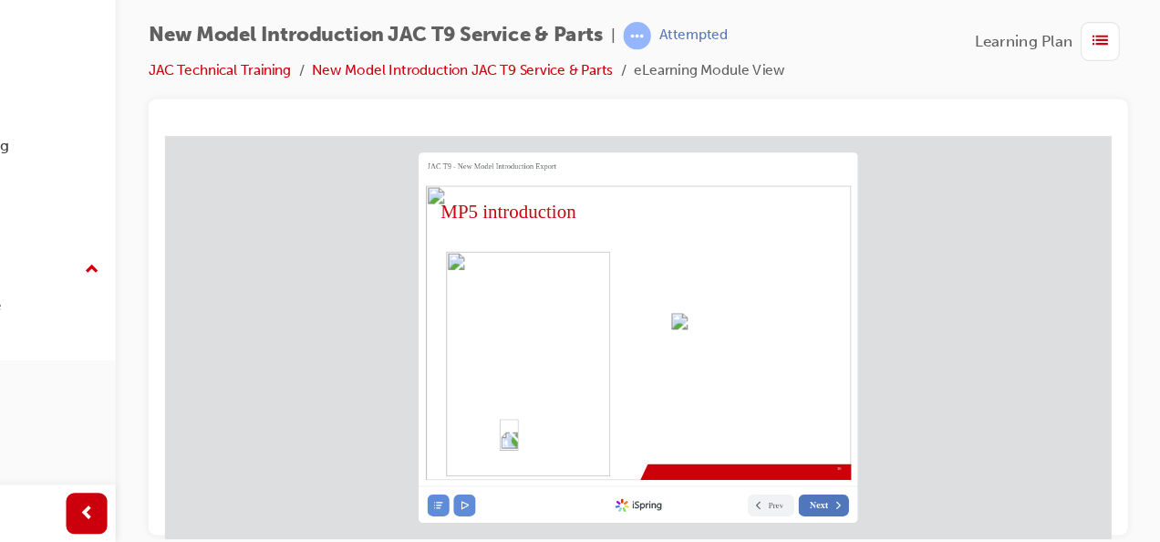
click at [740, 465] on span "Next" at bounding box center [744, 463] width 16 height 10
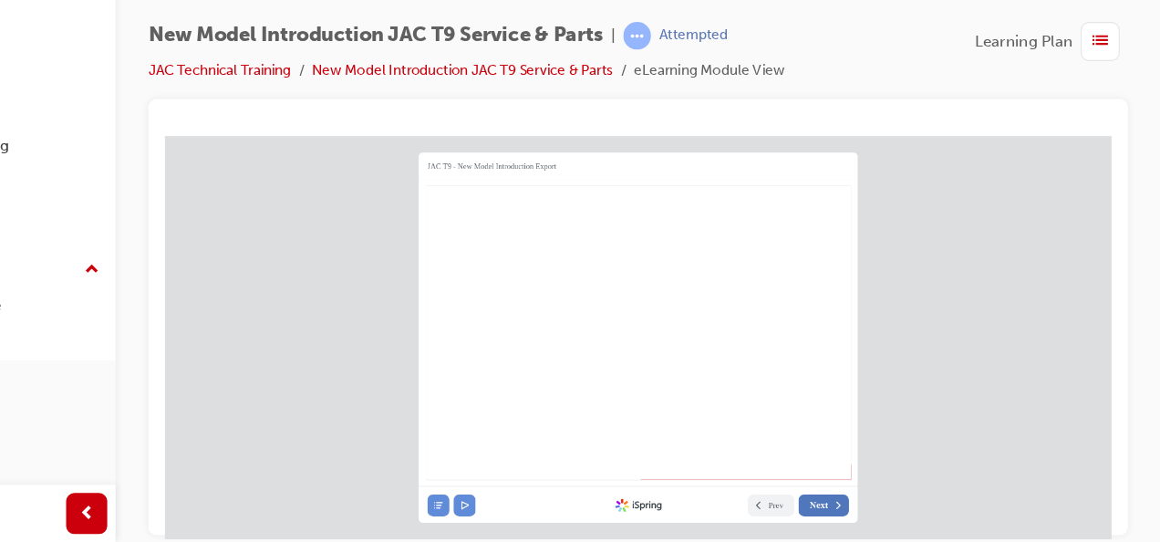
click at [740, 465] on span "Next" at bounding box center [744, 463] width 16 height 10
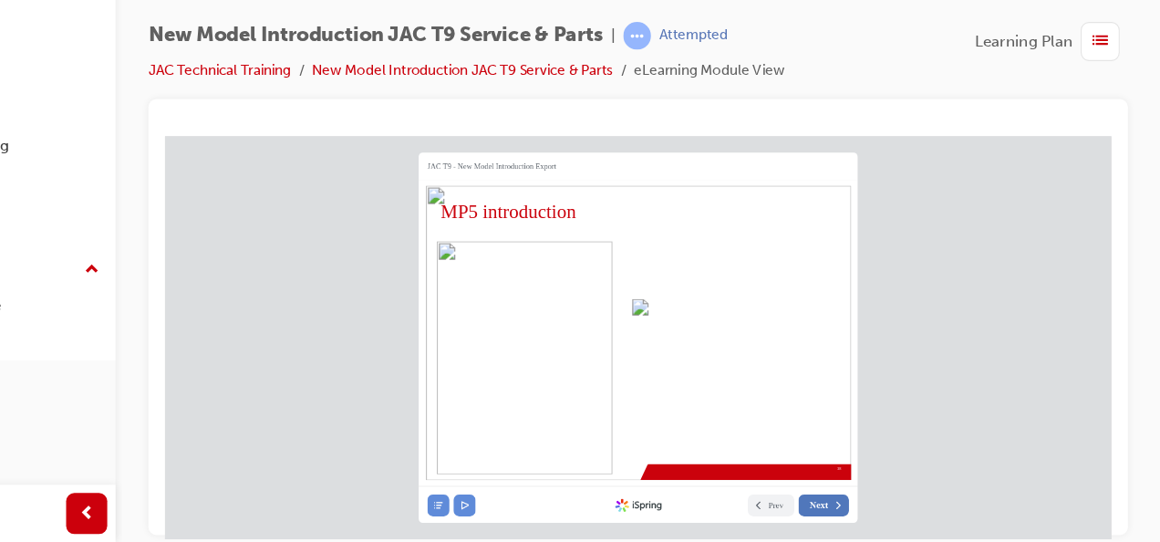
click at [740, 445] on div "JAC T9 - New Model Introduction Export 38 MP5 introduction Prev Next Created wi…" at bounding box center [583, 314] width 389 height 328
click at [740, 465] on span "Next" at bounding box center [744, 463] width 16 height 10
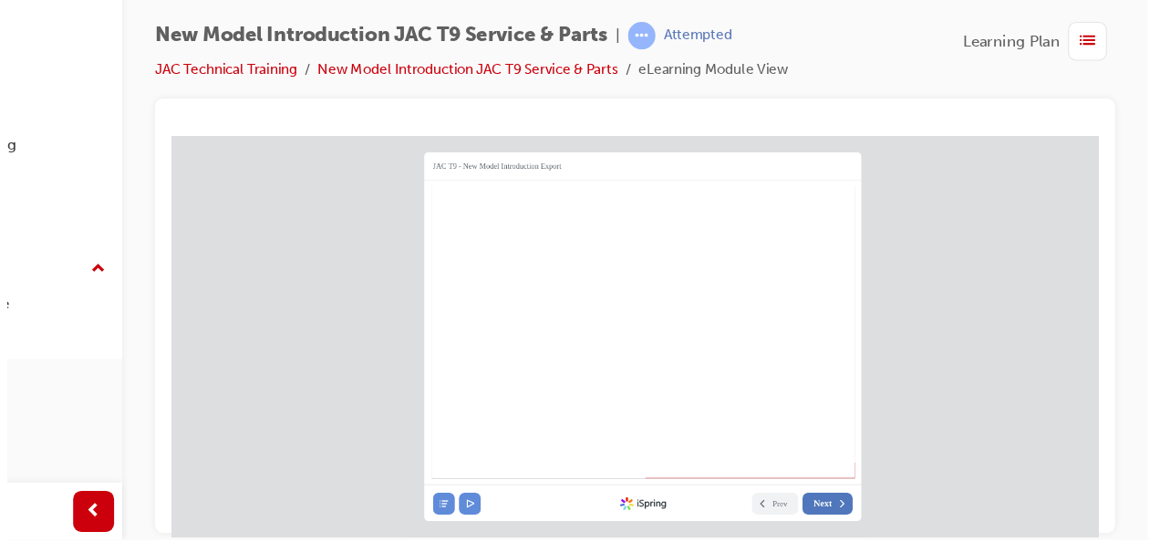
click at [748, 445] on nav "Prev Next Created with iSpring" at bounding box center [590, 461] width 389 height 33
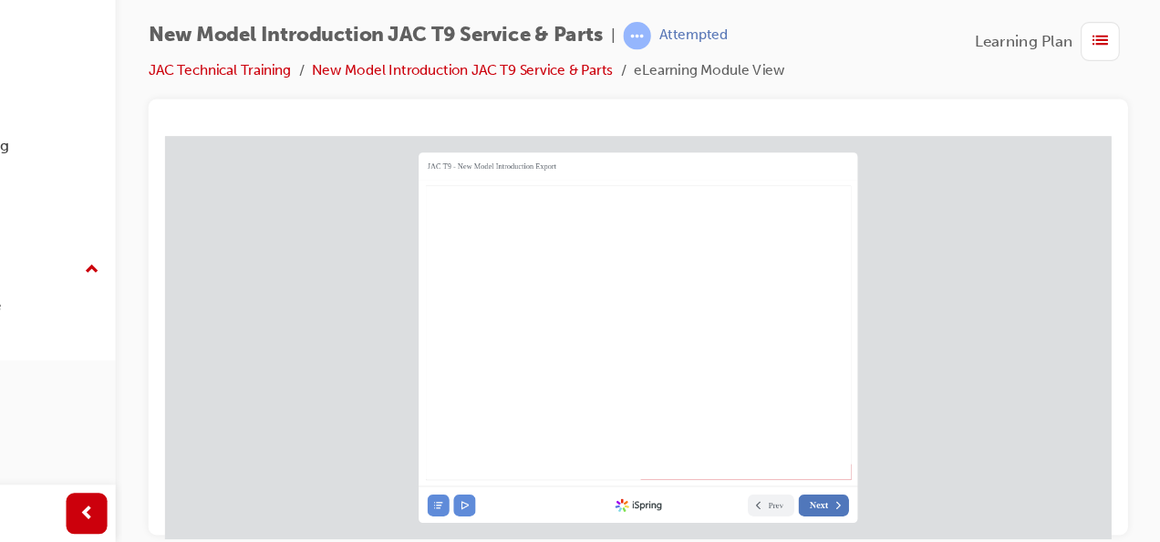
click at [744, 466] on span "Next" at bounding box center [744, 463] width 16 height 10
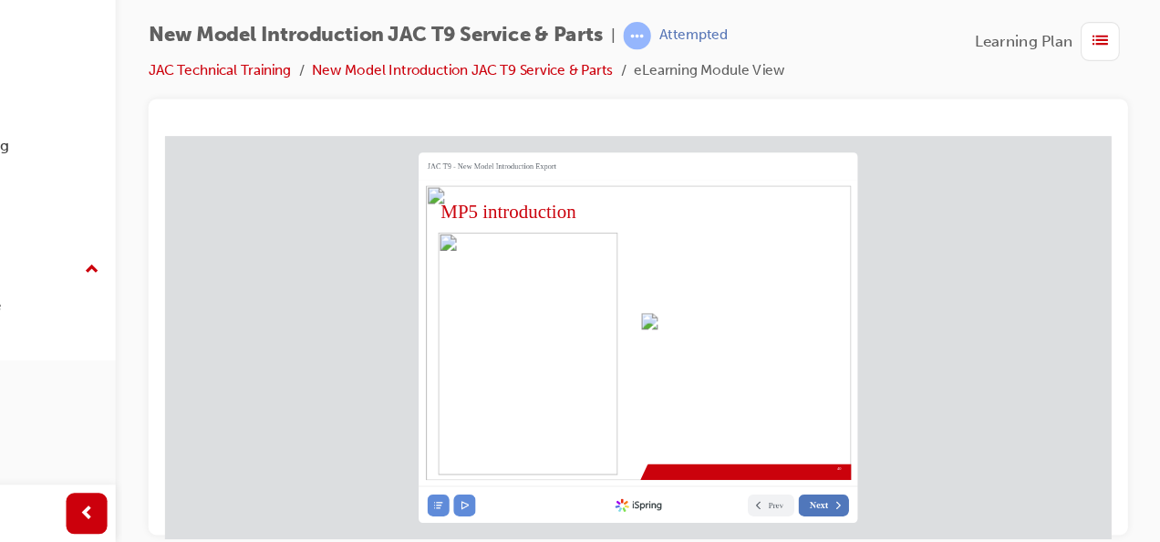
click at [727, 468] on button "Next" at bounding box center [749, 462] width 45 height 19
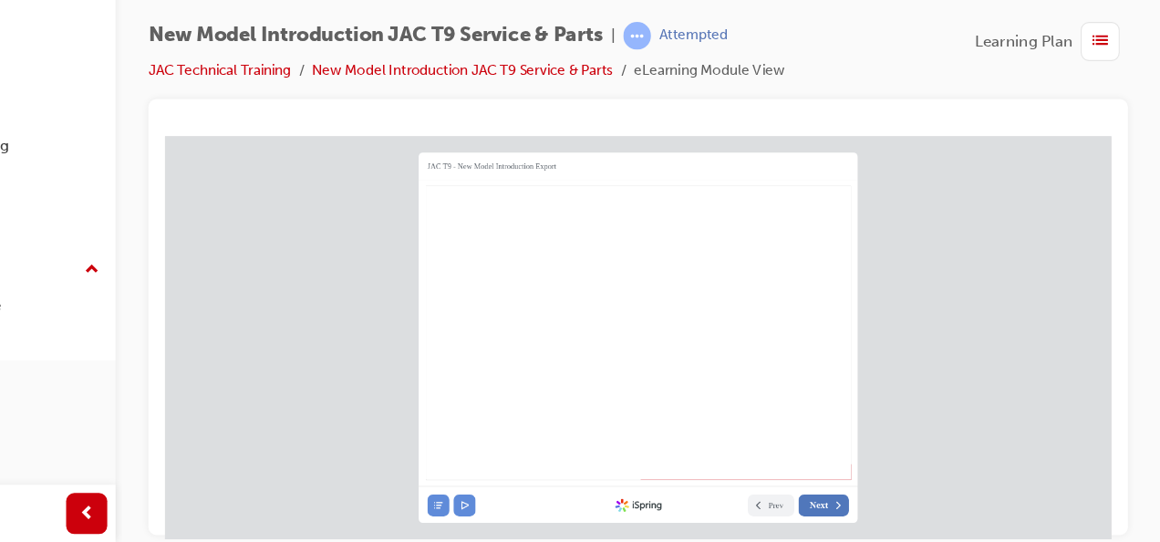
click at [757, 461] on icon at bounding box center [762, 463] width 10 height 10
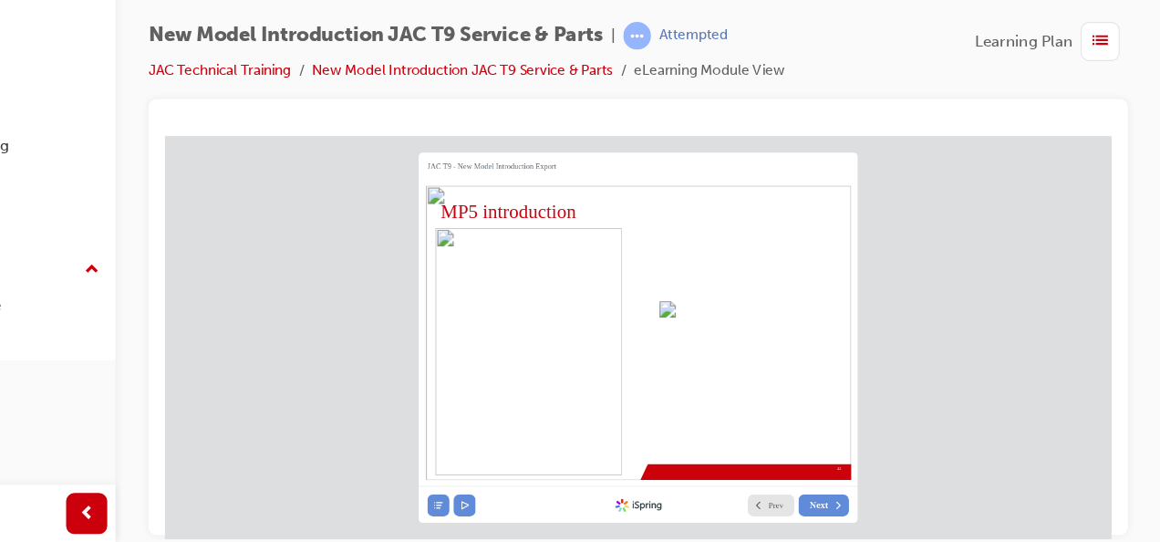
click at [694, 460] on button "Prev" at bounding box center [701, 462] width 41 height 19
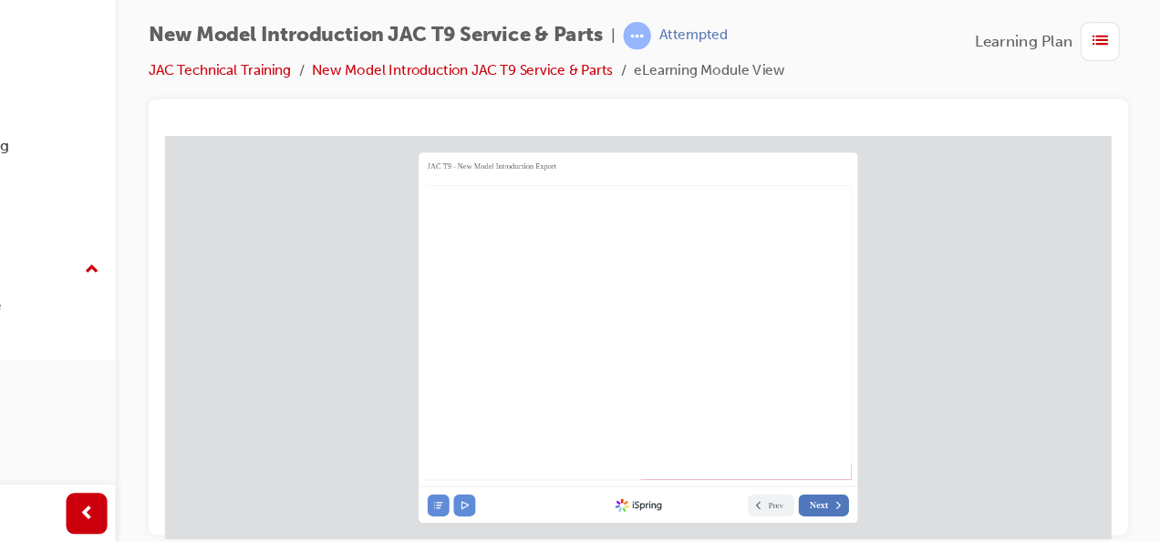
click at [747, 456] on button "Next" at bounding box center [749, 462] width 45 height 19
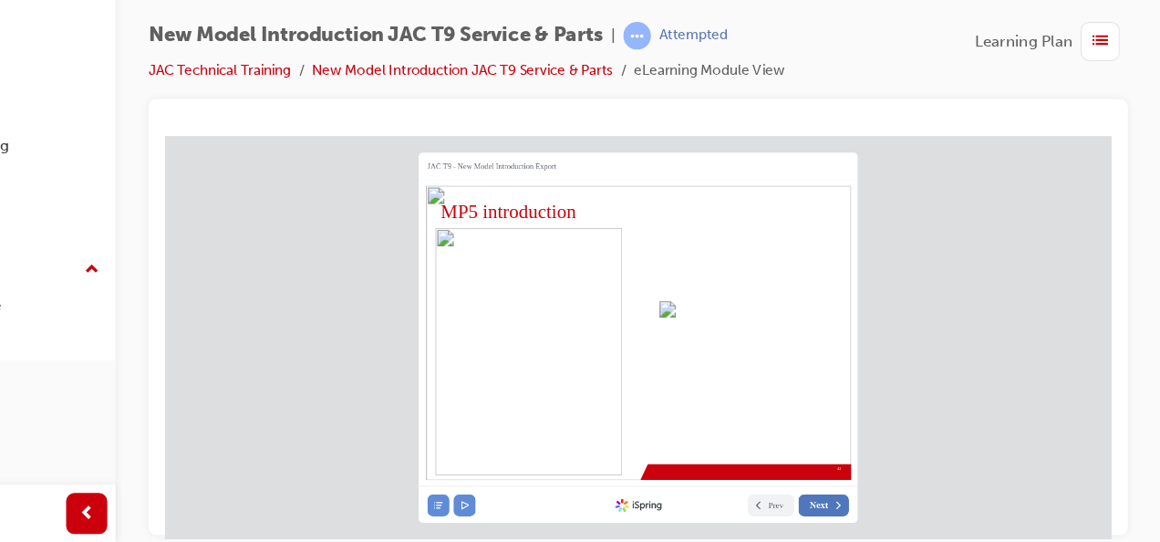
click at [748, 455] on button "Next" at bounding box center [749, 462] width 45 height 19
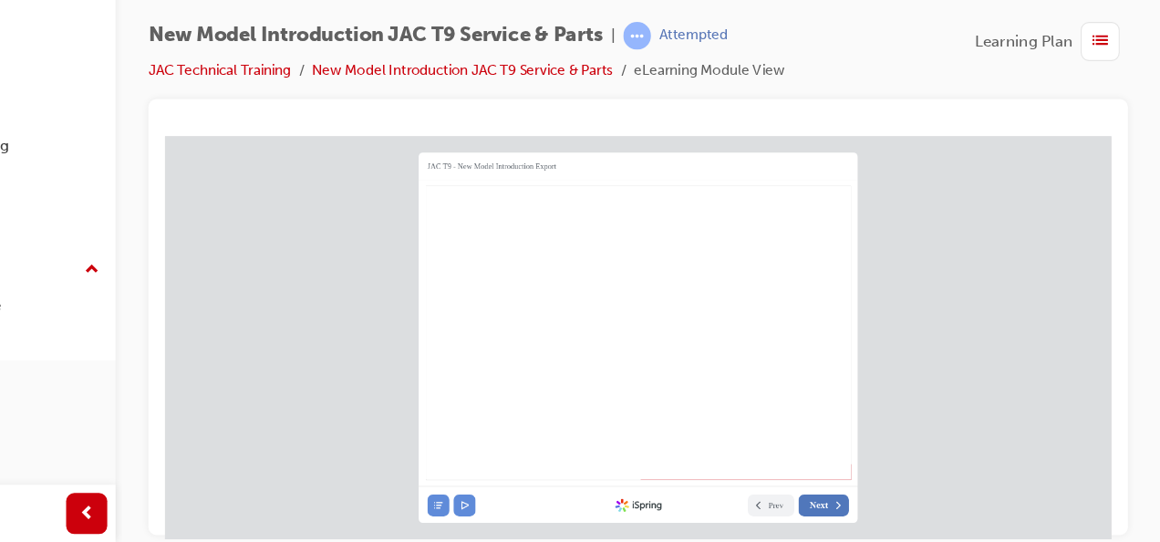
click at [748, 455] on button "Next" at bounding box center [749, 462] width 45 height 19
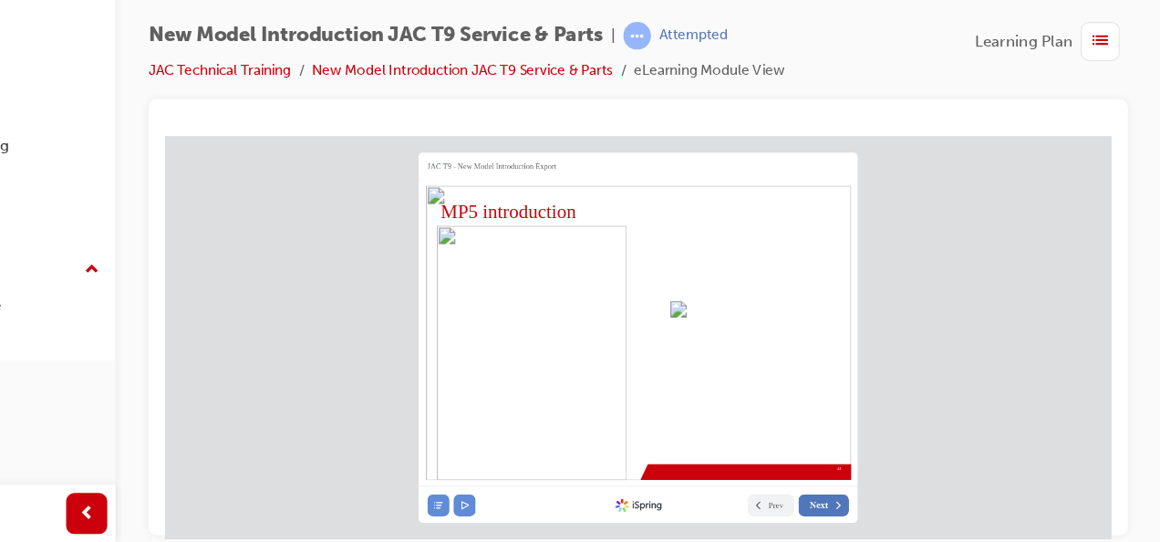
click at [748, 455] on button "Next" at bounding box center [749, 462] width 45 height 19
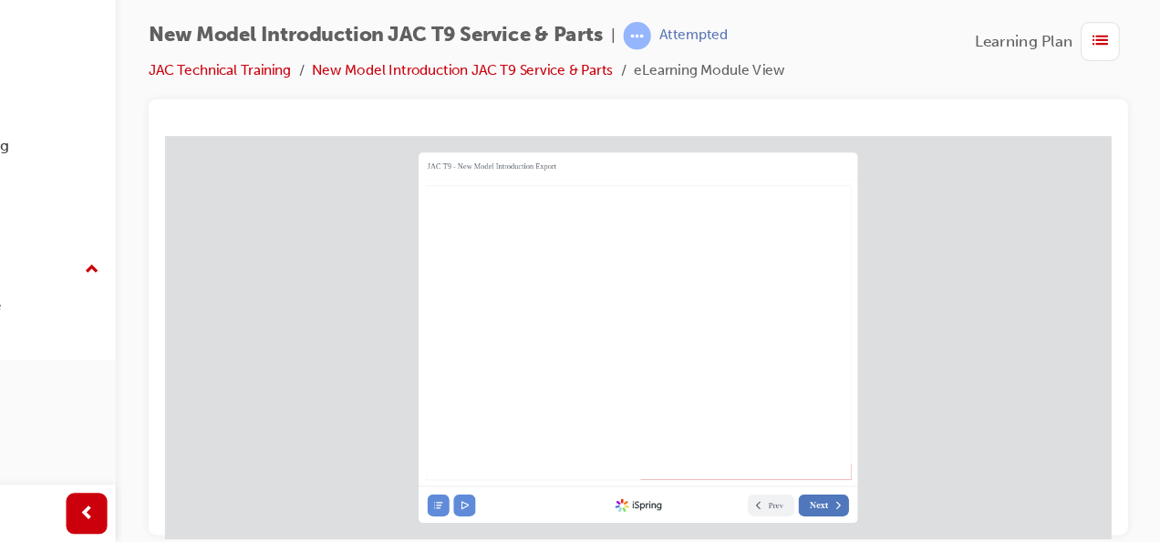
click at [768, 456] on button "Next" at bounding box center [749, 462] width 45 height 19
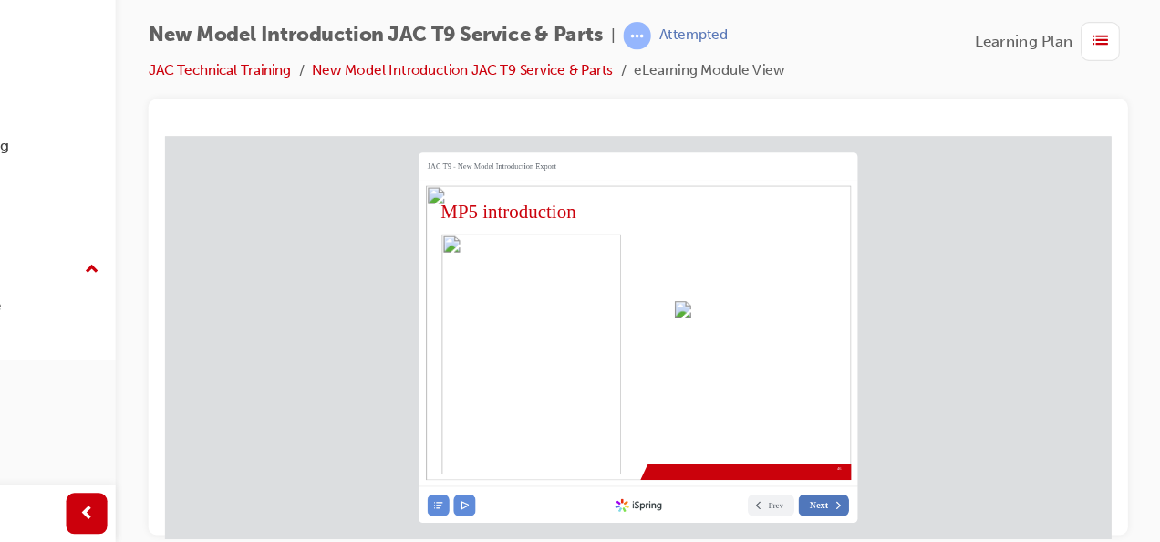
click at [768, 456] on button "Next" at bounding box center [749, 462] width 45 height 19
